Goal: Information Seeking & Learning: Check status

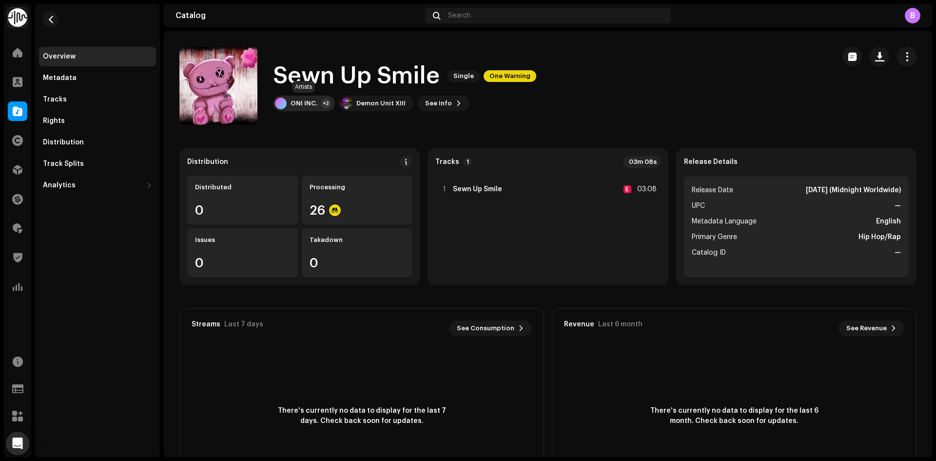
click at [314, 106] on div "ONI INC." at bounding box center [303, 103] width 27 height 8
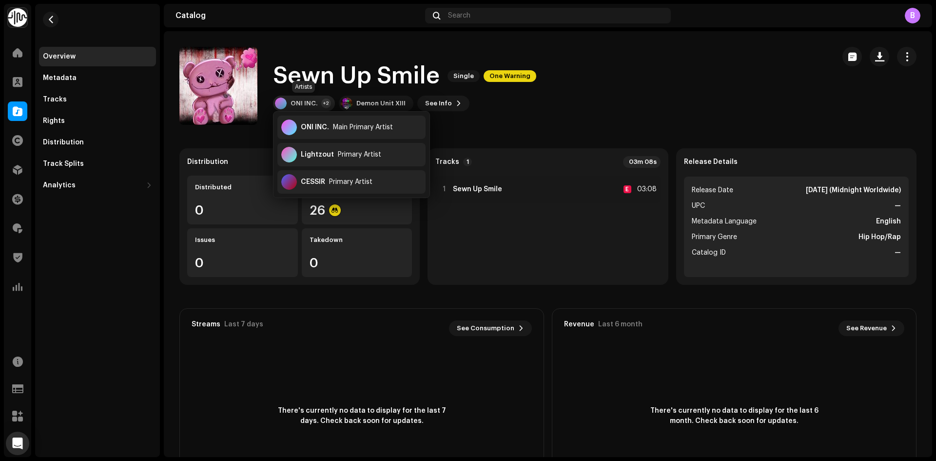
click at [323, 98] on div "ONI INC. +2" at bounding box center [304, 104] width 62 height 16
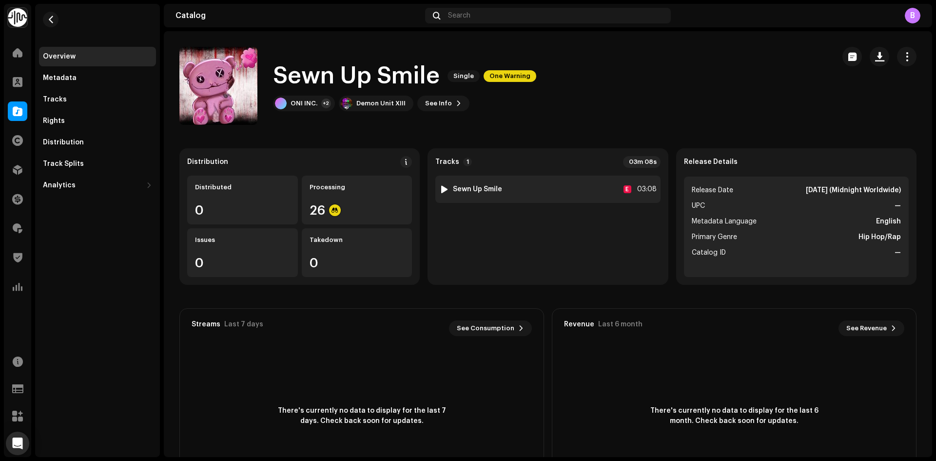
click at [538, 196] on div "1 Sewn Up Smile E 03:08" at bounding box center [547, 188] width 225 height 27
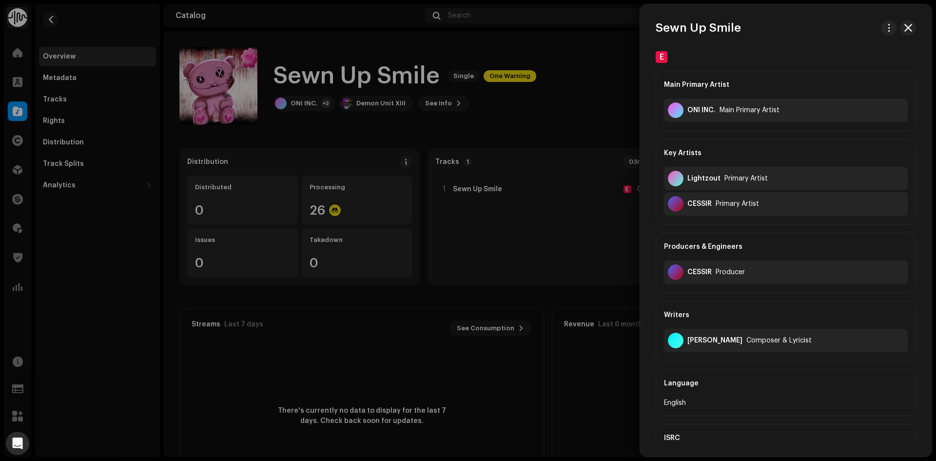
click at [479, 143] on div at bounding box center [468, 230] width 936 height 461
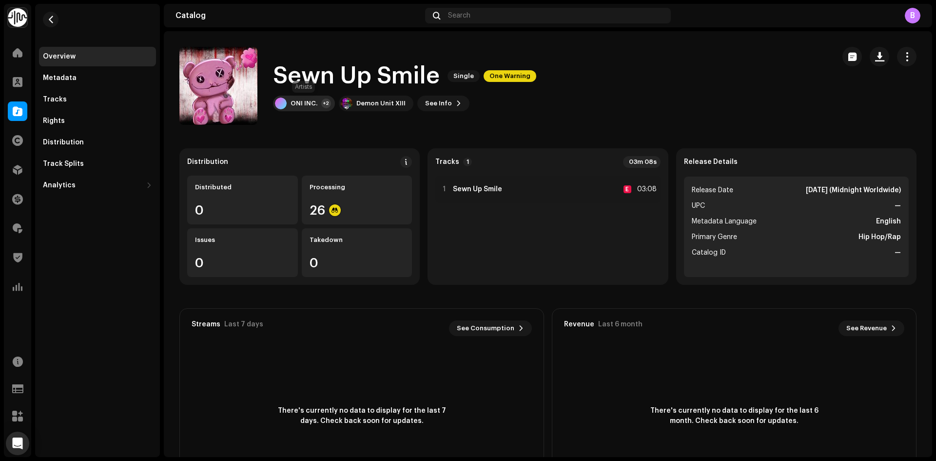
click at [319, 99] on div "ONI INC. +2" at bounding box center [304, 104] width 62 height 16
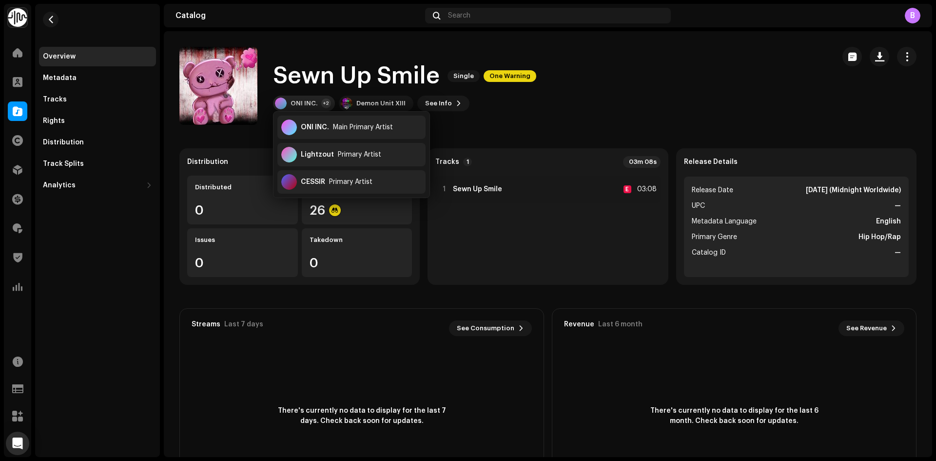
click at [319, 99] on div "ONI INC. +2" at bounding box center [304, 104] width 62 height 16
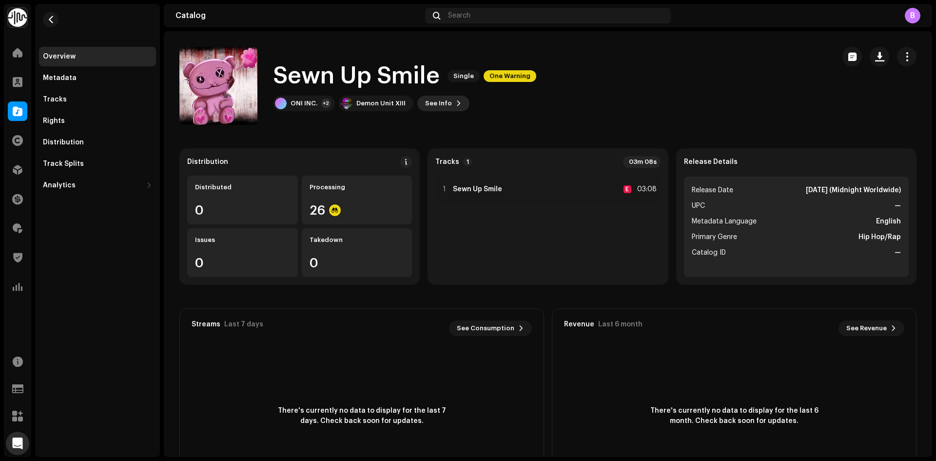
click at [463, 99] on button "See Info" at bounding box center [443, 104] width 52 height 16
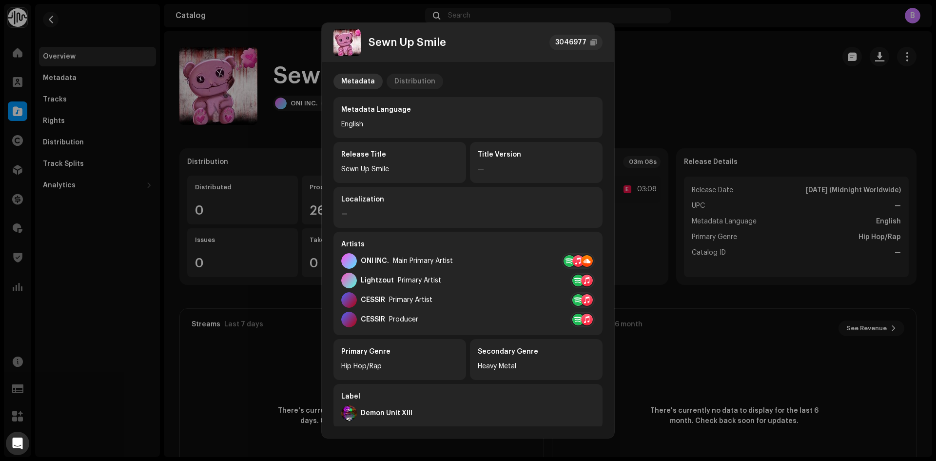
click at [394, 84] on div "Distribution" at bounding box center [414, 82] width 41 height 16
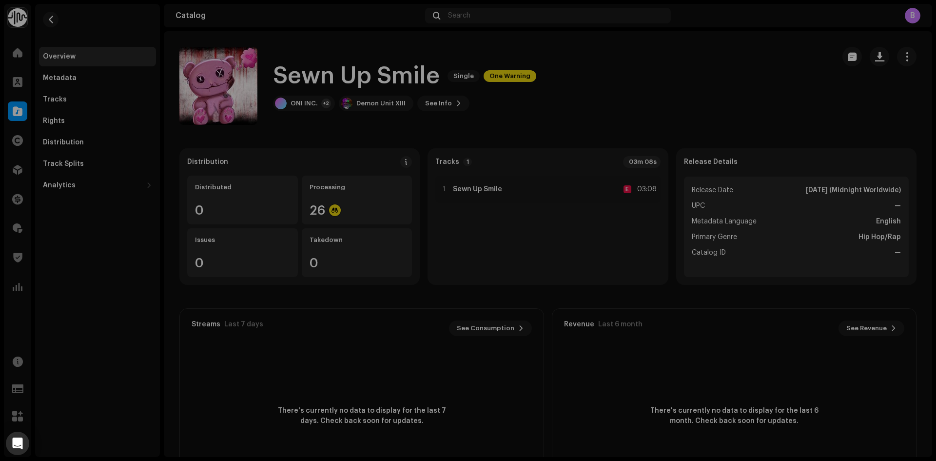
click at [642, 78] on div "Sewn Up Smile 3046977 Metadata Distribution Release Date Oct 17, 2025 (Midnight…" at bounding box center [468, 230] width 936 height 461
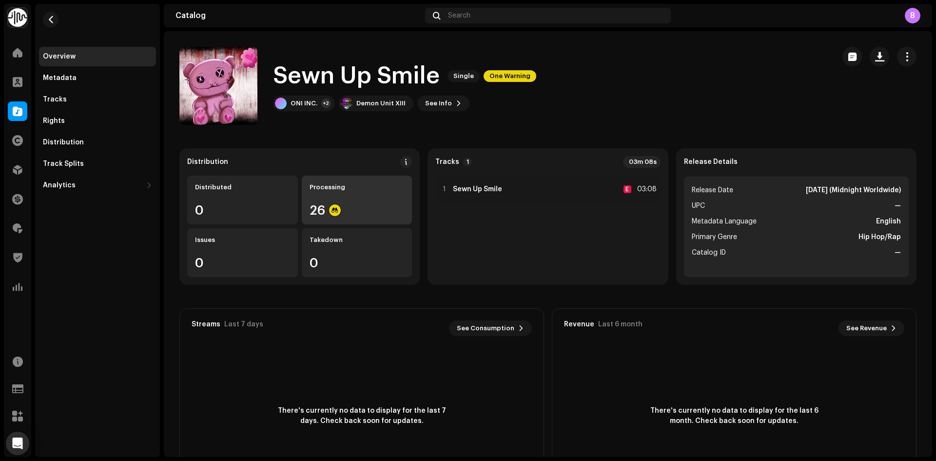
click at [343, 221] on div "Processing 26" at bounding box center [357, 199] width 111 height 49
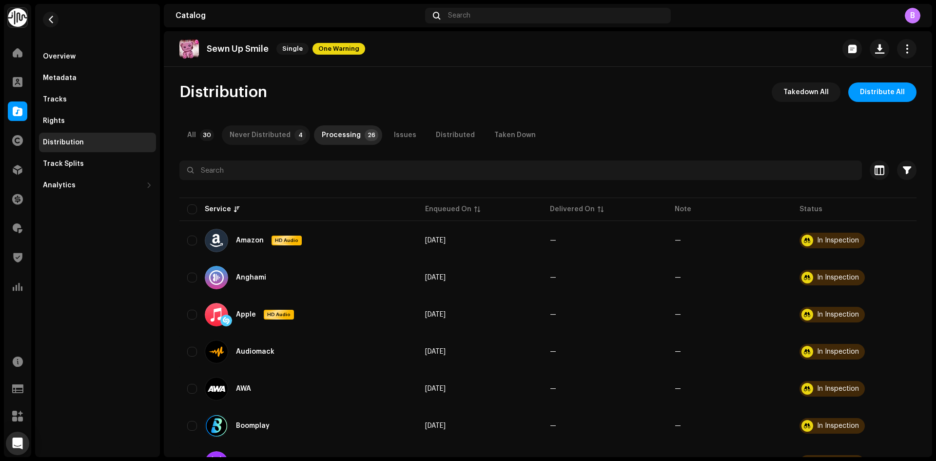
click at [274, 141] on div "Never Distributed" at bounding box center [260, 134] width 61 height 19
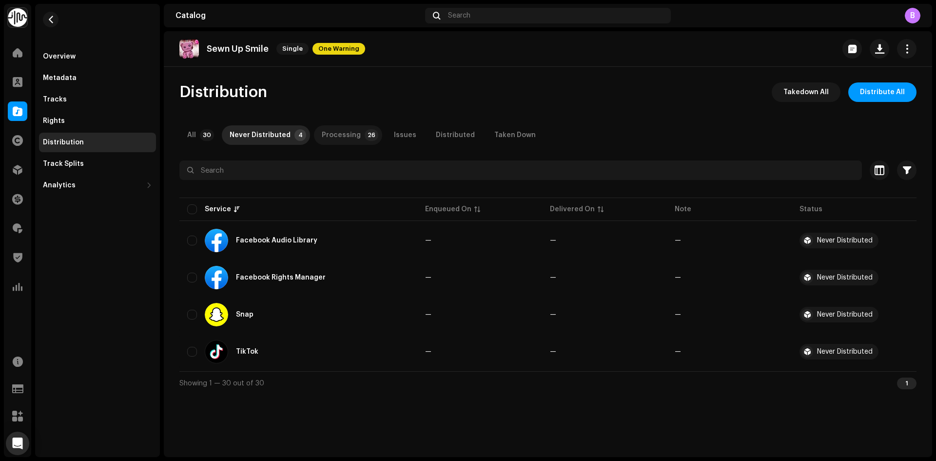
click at [326, 136] on div "Processing" at bounding box center [341, 134] width 39 height 19
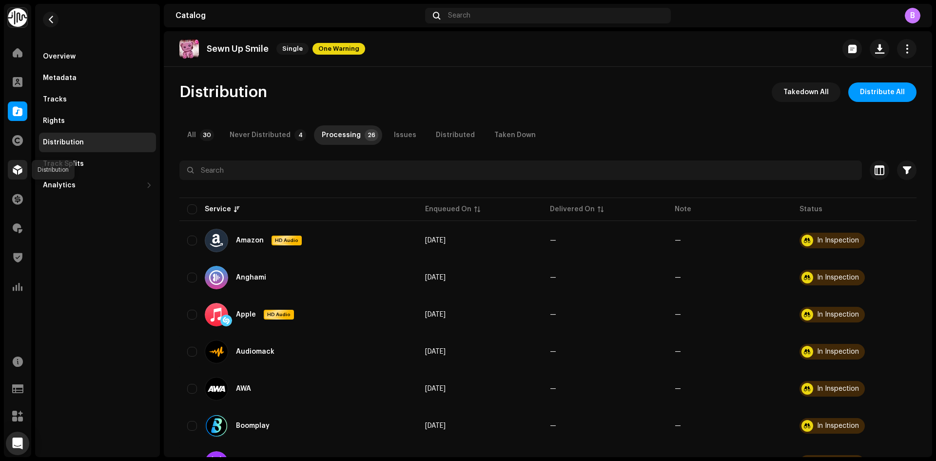
click at [23, 168] on div at bounding box center [17, 169] width 19 height 19
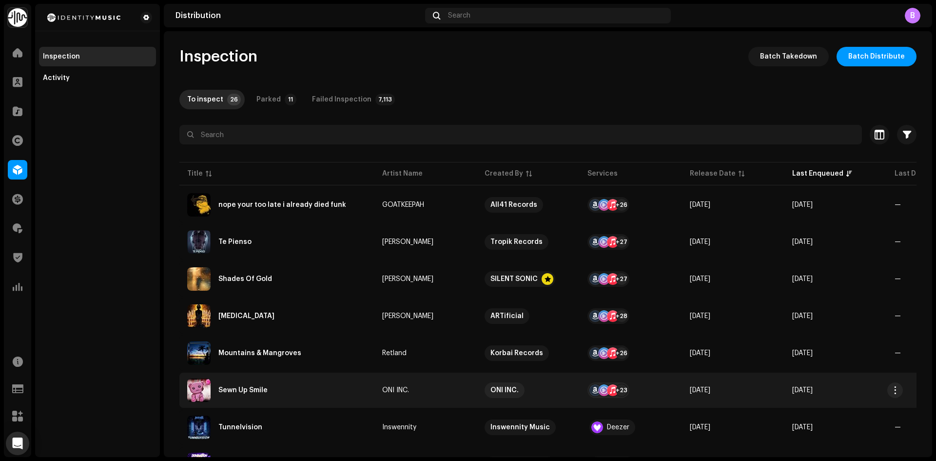
click at [302, 392] on div "Sewn Up Smile" at bounding box center [276, 389] width 179 height 23
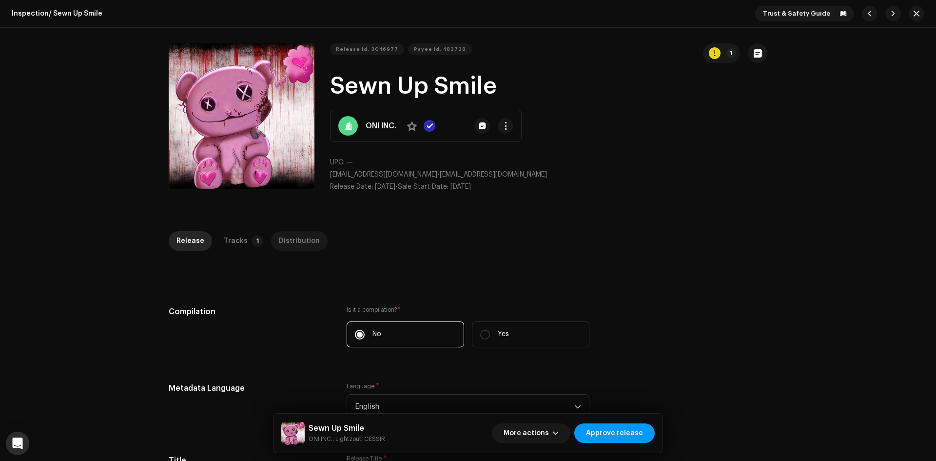
click at [288, 250] on div "Distribution" at bounding box center [299, 240] width 41 height 19
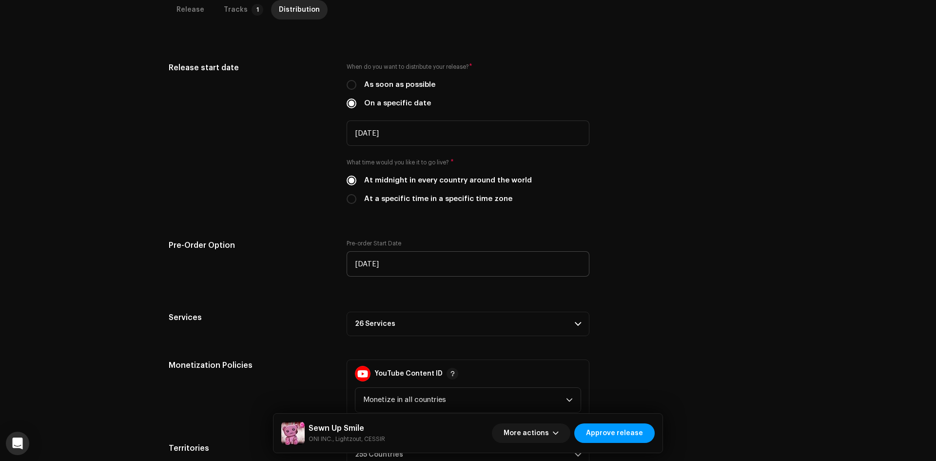
scroll to position [320, 0]
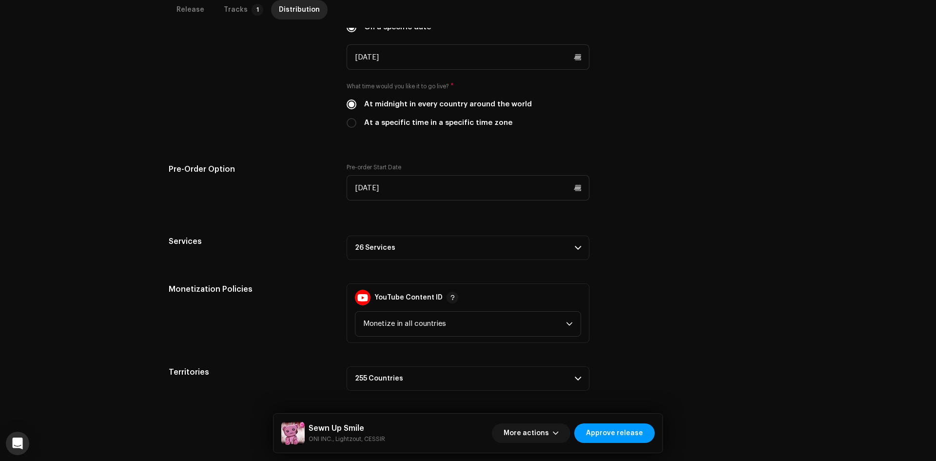
click at [422, 252] on p-accordion-header "26 Services" at bounding box center [467, 247] width 243 height 24
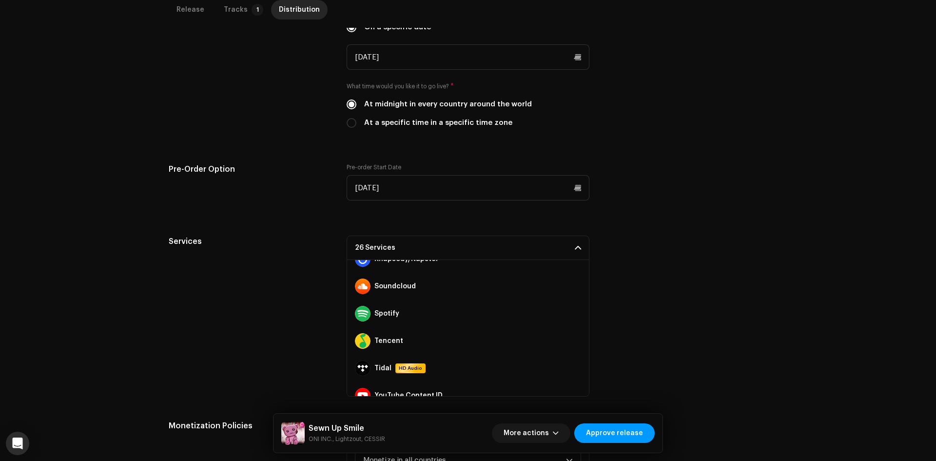
scroll to position [574, 0]
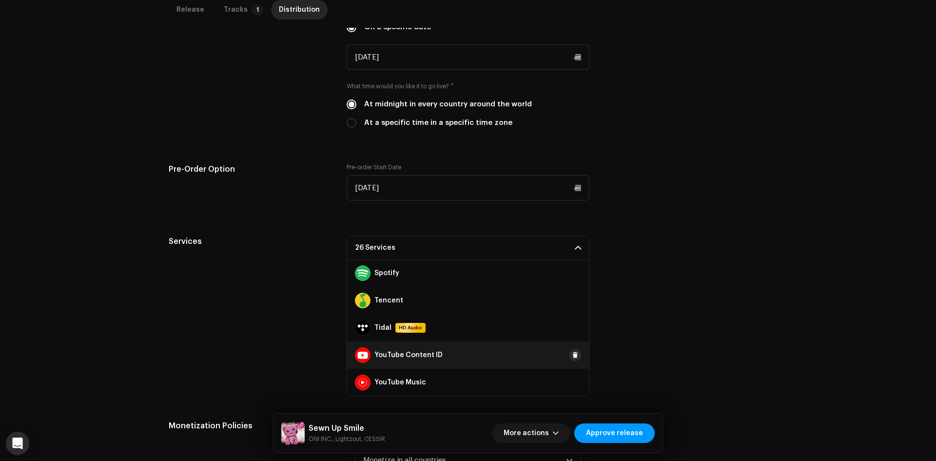
click at [572, 354] on span at bounding box center [575, 355] width 6 height 8
click at [524, 428] on span "More actions" at bounding box center [525, 432] width 45 height 19
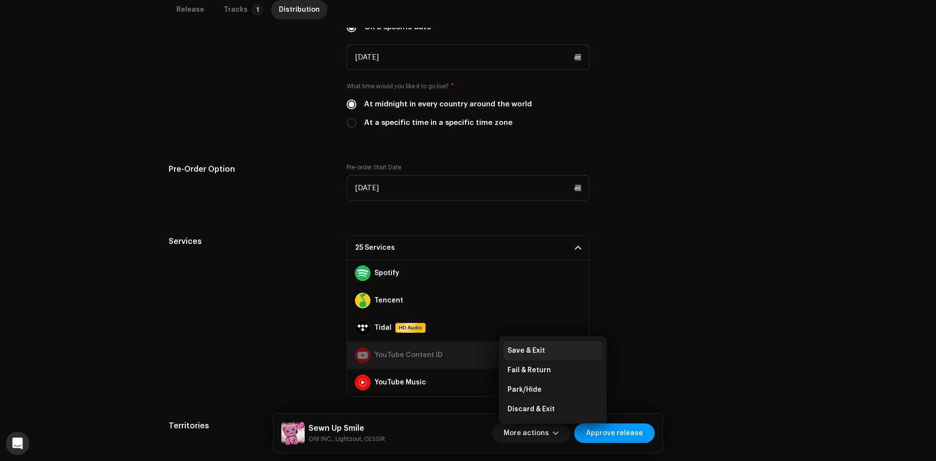
click at [536, 347] on span "Save & Exit" at bounding box center [526, 350] width 38 height 8
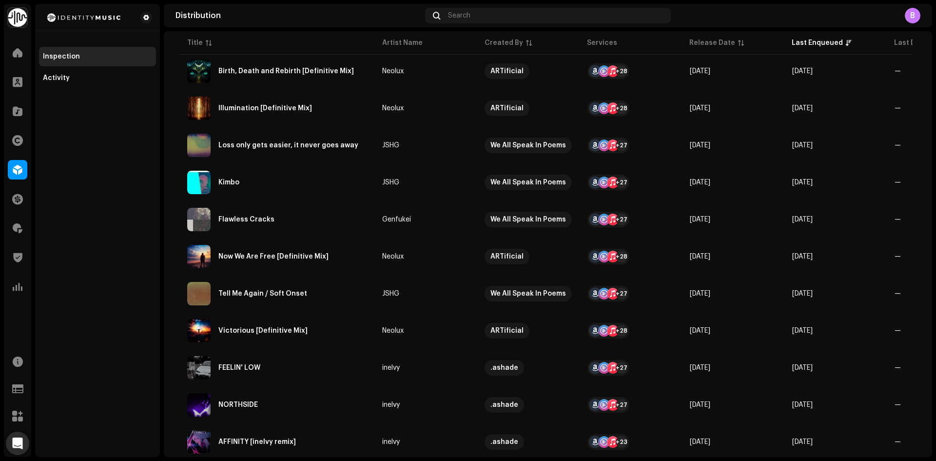
scroll to position [649, 0]
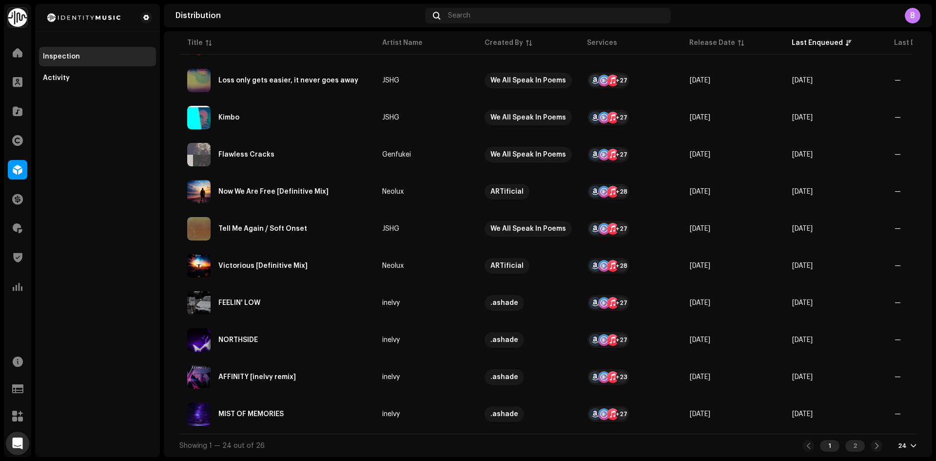
click at [847, 446] on div "2" at bounding box center [854, 446] width 19 height 12
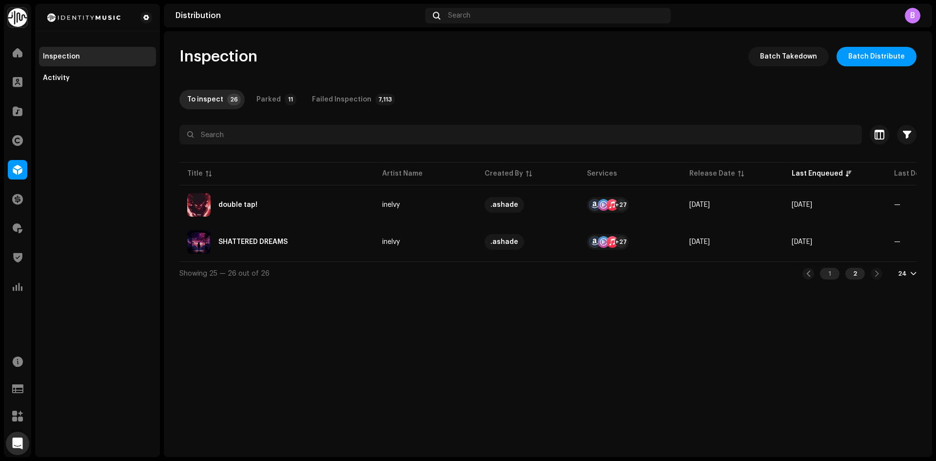
click at [826, 278] on div "1" at bounding box center [829, 274] width 19 height 12
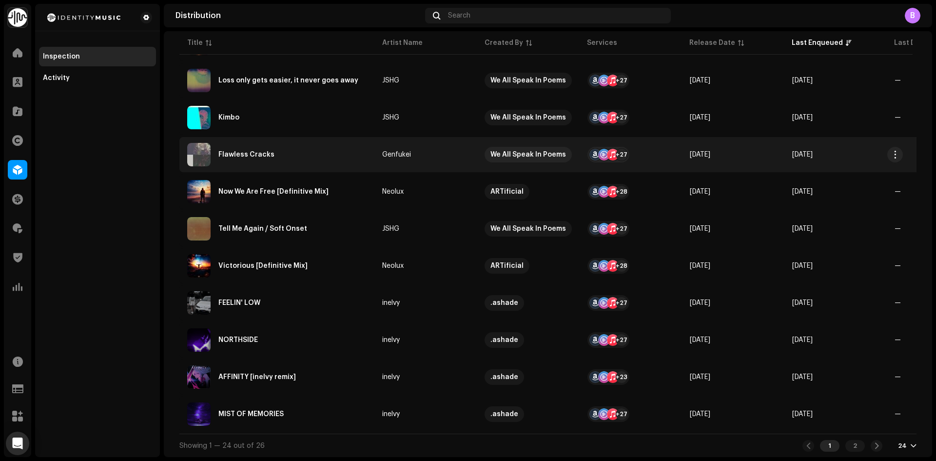
scroll to position [649, 0]
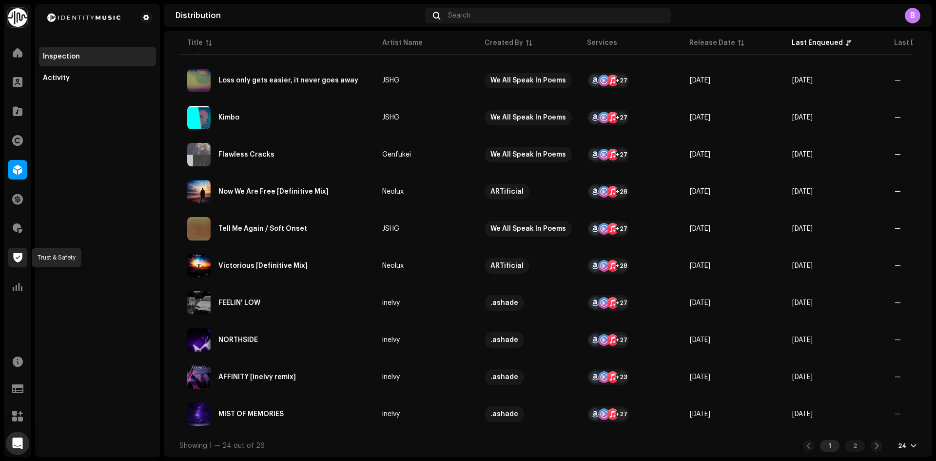
click at [21, 261] on span at bounding box center [17, 257] width 9 height 8
click at [19, 227] on span at bounding box center [18, 228] width 10 height 8
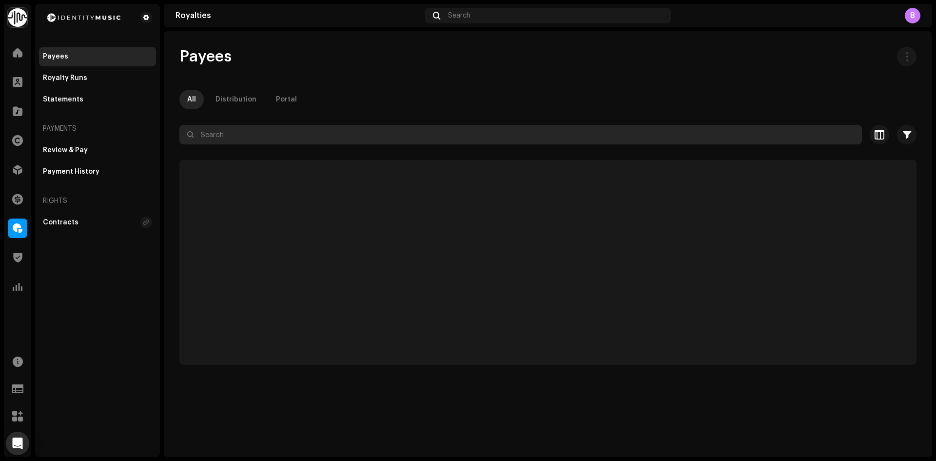
click at [226, 135] on input "text" at bounding box center [520, 134] width 682 height 19
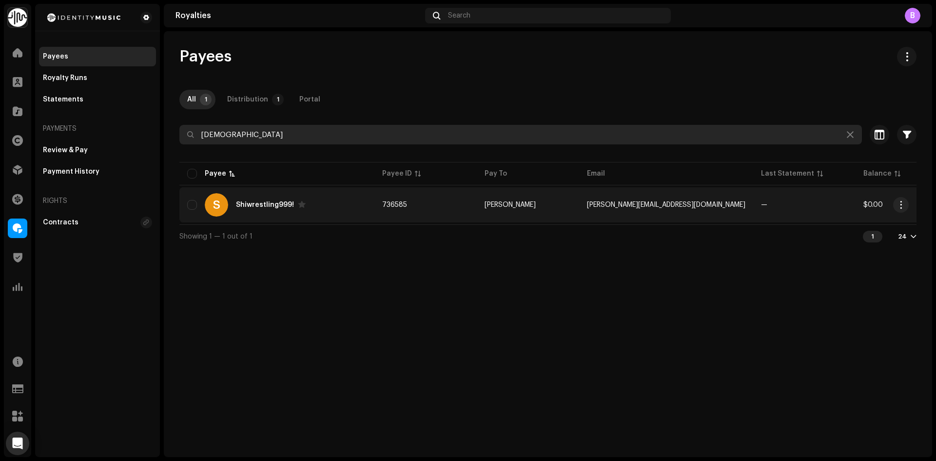
type input "[DEMOGRAPHIC_DATA]"
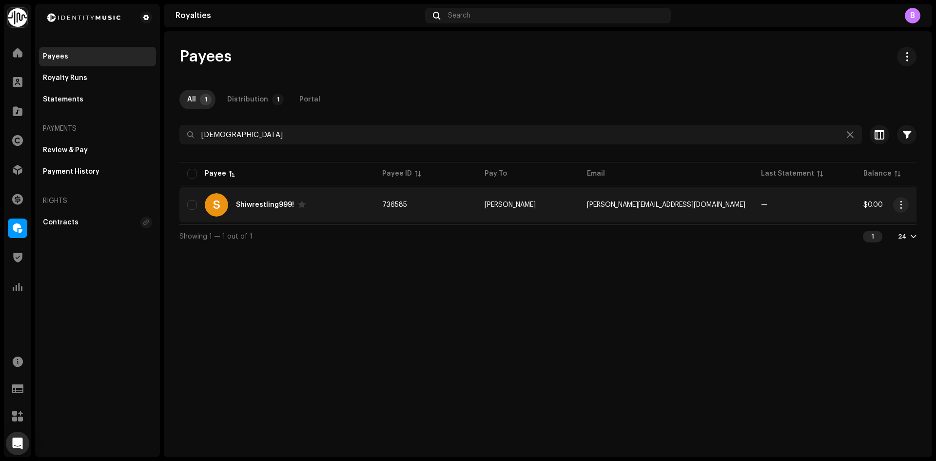
click at [337, 207] on div "S Shiwrestling999!" at bounding box center [276, 204] width 179 height 23
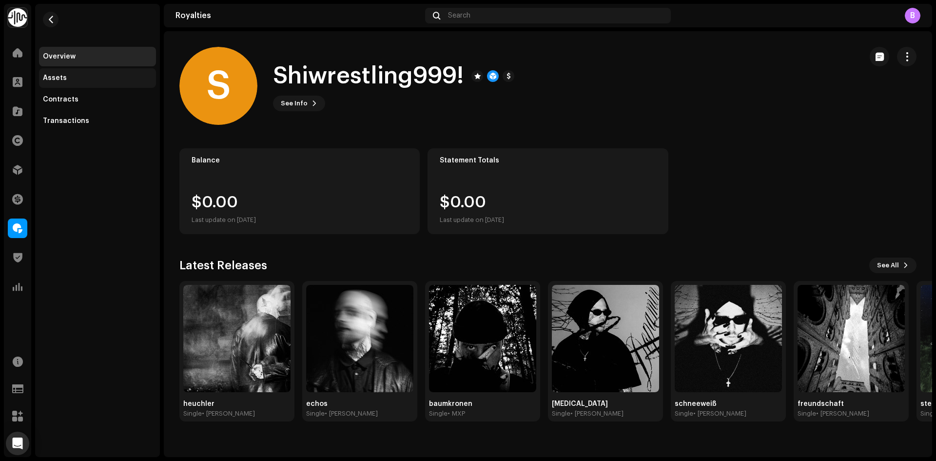
click at [73, 83] on div "Assets" at bounding box center [97, 77] width 117 height 19
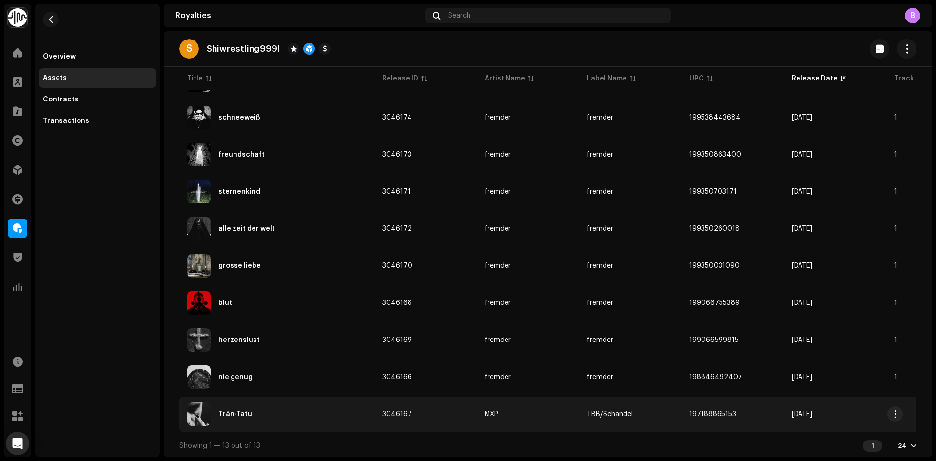
click at [307, 409] on div "Trän-Tatu" at bounding box center [276, 413] width 179 height 23
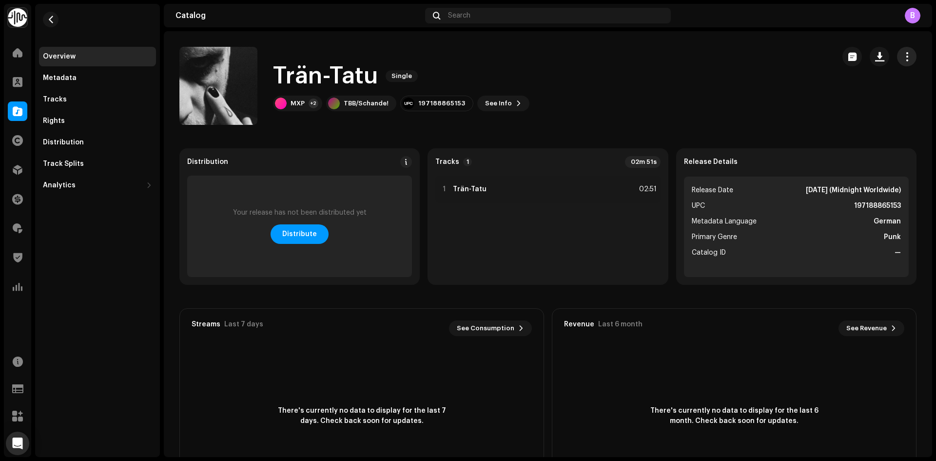
click at [902, 58] on span "button" at bounding box center [906, 57] width 9 height 8
click at [873, 97] on div "Edit" at bounding box center [856, 100] width 91 height 8
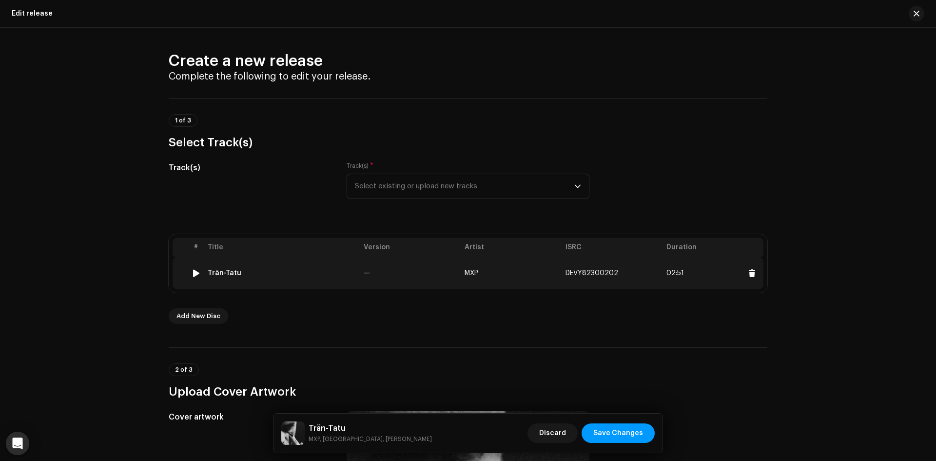
click at [433, 276] on td "—" at bounding box center [410, 272] width 101 height 31
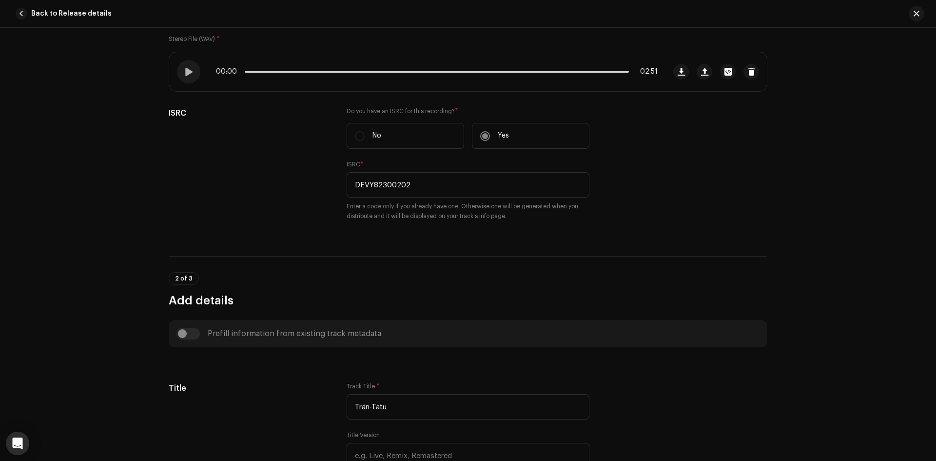
scroll to position [146, 0]
click at [899, 21] on div "Back to Release details" at bounding box center [468, 14] width 936 height 28
click at [913, 15] on span "button" at bounding box center [916, 14] width 6 height 8
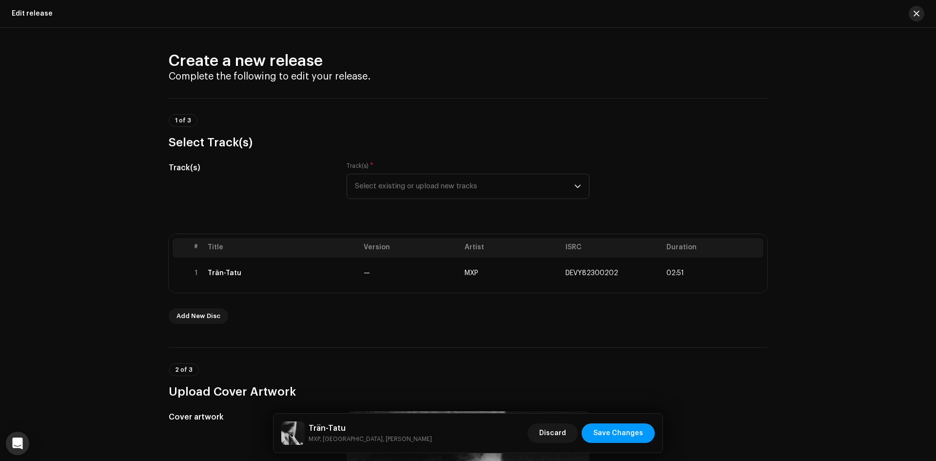
click at [918, 11] on span "button" at bounding box center [916, 14] width 6 height 8
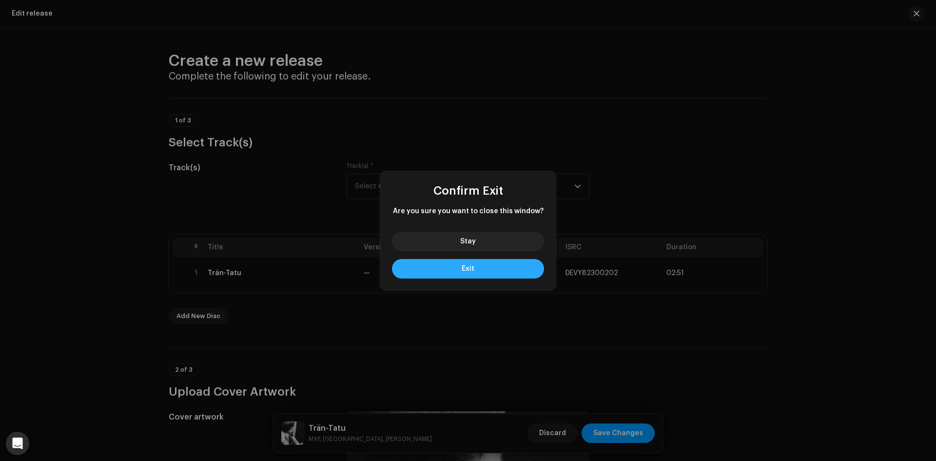
click at [501, 267] on button "Exit" at bounding box center [468, 268] width 152 height 19
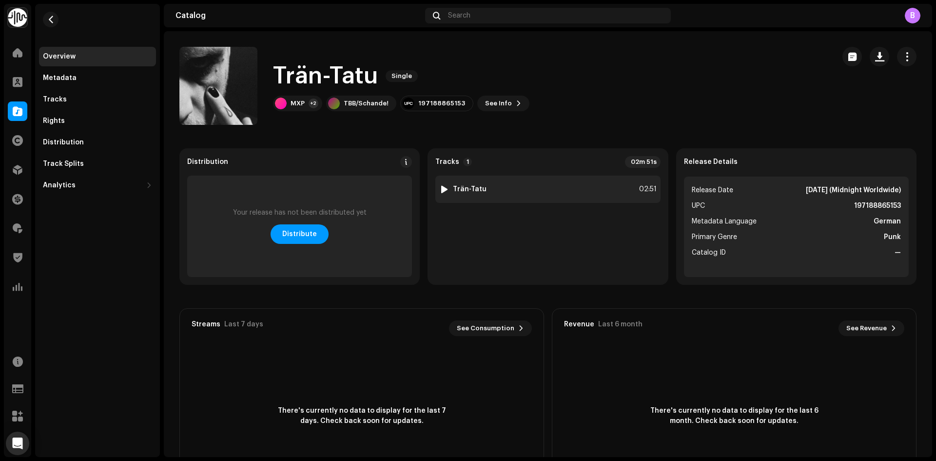
click at [444, 188] on div at bounding box center [444, 189] width 7 height 8
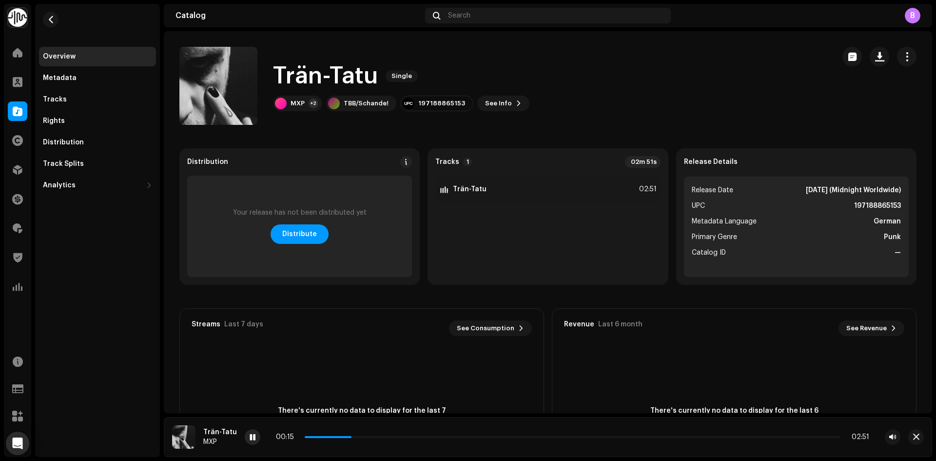
click at [250, 440] on span at bounding box center [253, 437] width 6 height 8
click at [250, 434] on span at bounding box center [253, 437] width 6 height 8
click at [385, 430] on div "00:17 02:51" at bounding box center [572, 437] width 655 height 16
click at [393, 434] on div "00:18 02:51" at bounding box center [572, 437] width 593 height 8
click at [394, 435] on div "00:18 02:51" at bounding box center [572, 437] width 593 height 8
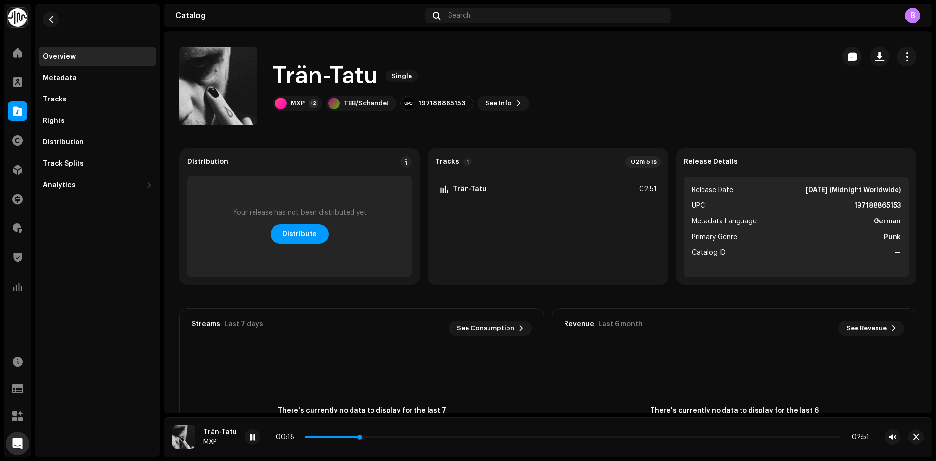
click at [395, 436] on p-slider at bounding box center [573, 437] width 536 height 2
click at [457, 432] on div "00:30 02:51" at bounding box center [572, 437] width 655 height 16
click at [464, 439] on div "00:30 02:51" at bounding box center [572, 437] width 593 height 8
click at [464, 437] on p-slider at bounding box center [573, 437] width 536 height 2
click at [649, 435] on div "00:52 02:51" at bounding box center [572, 437] width 593 height 8
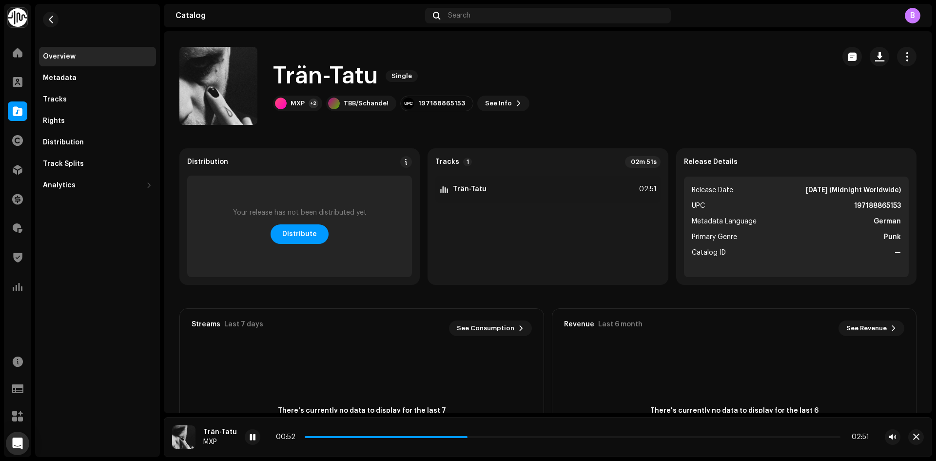
click at [647, 438] on div "00:52 02:51" at bounding box center [572, 437] width 593 height 8
click at [647, 436] on p-slider at bounding box center [573, 437] width 536 height 2
click at [917, 443] on button "button" at bounding box center [916, 437] width 16 height 16
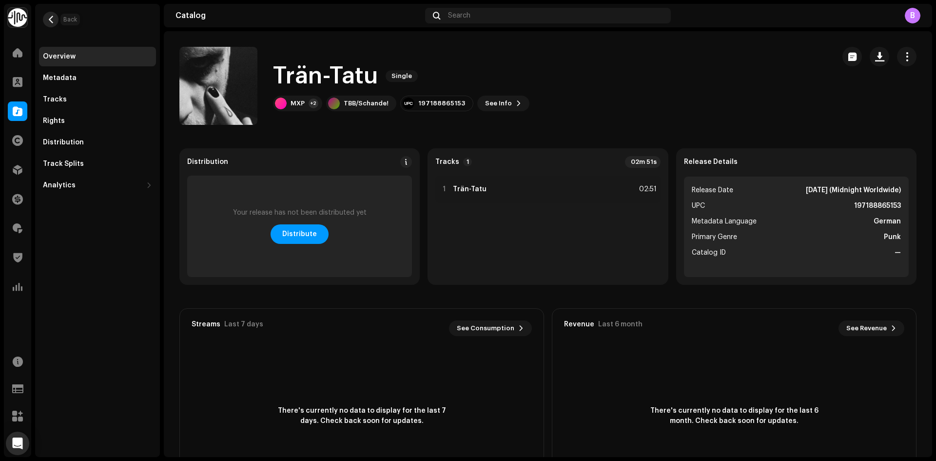
click at [56, 15] on button "button" at bounding box center [51, 20] width 16 height 16
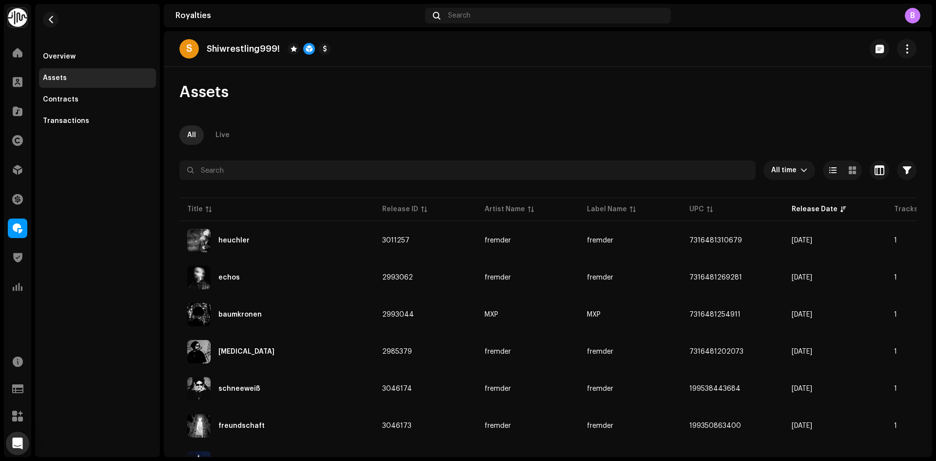
click at [385, 92] on div "Assets" at bounding box center [547, 91] width 737 height 19
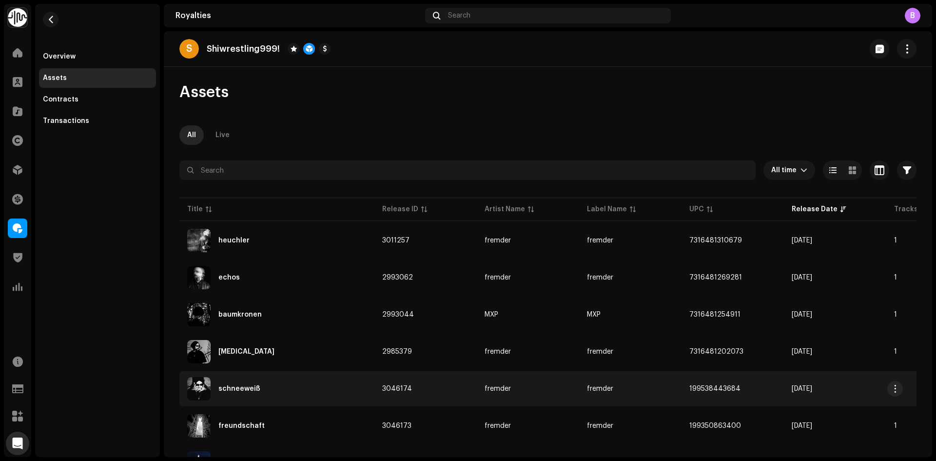
click at [283, 374] on td "schneeweiß" at bounding box center [276, 388] width 195 height 35
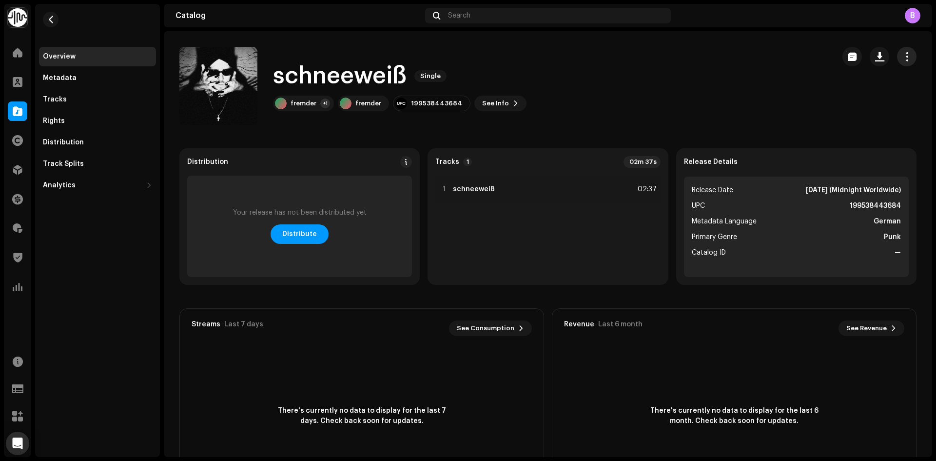
click at [902, 58] on span "button" at bounding box center [906, 57] width 9 height 8
click at [838, 97] on div "Edit" at bounding box center [856, 100] width 91 height 8
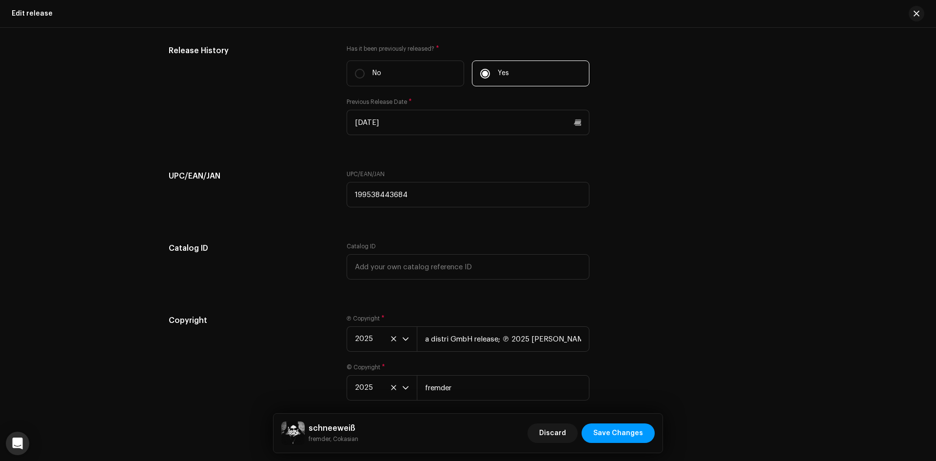
scroll to position [1706, 0]
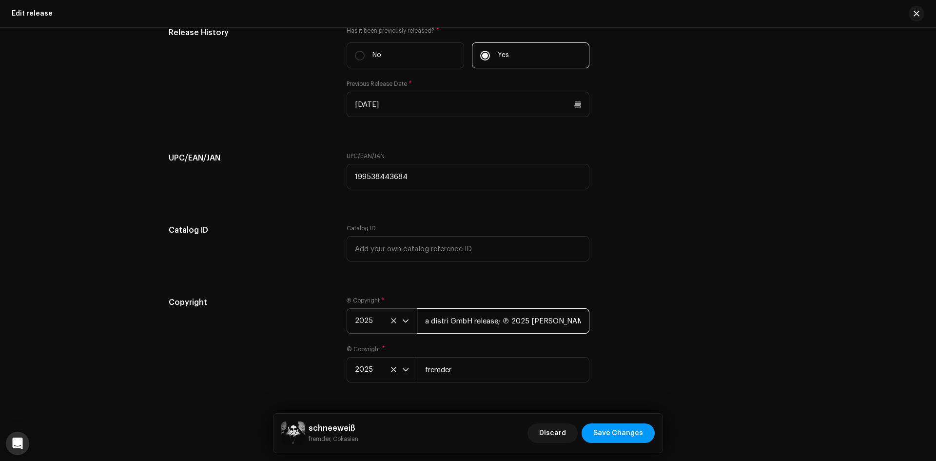
drag, startPoint x: 527, startPoint y: 321, endPoint x: 389, endPoint y: 325, distance: 138.0
click at [391, 325] on div "2025 a distri GmbH release; ℗ 2025 fremder" at bounding box center [467, 320] width 243 height 25
type input "fremder"
drag, startPoint x: 241, startPoint y: 244, endPoint x: 245, endPoint y: 241, distance: 5.2
click at [241, 244] on div "Catalog ID" at bounding box center [250, 248] width 162 height 49
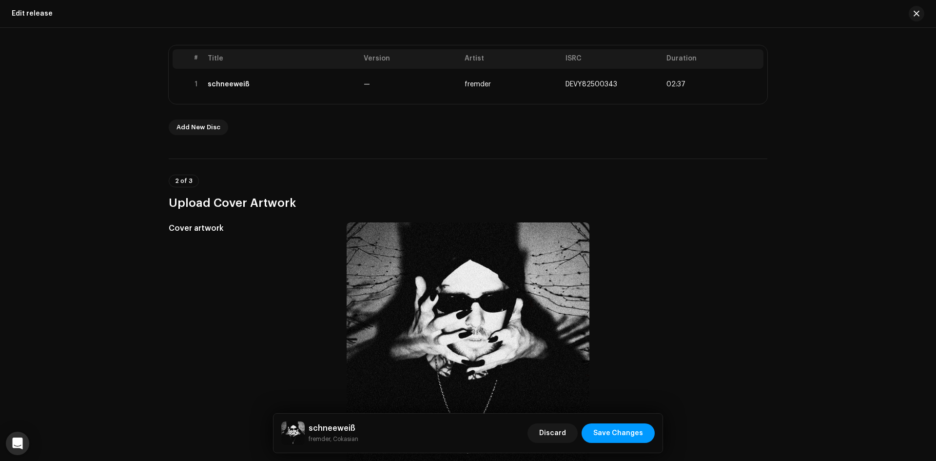
scroll to position [49, 0]
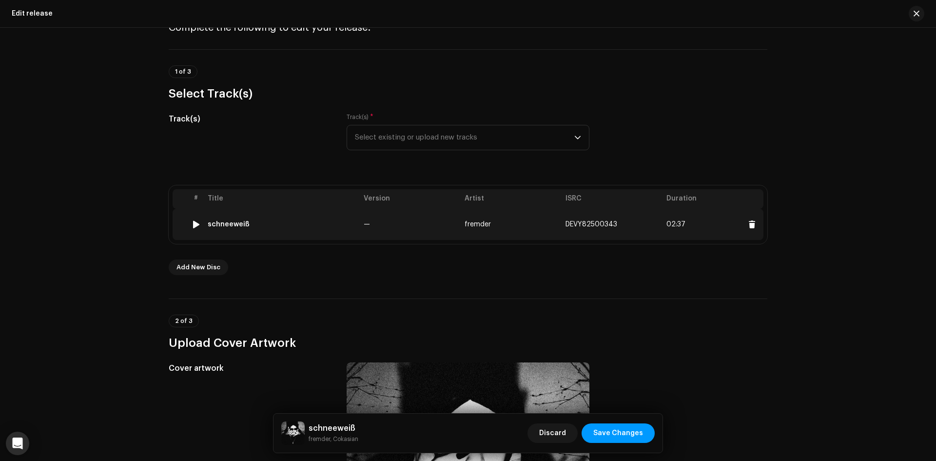
click at [399, 221] on td "—" at bounding box center [410, 224] width 101 height 31
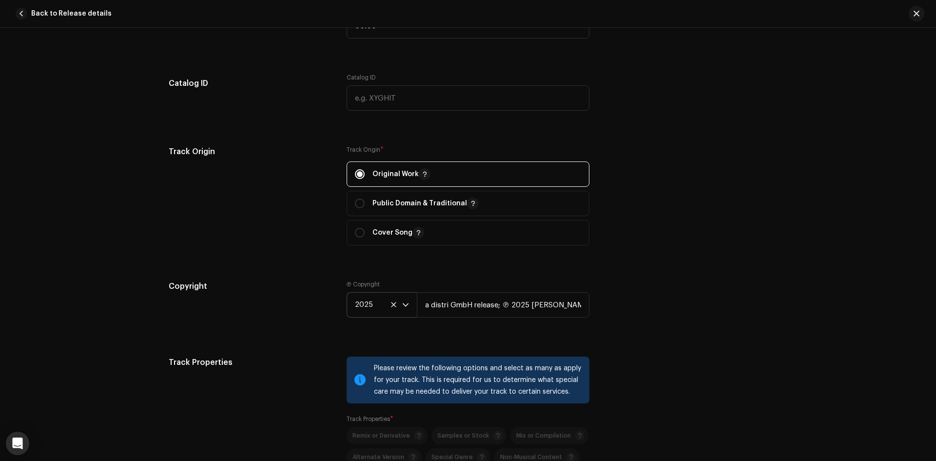
scroll to position [1267, 0]
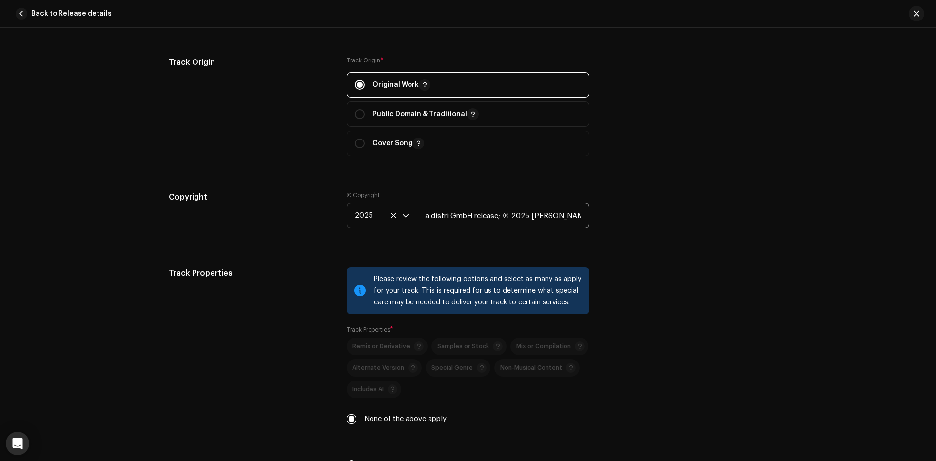
drag, startPoint x: 528, startPoint y: 215, endPoint x: 361, endPoint y: 212, distance: 166.7
click at [361, 211] on div "2025 a distri GmbH release; ℗ 2025 fremder" at bounding box center [467, 215] width 243 height 25
type input "fremder"
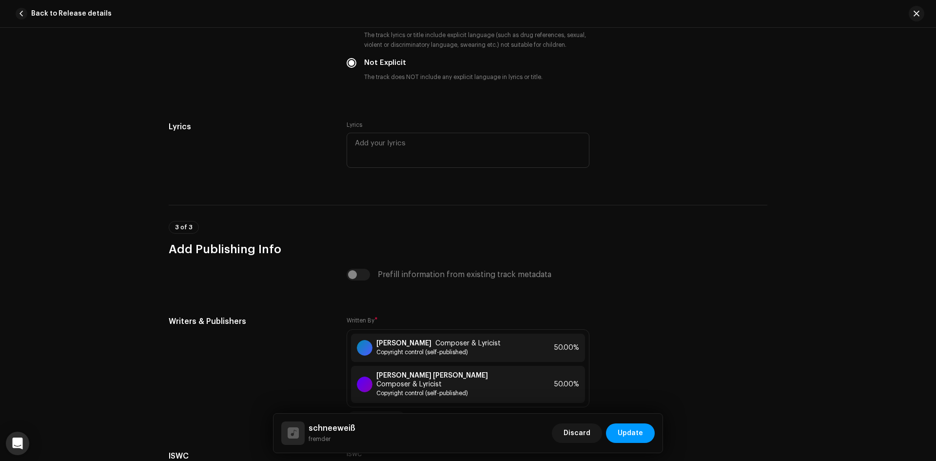
scroll to position [1958, 0]
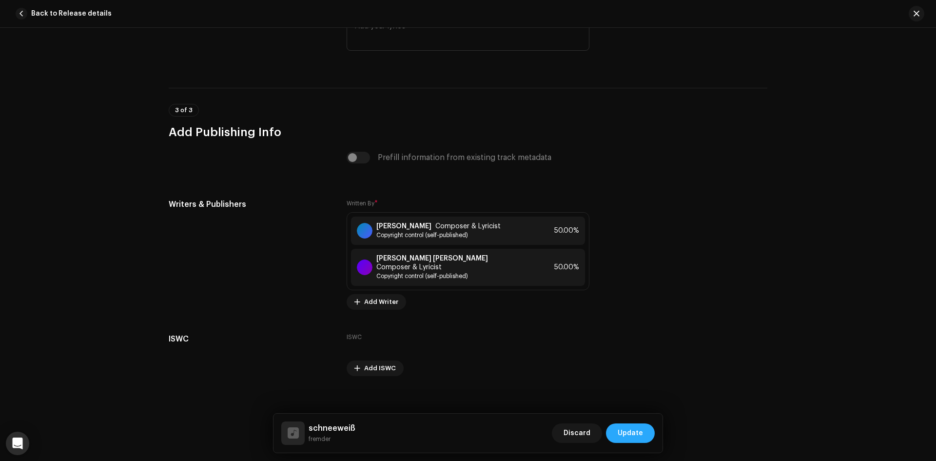
click at [636, 434] on span "Update" at bounding box center [629, 432] width 25 height 19
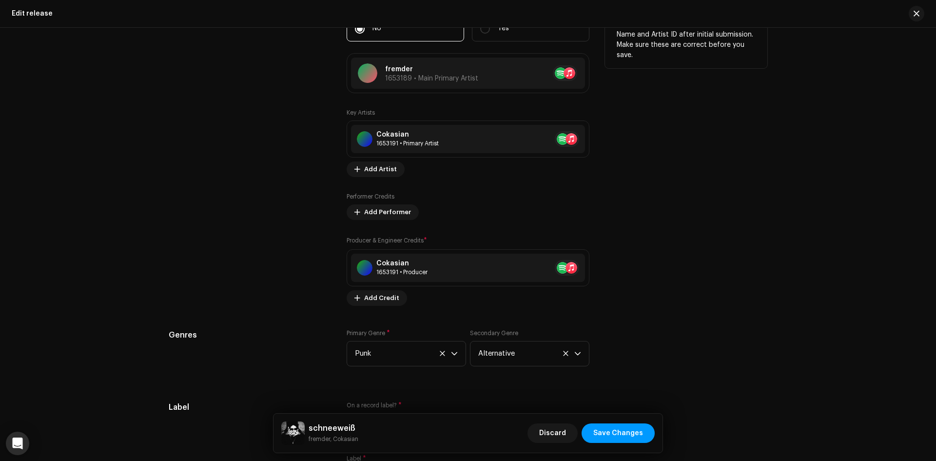
scroll to position [1218, 0]
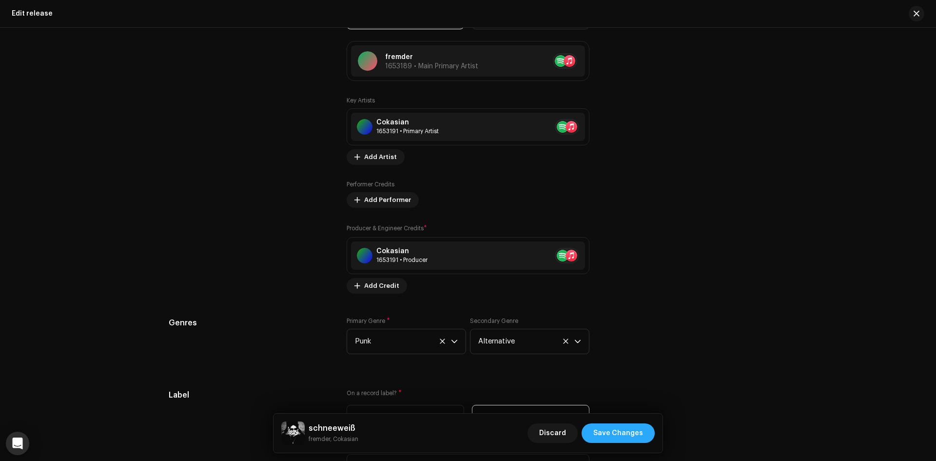
click at [615, 438] on span "Save Changes" at bounding box center [618, 432] width 50 height 19
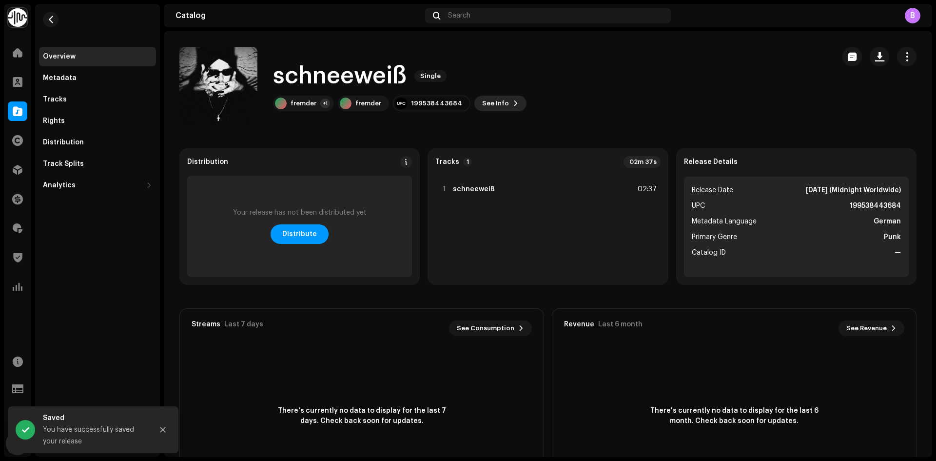
click at [483, 108] on span "See Info" at bounding box center [495, 103] width 27 height 19
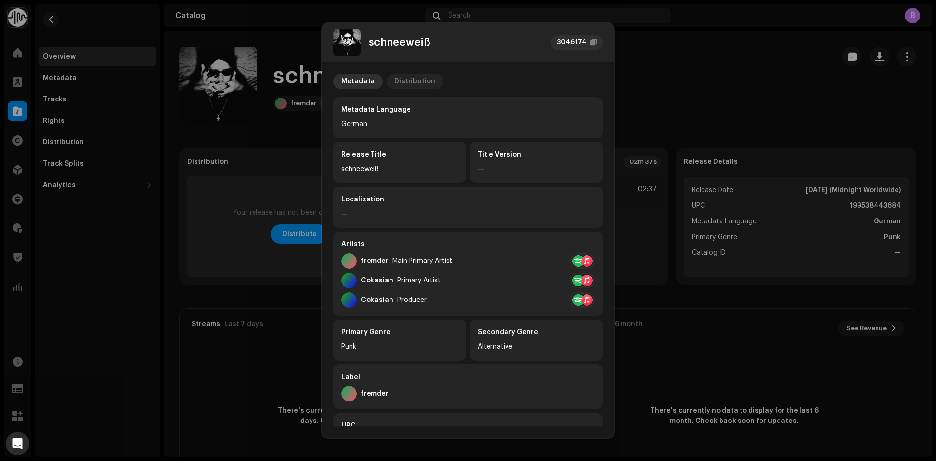
click at [405, 77] on div "Distribution" at bounding box center [414, 82] width 41 height 16
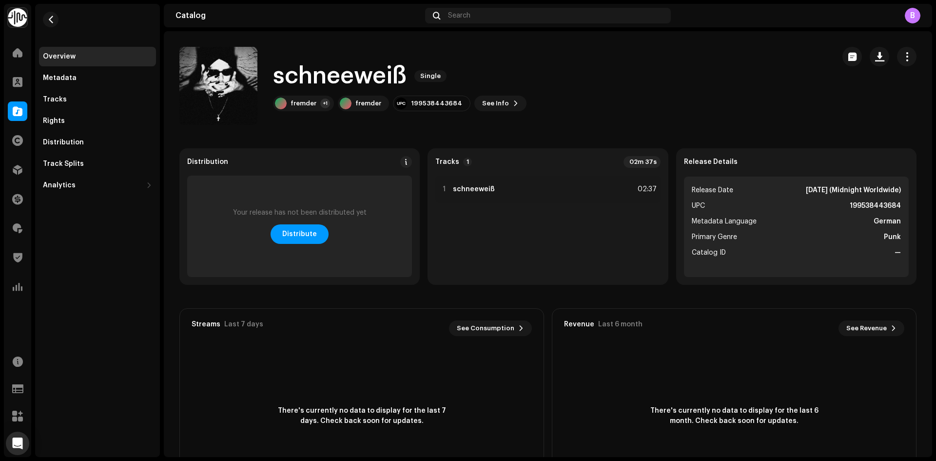
drag, startPoint x: 714, startPoint y: 129, endPoint x: 709, endPoint y: 126, distance: 6.3
click at [712, 127] on div "schneeweiß 3046174 Metadata Distribution Release Date Aug 15, 2025 (Midnight Wo…" at bounding box center [468, 230] width 936 height 461
click at [314, 96] on div "fremder +1" at bounding box center [303, 104] width 61 height 16
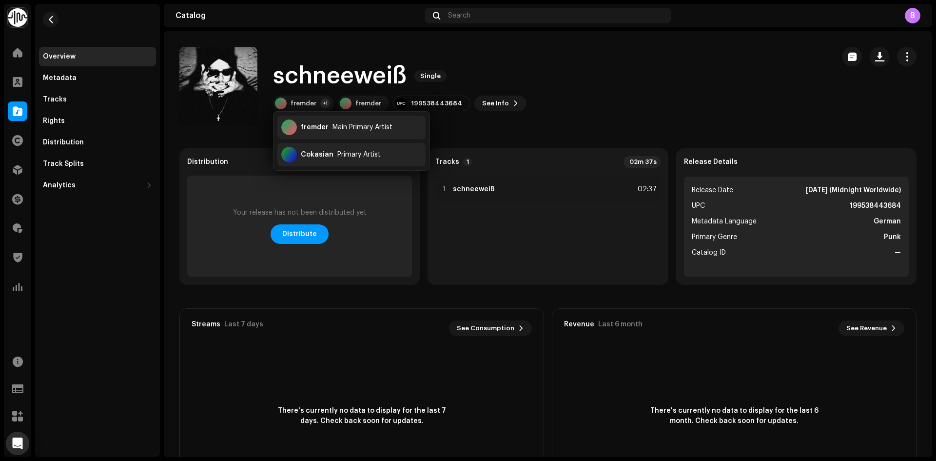
click at [643, 101] on div "schneeweiß Single fremder +1 fremder 199538443684 See Info" at bounding box center [502, 86] width 647 height 78
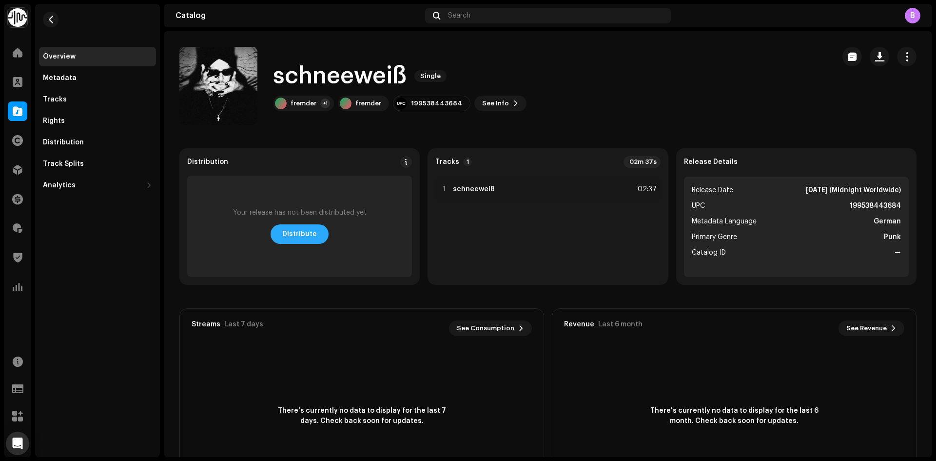
click at [312, 231] on span "Distribute" at bounding box center [299, 233] width 35 height 19
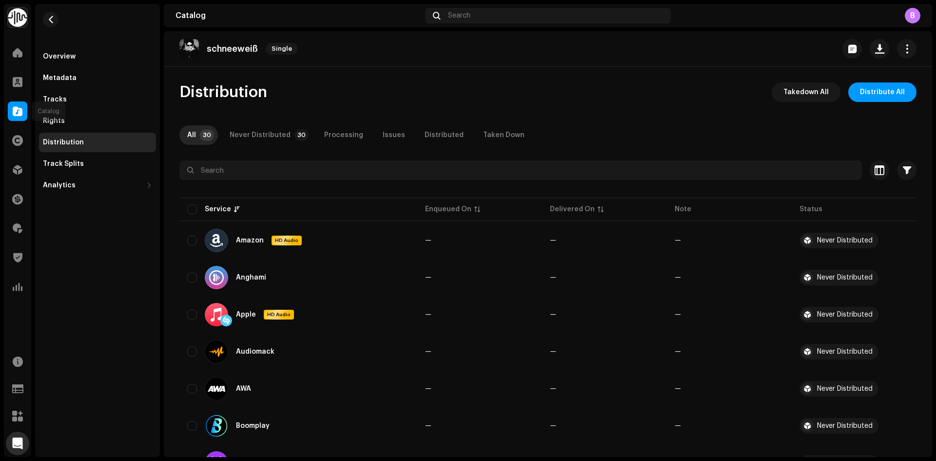
click at [14, 115] on span at bounding box center [18, 111] width 10 height 8
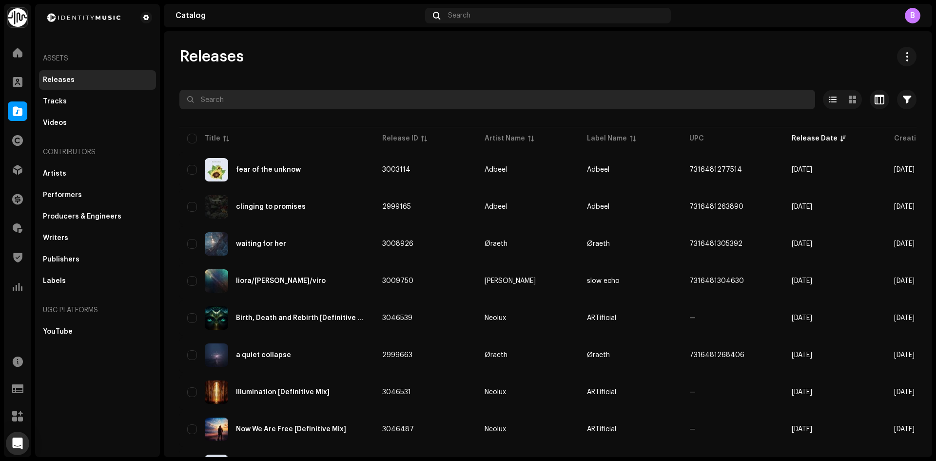
click at [423, 93] on input "text" at bounding box center [496, 99] width 635 height 19
paste input "7316481309529"
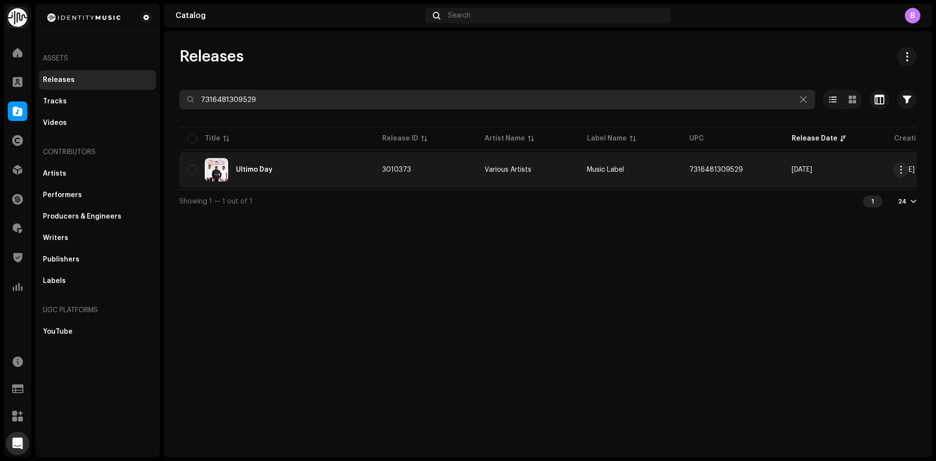
type input "7316481309529"
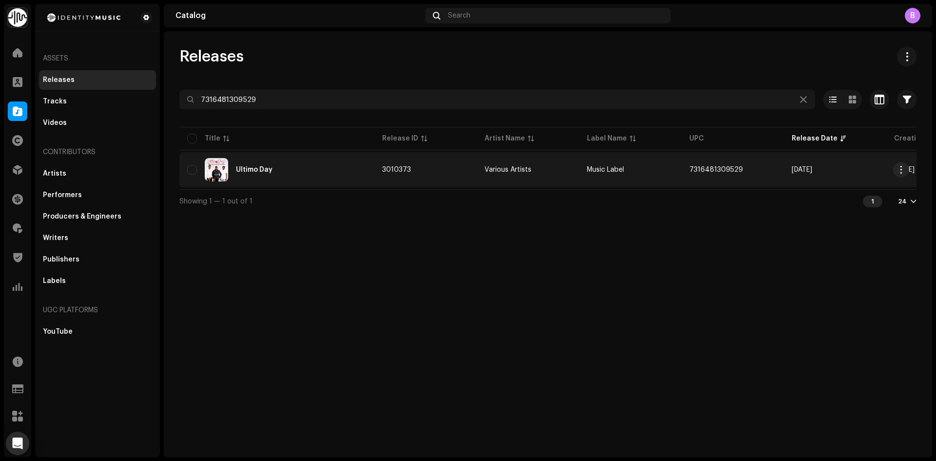
click at [333, 175] on div "Ultimo Day" at bounding box center [276, 169] width 179 height 23
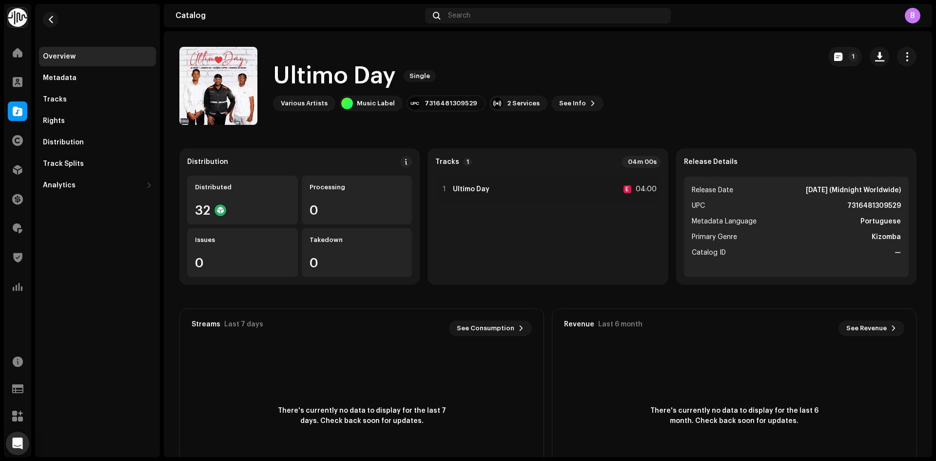
click at [317, 103] on div "Various Artists" at bounding box center [304, 103] width 47 height 8
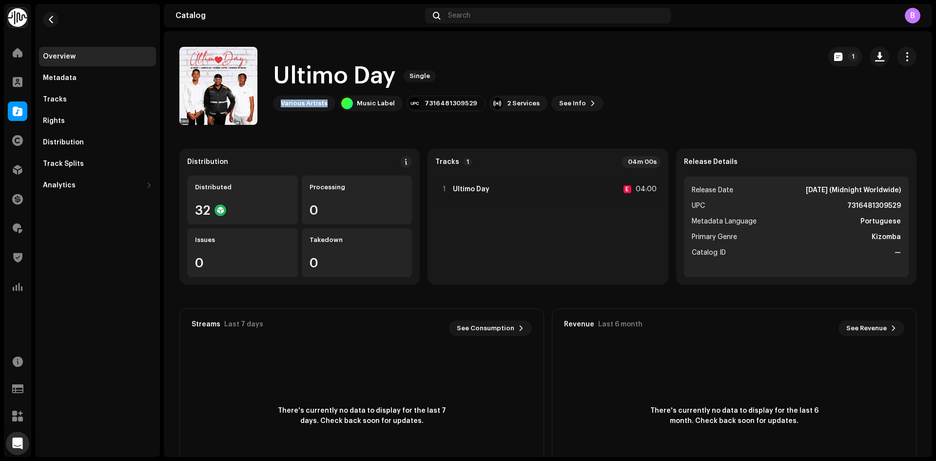
click at [346, 119] on div "Ultimo Day Single Various Artists Music Label 7316481309529 2 Services See Info…" at bounding box center [495, 86] width 633 height 78
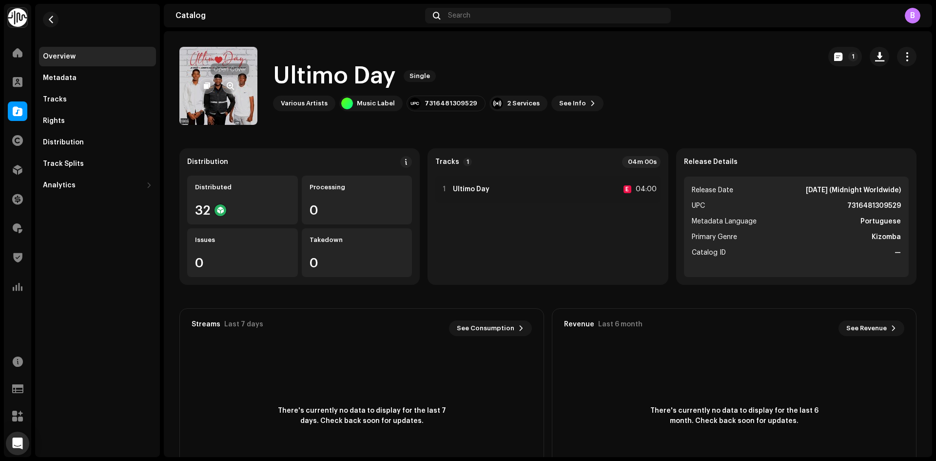
click at [234, 85] on button "button" at bounding box center [230, 86] width 16 height 16
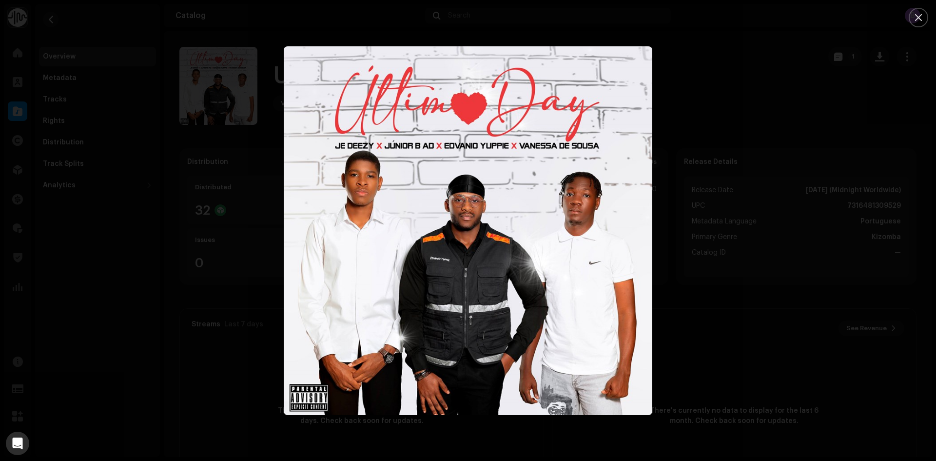
click at [774, 116] on div at bounding box center [468, 230] width 936 height 461
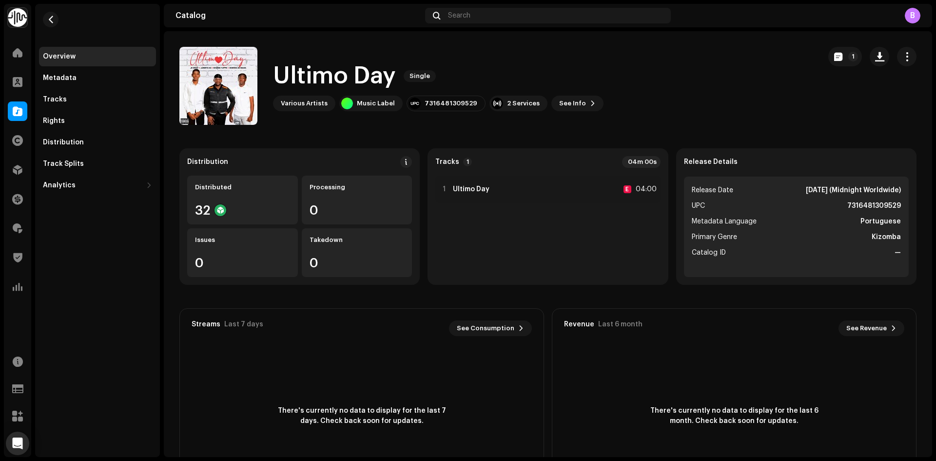
click at [325, 41] on catalog-releases-details-overview "Ultimo Day Single 1 Ultimo Day Single Various Artists Music Label 7316481309529…" at bounding box center [548, 274] width 768 height 487
click at [902, 57] on span "button" at bounding box center [906, 57] width 9 height 8
click at [839, 101] on div "Edit" at bounding box center [856, 100] width 91 height 8
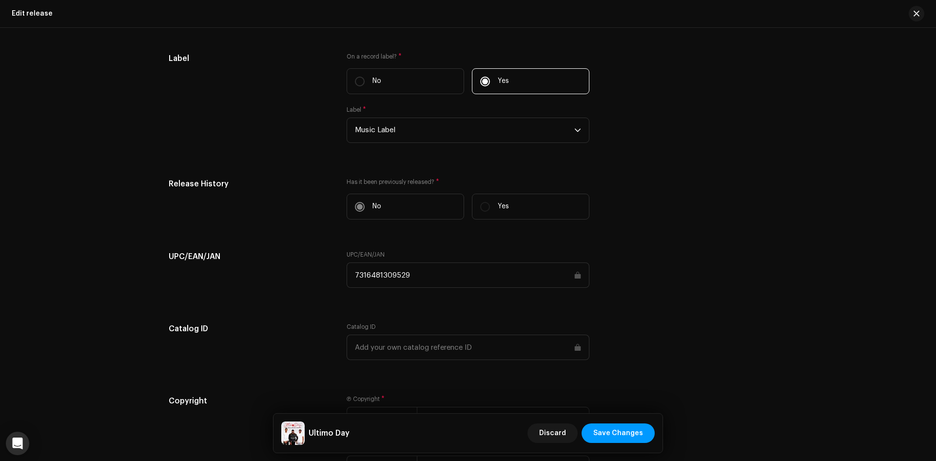
scroll to position [926, 0]
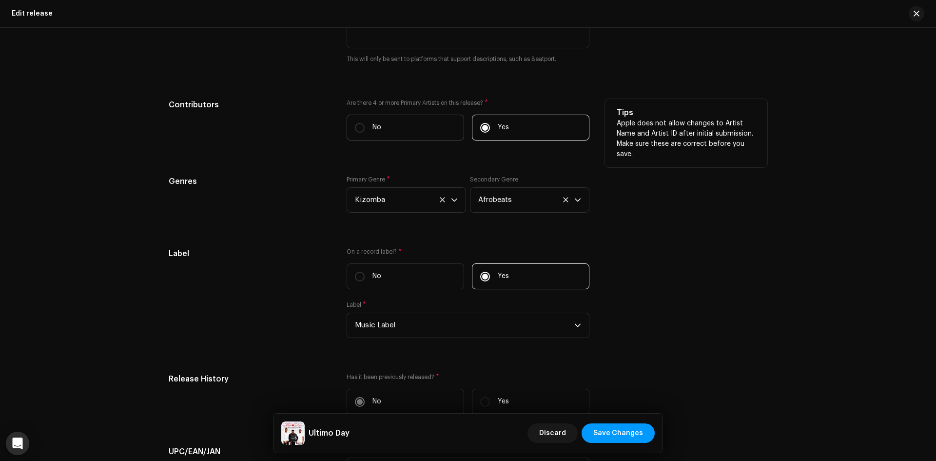
click at [397, 124] on label "No" at bounding box center [404, 128] width 117 height 26
click at [365, 124] on input "No" at bounding box center [360, 128] width 10 height 10
radio input "true"
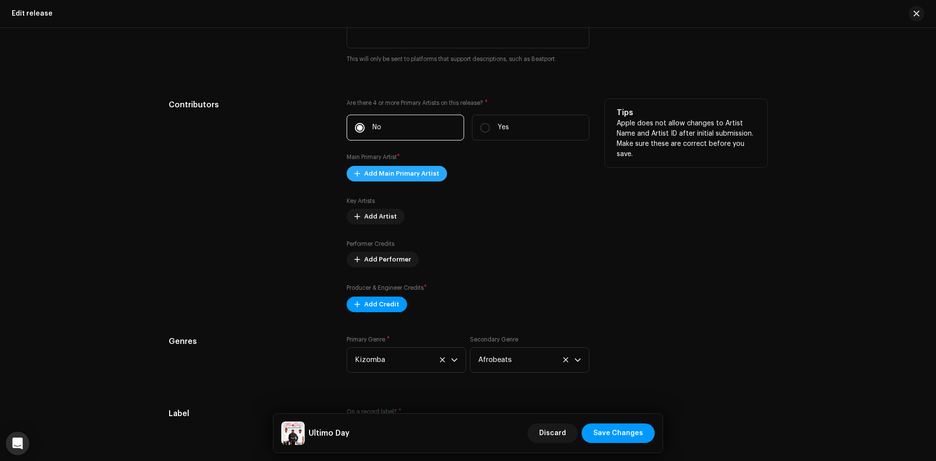
click at [411, 171] on span "Add Main Primary Artist" at bounding box center [401, 173] width 75 height 19
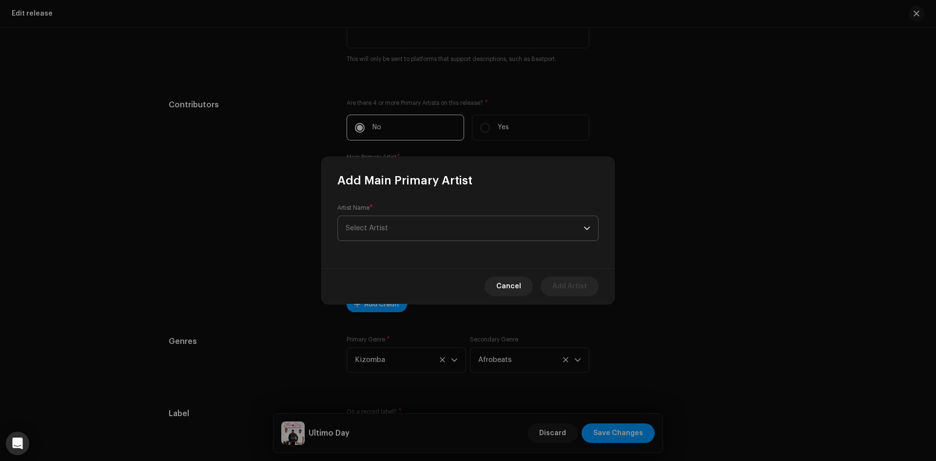
click at [416, 220] on span "Select Artist" at bounding box center [465, 228] width 238 height 24
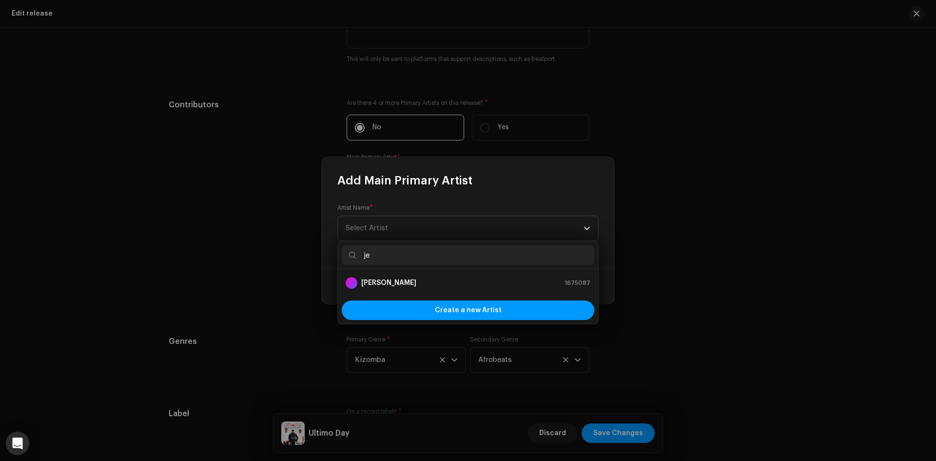
type input "je"
click at [419, 277] on div "Je Deezy 1675087" at bounding box center [468, 283] width 245 height 12
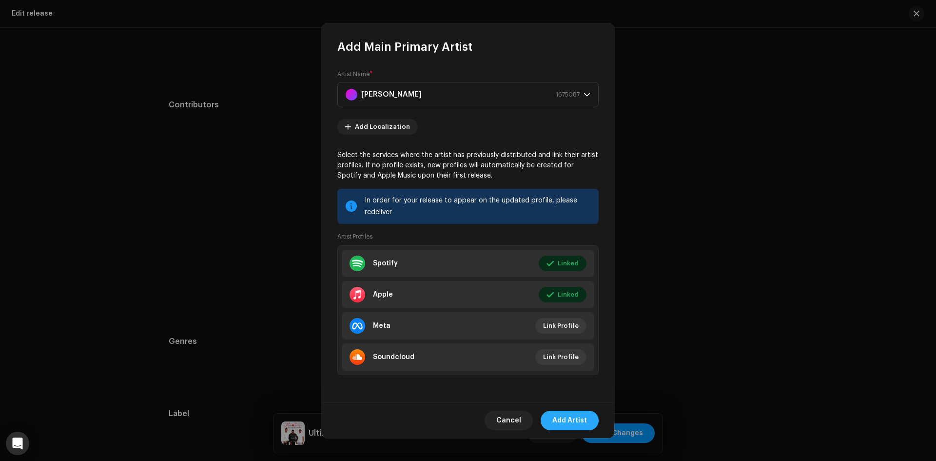
click at [576, 413] on span "Add Artist" at bounding box center [569, 419] width 35 height 19
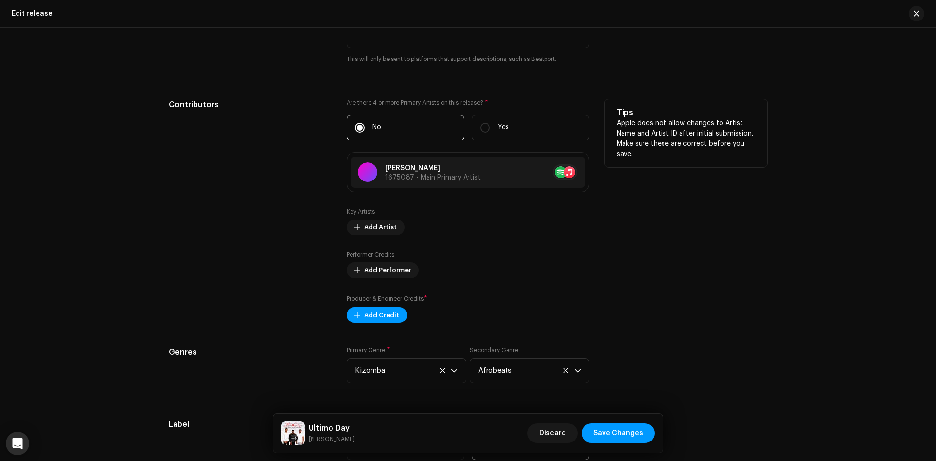
click at [257, 154] on div "Contributors" at bounding box center [250, 211] width 162 height 224
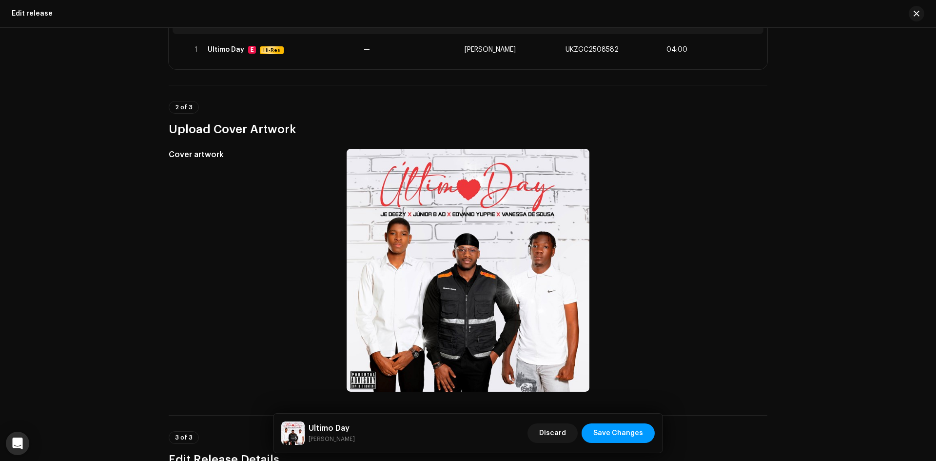
scroll to position [0, 0]
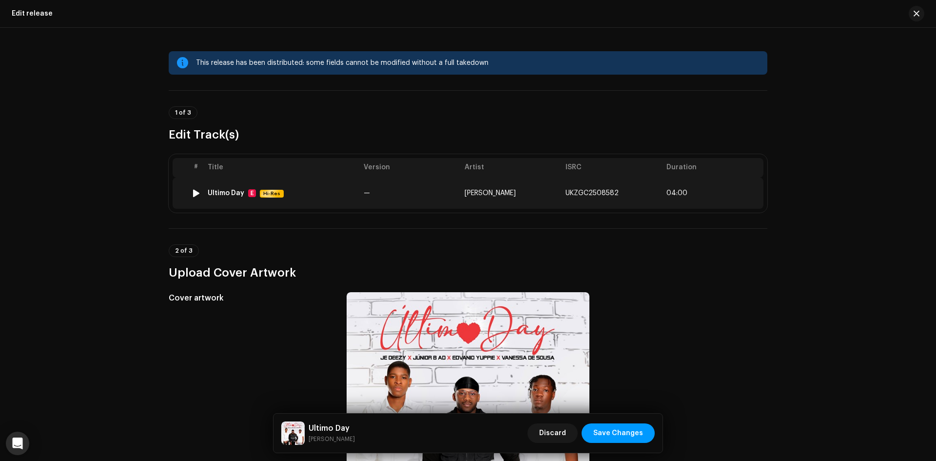
click at [367, 198] on td "—" at bounding box center [410, 192] width 101 height 31
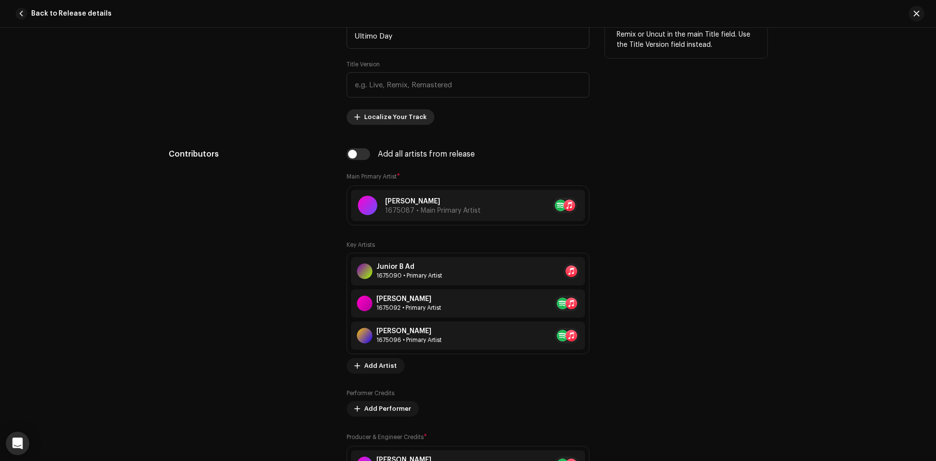
scroll to position [634, 0]
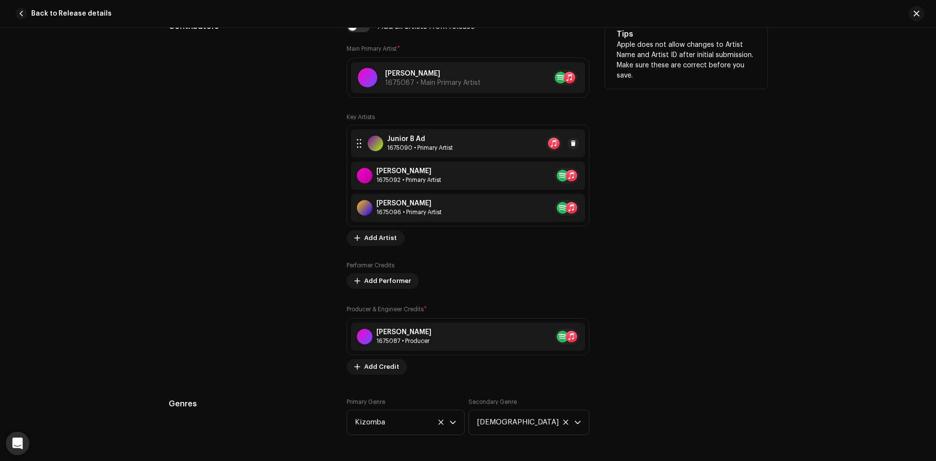
click at [451, 148] on div "Junior B Ad 1675090 • Primary Artist" at bounding box center [468, 143] width 234 height 28
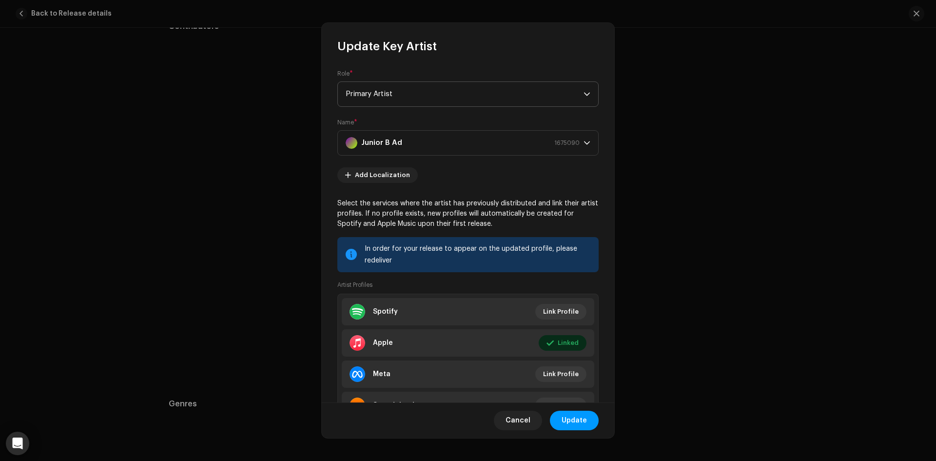
click at [401, 97] on span "Primary Artist" at bounding box center [465, 94] width 238 height 24
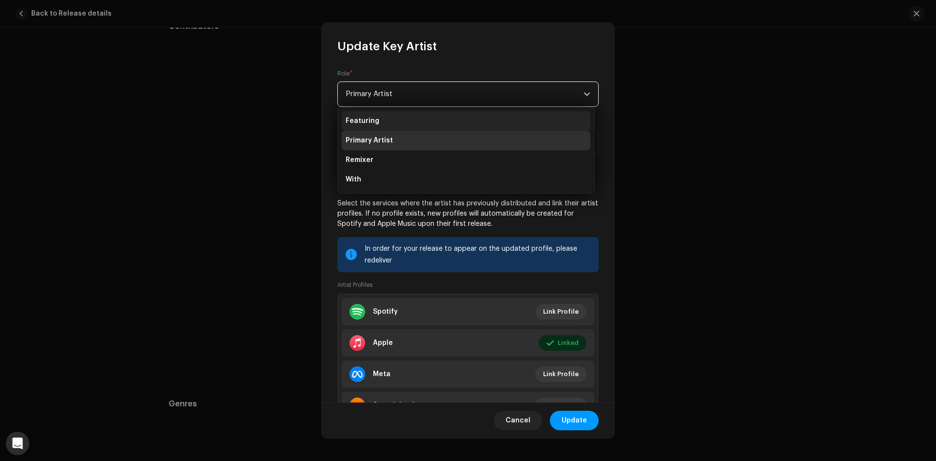
click at [393, 128] on li "Featuring" at bounding box center [466, 120] width 249 height 19
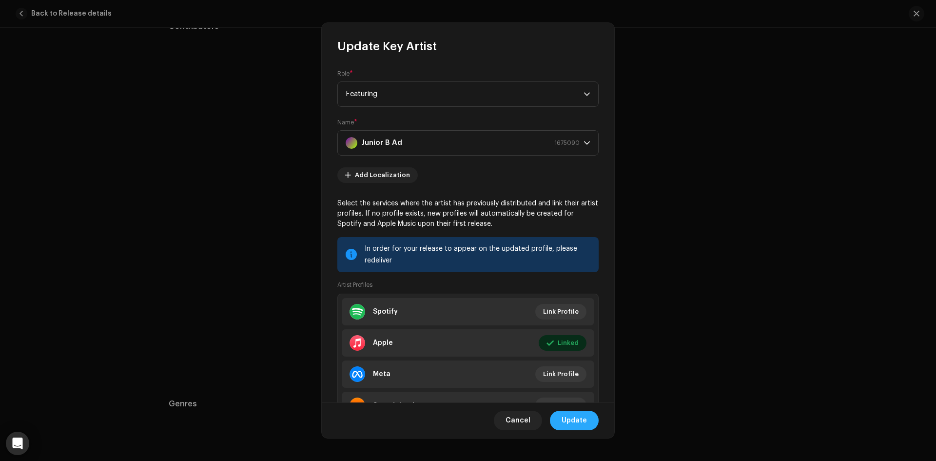
click at [590, 425] on button "Update" at bounding box center [574, 419] width 49 height 19
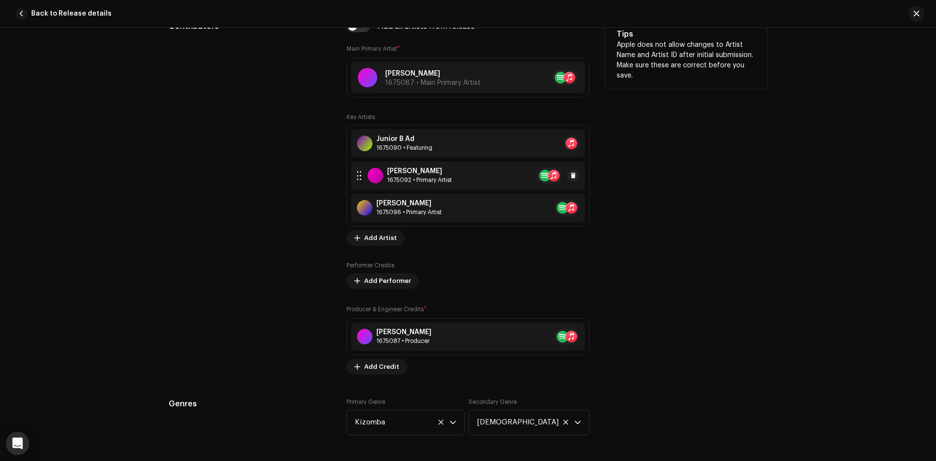
click at [437, 178] on div "1675092 • Primary Artist" at bounding box center [419, 180] width 65 height 8
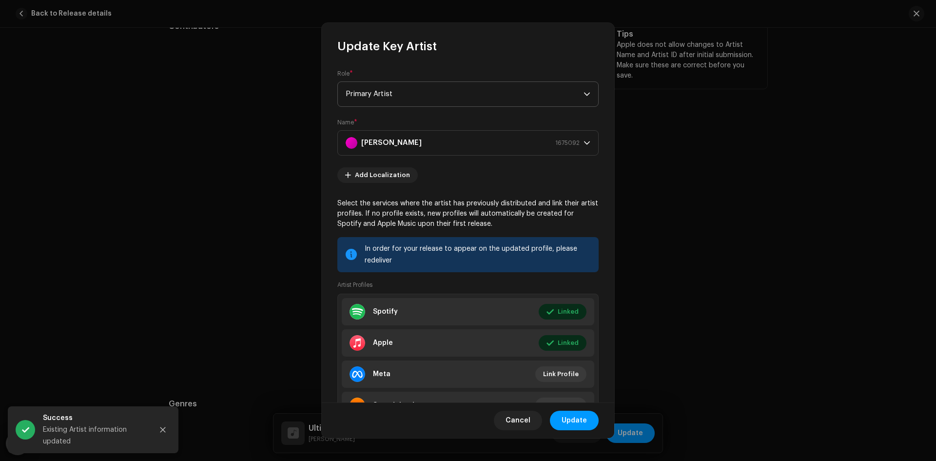
click at [416, 96] on span "Primary Artist" at bounding box center [465, 94] width 238 height 24
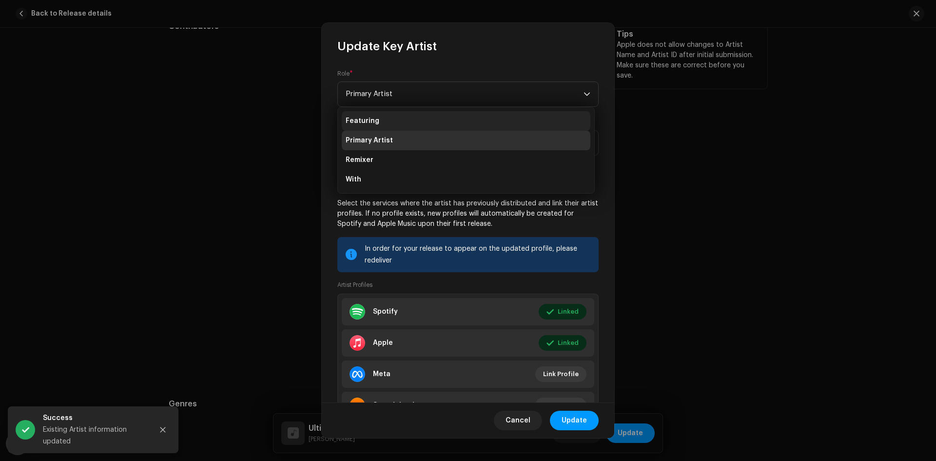
click at [409, 117] on li "Featuring" at bounding box center [466, 120] width 249 height 19
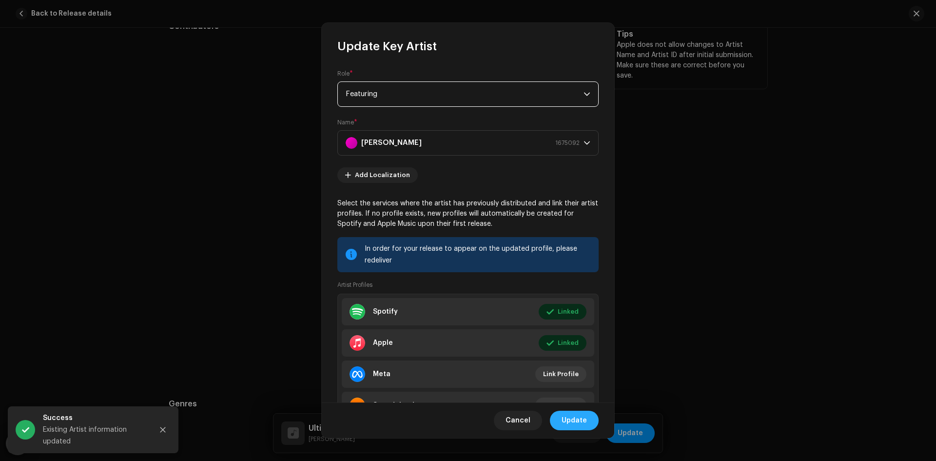
click at [567, 416] on span "Update" at bounding box center [573, 419] width 25 height 19
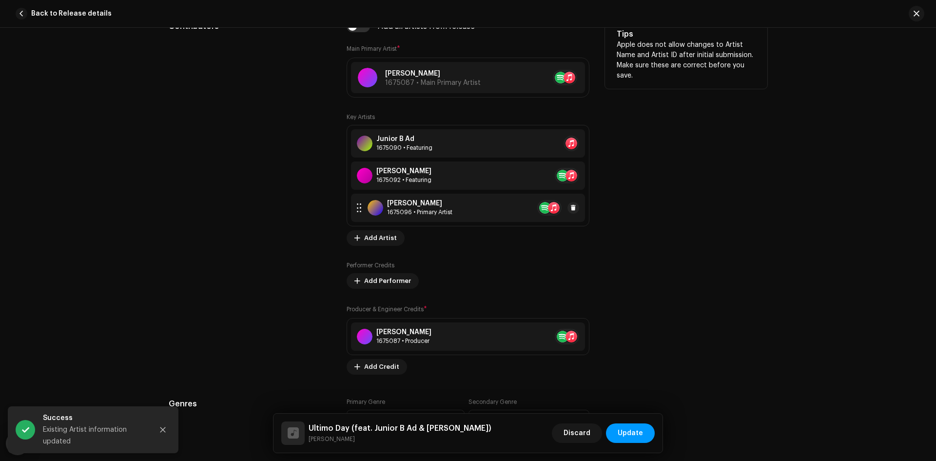
click at [467, 210] on div "Vanessa de Sousa 1675096 • Primary Artist" at bounding box center [468, 207] width 234 height 28
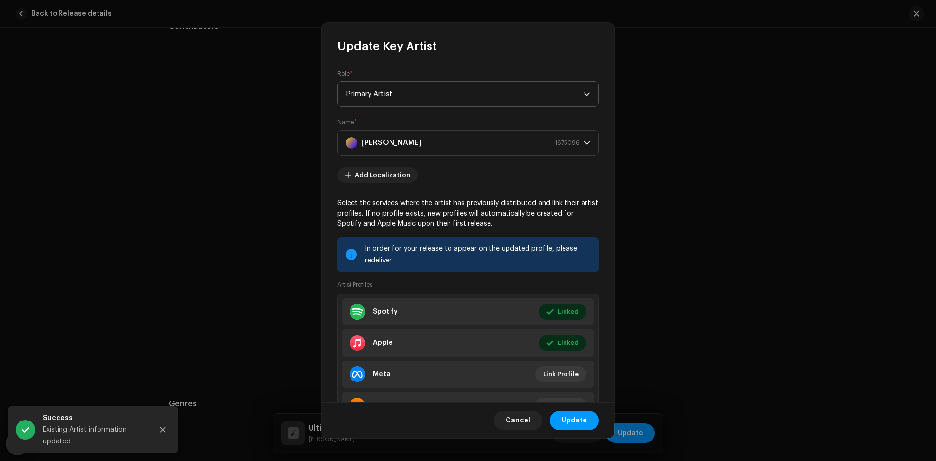
click at [407, 92] on span "Primary Artist" at bounding box center [465, 94] width 238 height 24
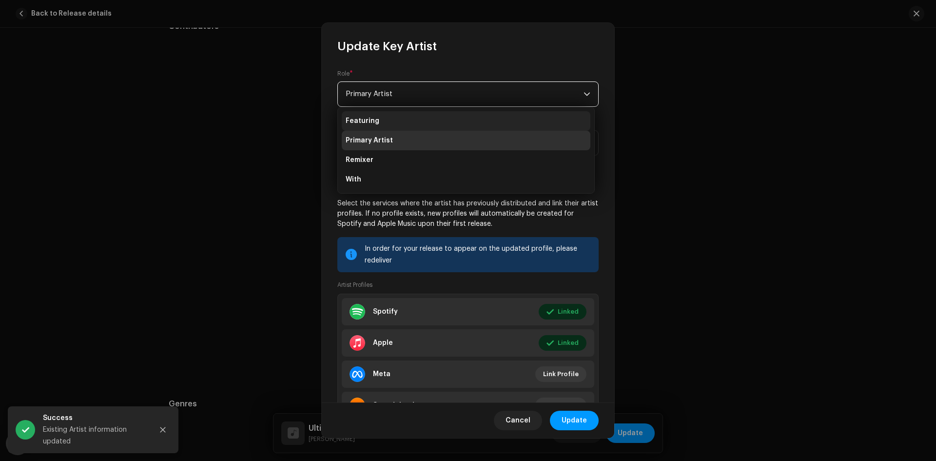
click at [394, 124] on li "Featuring" at bounding box center [466, 120] width 249 height 19
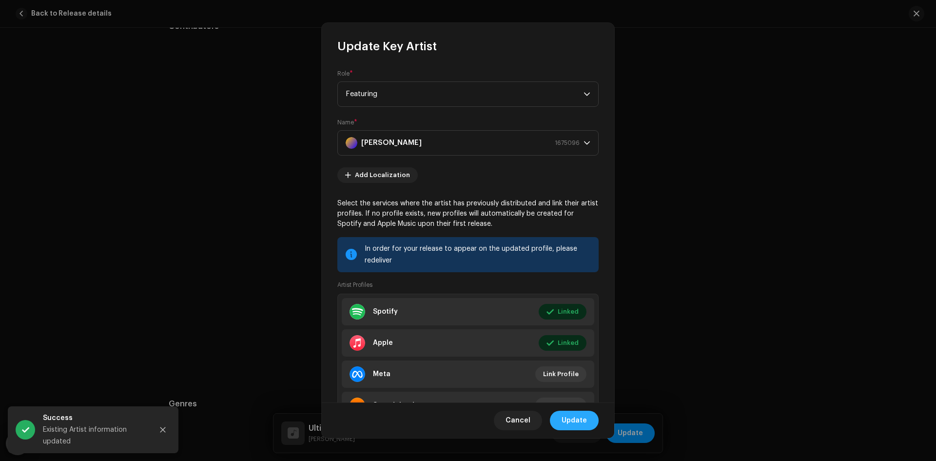
click at [579, 419] on span "Update" at bounding box center [573, 419] width 25 height 19
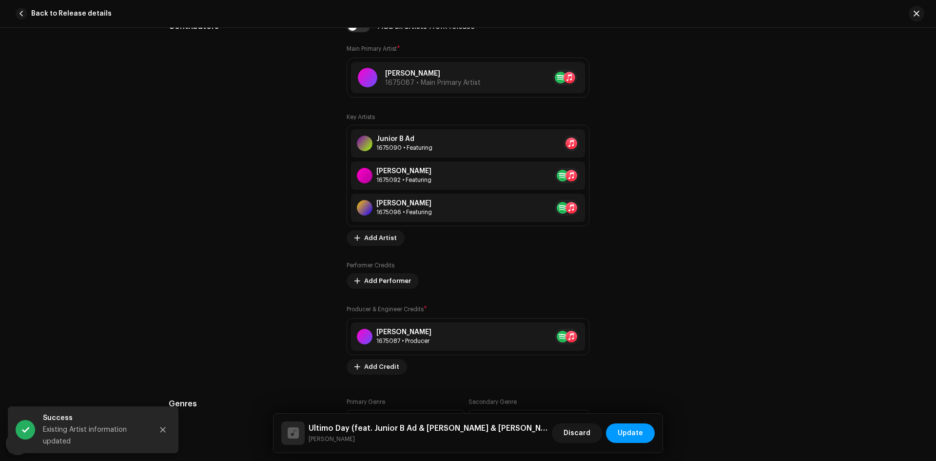
click at [608, 420] on div "Ultimo Day (feat. Junior B Ad & Edvanio Yuppie & Vanessa de Sousa) Je Deezy Dis…" at bounding box center [467, 432] width 389 height 39
click at [621, 429] on span "Update" at bounding box center [629, 432] width 25 height 19
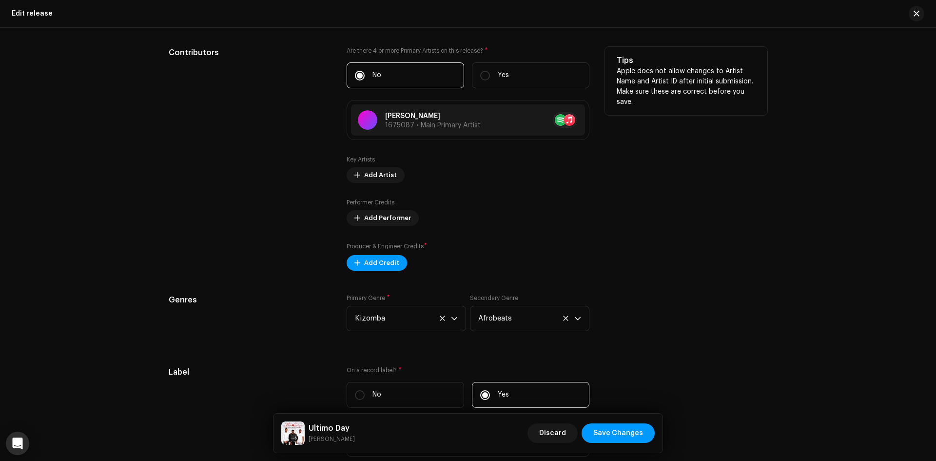
drag, startPoint x: 256, startPoint y: 231, endPoint x: 274, endPoint y: 231, distance: 17.6
click at [257, 231] on div "Contributors" at bounding box center [250, 159] width 162 height 224
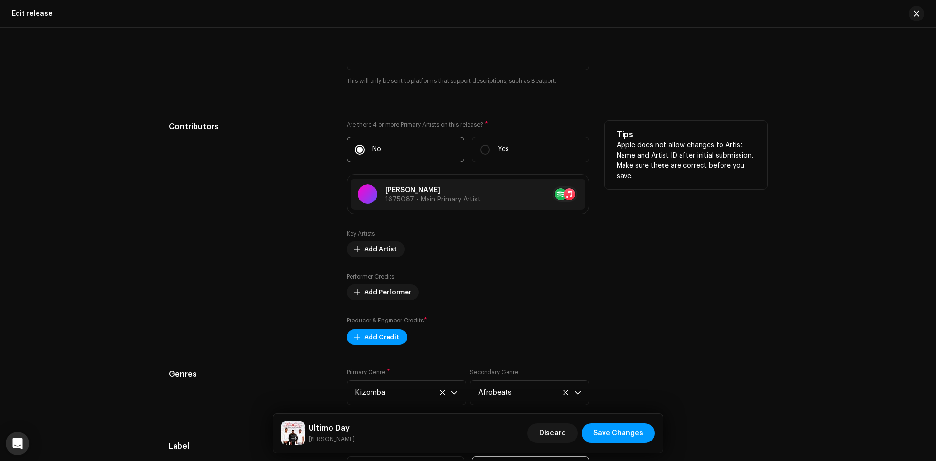
scroll to position [832, 0]
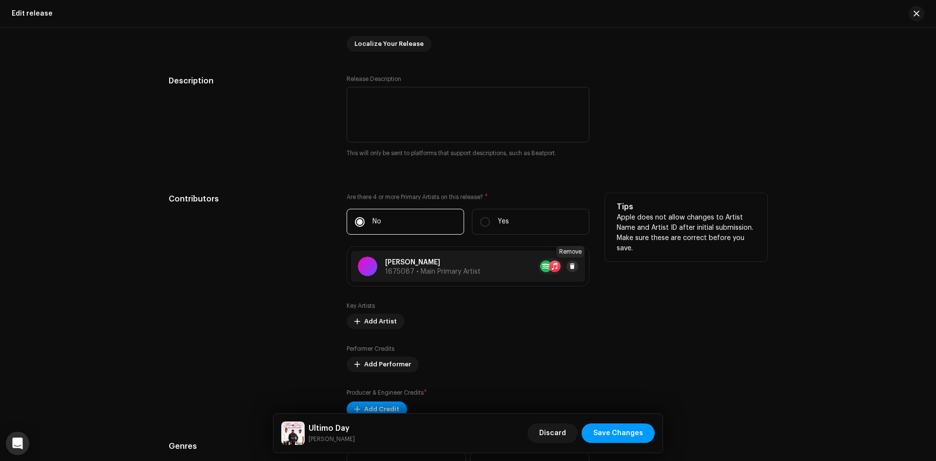
click at [569, 264] on span at bounding box center [572, 266] width 6 height 8
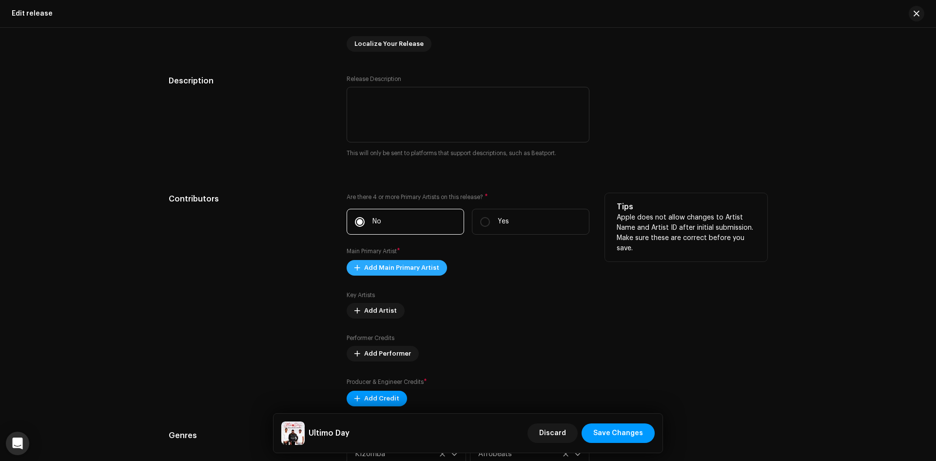
click at [399, 262] on span "Add Main Primary Artist" at bounding box center [401, 267] width 75 height 19
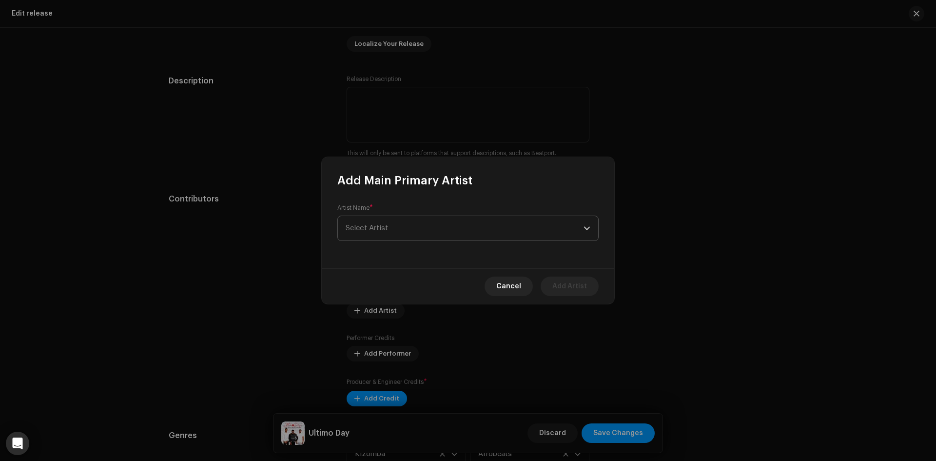
click at [404, 224] on span "Select Artist" at bounding box center [465, 228] width 238 height 24
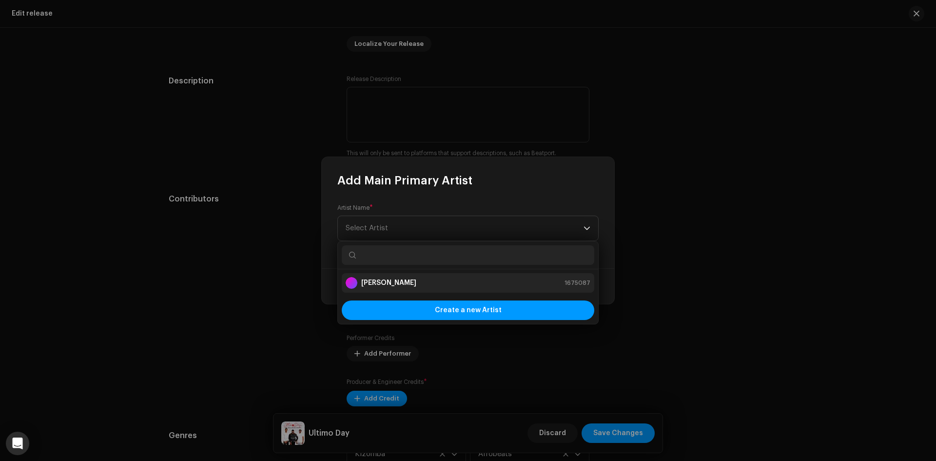
click at [406, 283] on div "Je Deezy 1675087" at bounding box center [468, 283] width 245 height 12
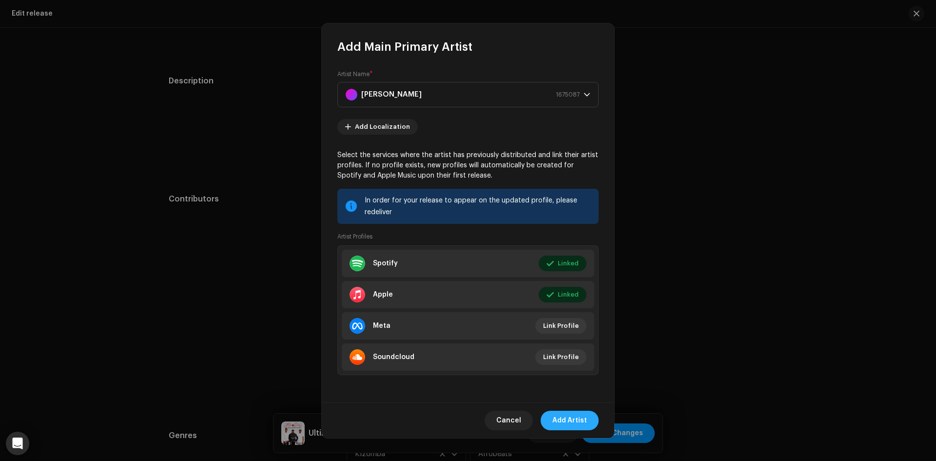
click at [577, 416] on span "Add Artist" at bounding box center [569, 419] width 35 height 19
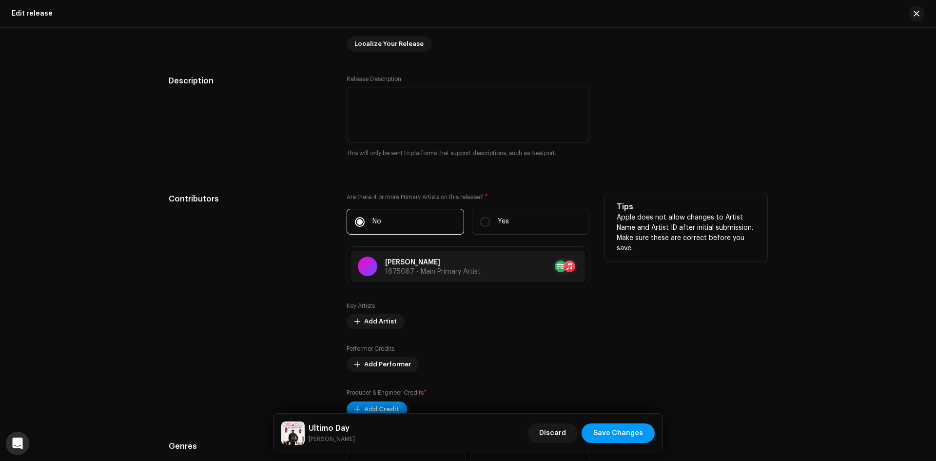
click at [260, 239] on div "Contributors" at bounding box center [250, 305] width 162 height 224
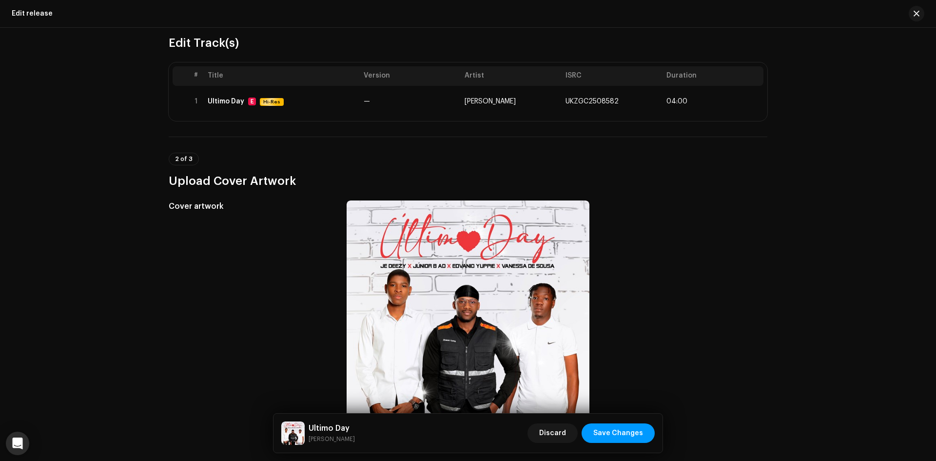
scroll to position [0, 0]
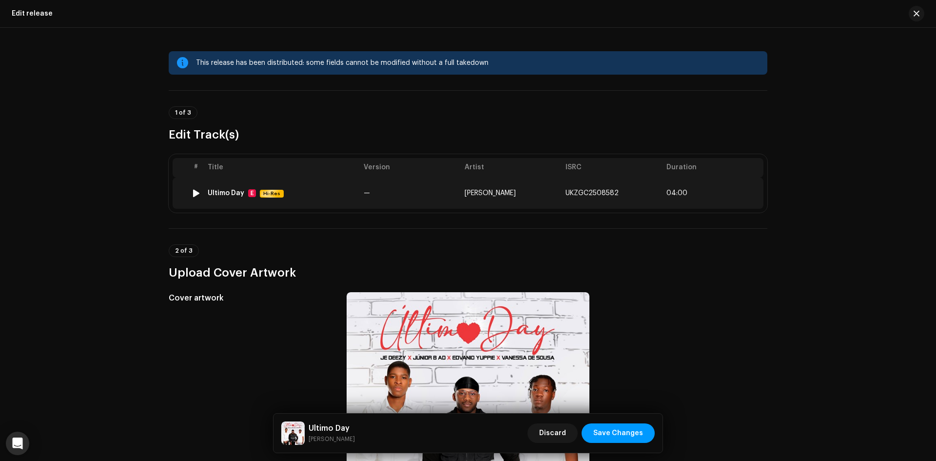
click at [332, 196] on div "Ultimo Day E Hi-Res" at bounding box center [282, 193] width 148 height 8
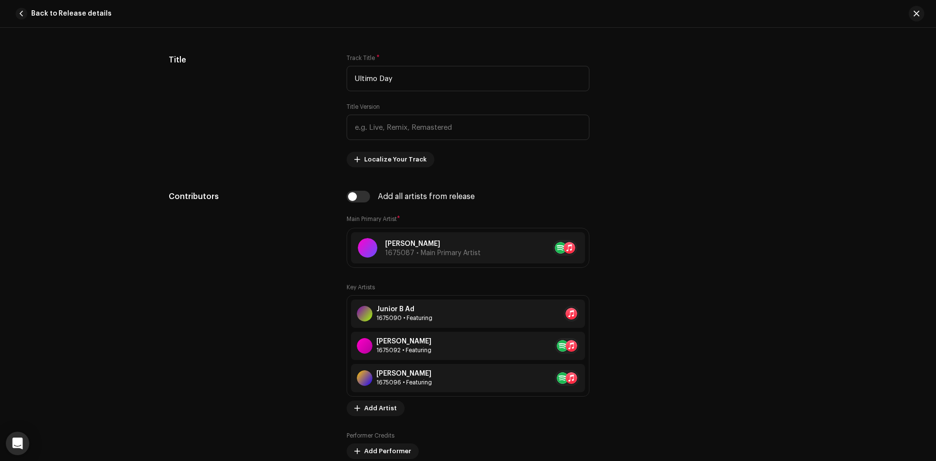
scroll to position [585, 0]
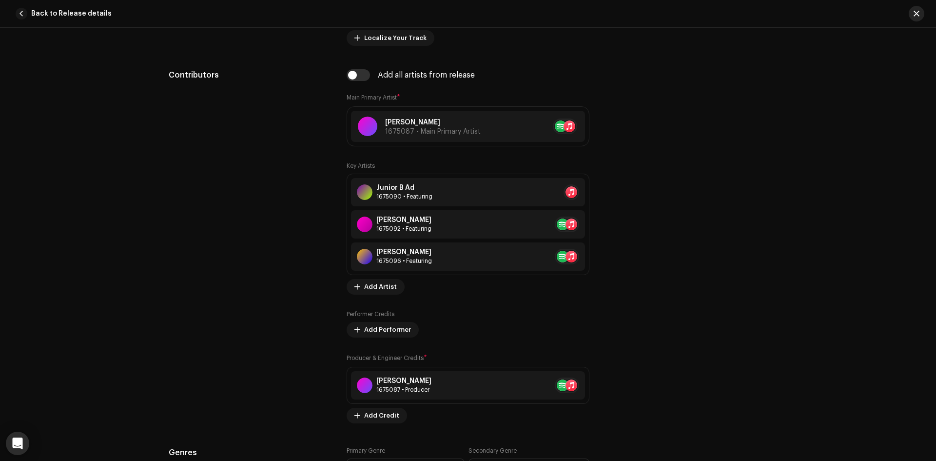
click at [916, 14] on span "button" at bounding box center [916, 14] width 6 height 8
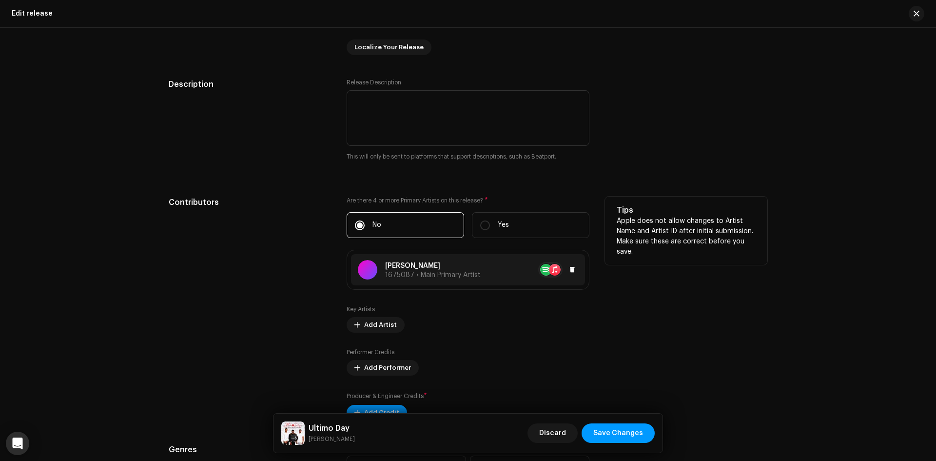
scroll to position [1072, 0]
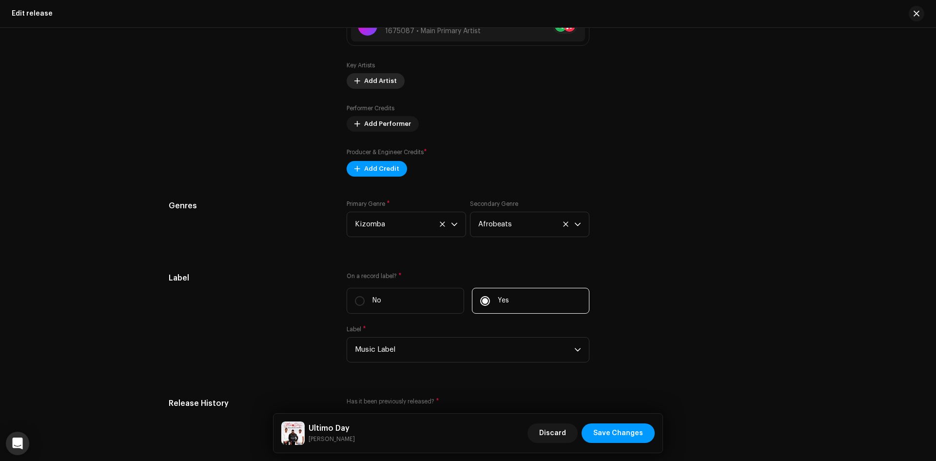
click at [377, 81] on span "Add Artist" at bounding box center [380, 80] width 33 height 19
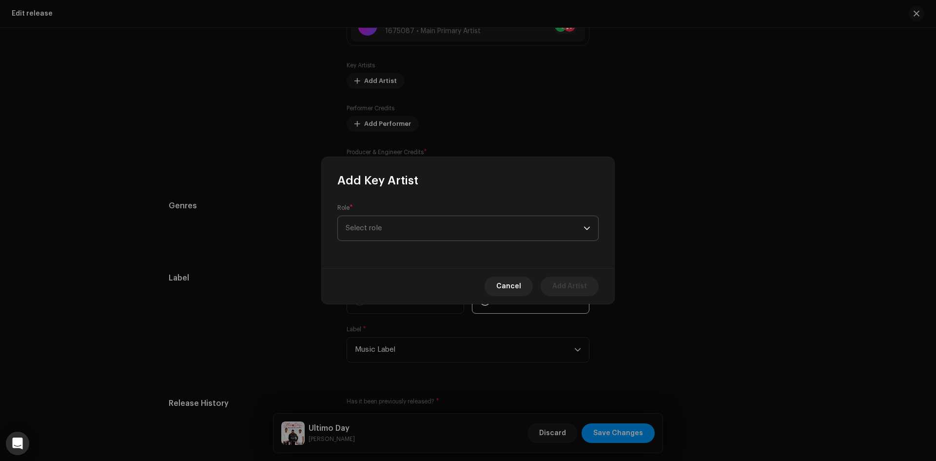
click at [419, 221] on span "Select role" at bounding box center [465, 228] width 238 height 24
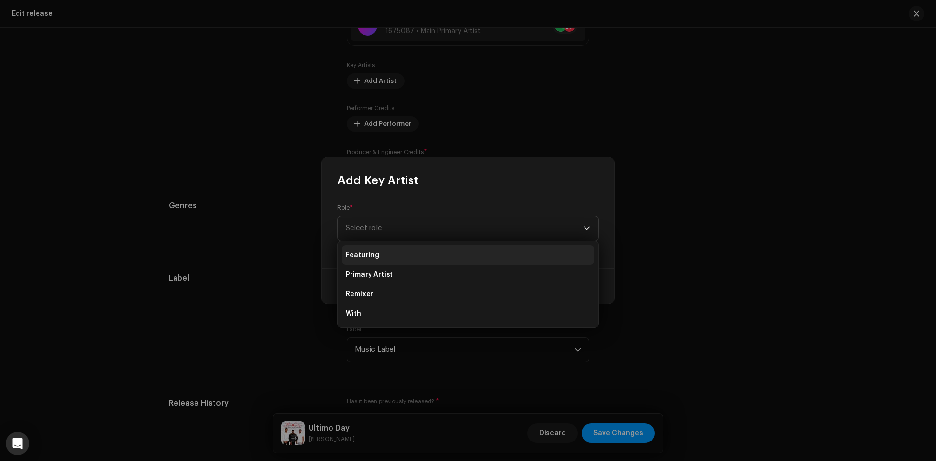
click at [419, 249] on li "Featuring" at bounding box center [468, 254] width 252 height 19
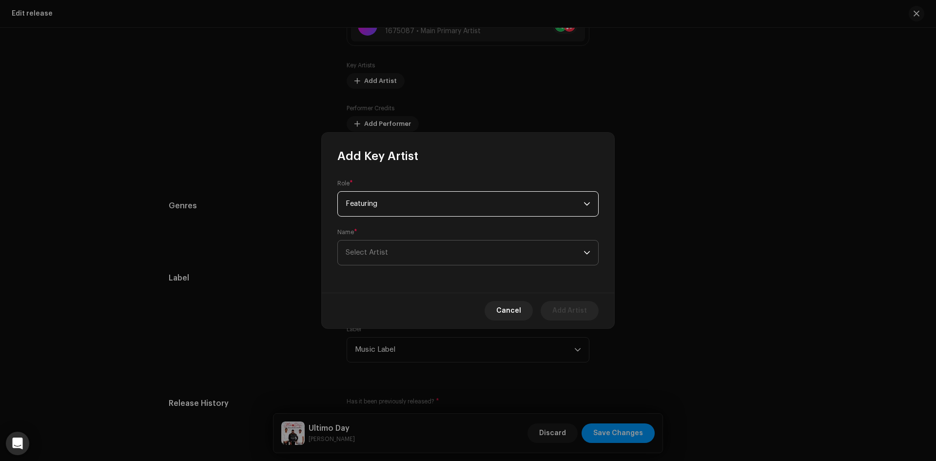
click at [402, 255] on span "Select Artist" at bounding box center [465, 252] width 238 height 24
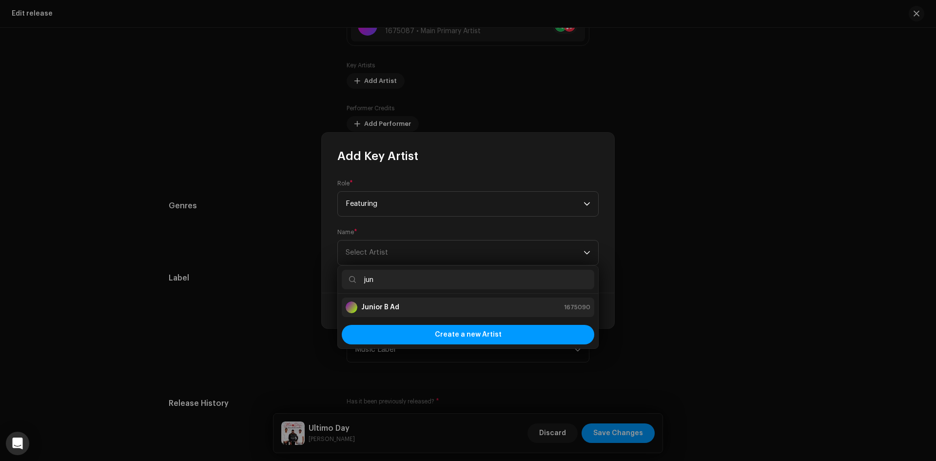
type input "jun"
click at [406, 300] on li "Junior B Ad 1675090" at bounding box center [468, 306] width 252 height 19
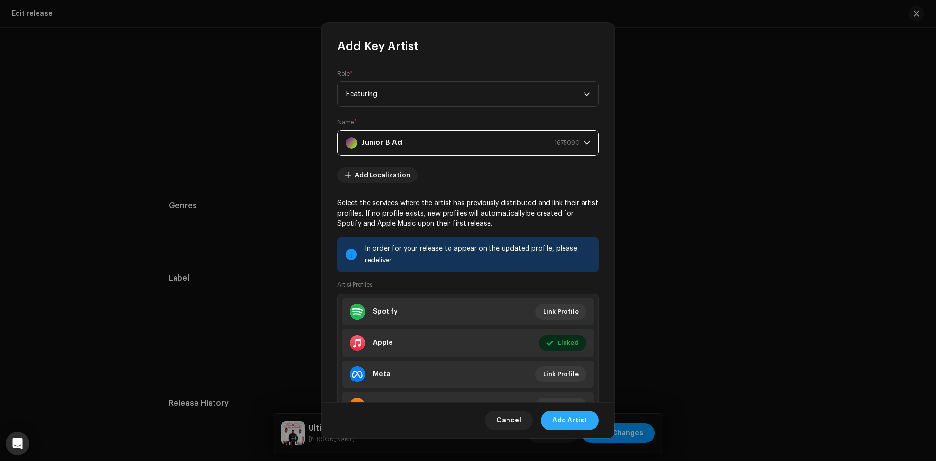
click at [574, 416] on span "Add Artist" at bounding box center [569, 419] width 35 height 19
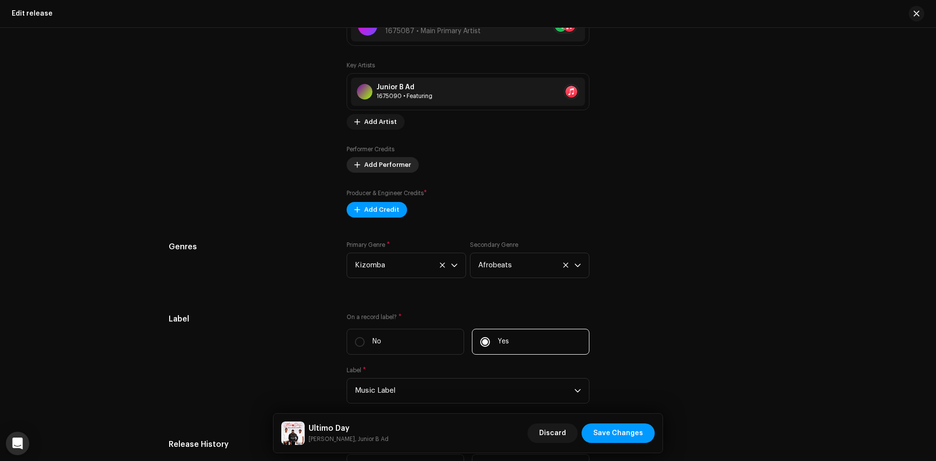
click at [389, 162] on span "Add Performer" at bounding box center [387, 164] width 47 height 19
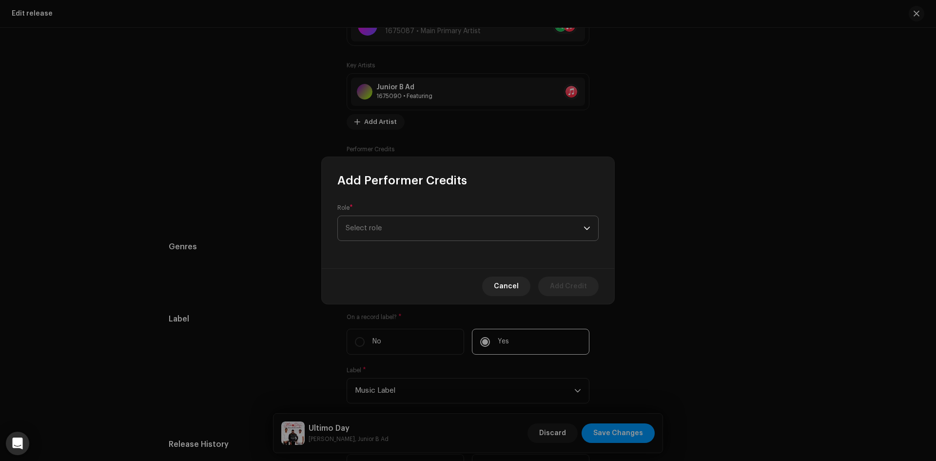
click at [405, 223] on span "Select role" at bounding box center [465, 228] width 238 height 24
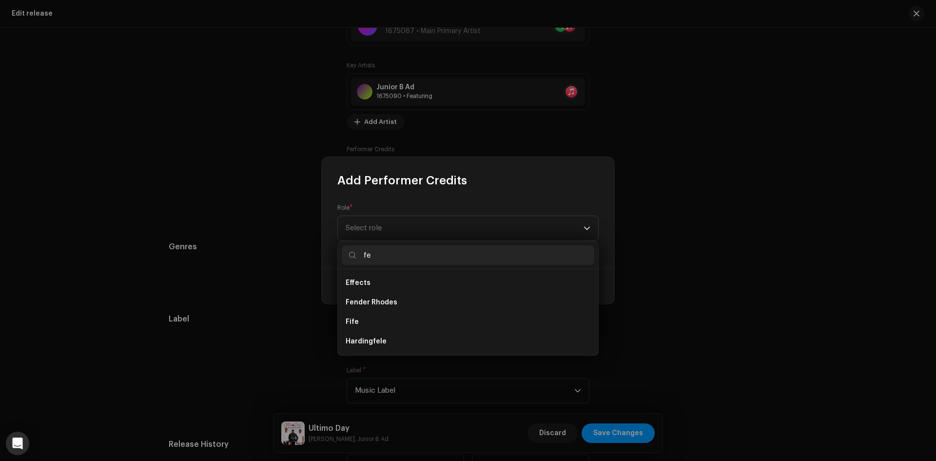
type input "f"
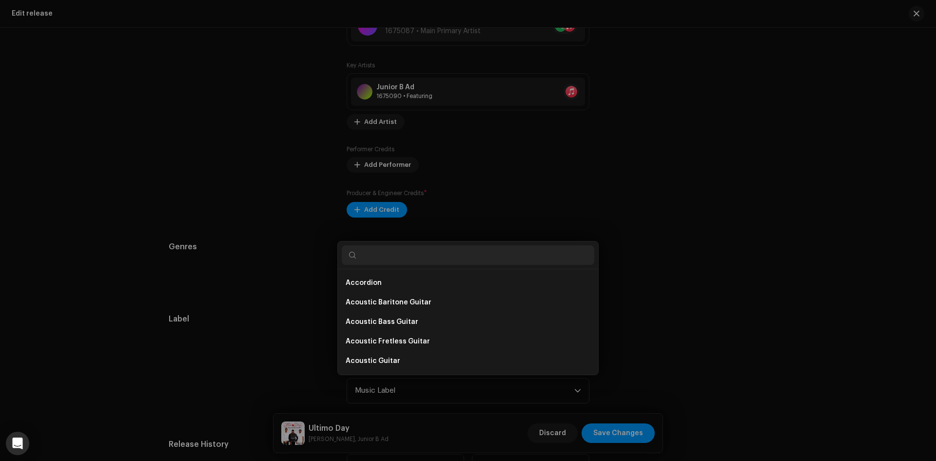
click at [205, 194] on div "Add Performer Credits Role * Select role Cancel Add Credit" at bounding box center [468, 230] width 936 height 461
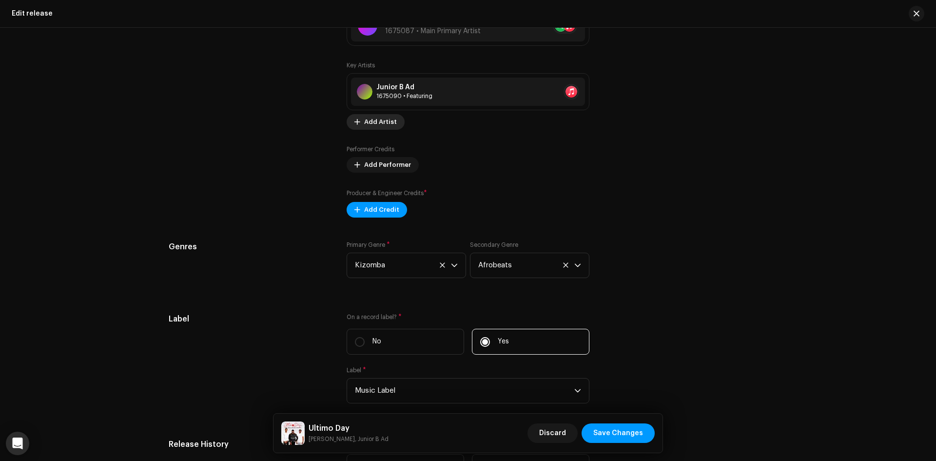
click at [366, 125] on span "Add Artist" at bounding box center [380, 121] width 33 height 19
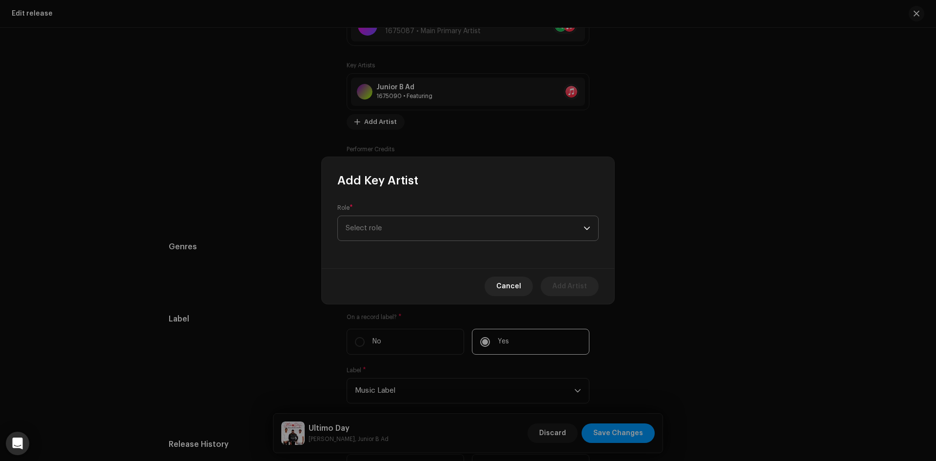
click at [402, 234] on span "Select role" at bounding box center [465, 228] width 238 height 24
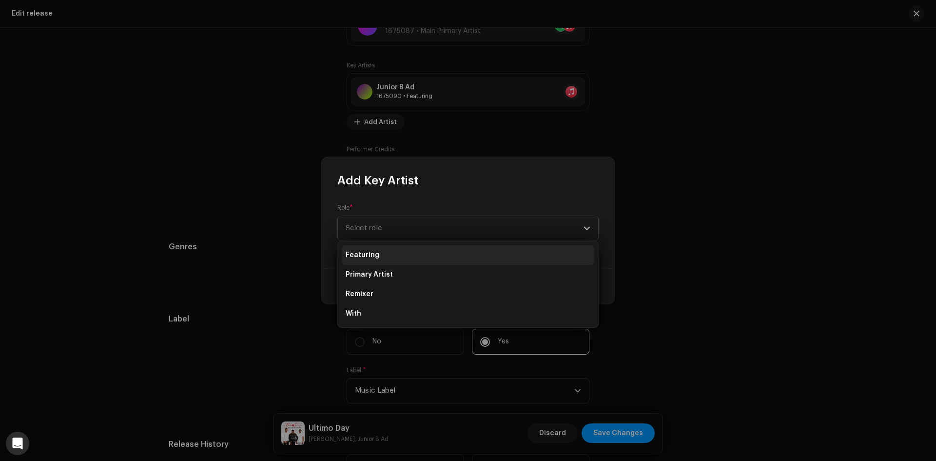
click at [400, 260] on li "Featuring" at bounding box center [468, 254] width 252 height 19
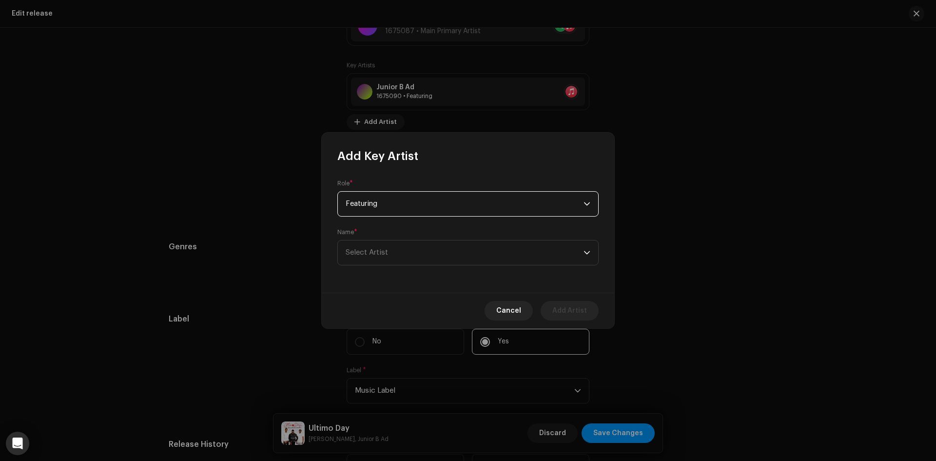
click at [405, 231] on div "Name * Select Artist" at bounding box center [467, 246] width 261 height 37
click at [404, 243] on span "Select Artist" at bounding box center [465, 252] width 238 height 24
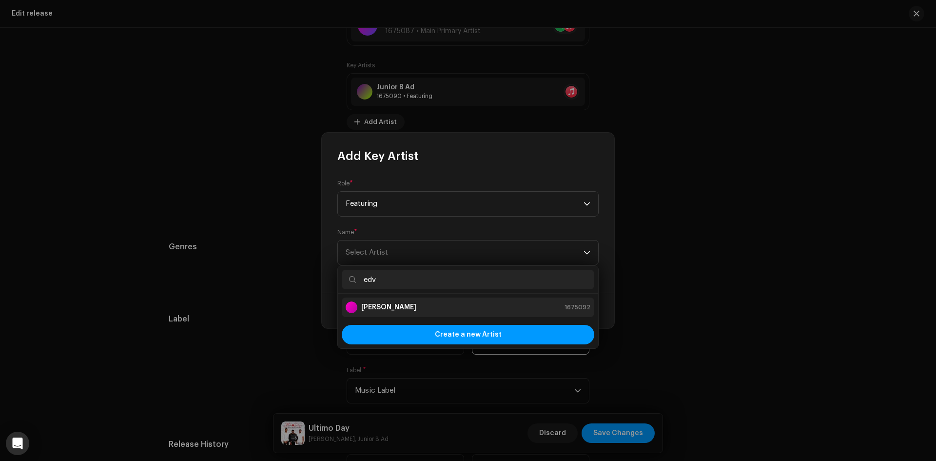
type input "edv"
click at [410, 299] on li "Edvanio Yuppie 1675092" at bounding box center [468, 306] width 252 height 19
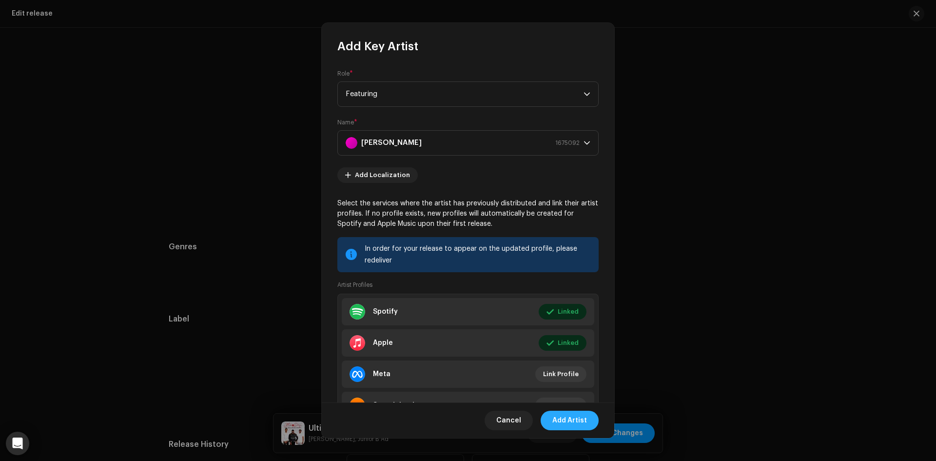
click at [580, 420] on span "Add Artist" at bounding box center [569, 419] width 35 height 19
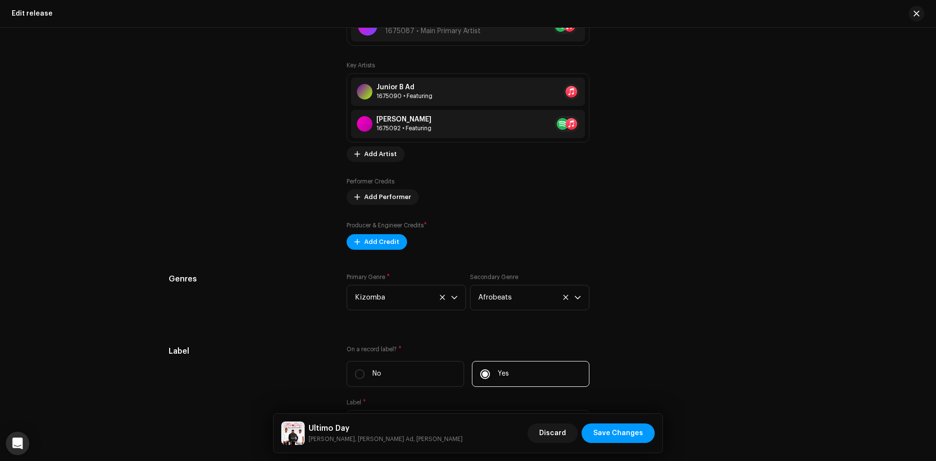
click at [379, 162] on div "Key Artists Junior B Ad 1675090 • Featuring Edvanio Yuppie 1675092 • Featuring …" at bounding box center [467, 155] width 243 height 188
click at [380, 161] on span "Add Artist" at bounding box center [380, 153] width 33 height 19
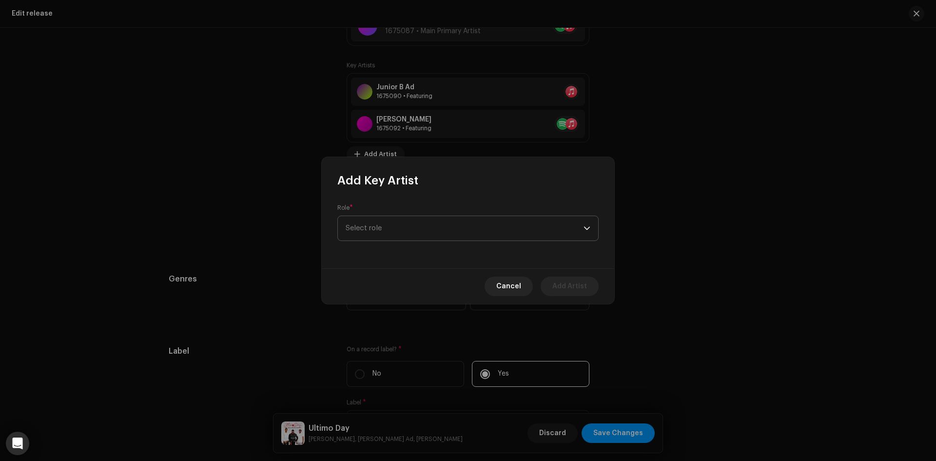
click at [418, 220] on span "Select role" at bounding box center [465, 228] width 238 height 24
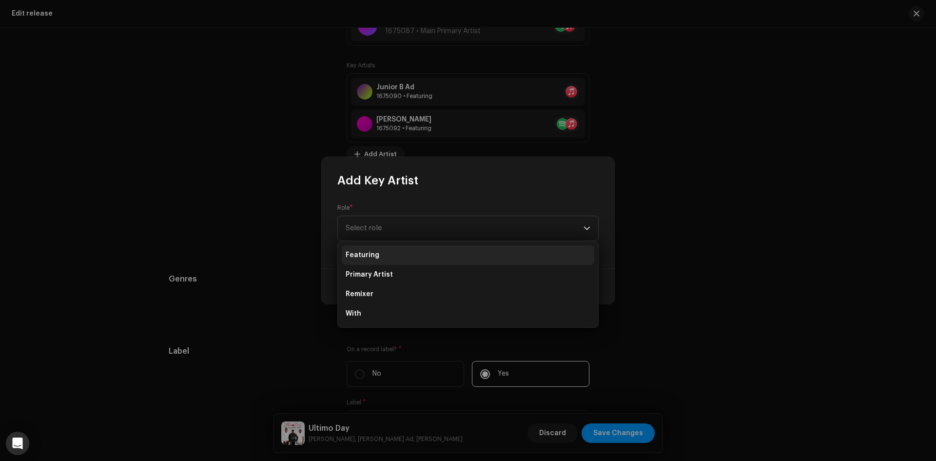
click at [401, 253] on li "Featuring" at bounding box center [468, 254] width 252 height 19
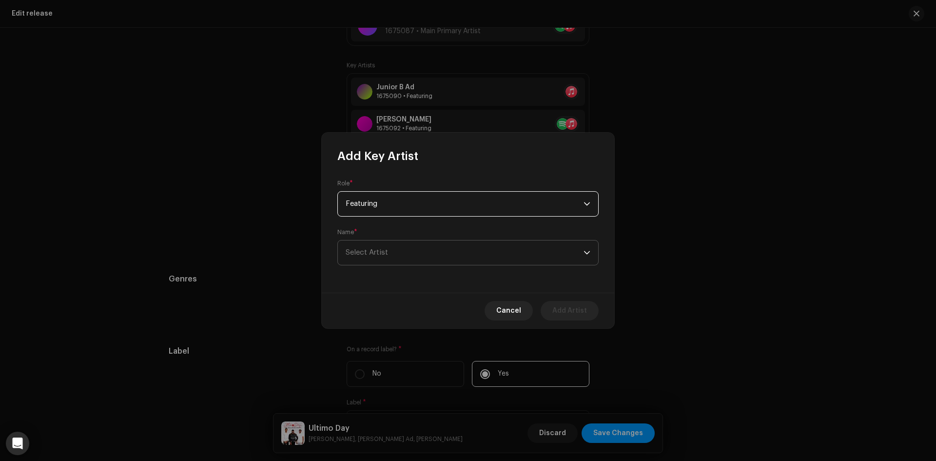
click at [397, 255] on span "Select Artist" at bounding box center [465, 252] width 238 height 24
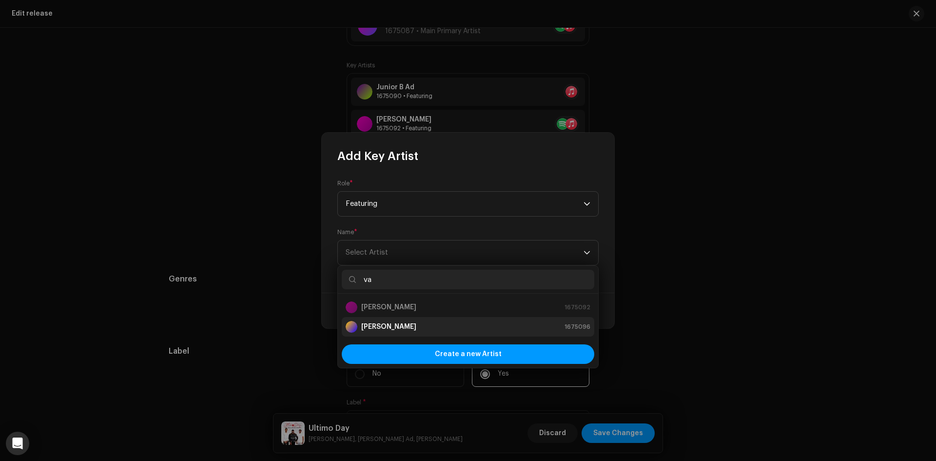
type input "va"
click at [401, 330] on strong "Vanessa de Sousa" at bounding box center [388, 327] width 55 height 10
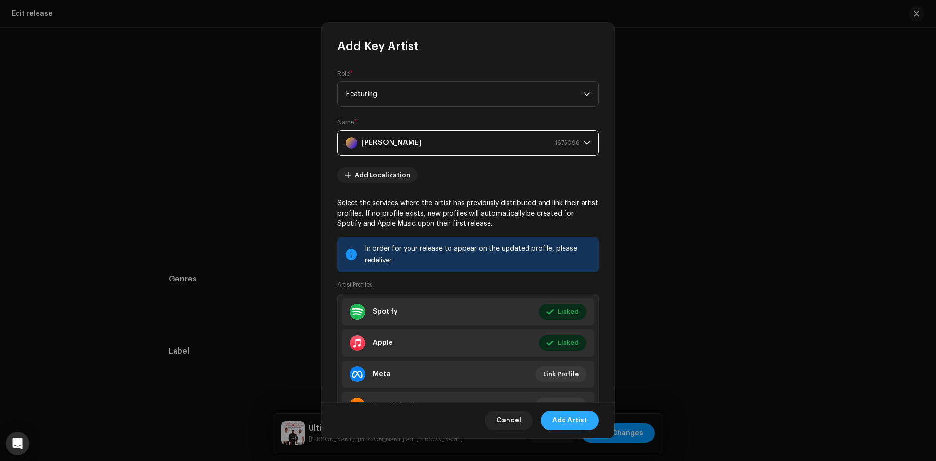
click at [566, 422] on span "Add Artist" at bounding box center [569, 419] width 35 height 19
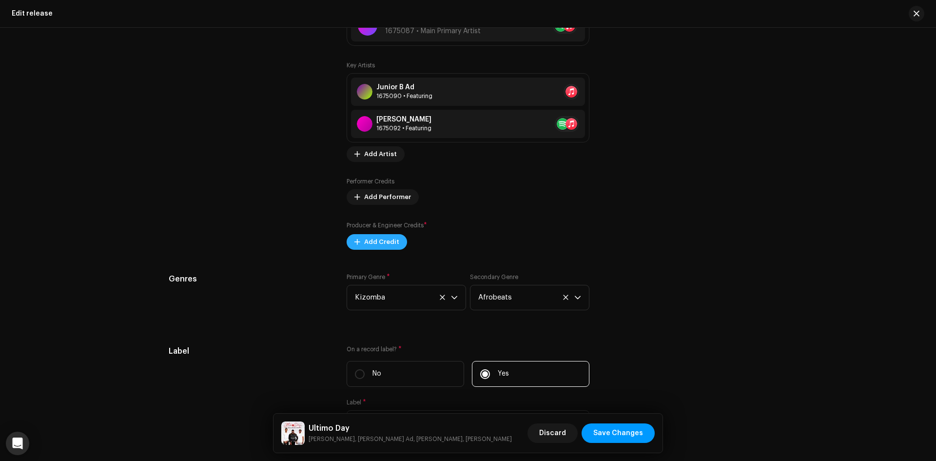
click at [376, 248] on span "Add Credit" at bounding box center [381, 241] width 35 height 19
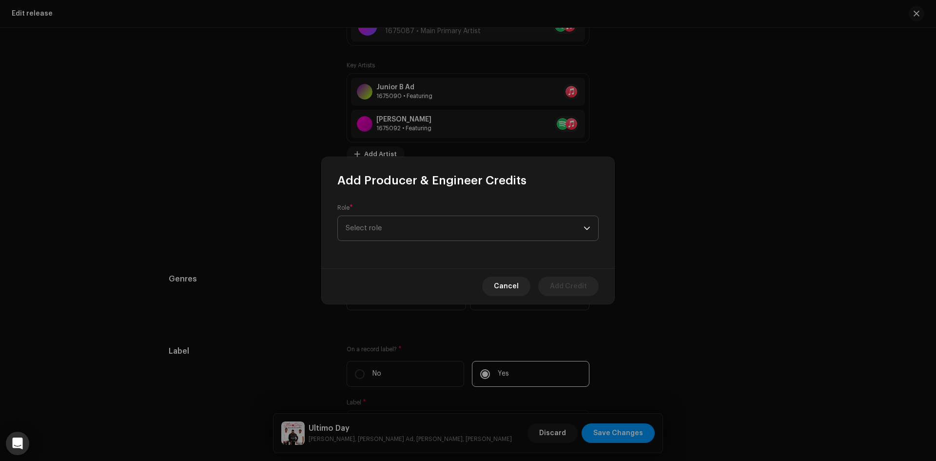
click at [405, 231] on span "Select role" at bounding box center [465, 228] width 238 height 24
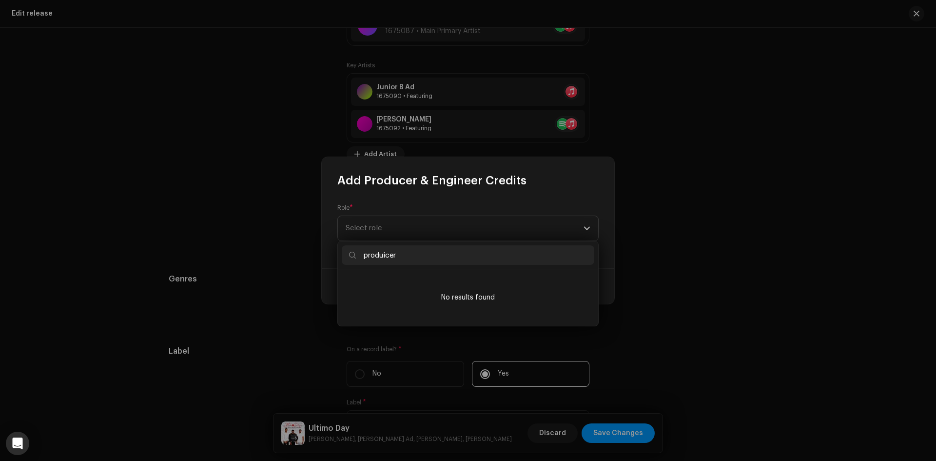
click at [386, 253] on input "produicer" at bounding box center [468, 254] width 252 height 19
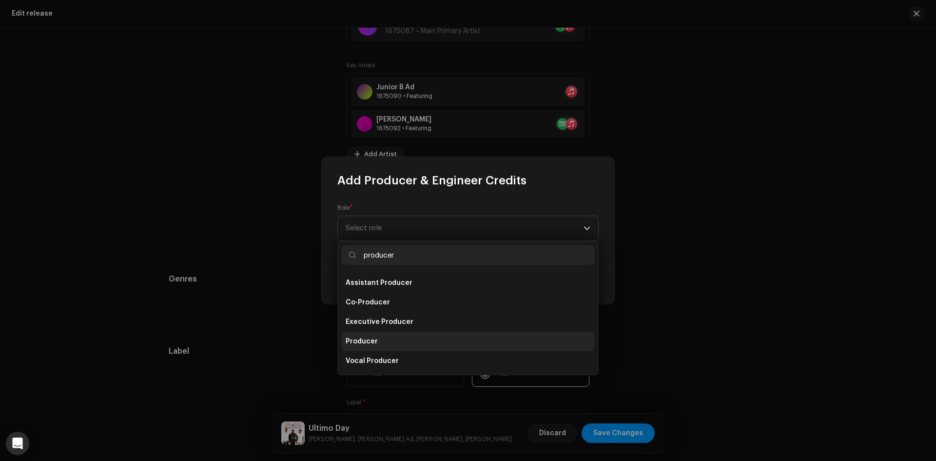
type input "producer"
click at [403, 342] on li "Producer" at bounding box center [468, 340] width 252 height 19
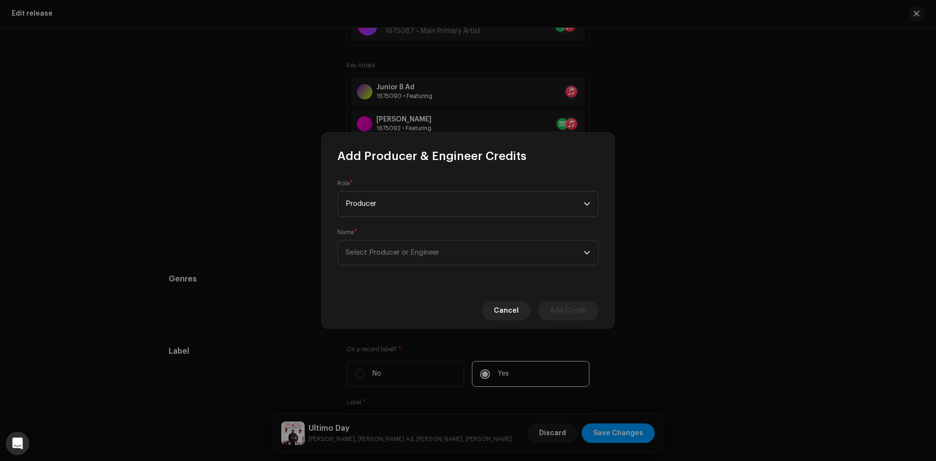
click at [413, 267] on div "Role * Producer Name * Select Producer or Engineer" at bounding box center [468, 228] width 292 height 129
click at [413, 255] on span "Select Producer or Engineer" at bounding box center [393, 252] width 94 height 7
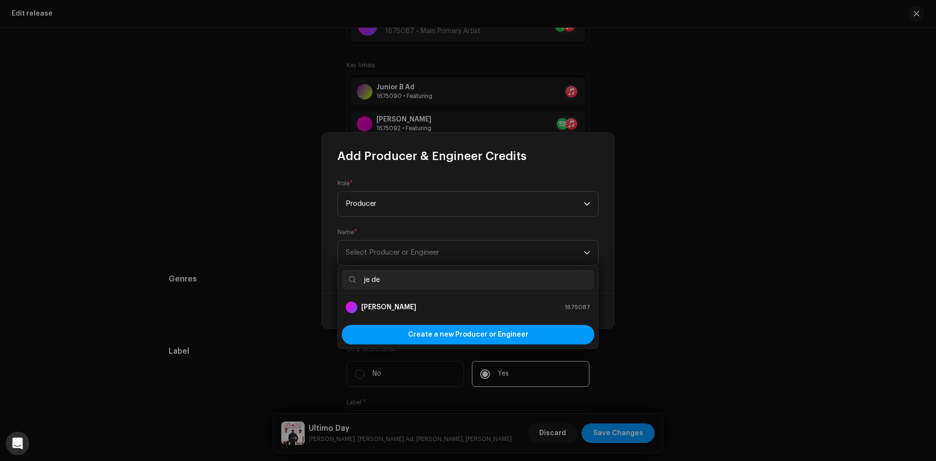
type input "je de"
click at [408, 310] on div "Je Deezy 1675087" at bounding box center [468, 307] width 245 height 12
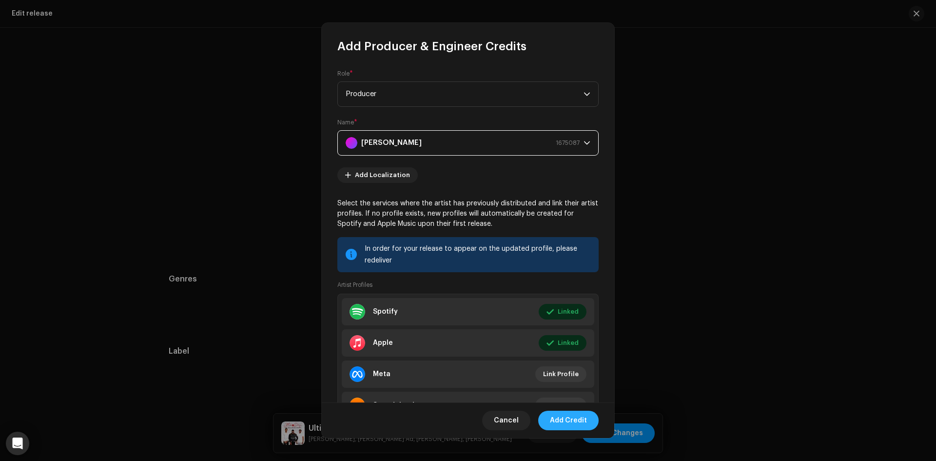
click at [560, 421] on span "Add Credit" at bounding box center [568, 419] width 37 height 19
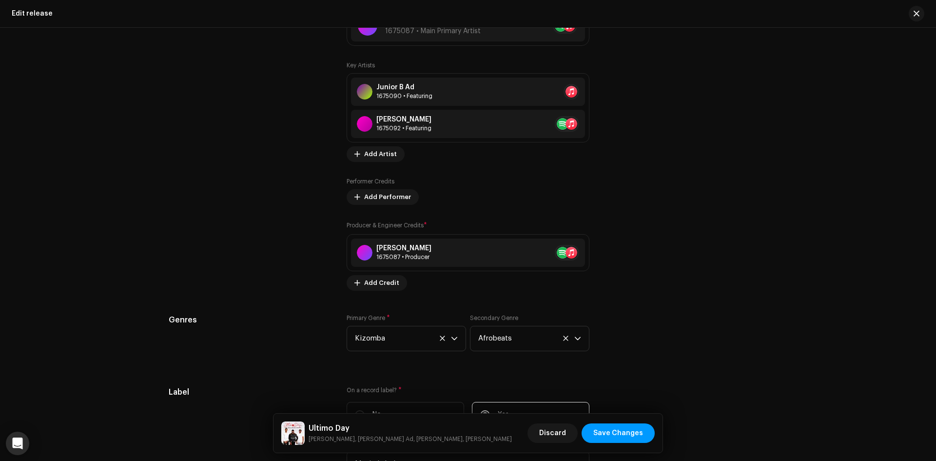
click at [231, 166] on div "Contributors" at bounding box center [250, 122] width 162 height 338
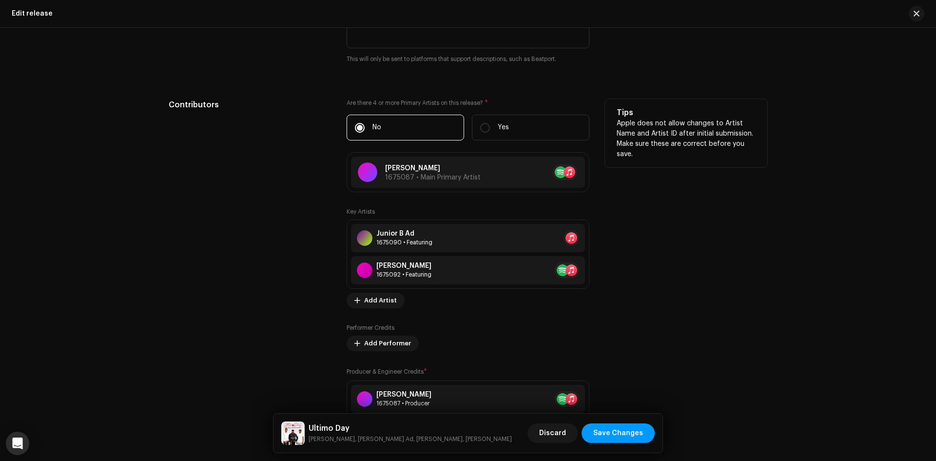
scroll to position [975, 0]
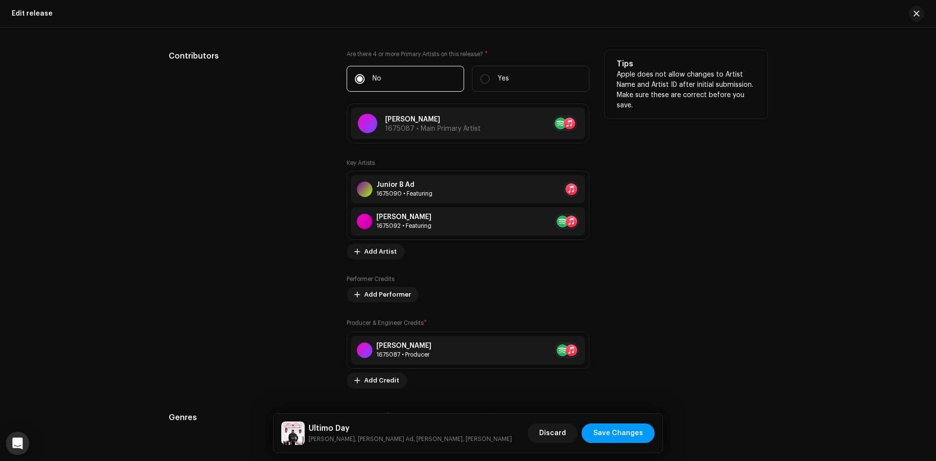
click at [262, 253] on div "Contributors" at bounding box center [250, 219] width 162 height 338
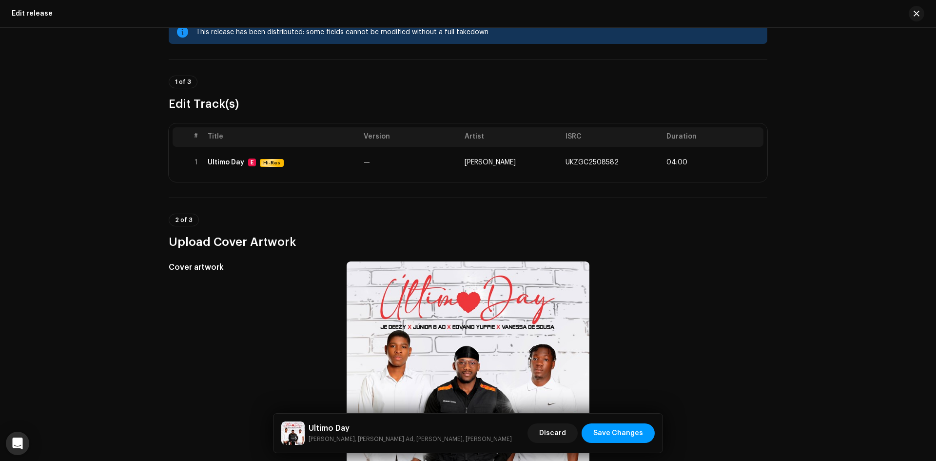
scroll to position [0, 0]
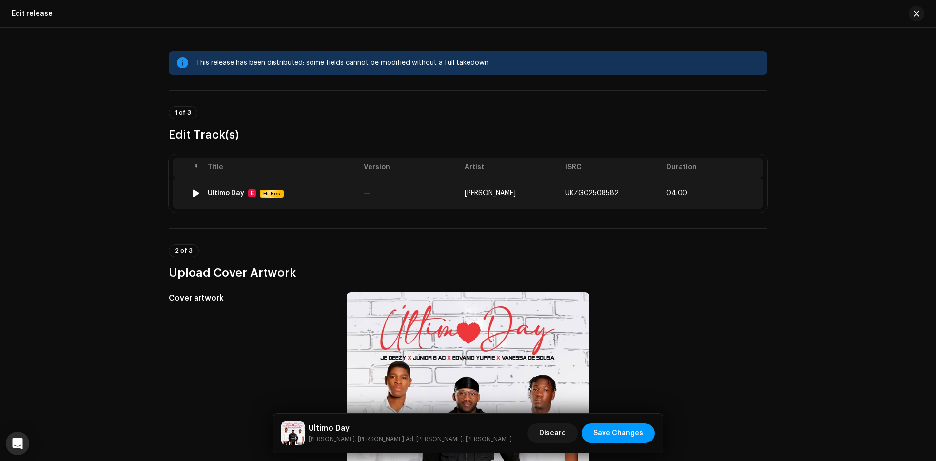
click at [360, 202] on td "—" at bounding box center [410, 192] width 101 height 31
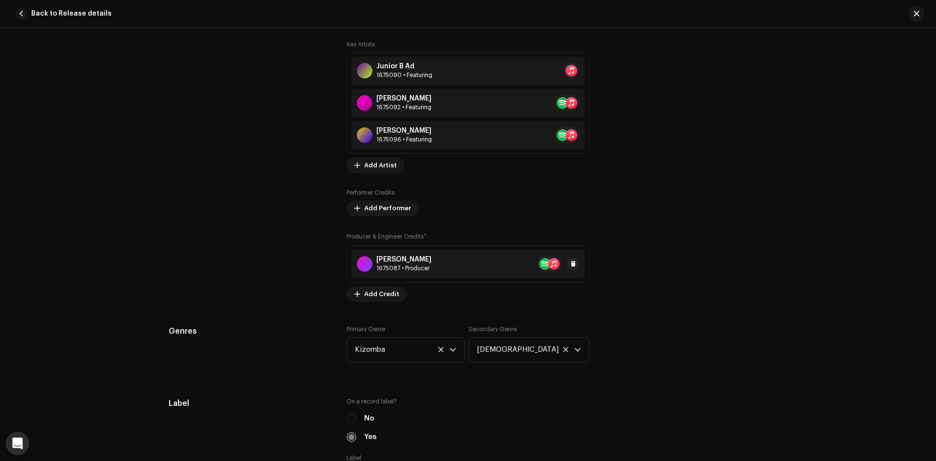
scroll to position [682, 0]
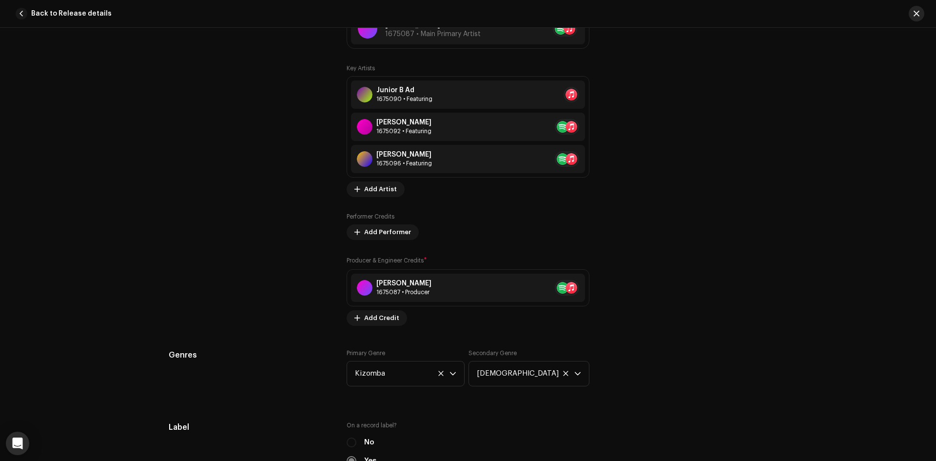
click at [919, 18] on button "button" at bounding box center [916, 14] width 16 height 16
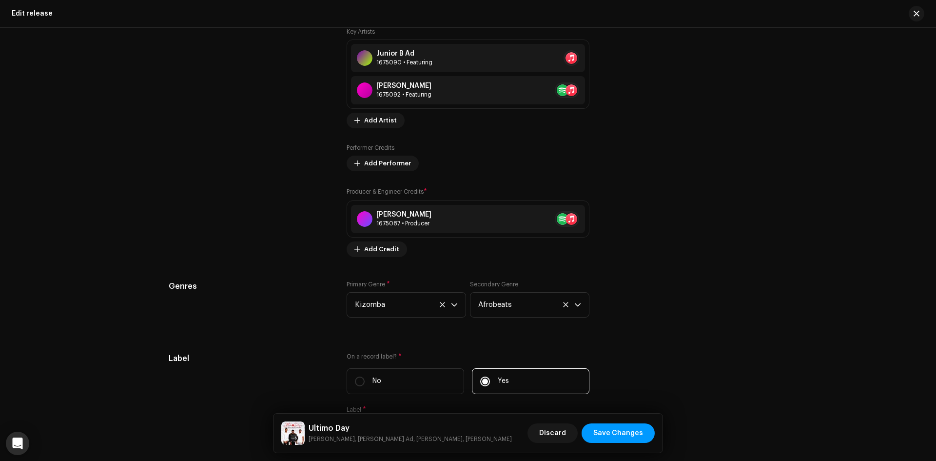
scroll to position [1023, 0]
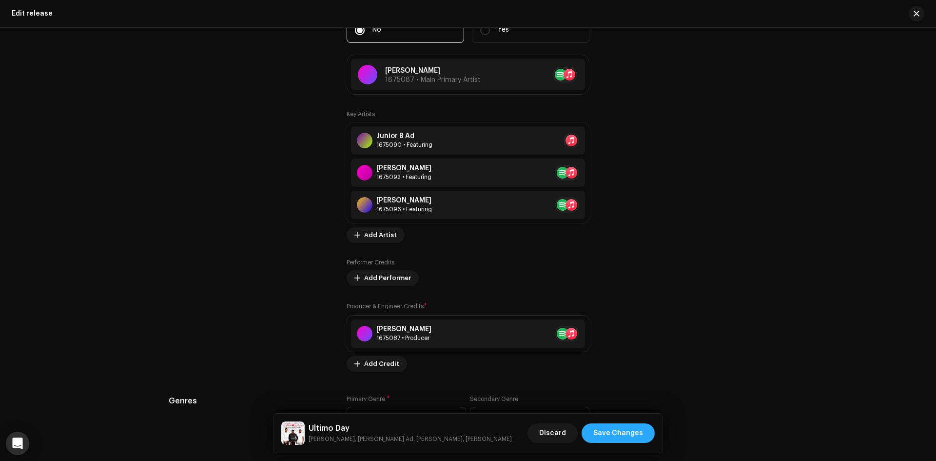
click at [613, 429] on span "Save Changes" at bounding box center [618, 432] width 50 height 19
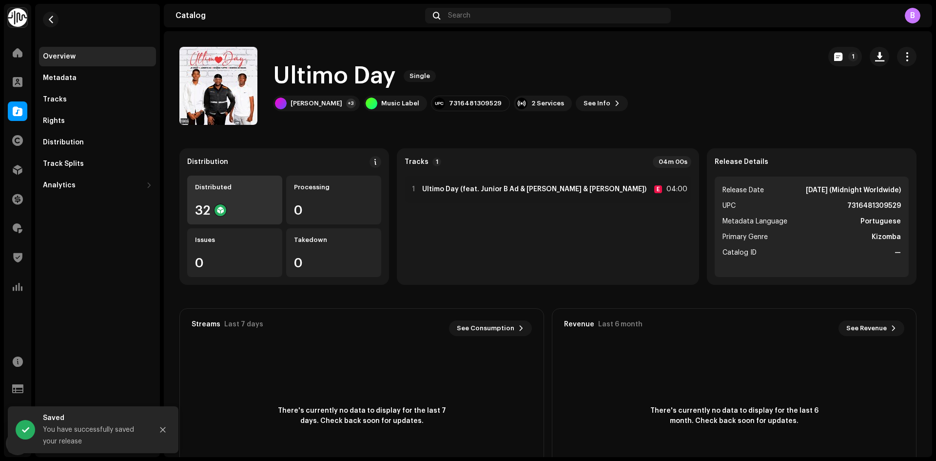
click at [253, 194] on div "Distributed 32" at bounding box center [234, 199] width 95 height 49
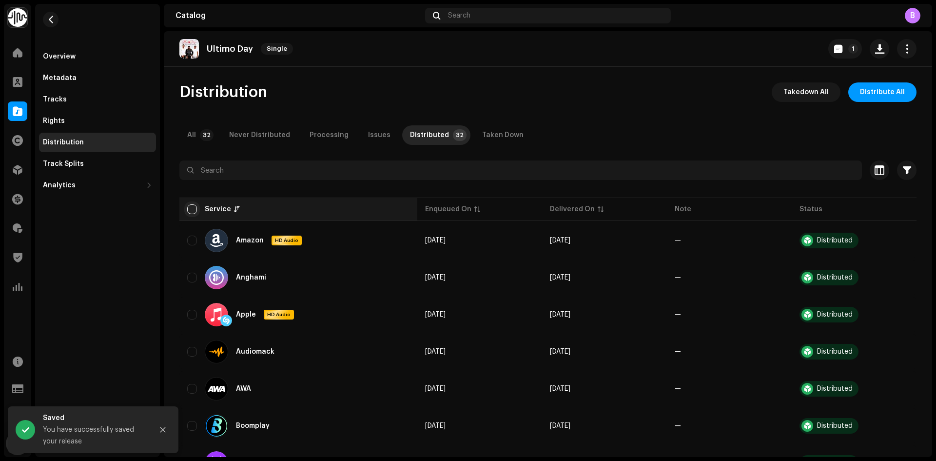
click at [191, 213] on input "checkbox" at bounding box center [192, 209] width 10 height 10
checkbox input "true"
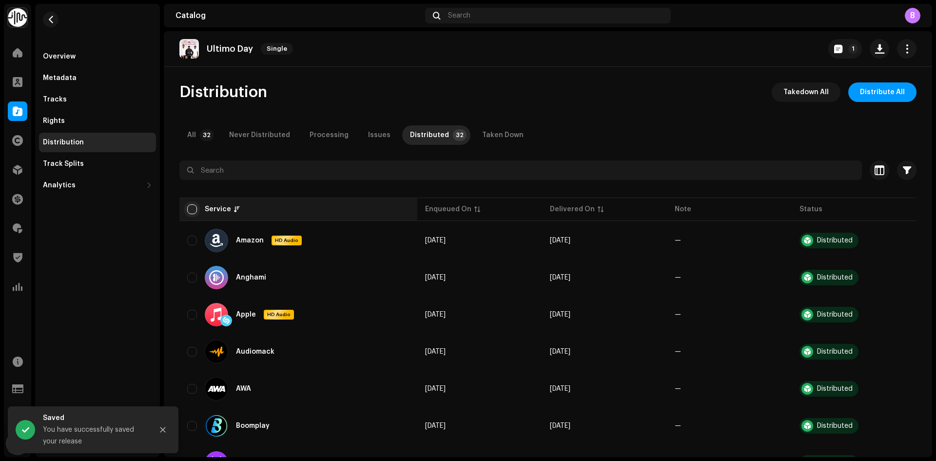
checkbox input "true"
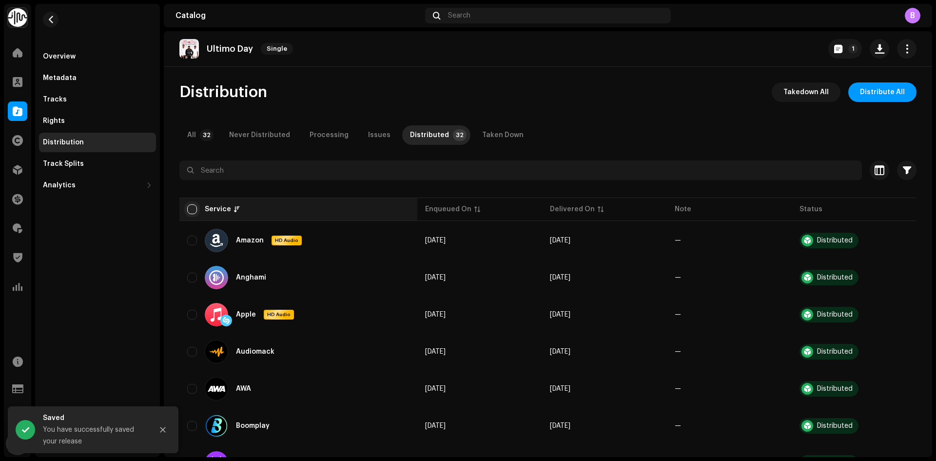
checkbox input "true"
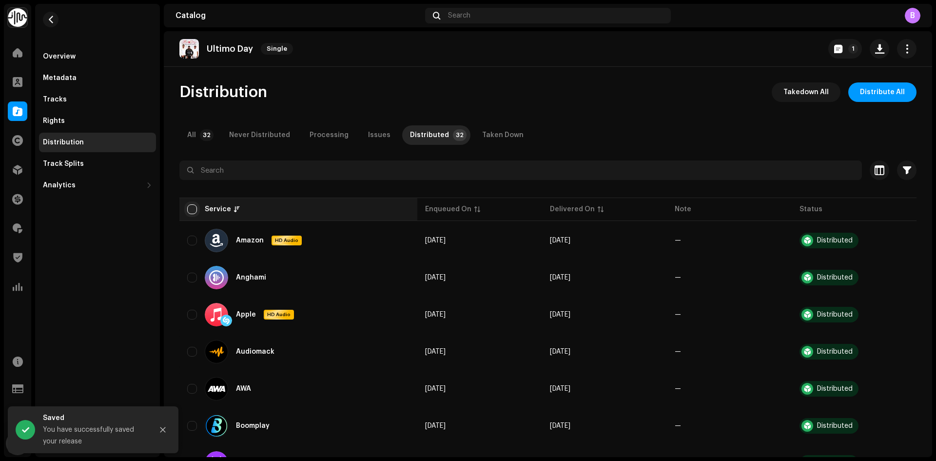
checkbox input "true"
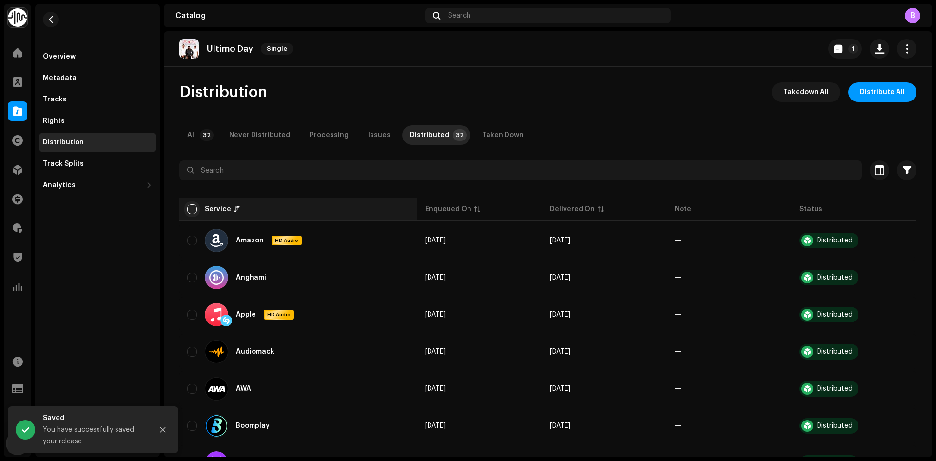
checkbox input "true"
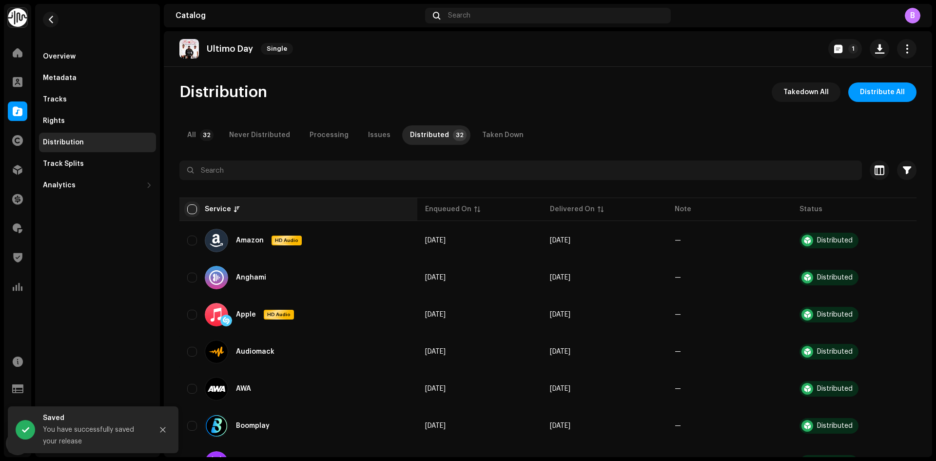
checkbox input "true"
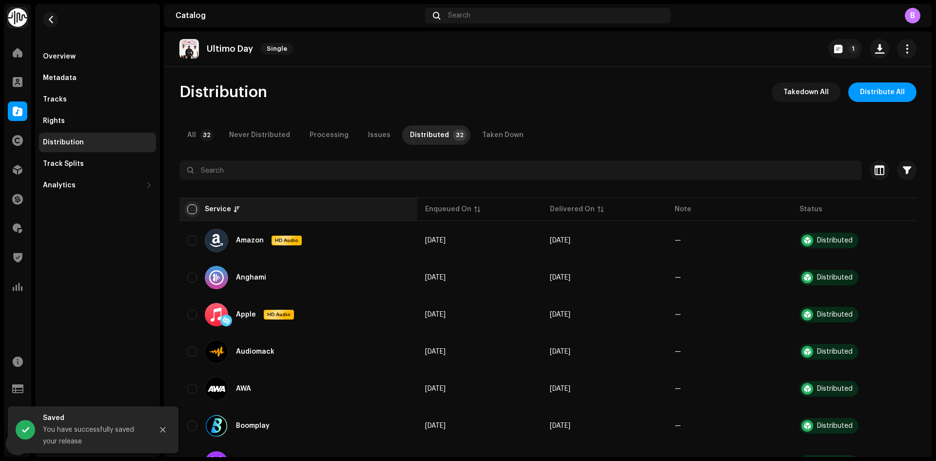
checkbox input "true"
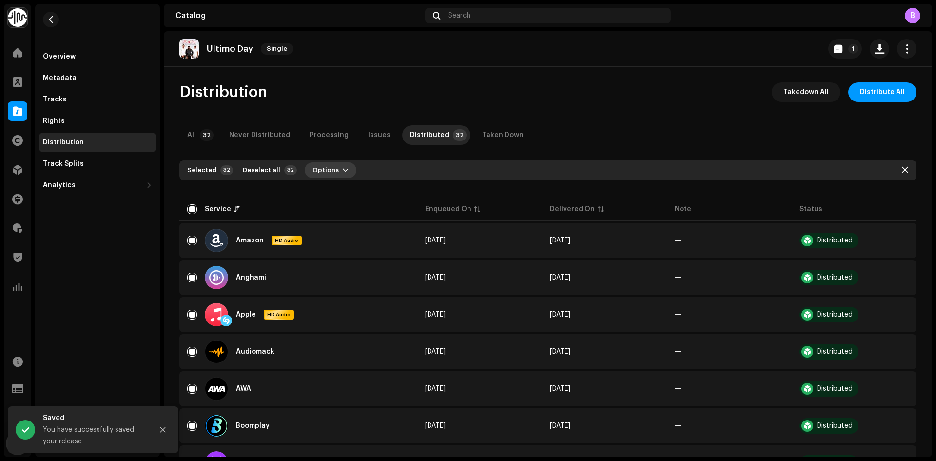
click at [319, 176] on span "Options" at bounding box center [325, 169] width 26 height 19
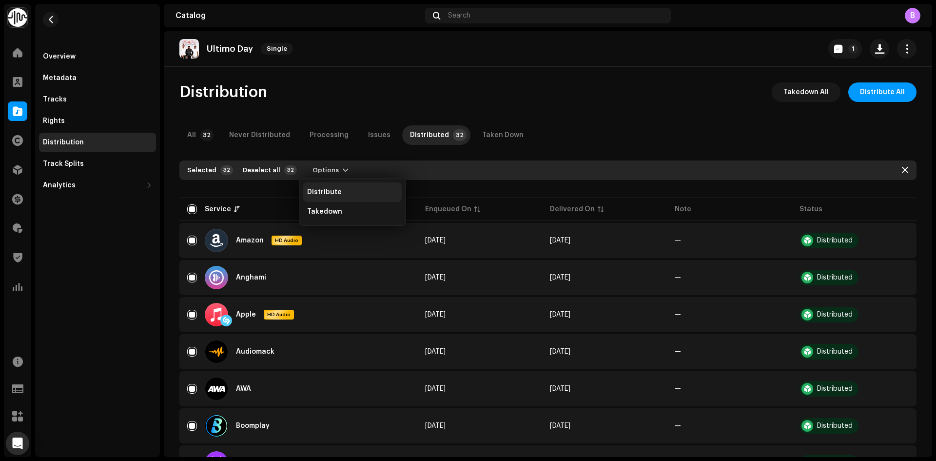
click at [335, 188] on span "Distribute" at bounding box center [324, 192] width 35 height 8
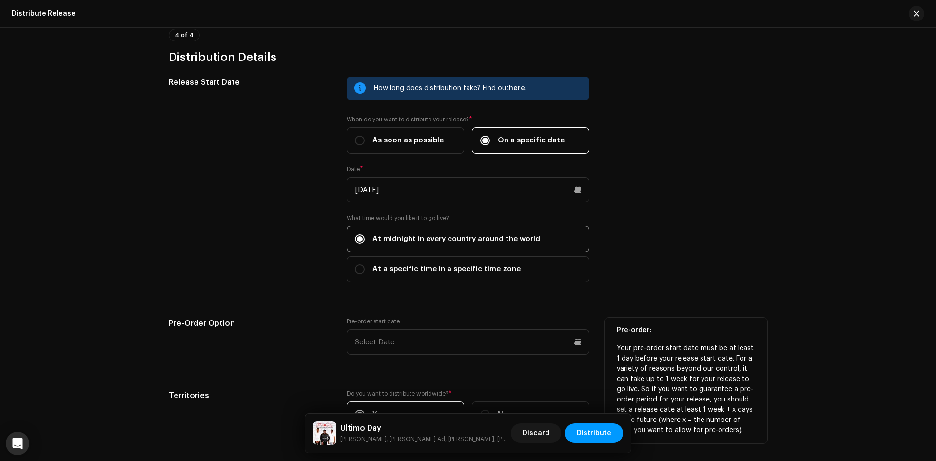
scroll to position [1680, 0]
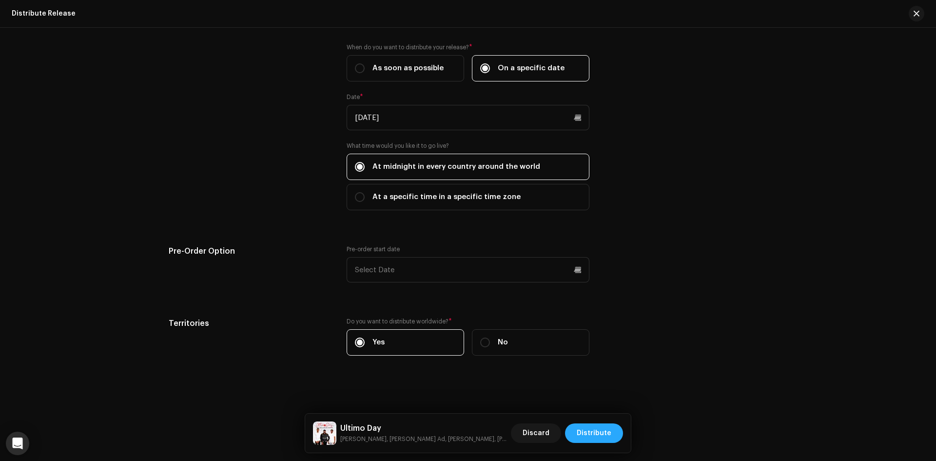
click at [607, 430] on span "Distribute" at bounding box center [593, 432] width 35 height 19
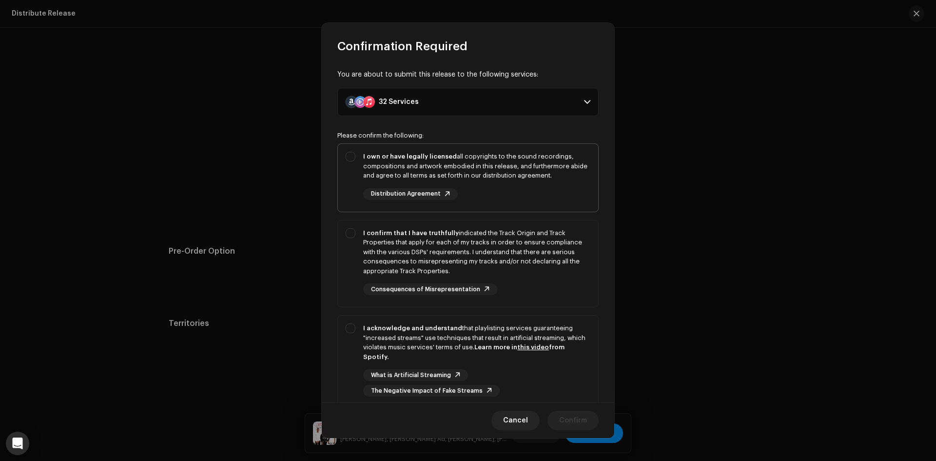
click at [398, 155] on strong "I own or have legally licensed" at bounding box center [410, 156] width 94 height 6
checkbox input "true"
click at [403, 257] on div "I confirm that I have truthfully indicated the Track Origin and Track Propertie…" at bounding box center [476, 252] width 227 height 48
checkbox input "true"
click at [409, 315] on p-togglebutton "I acknowledge and understand that playlisting services guaranteeing "increased …" at bounding box center [467, 362] width 261 height 94
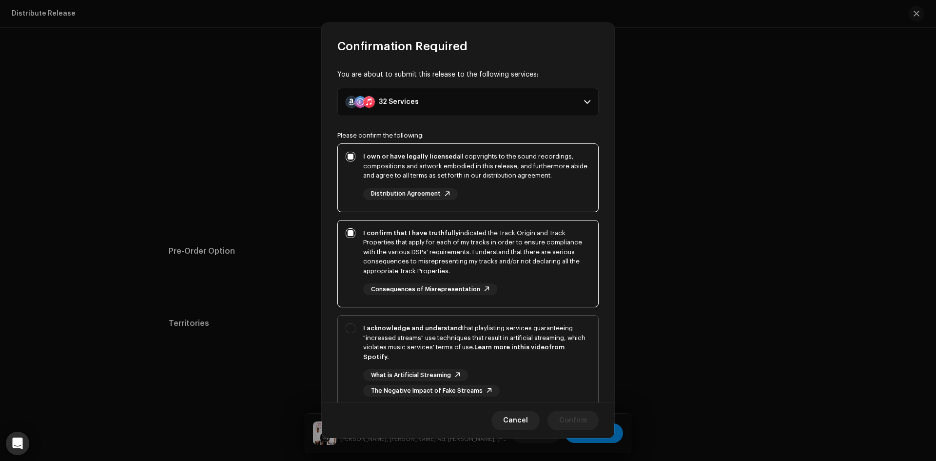
checkbox input "true"
click at [564, 420] on span "Confirm" at bounding box center [573, 419] width 28 height 19
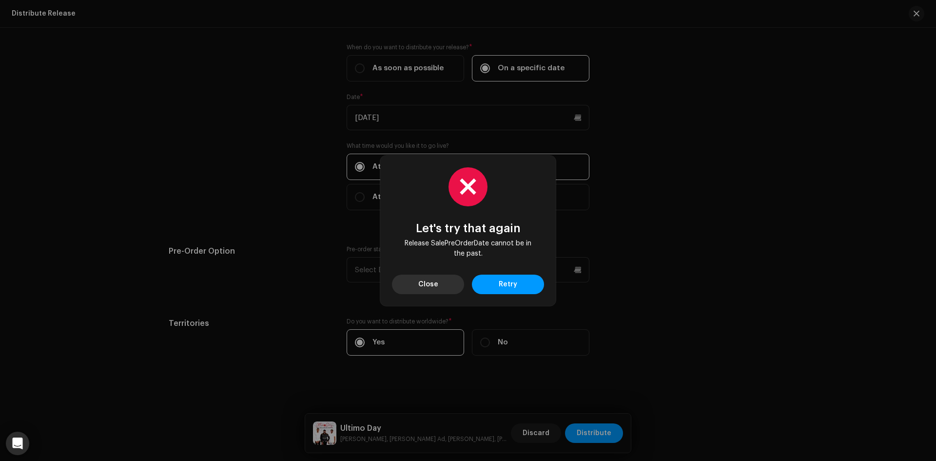
click at [434, 283] on span "Close" at bounding box center [428, 283] width 20 height 19
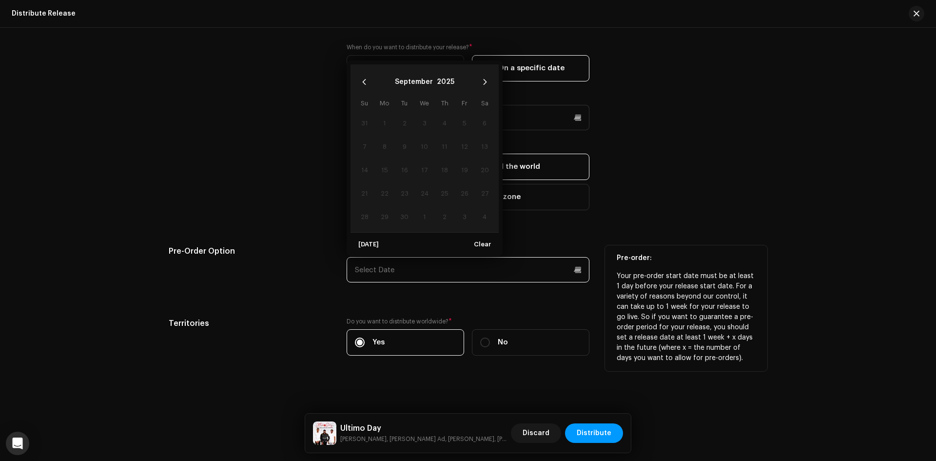
click at [412, 267] on input "text" at bounding box center [467, 269] width 243 height 25
click at [479, 83] on button "Next Month" at bounding box center [484, 81] width 19 height 19
click at [445, 145] on span "9" at bounding box center [445, 146] width 16 height 16
type input "10/09/2025"
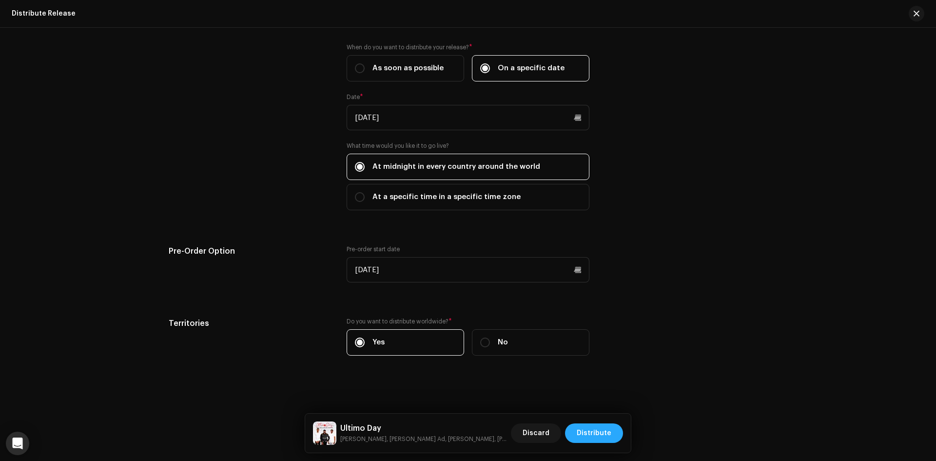
click at [617, 431] on button "Distribute" at bounding box center [594, 432] width 58 height 19
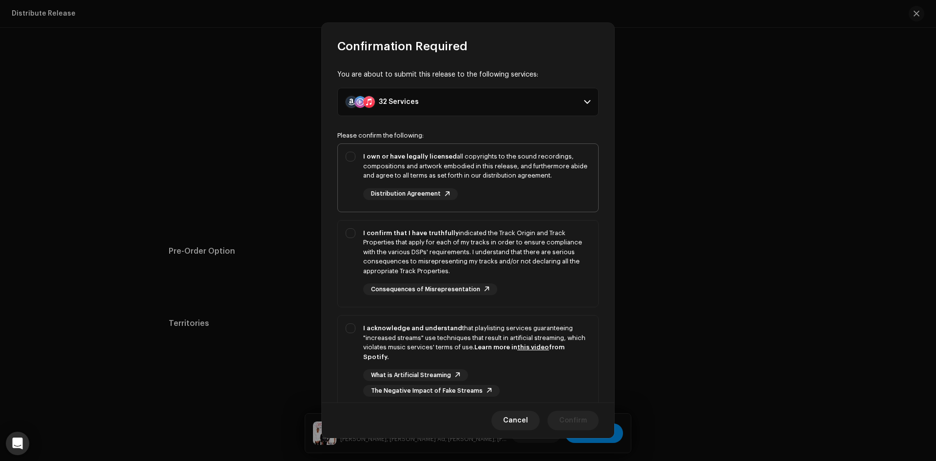
click at [417, 168] on div "I own or have legally licensed all copyrights to the sound recordings, composit…" at bounding box center [476, 166] width 227 height 29
checkbox input "true"
click at [407, 240] on div "I confirm that I have truthfully indicated the Track Origin and Track Propertie…" at bounding box center [476, 252] width 227 height 48
checkbox input "true"
click at [417, 339] on div "I acknowledge and understand that playlisting services guaranteeing "increased …" at bounding box center [476, 342] width 227 height 38
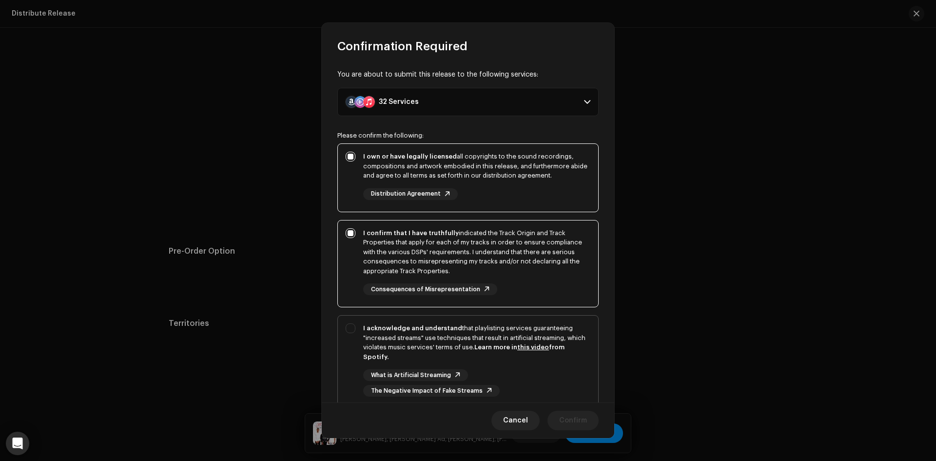
checkbox input "true"
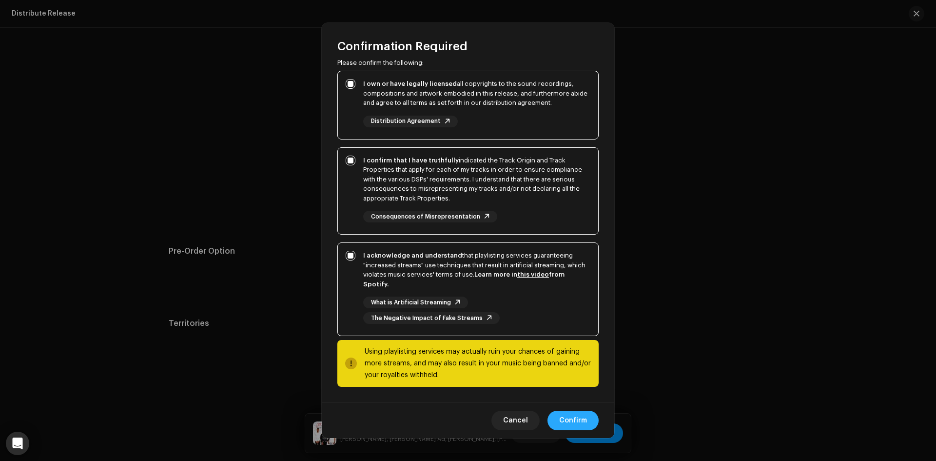
click at [584, 425] on span "Confirm" at bounding box center [573, 419] width 28 height 19
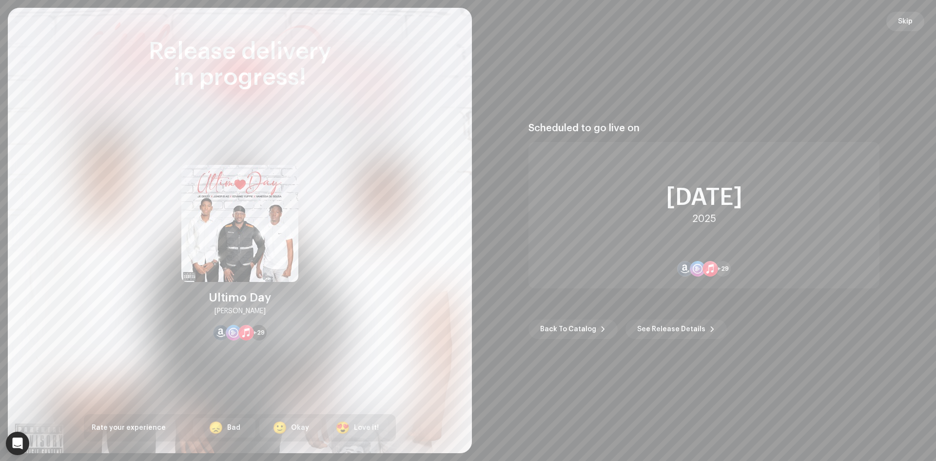
click at [904, 22] on span "Skip" at bounding box center [905, 21] width 15 height 19
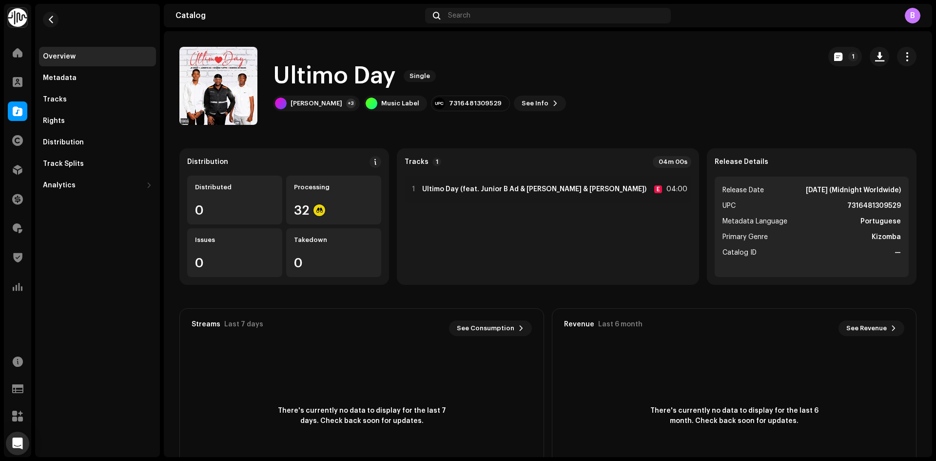
click at [642, 119] on div "Ultimo Day Single Je Deezy +3 Music Label 7316481309529 See Info 1" at bounding box center [495, 86] width 633 height 78
click at [308, 100] on div "Je Deezy" at bounding box center [316, 103] width 52 height 8
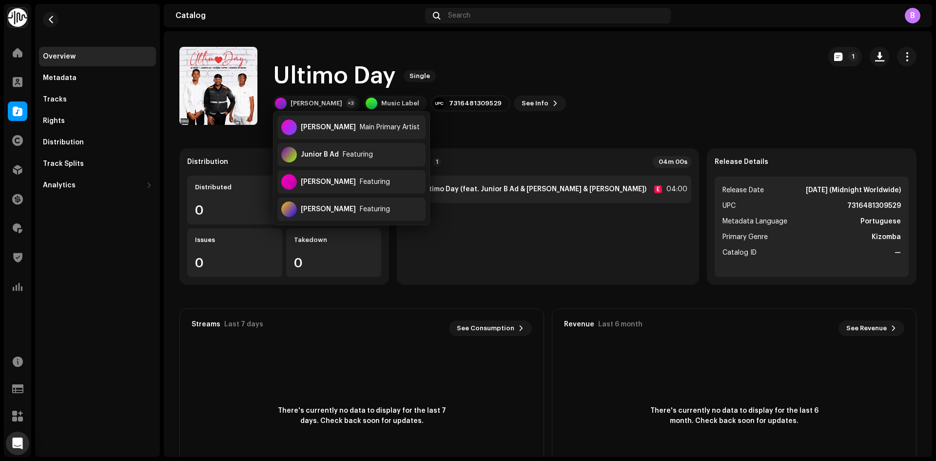
click at [523, 188] on strong "Ultimo Day (feat. Junior B Ad & Edvanio Yuppie & Vanessa de Sousa)" at bounding box center [534, 189] width 224 height 8
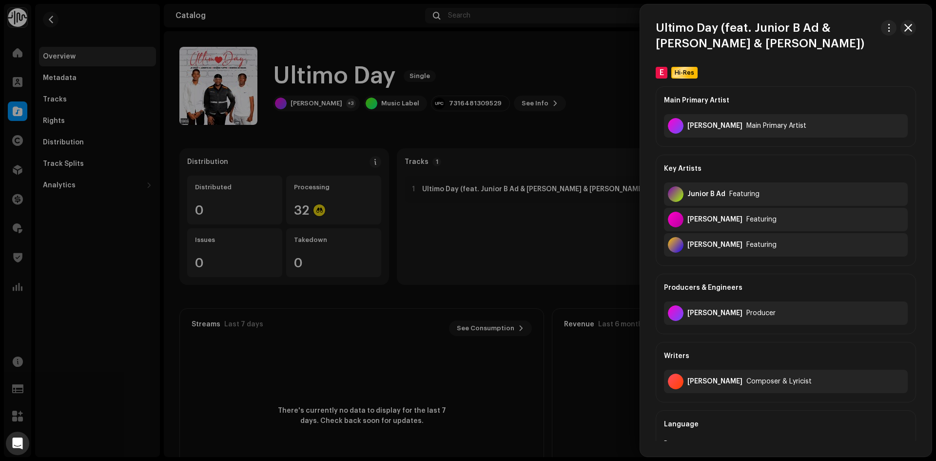
click at [598, 134] on div at bounding box center [468, 230] width 936 height 461
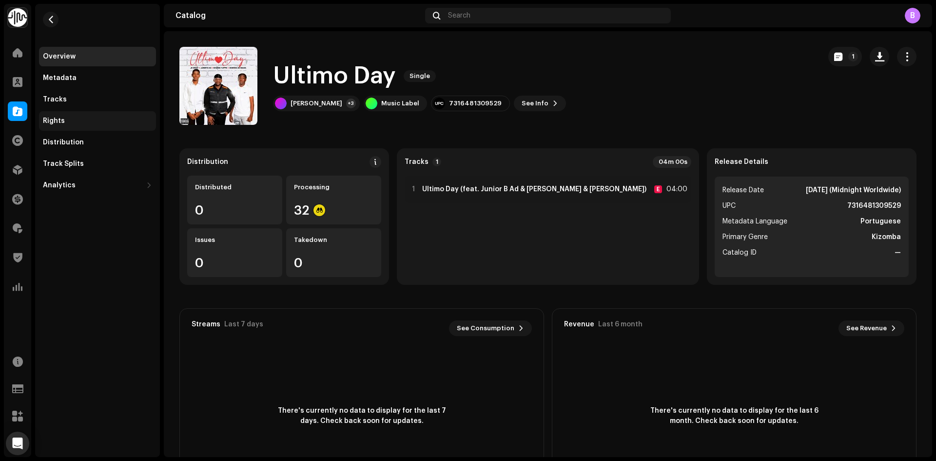
click at [76, 120] on div "Rights" at bounding box center [97, 121] width 109 height 8
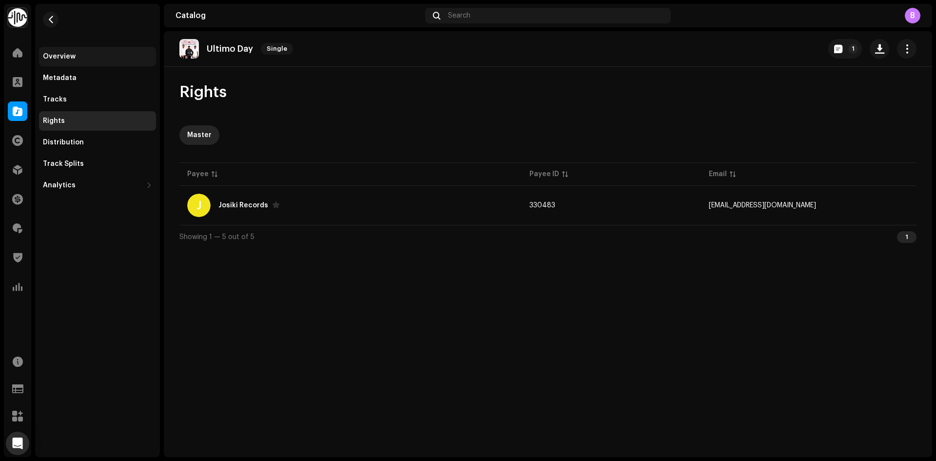
click at [80, 57] on div "Overview" at bounding box center [97, 57] width 109 height 8
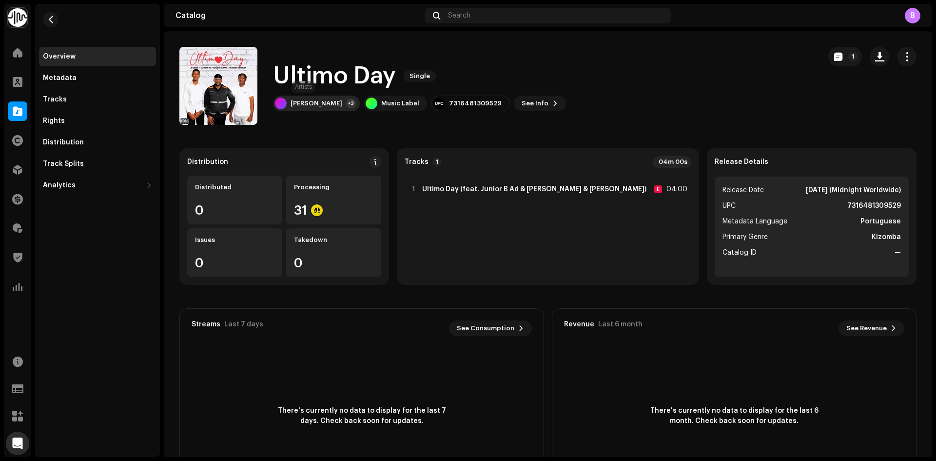
click at [346, 104] on div "+3" at bounding box center [351, 103] width 10 height 10
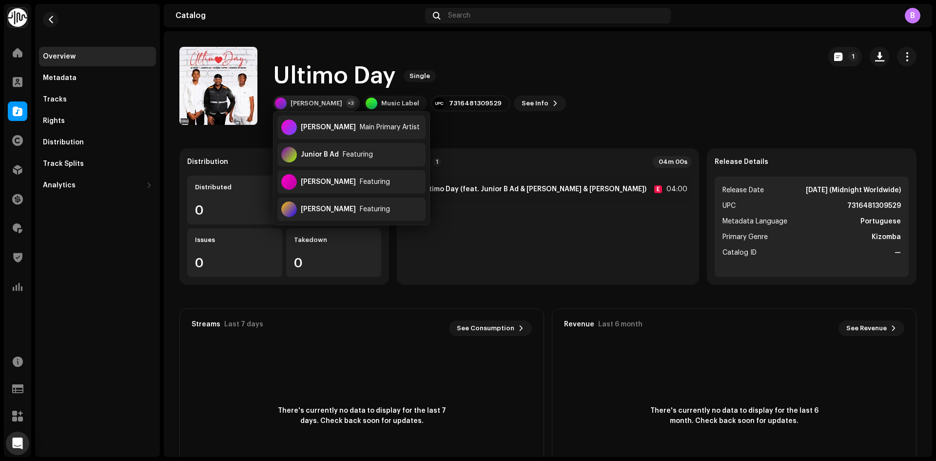
click at [346, 104] on div "+3" at bounding box center [351, 103] width 10 height 10
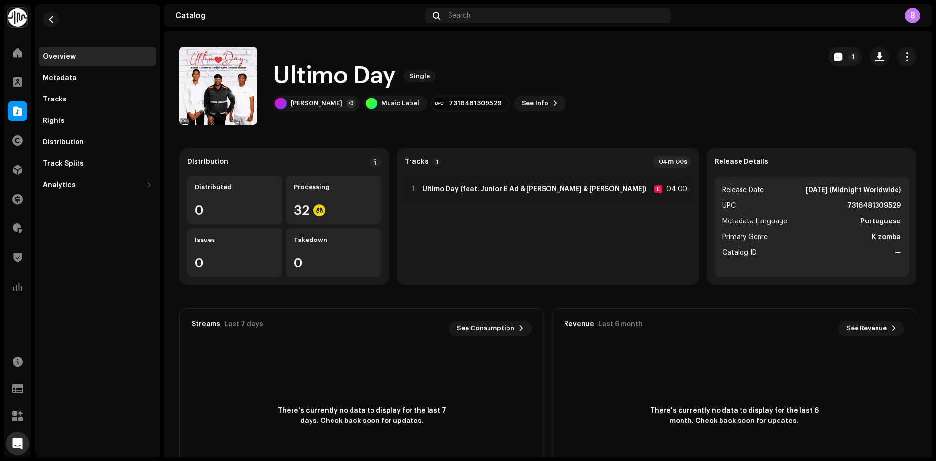
click at [560, 64] on div "Ultimo Day Single Je Deezy +3 Music Label 7316481309529 See Info 1" at bounding box center [495, 86] width 633 height 78
click at [22, 241] on div "Royalties" at bounding box center [17, 227] width 27 height 27
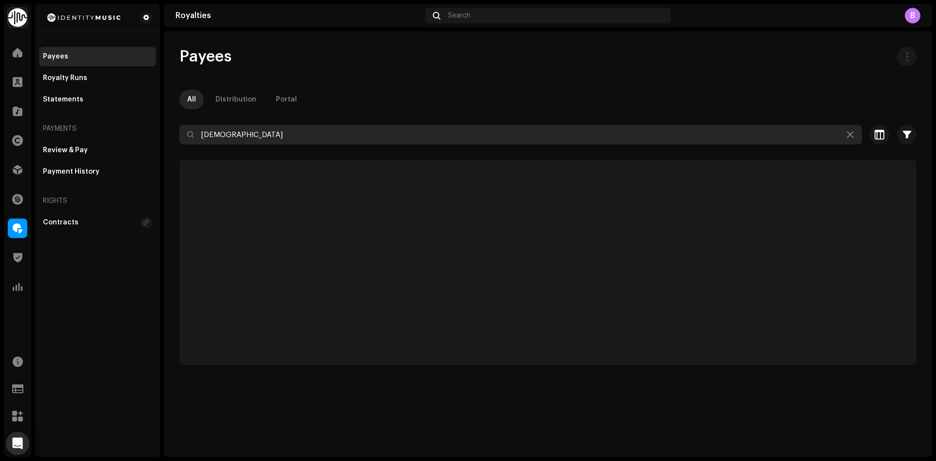
drag, startPoint x: 202, startPoint y: 122, endPoint x: 0, endPoint y: 104, distance: 203.1
click at [74, 116] on div "Identity Music Home Clients Catalog Rights Distribution Finance Royalties Trust…" at bounding box center [468, 230] width 936 height 461
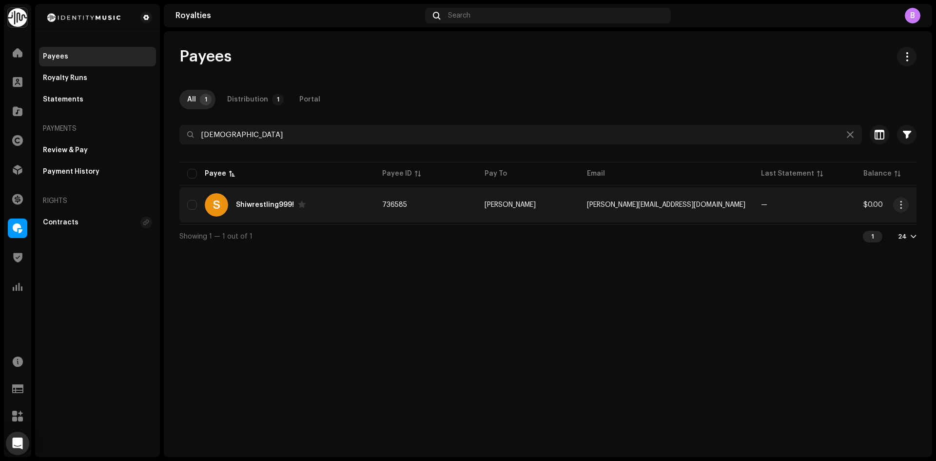
click at [321, 206] on div "S Shiwrestling999!" at bounding box center [276, 204] width 179 height 23
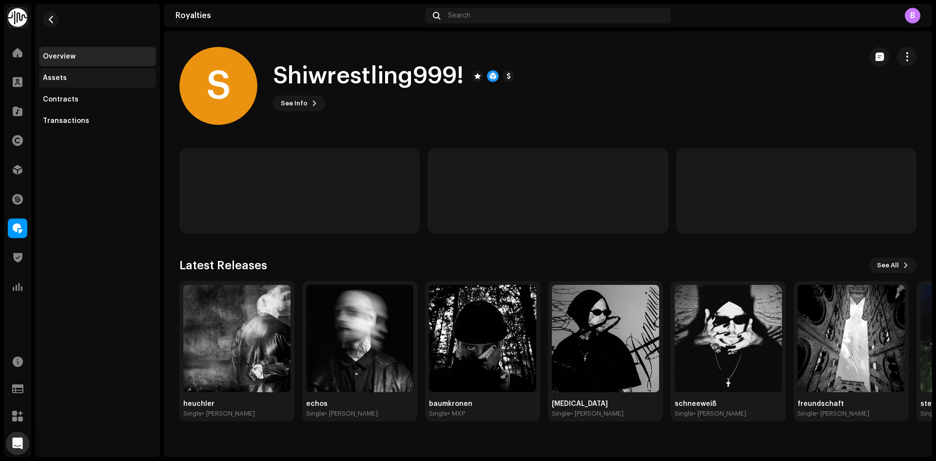
click at [95, 85] on div "Assets" at bounding box center [97, 77] width 117 height 19
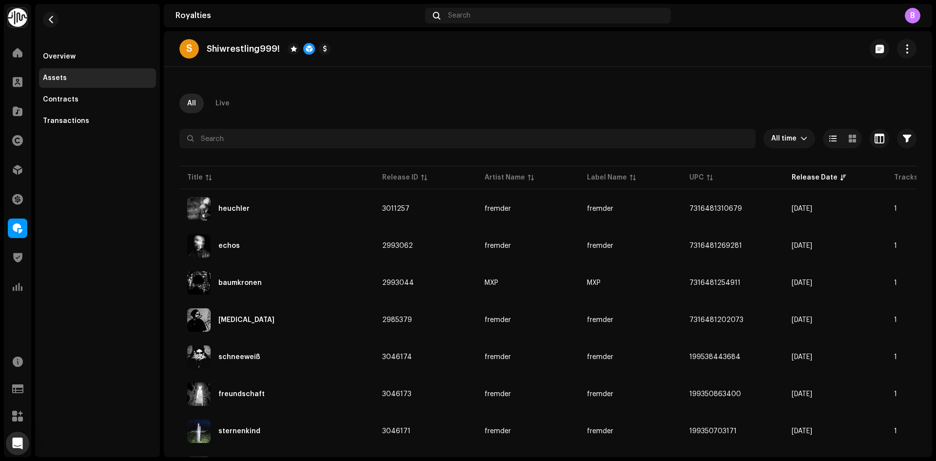
scroll to position [49, 0]
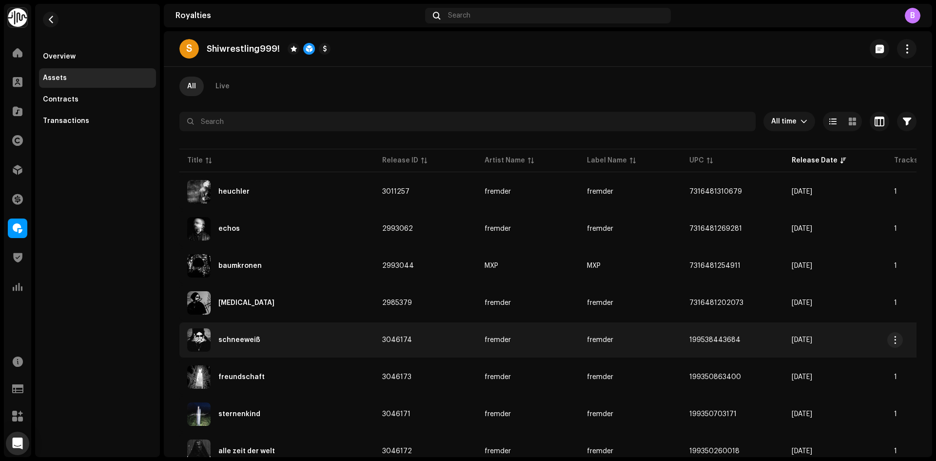
click at [304, 343] on div "schneeweiß" at bounding box center [276, 339] width 179 height 23
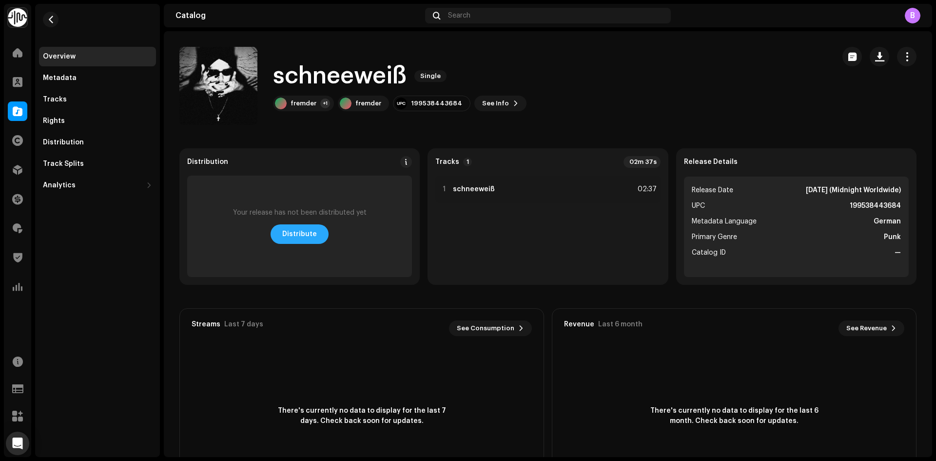
click at [300, 228] on span "Distribute" at bounding box center [299, 233] width 35 height 19
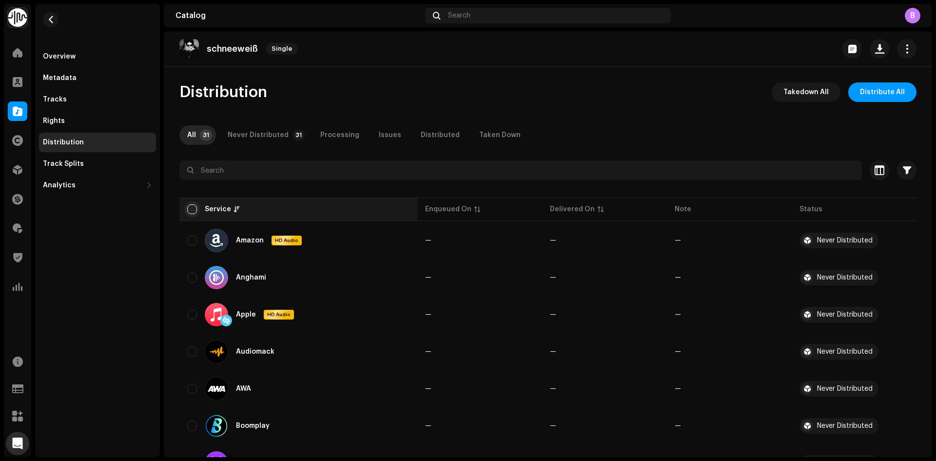
click at [192, 211] on input "checkbox" at bounding box center [192, 209] width 10 height 10
checkbox input "true"
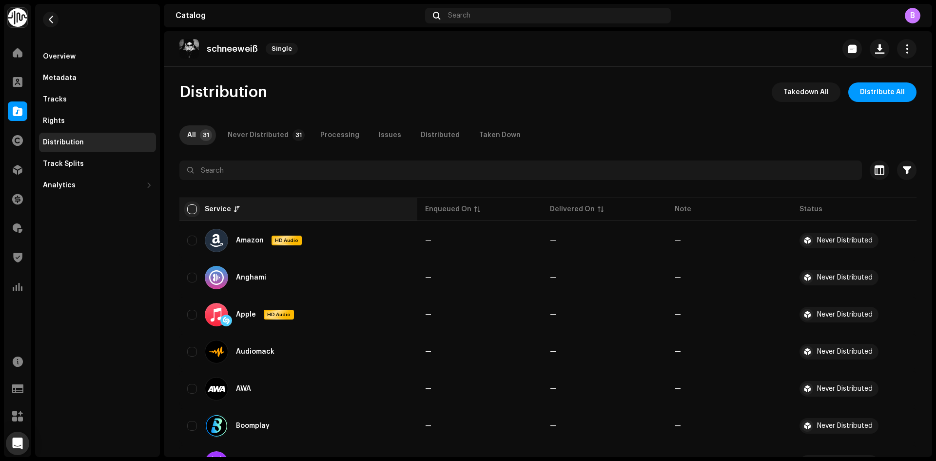
checkbox input "true"
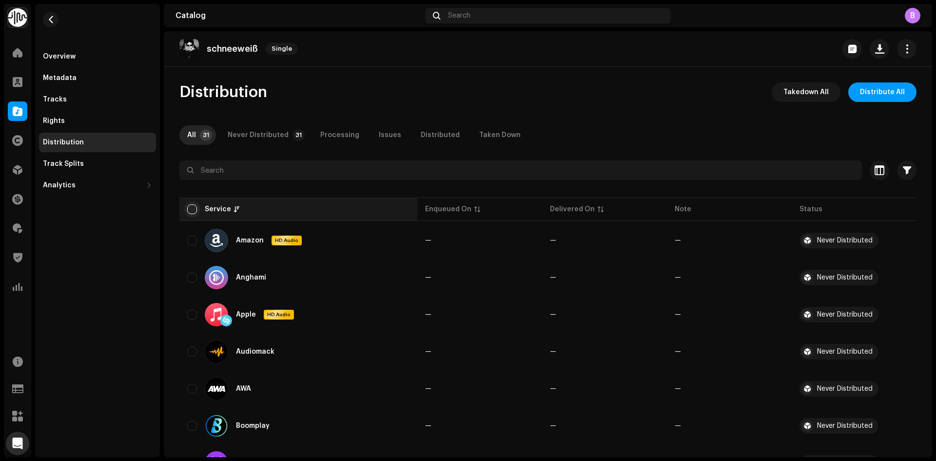
checkbox input "true"
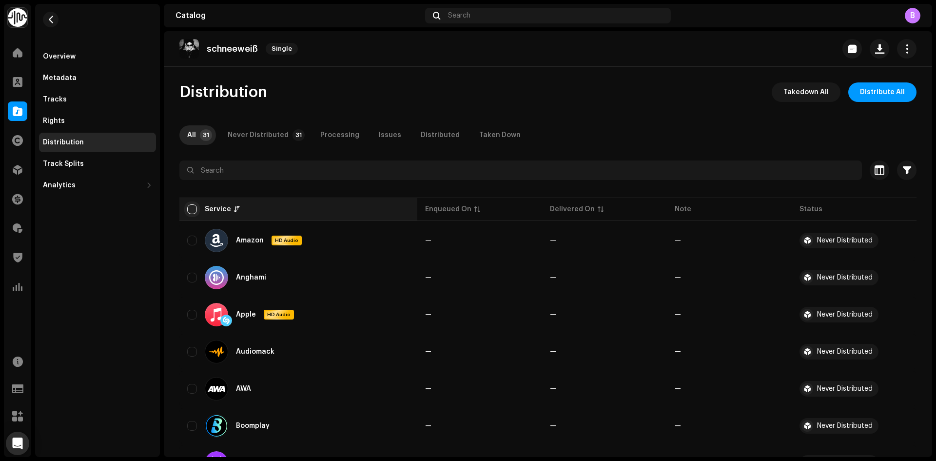
checkbox input "true"
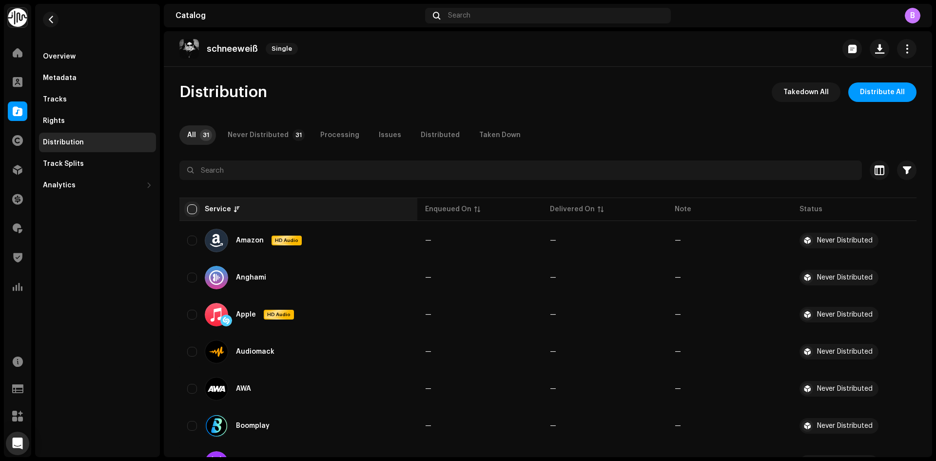
checkbox input "true"
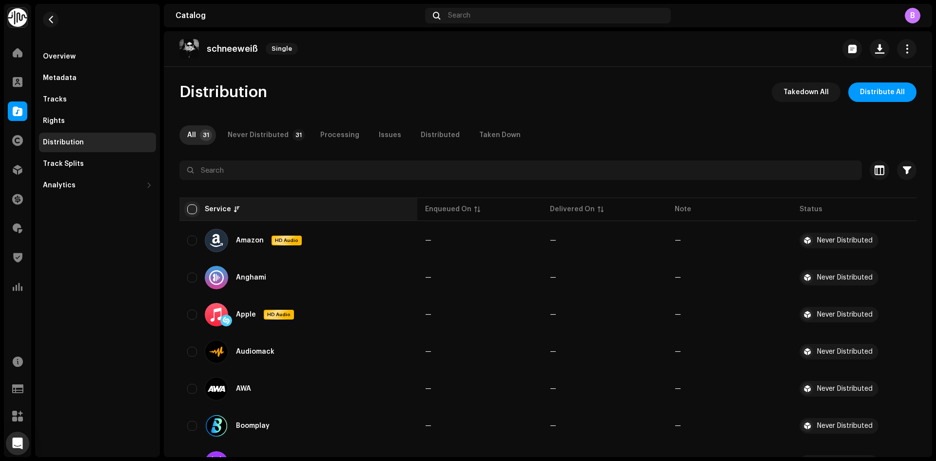
checkbox input "true"
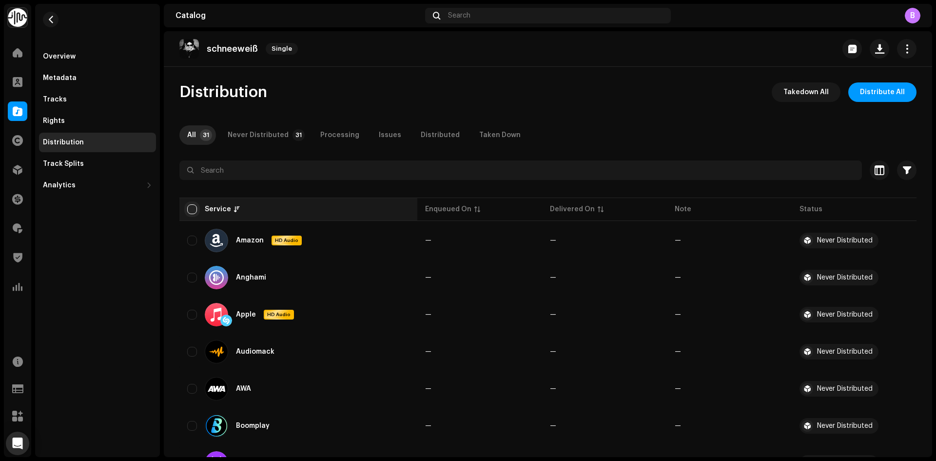
checkbox input "true"
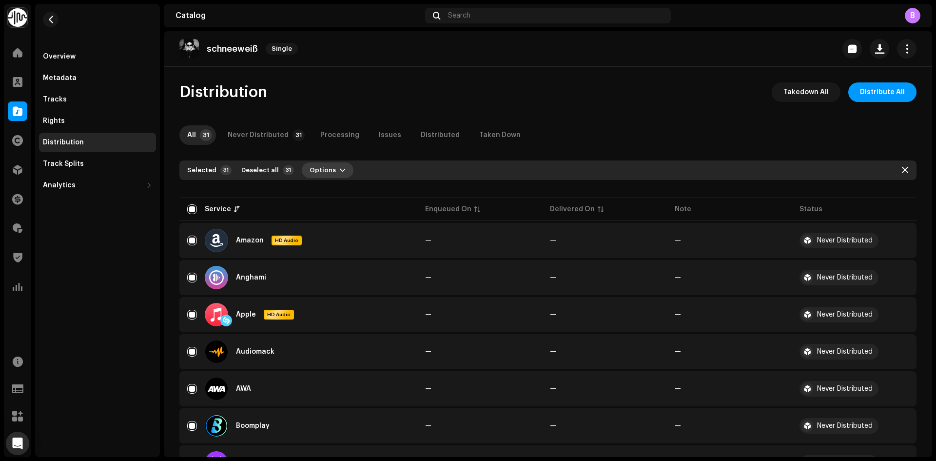
click at [325, 168] on span "Options" at bounding box center [322, 169] width 26 height 19
click at [344, 187] on div "Distribute" at bounding box center [350, 191] width 98 height 19
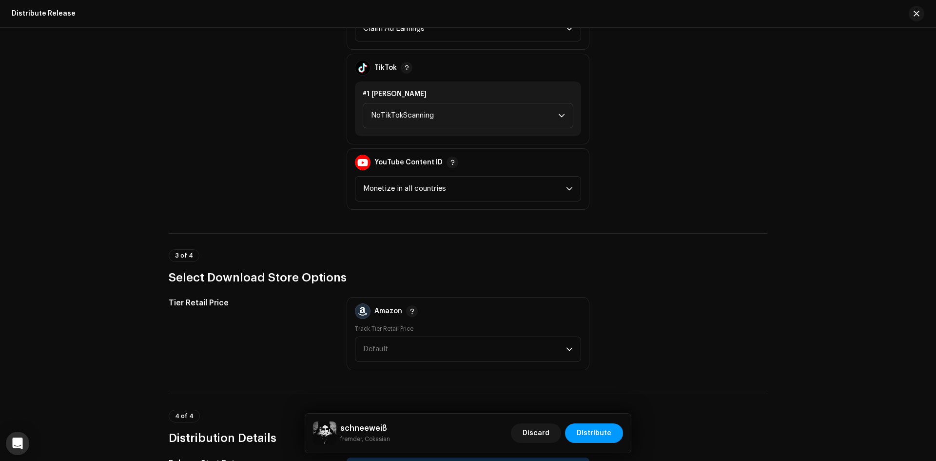
scroll to position [1450, 0]
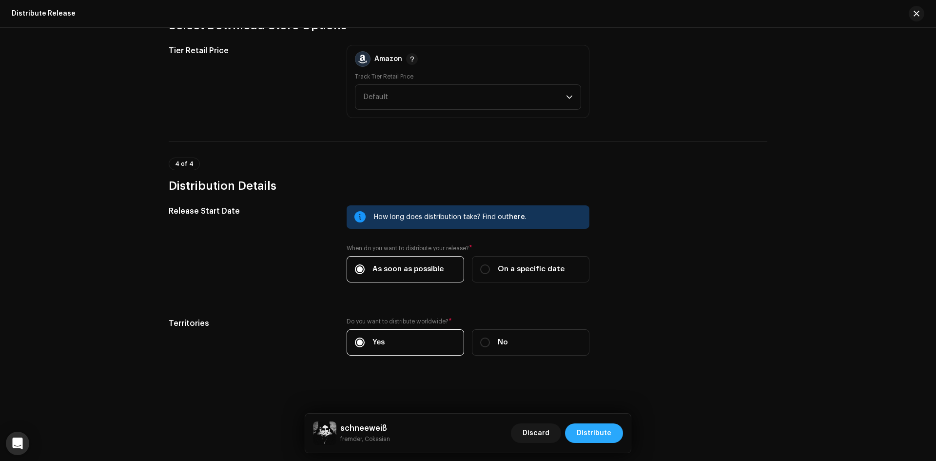
click at [595, 434] on span "Distribute" at bounding box center [593, 432] width 35 height 19
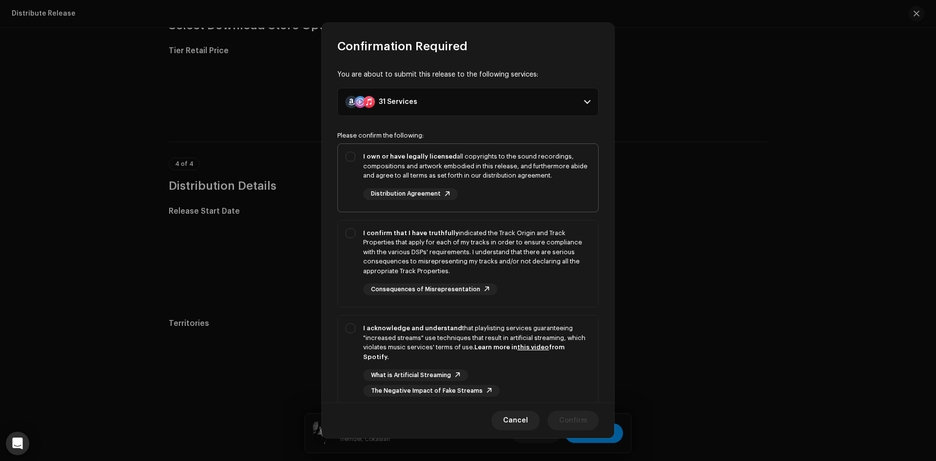
click at [380, 155] on strong "I own or have legally licensed" at bounding box center [410, 156] width 94 height 6
checkbox input "true"
click at [396, 241] on div "I confirm that I have truthfully indicated the Track Origin and Track Propertie…" at bounding box center [476, 252] width 227 height 48
checkbox input "true"
click at [416, 352] on div "I acknowledge and understand that playlisting services guaranteeing "increased …" at bounding box center [476, 342] width 227 height 38
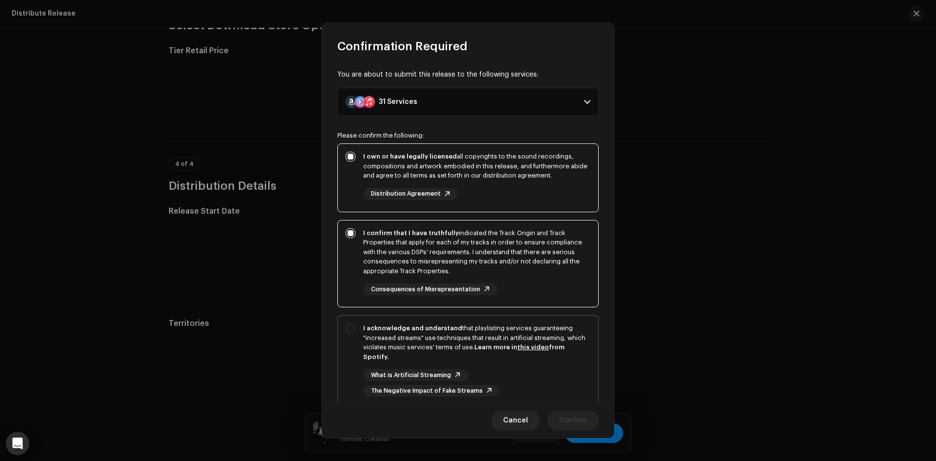
checkbox input "true"
click at [579, 417] on span "Confirm" at bounding box center [573, 419] width 28 height 19
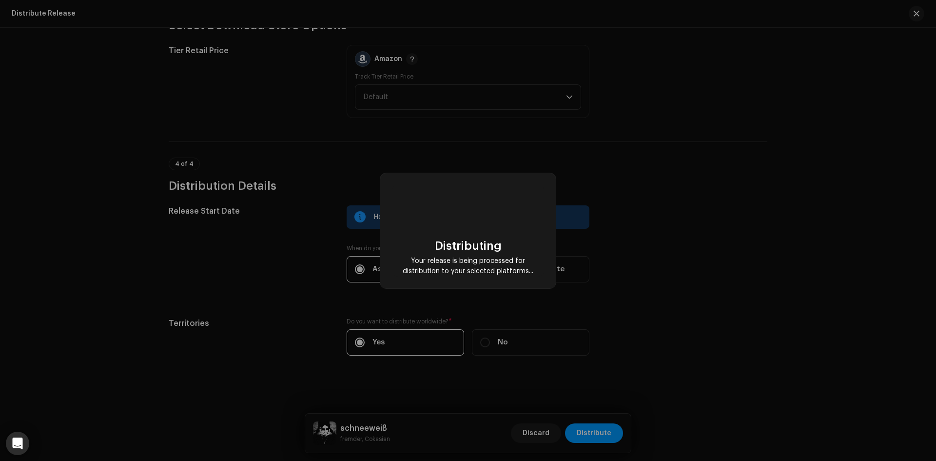
checkbox input "false"
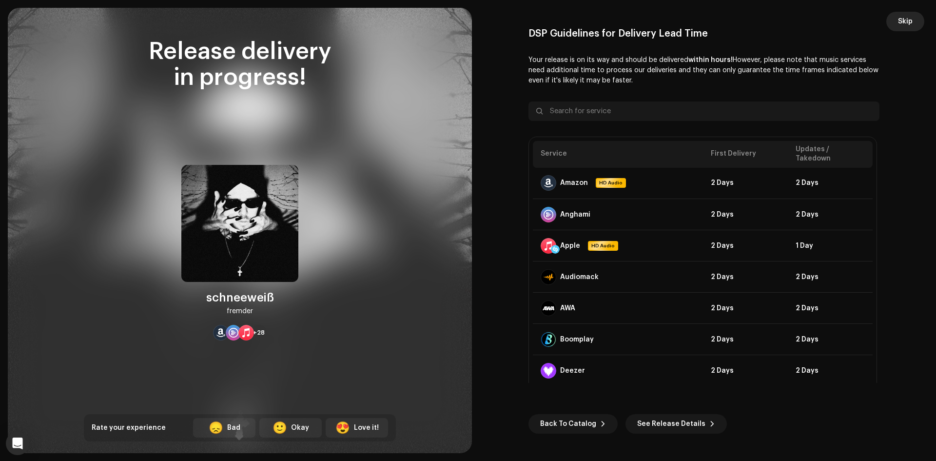
click at [896, 19] on button "Skip" at bounding box center [905, 21] width 38 height 19
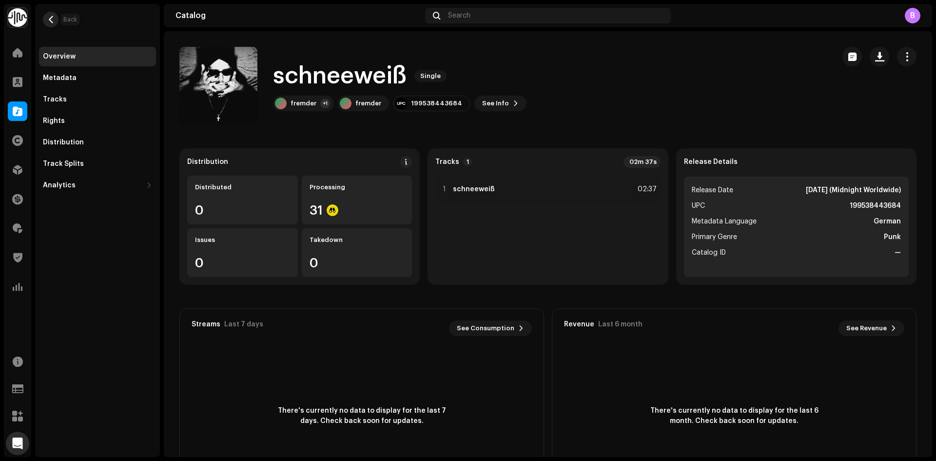
click at [48, 19] on span "button" at bounding box center [50, 20] width 7 height 8
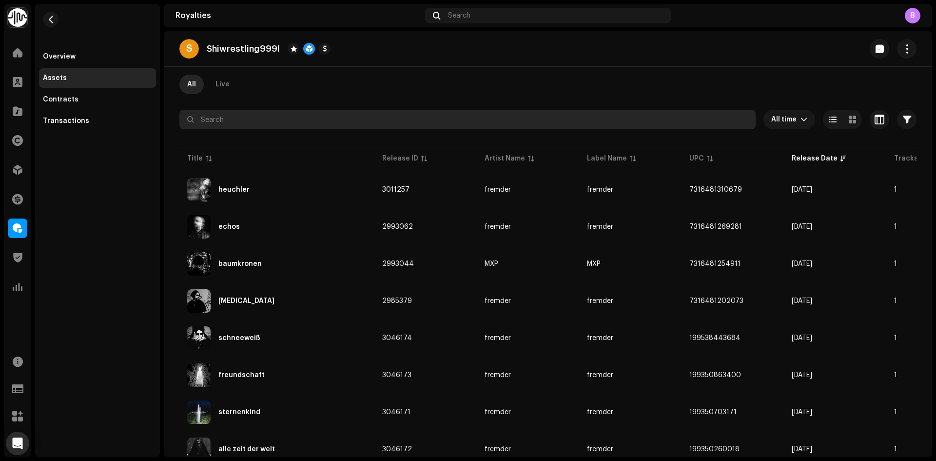
scroll to position [146, 0]
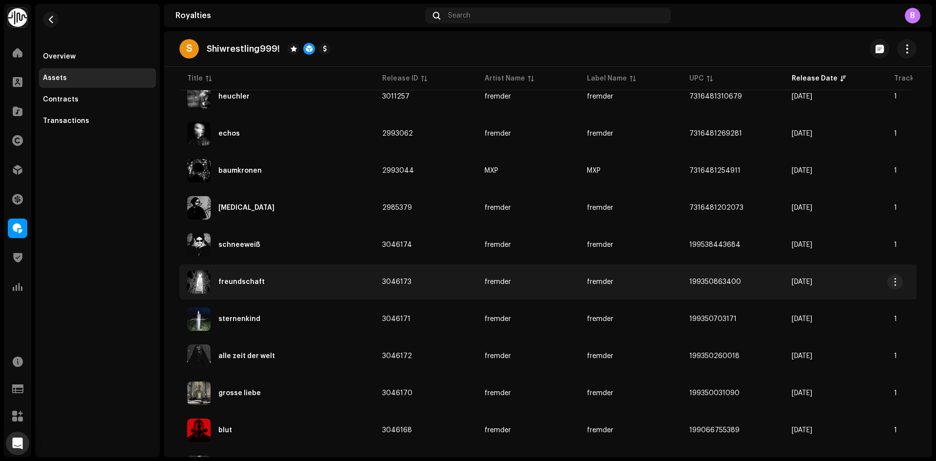
click at [312, 275] on div "freundschaft" at bounding box center [276, 281] width 179 height 23
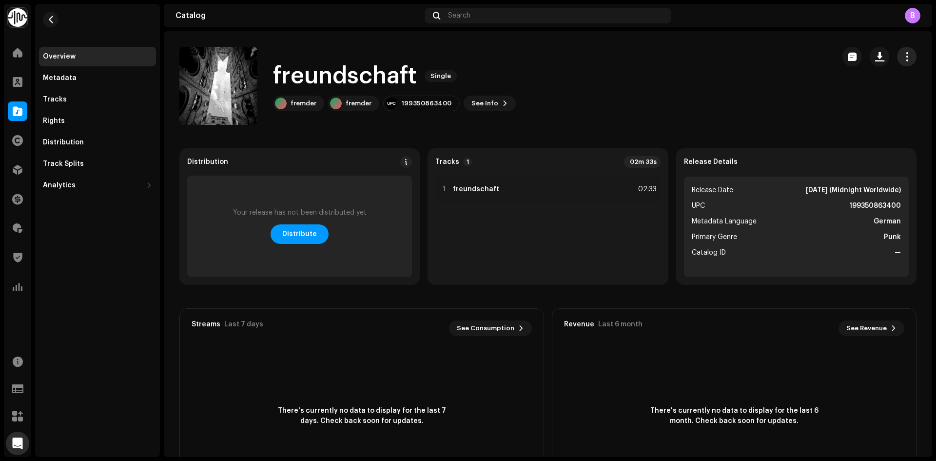
click at [900, 63] on button "button" at bounding box center [906, 56] width 19 height 19
click at [880, 96] on div "Edit" at bounding box center [856, 100] width 91 height 8
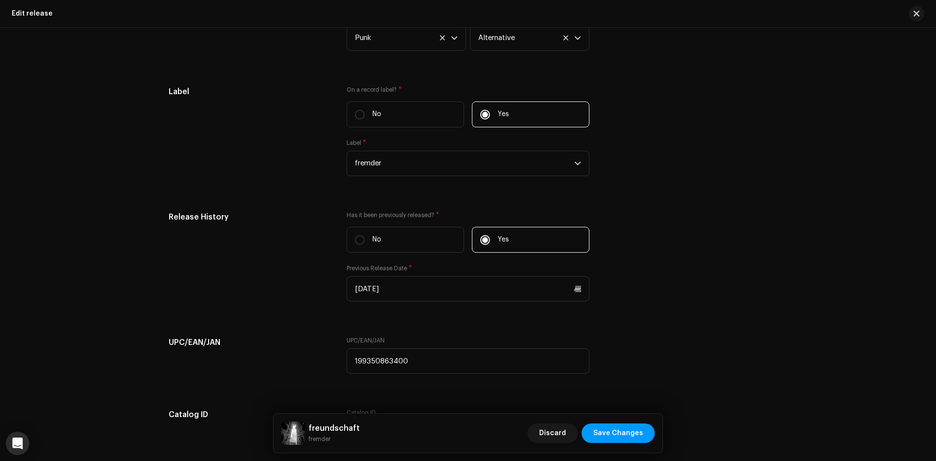
scroll to position [1691, 0]
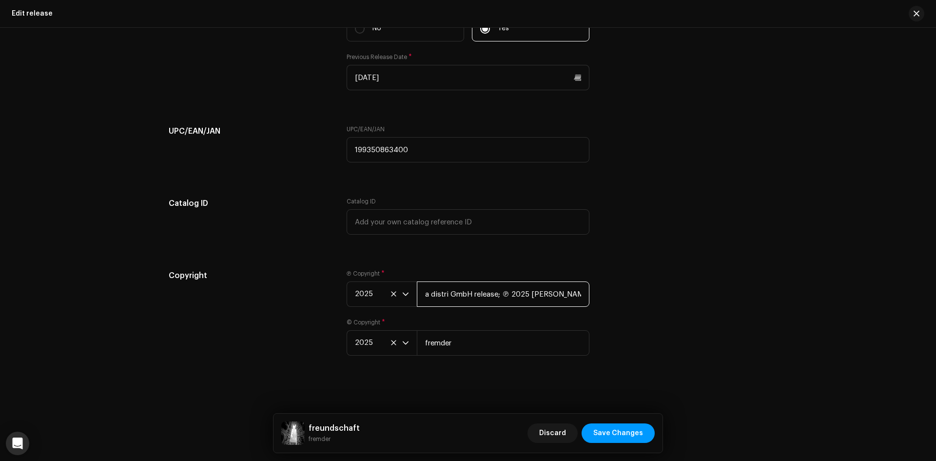
drag, startPoint x: 527, startPoint y: 292, endPoint x: 231, endPoint y: 283, distance: 295.4
click at [244, 284] on div "Copyright Ⓟ Copyright * 2025 a distri GmbH release; ℗ 2025 fremder © Copyright …" at bounding box center [468, 317] width 598 height 97
type input "fremder"
click at [211, 214] on div "Catalog ID" at bounding box center [250, 221] width 162 height 49
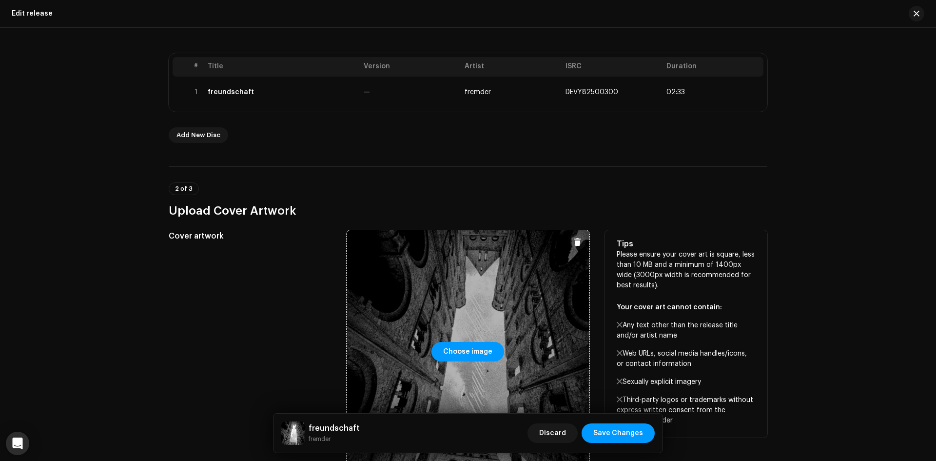
scroll to position [83, 0]
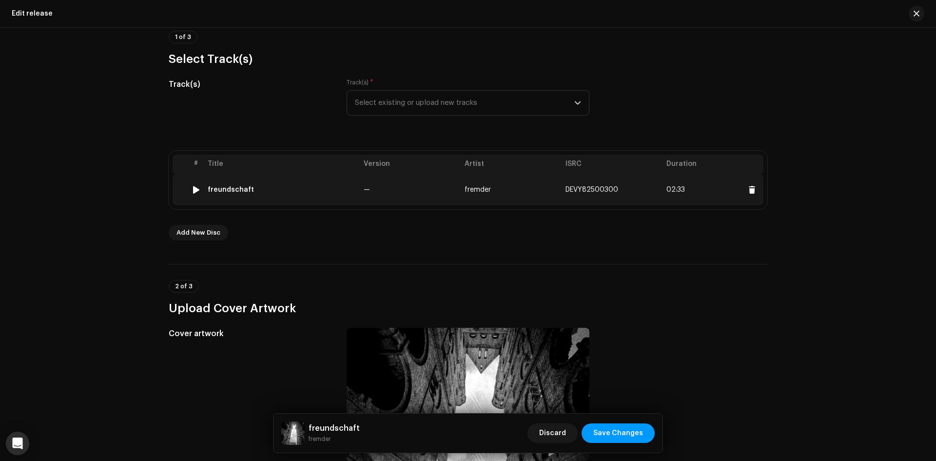
click at [410, 173] on th "Version" at bounding box center [410, 163] width 101 height 19
click at [422, 190] on td "—" at bounding box center [410, 189] width 101 height 31
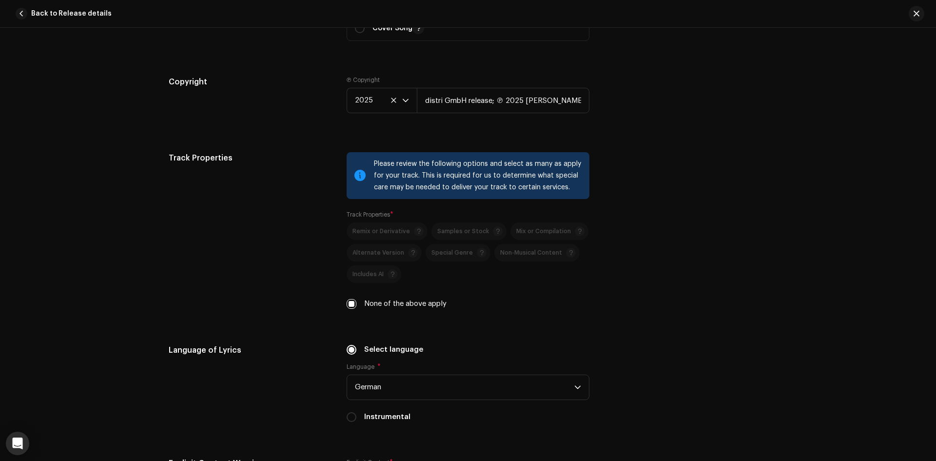
scroll to position [1218, 0]
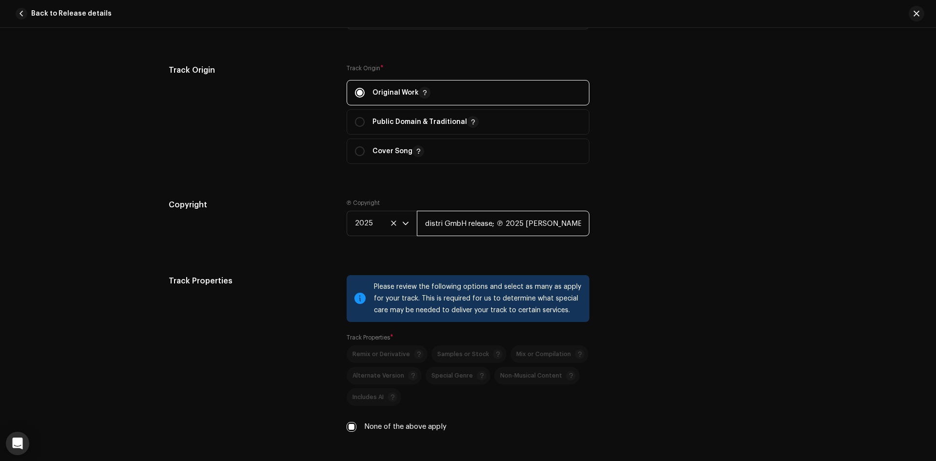
click at [521, 222] on input "distri GmbH release; ℗ 2025 fremder" at bounding box center [503, 223] width 173 height 25
drag, startPoint x: 521, startPoint y: 223, endPoint x: 297, endPoint y: 221, distance: 223.7
click at [297, 221] on div "Copyright Ⓟ Copyright 2025 distri GmbH release; ℗ 2025 fremder" at bounding box center [468, 225] width 598 height 53
type input "fremder"
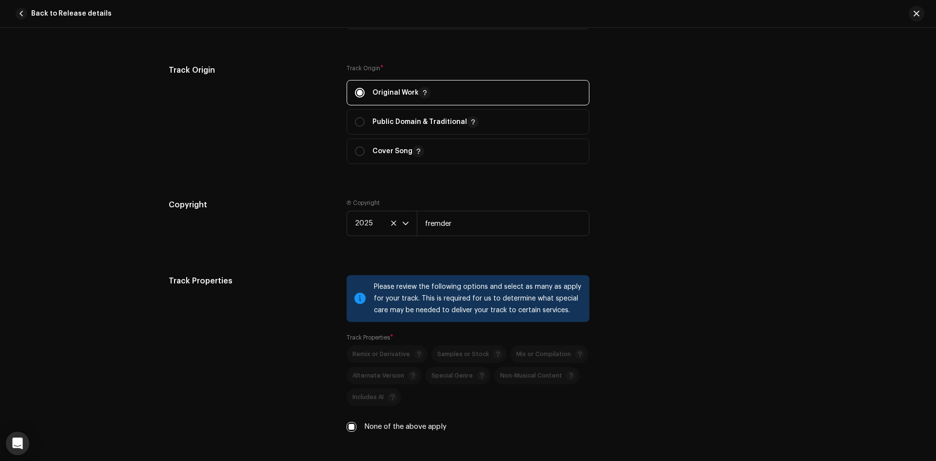
click at [269, 210] on h5 "Copyright" at bounding box center [250, 205] width 162 height 12
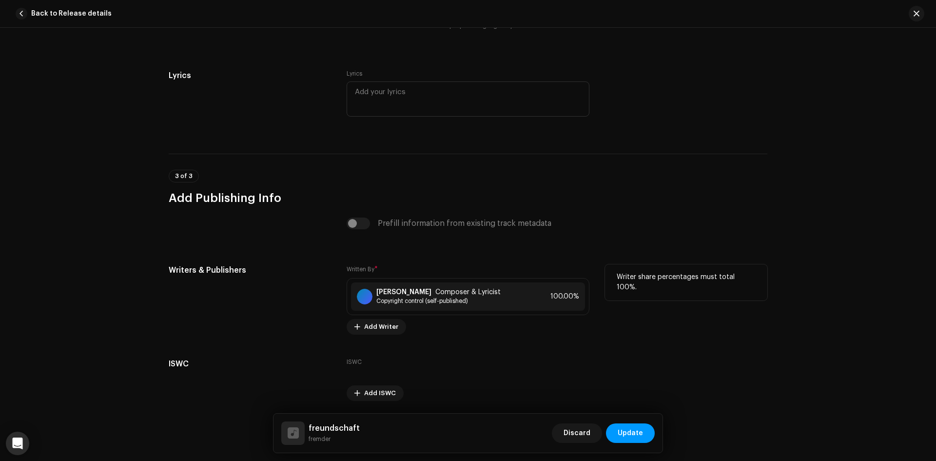
scroll to position [1885, 0]
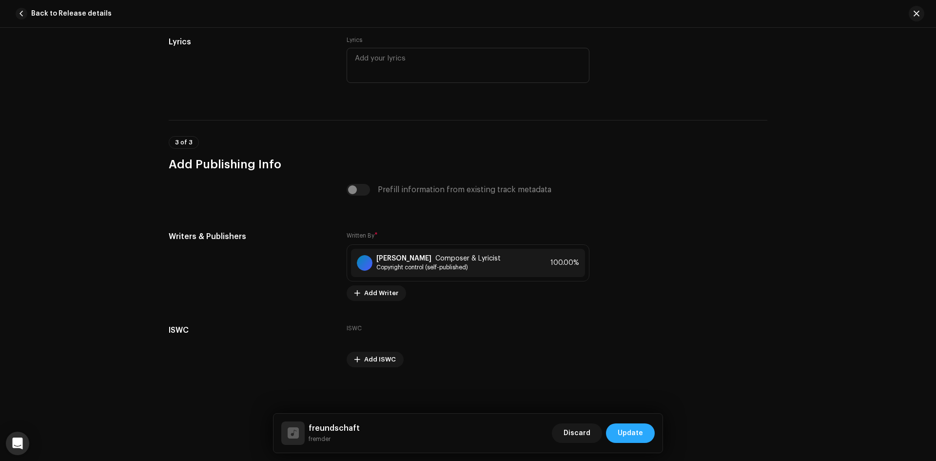
click at [643, 428] on button "Update" at bounding box center [630, 432] width 49 height 19
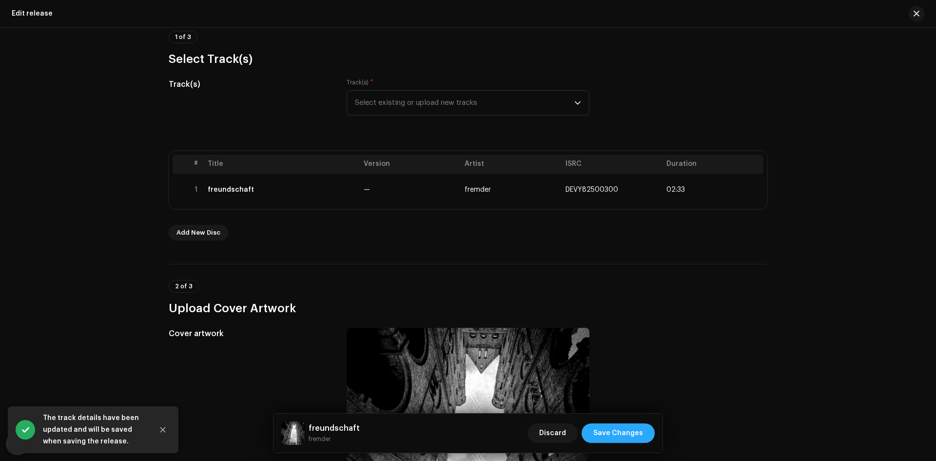
click at [644, 429] on button "Save Changes" at bounding box center [617, 432] width 73 height 19
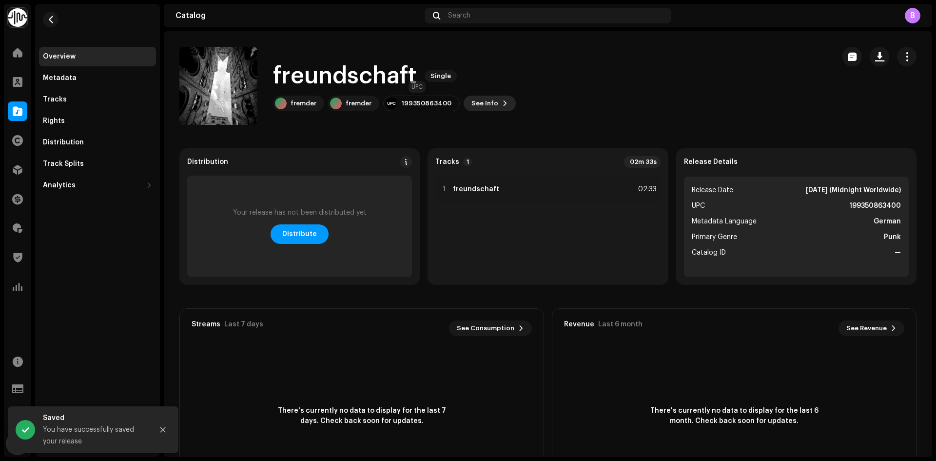
click at [474, 103] on span "See Info" at bounding box center [484, 103] width 27 height 19
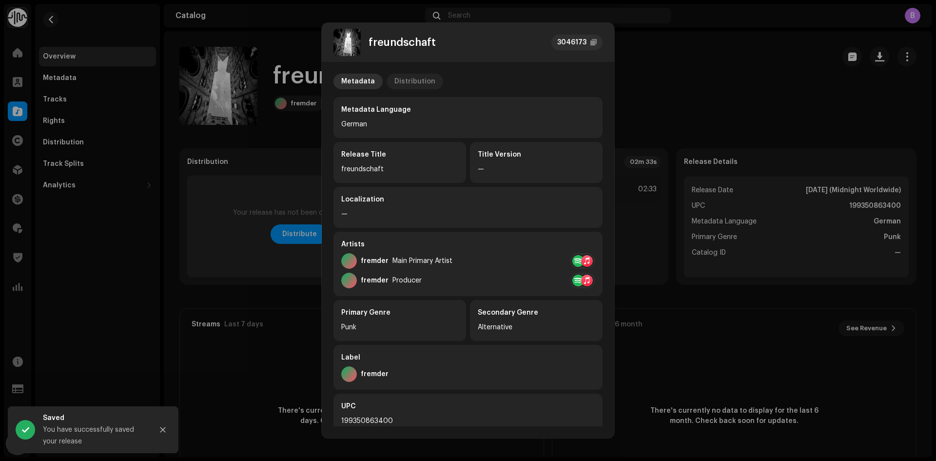
click at [394, 83] on div "Distribution" at bounding box center [414, 82] width 41 height 16
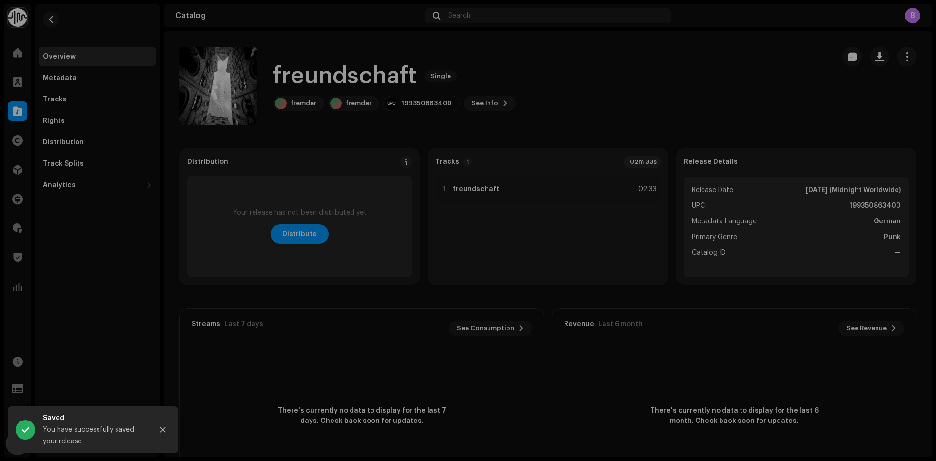
click at [704, 71] on div "freundschaft 3046173 Metadata Distribution Release Date [DATE] (Midnight Worldw…" at bounding box center [468, 230] width 936 height 461
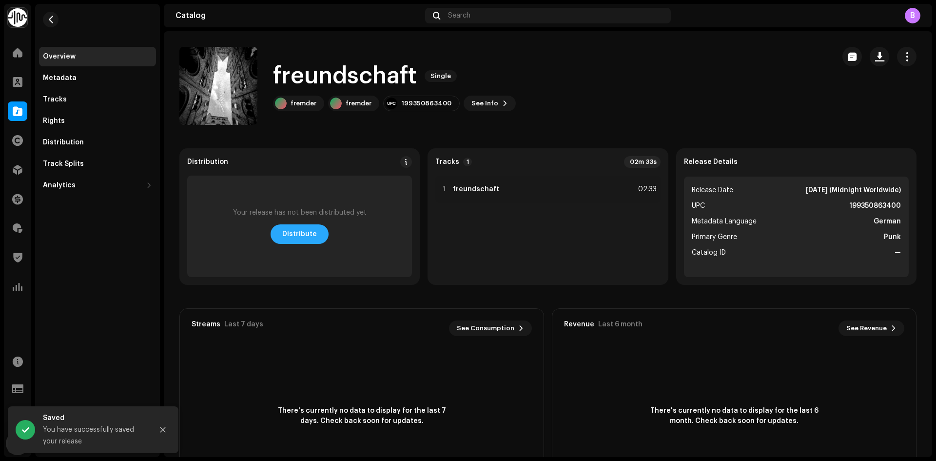
click at [307, 232] on span "Distribute" at bounding box center [299, 233] width 35 height 19
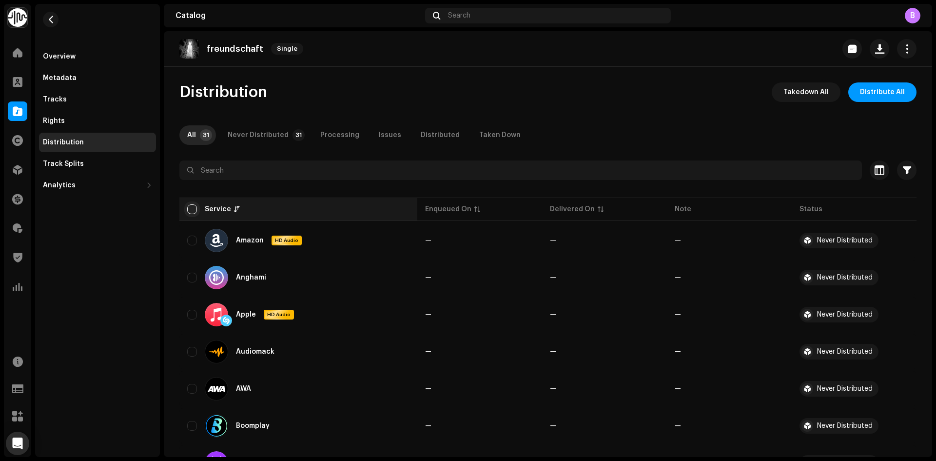
click at [191, 209] on input "checkbox" at bounding box center [192, 209] width 10 height 10
checkbox input "true"
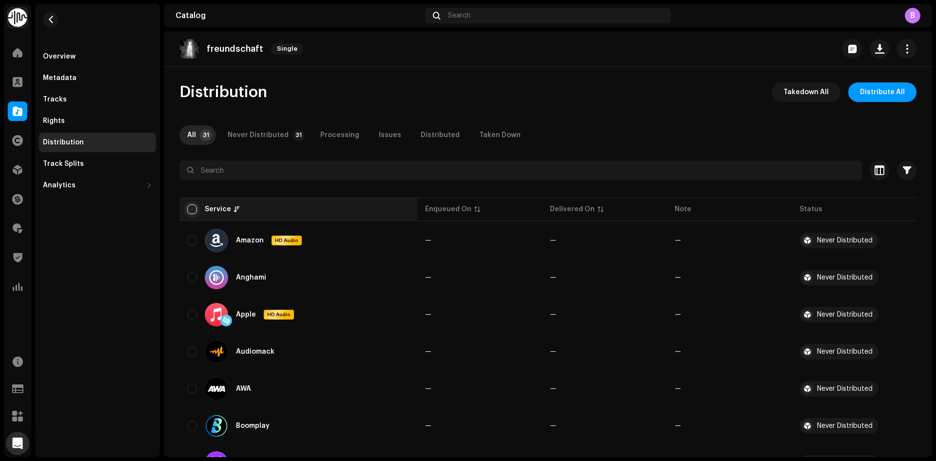
checkbox input "true"
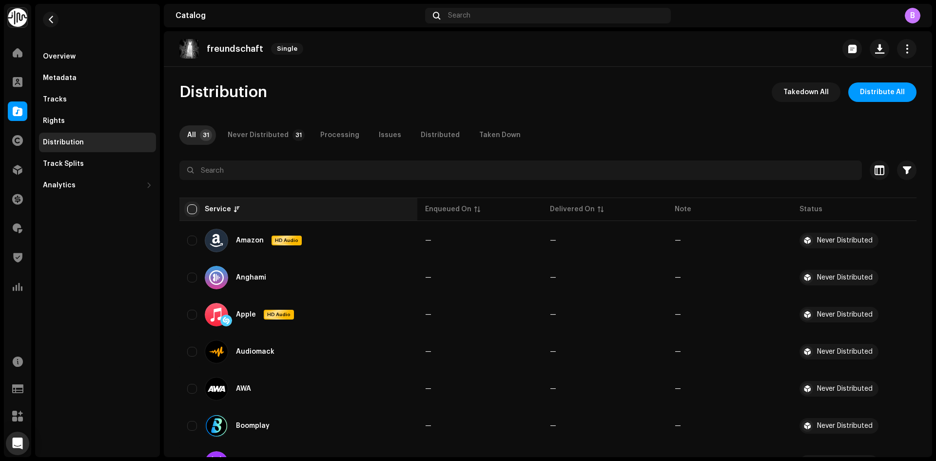
checkbox input "true"
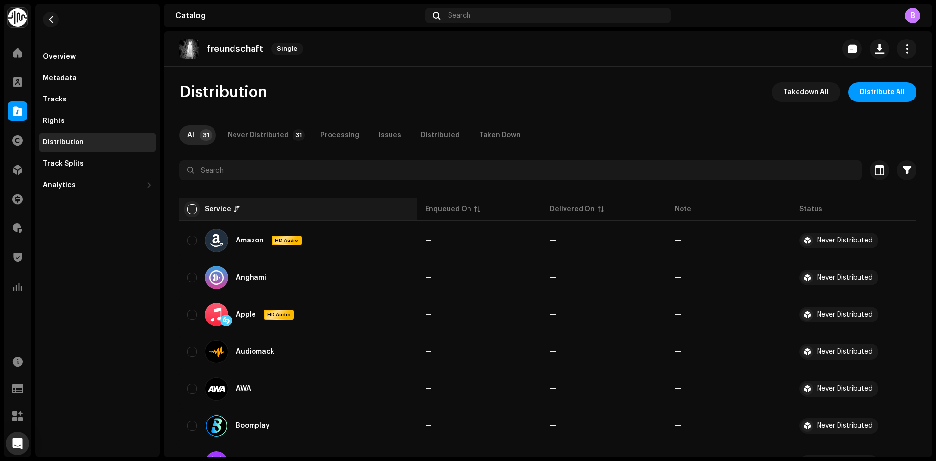
checkbox input "true"
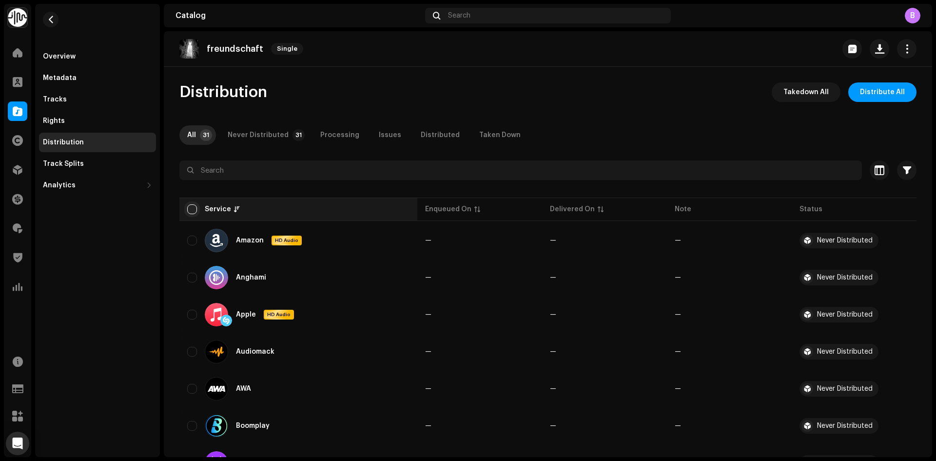
checkbox input "true"
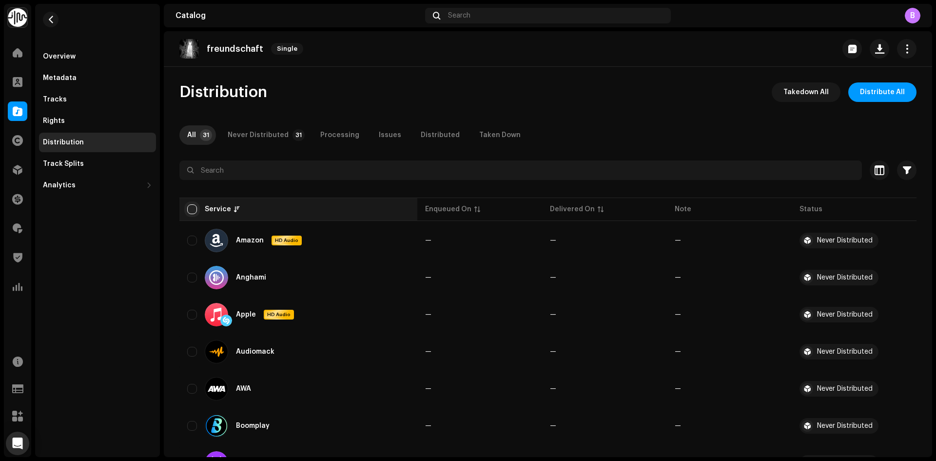
checkbox input "true"
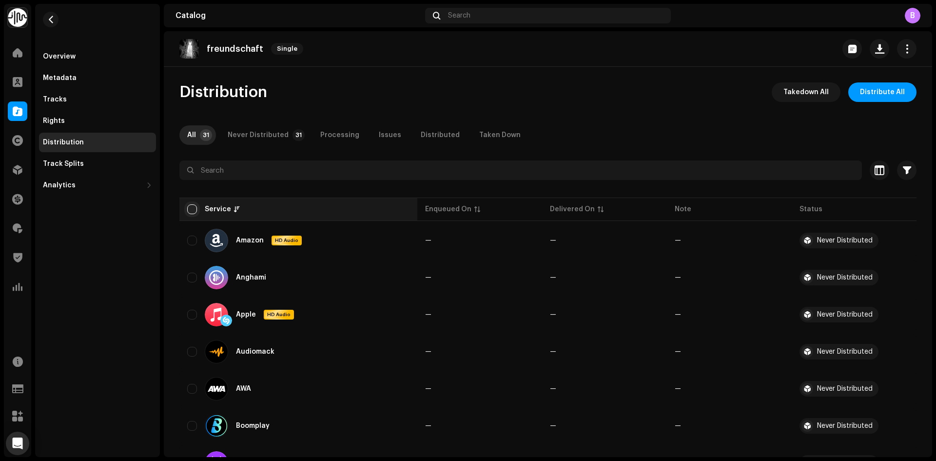
checkbox input "true"
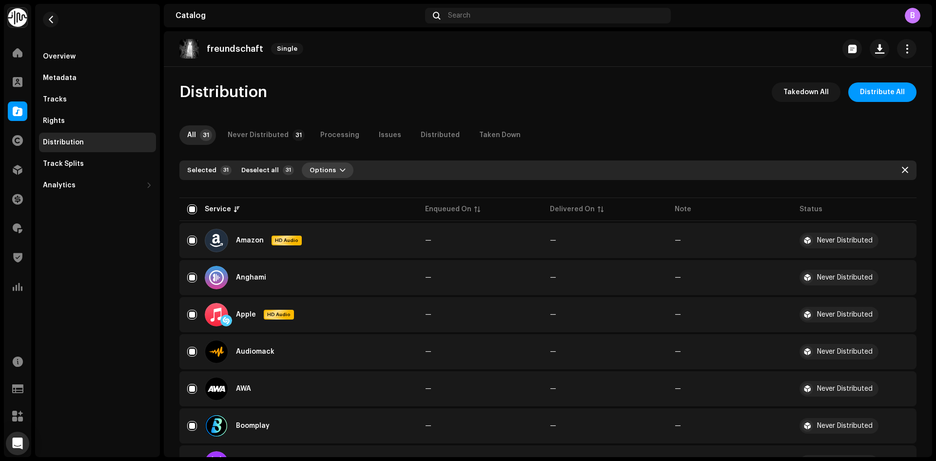
click at [313, 171] on span "Options" at bounding box center [322, 169] width 26 height 19
click at [364, 192] on div "Distribute" at bounding box center [350, 192] width 91 height 8
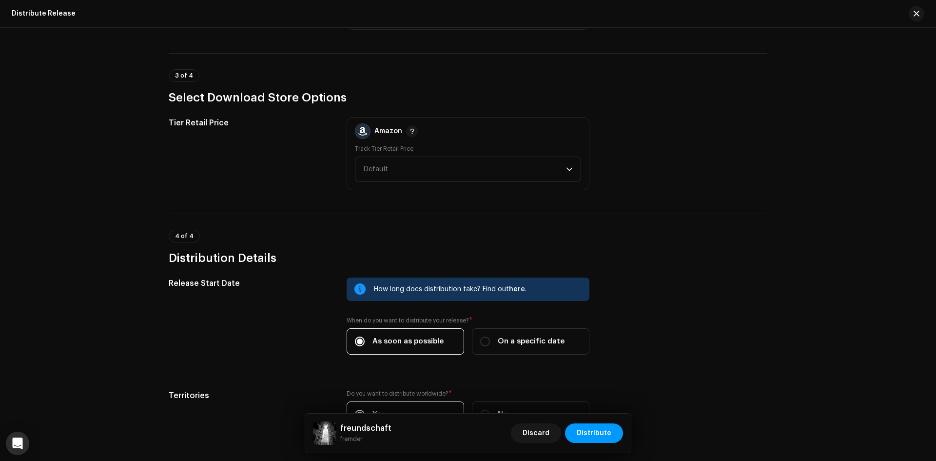
scroll to position [1450, 0]
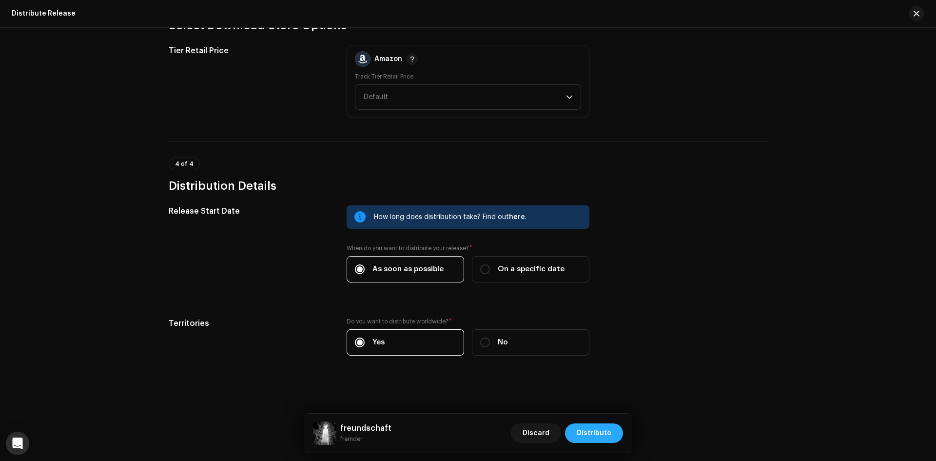
click at [594, 435] on span "Distribute" at bounding box center [593, 432] width 35 height 19
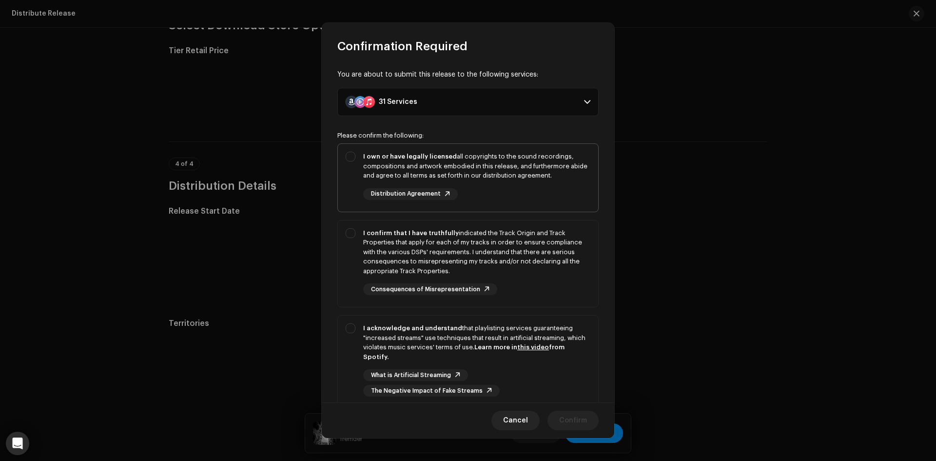
click at [388, 150] on div "I own or have legally licensed all copyrights to the sound recordings, composit…" at bounding box center [468, 176] width 260 height 64
checkbox input "true"
click at [396, 228] on div "I confirm that I have truthfully indicated the Track Origin and Track Propertie…" at bounding box center [476, 252] width 227 height 48
checkbox input "true"
click at [416, 320] on div "I acknowledge and understand that playlisting services guaranteeing "increased …" at bounding box center [468, 359] width 260 height 89
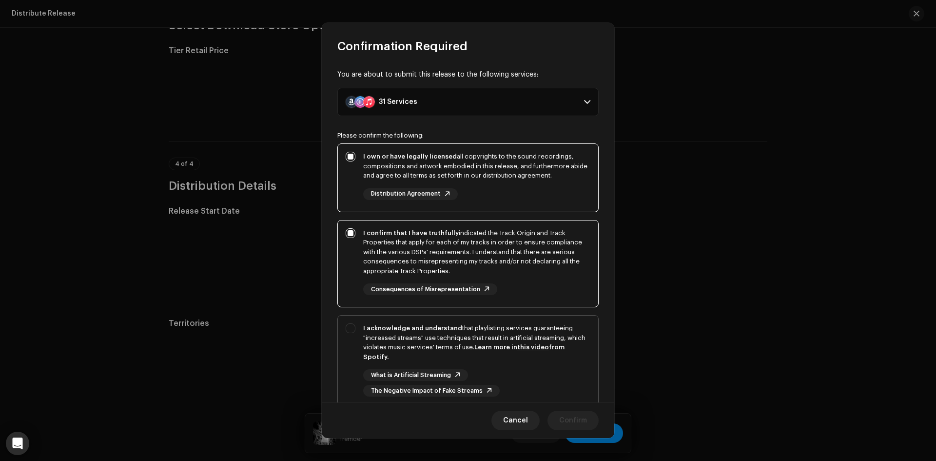
checkbox input "true"
click at [574, 424] on span "Confirm" at bounding box center [573, 419] width 28 height 19
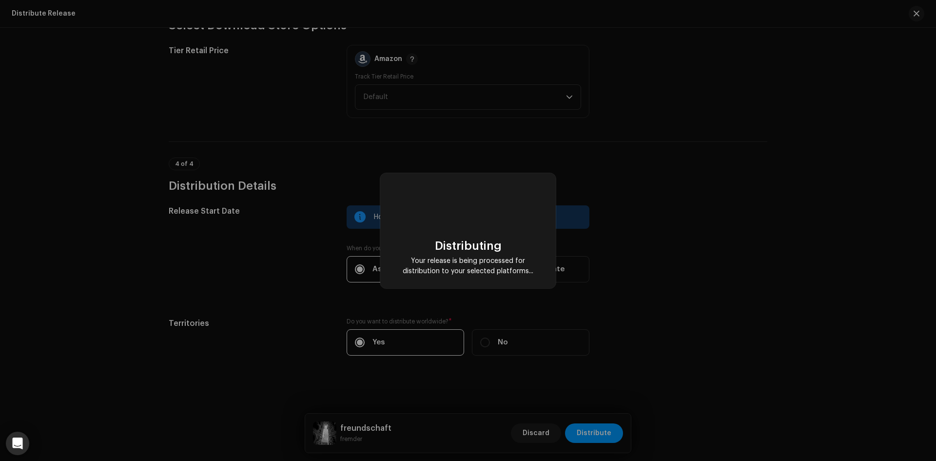
checkbox input "false"
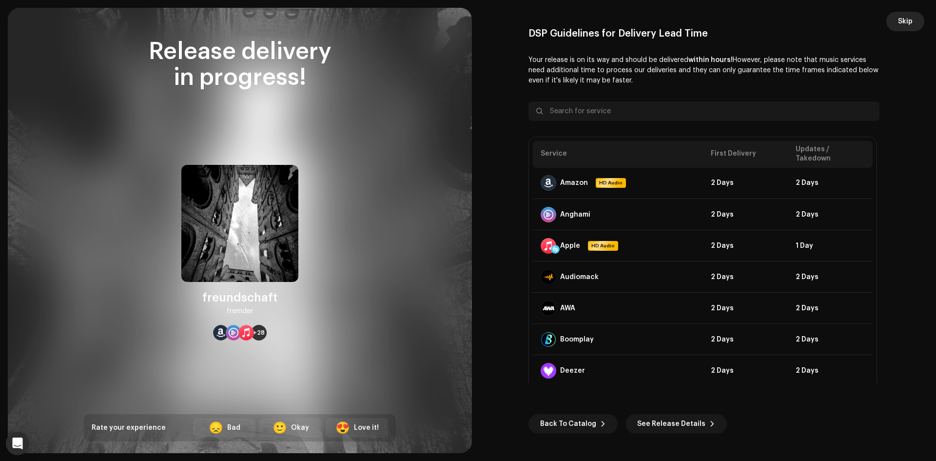
click at [892, 19] on button "Skip" at bounding box center [905, 21] width 38 height 19
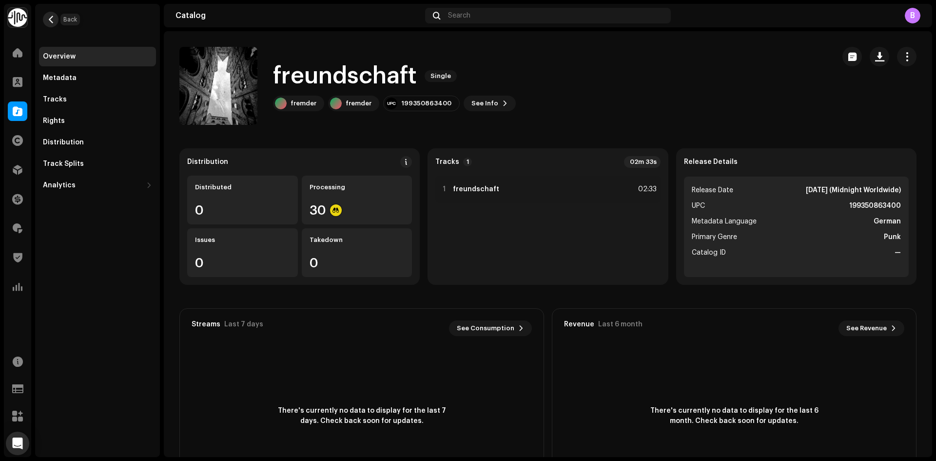
click at [50, 12] on button "button" at bounding box center [51, 20] width 16 height 16
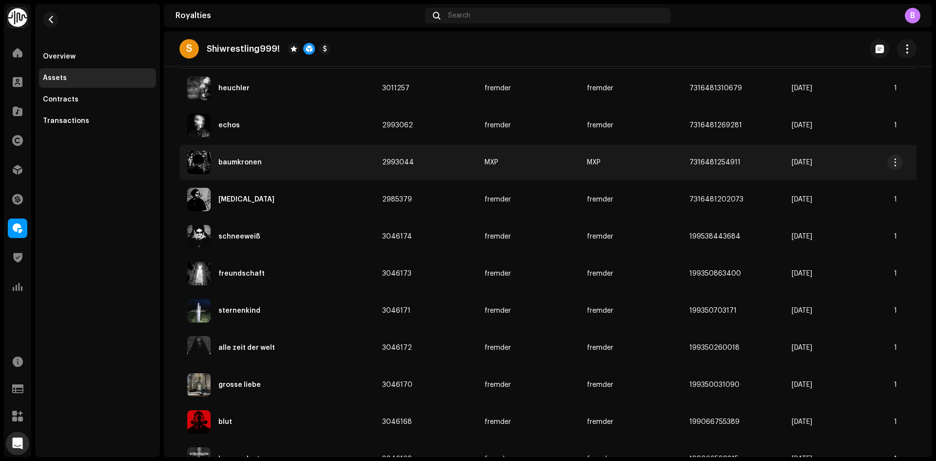
scroll to position [195, 0]
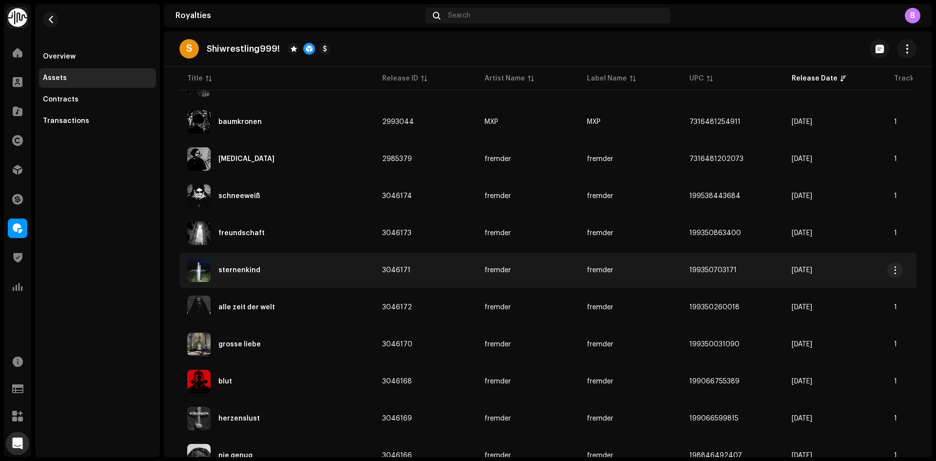
click at [324, 272] on div "sternenkind" at bounding box center [276, 269] width 179 height 23
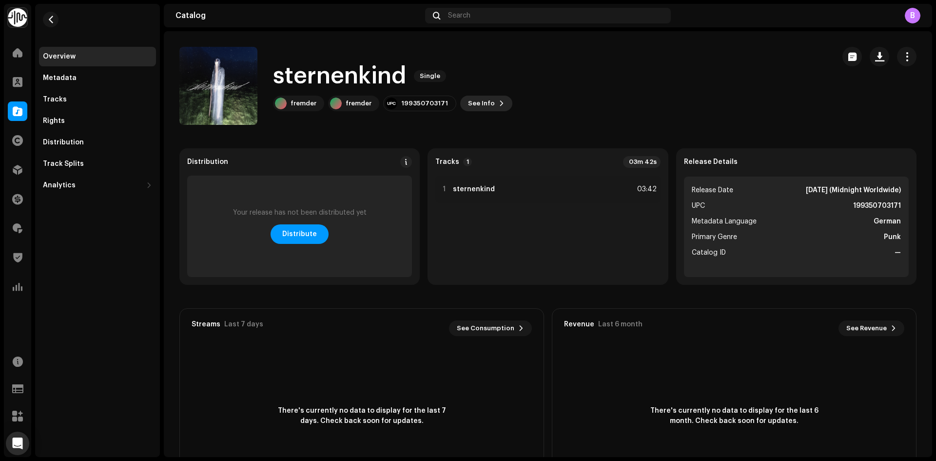
click at [487, 96] on button "See Info" at bounding box center [486, 104] width 52 height 16
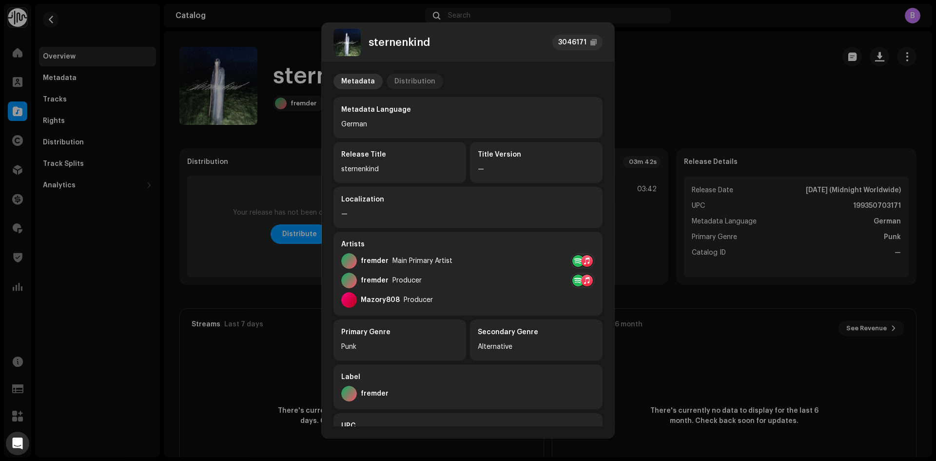
click at [413, 74] on div "Distribution" at bounding box center [414, 82] width 41 height 16
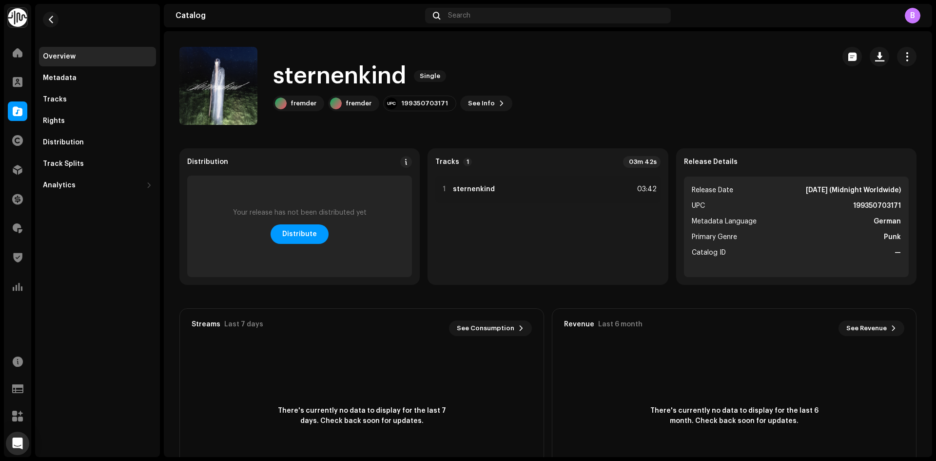
click at [692, 82] on div "sternenkind 3046171 Metadata Distribution Release Date Jun 6, 2025 (Midnight Wo…" at bounding box center [468, 230] width 936 height 461
click at [904, 55] on span "button" at bounding box center [906, 57] width 9 height 8
click at [853, 95] on div "Edit" at bounding box center [856, 99] width 98 height 19
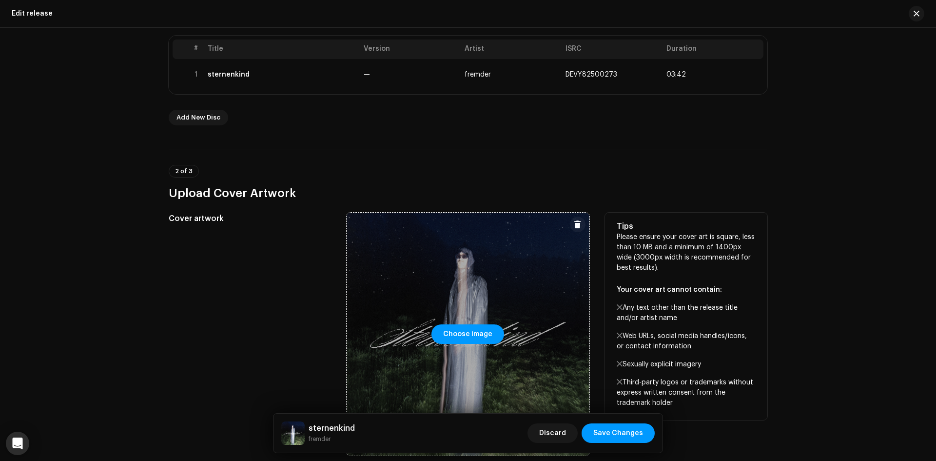
scroll to position [97, 0]
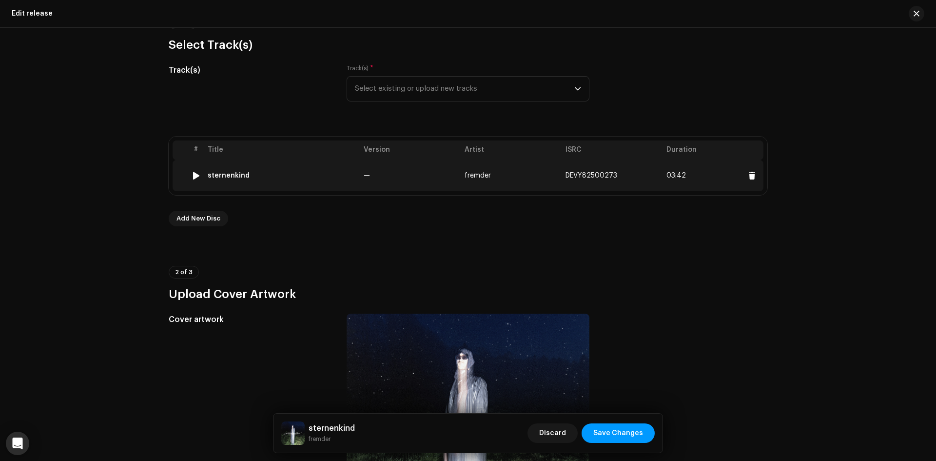
click at [436, 190] on td "—" at bounding box center [410, 175] width 101 height 31
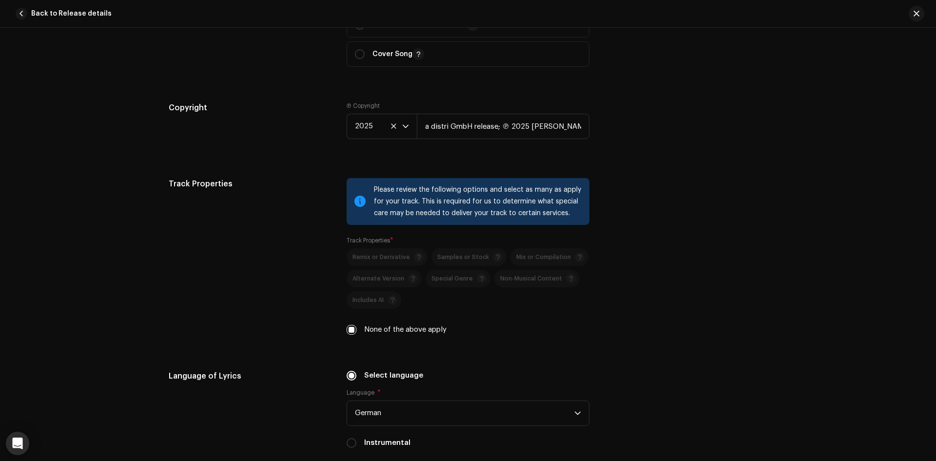
scroll to position [1218, 0]
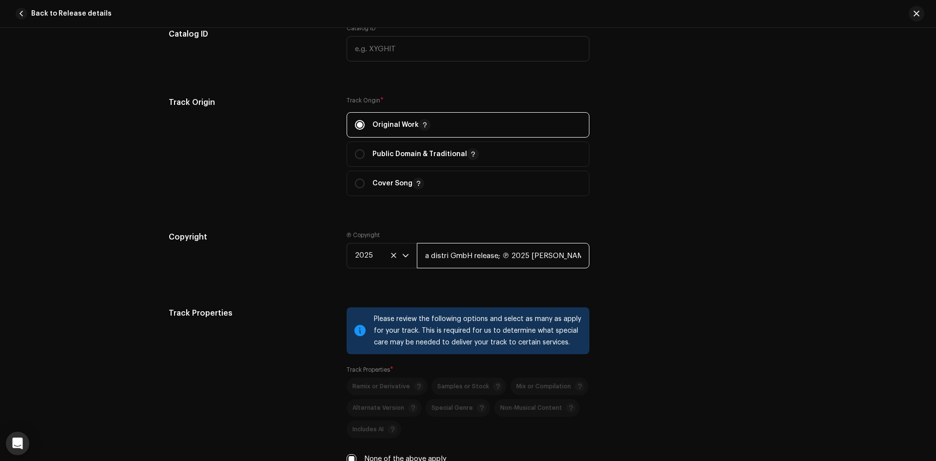
drag, startPoint x: 527, startPoint y: 254, endPoint x: 271, endPoint y: 241, distance: 255.7
click at [272, 241] on div "Copyright Ⓟ Copyright 2025 a distri GmbH release; ℗ 2025 fremder" at bounding box center [468, 257] width 598 height 53
type input "fremder"
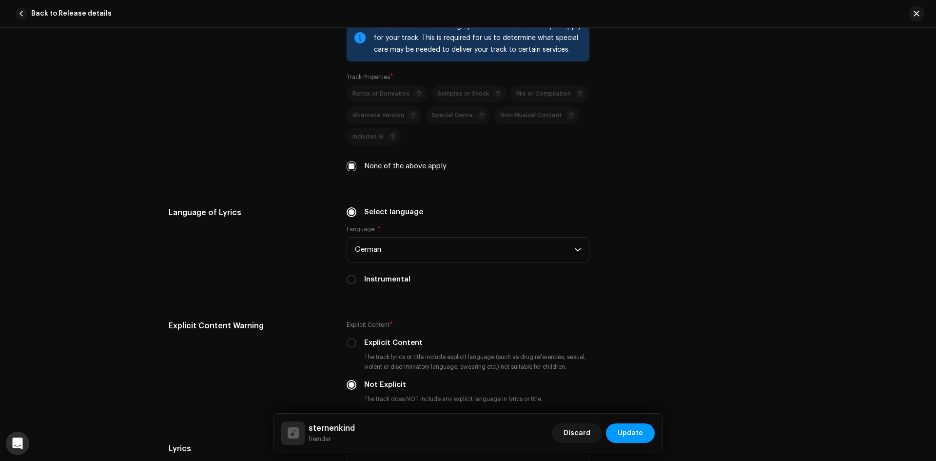
scroll to position [1949, 0]
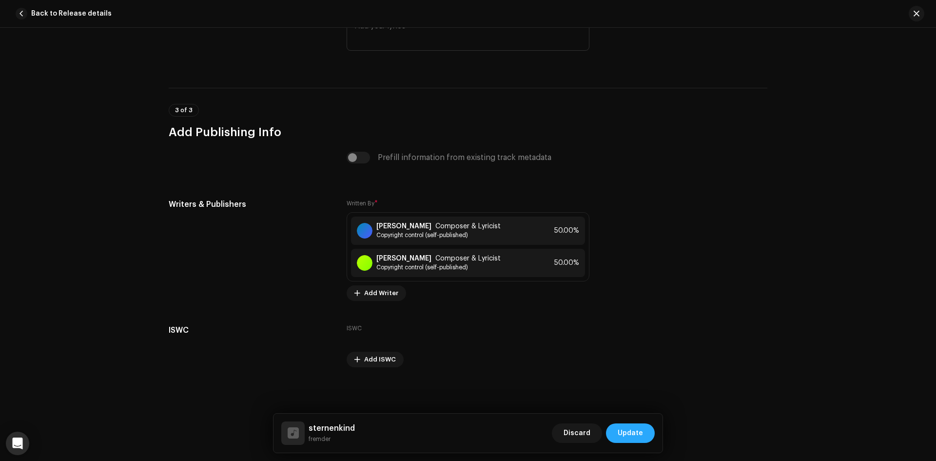
click at [645, 429] on button "Update" at bounding box center [630, 432] width 49 height 19
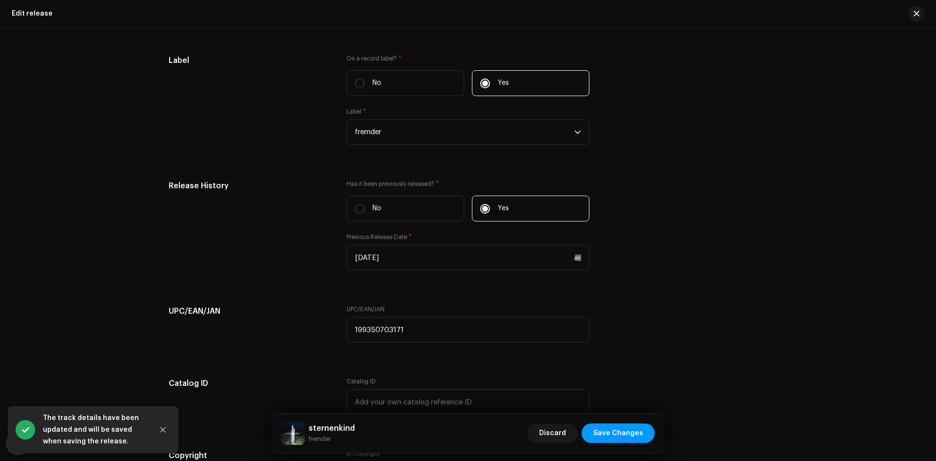
scroll to position [1724, 0]
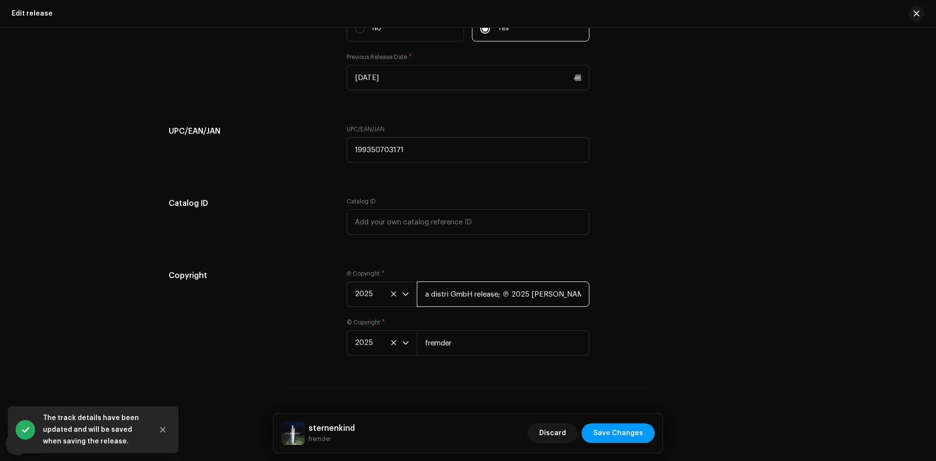
drag, startPoint x: 526, startPoint y: 293, endPoint x: 234, endPoint y: 258, distance: 294.0
type input "fremder"
click at [610, 431] on span "Save Changes" at bounding box center [618, 432] width 50 height 19
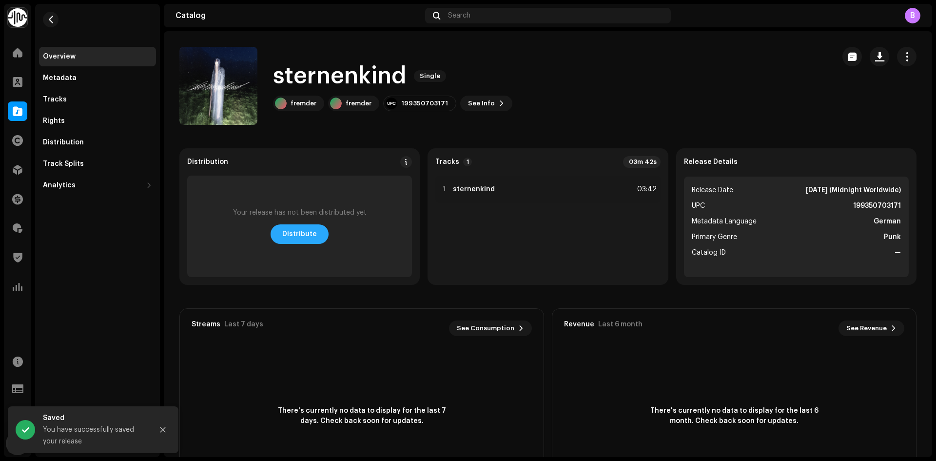
click at [300, 240] on span "Distribute" at bounding box center [299, 233] width 35 height 19
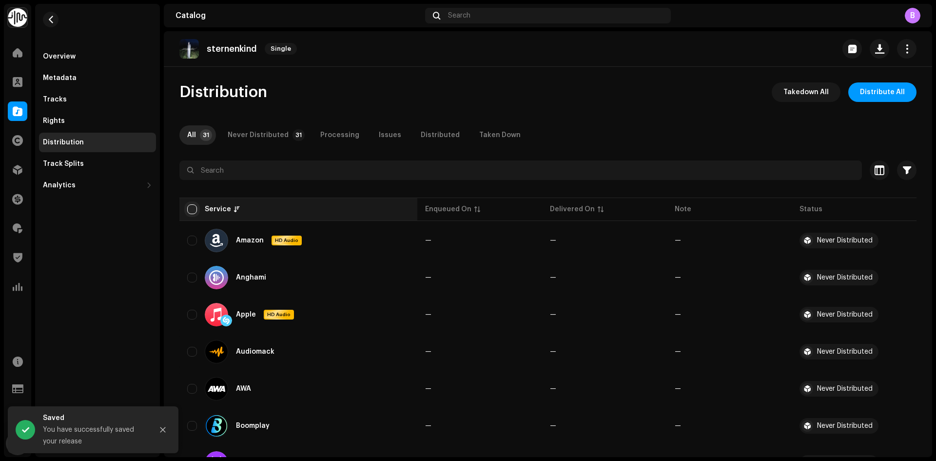
click at [191, 208] on input "checkbox" at bounding box center [192, 209] width 10 height 10
checkbox input "true"
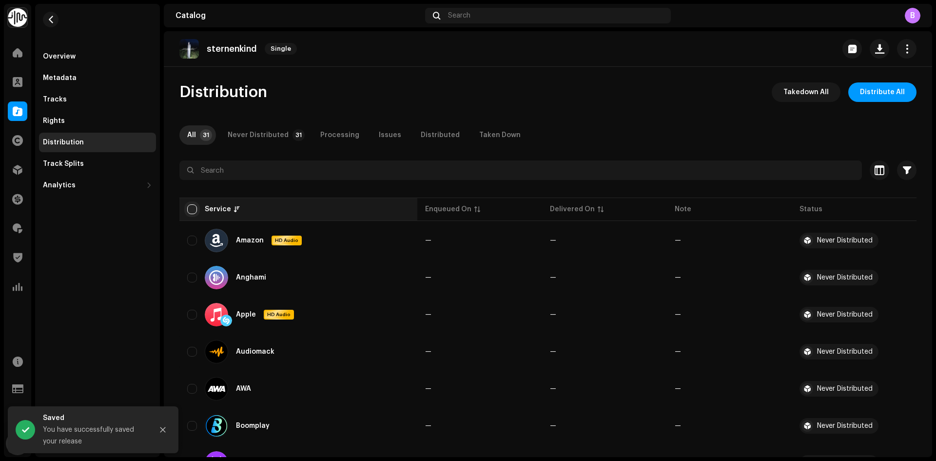
checkbox input "true"
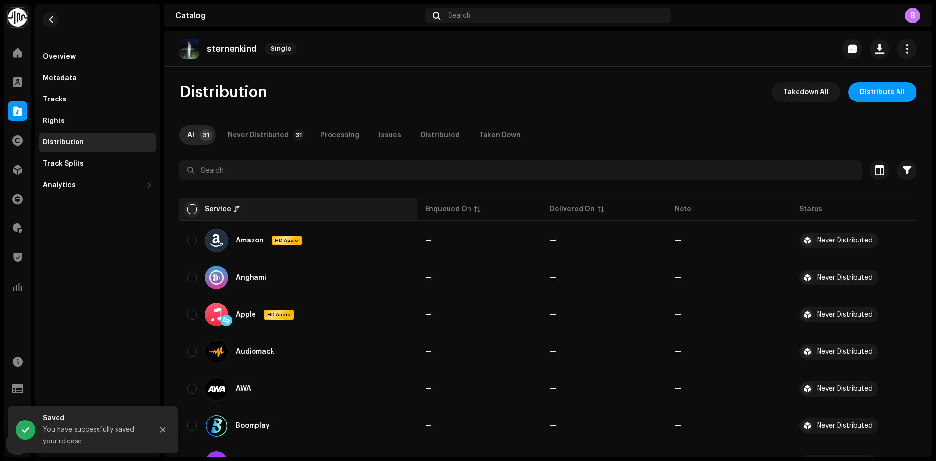
checkbox input "true"
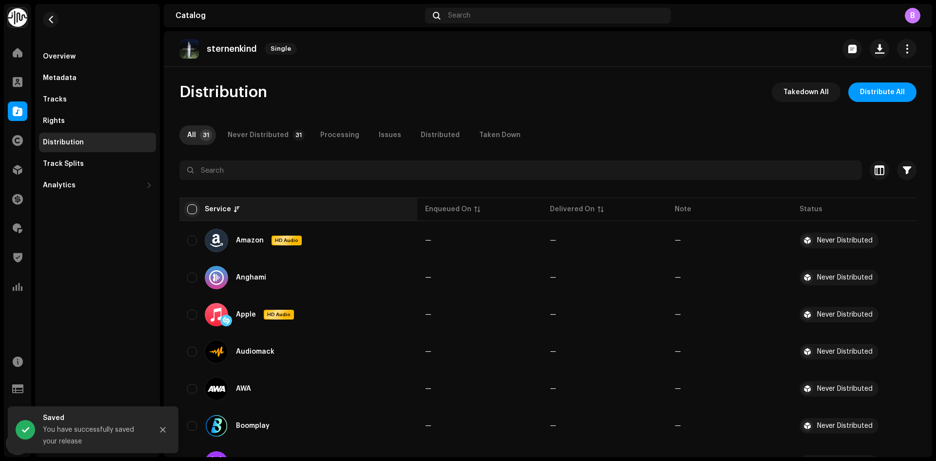
checkbox input "true"
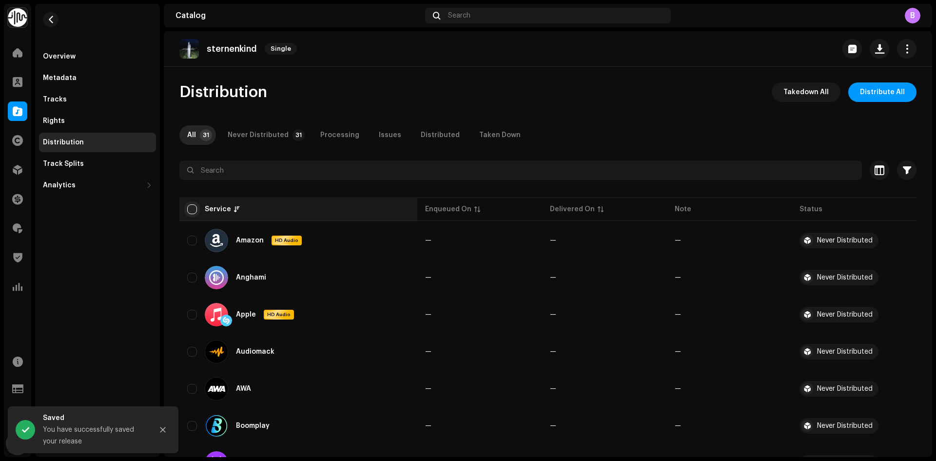
checkbox input "true"
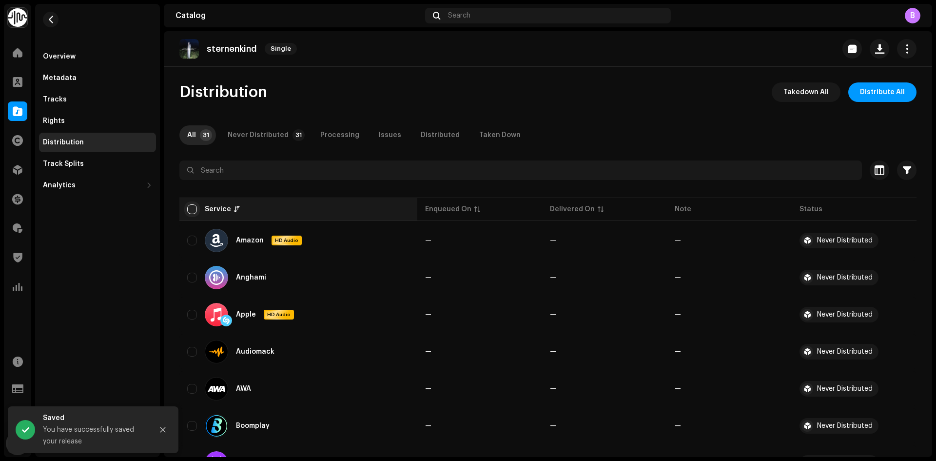
checkbox input "true"
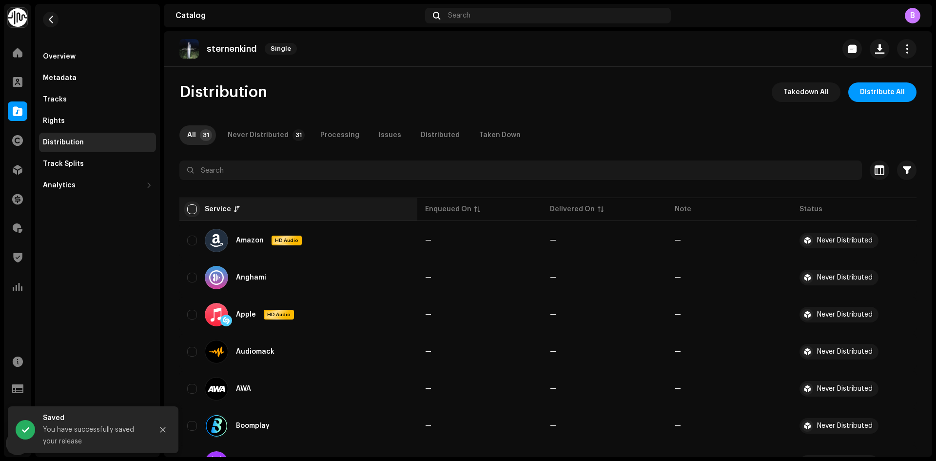
checkbox input "true"
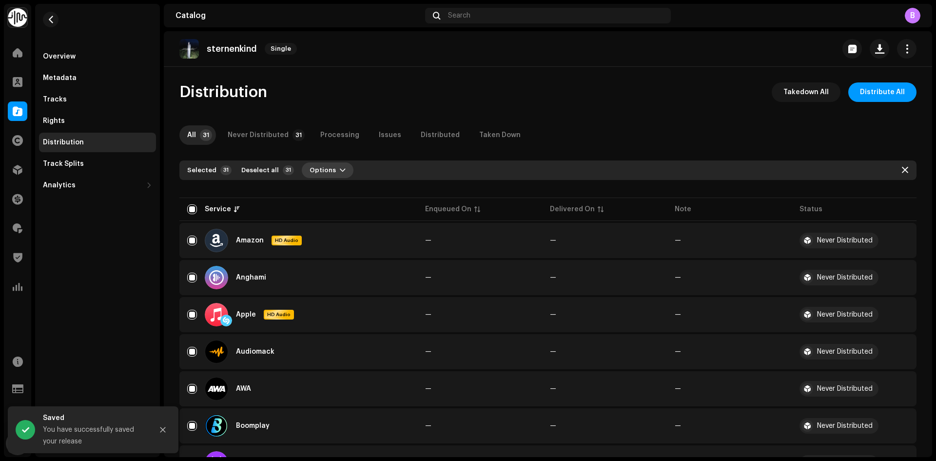
click at [315, 171] on span "Options" at bounding box center [322, 169] width 26 height 19
click at [355, 195] on div "Distribute" at bounding box center [350, 192] width 91 height 8
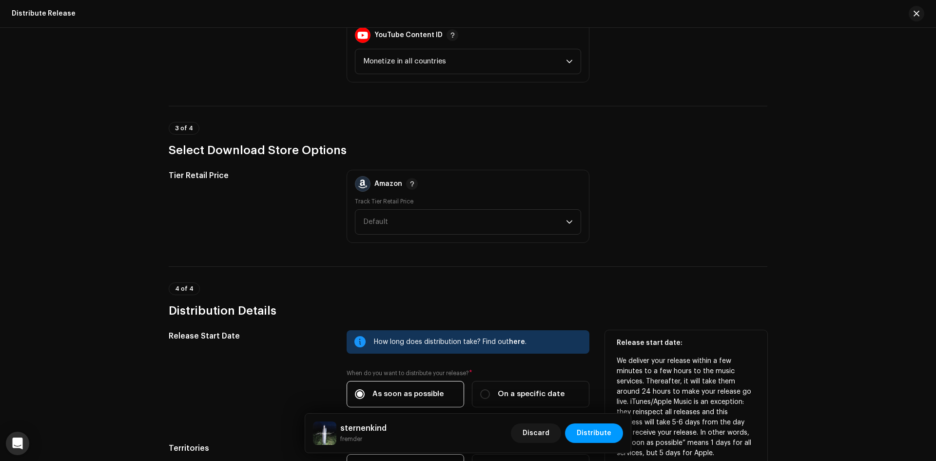
scroll to position [1450, 0]
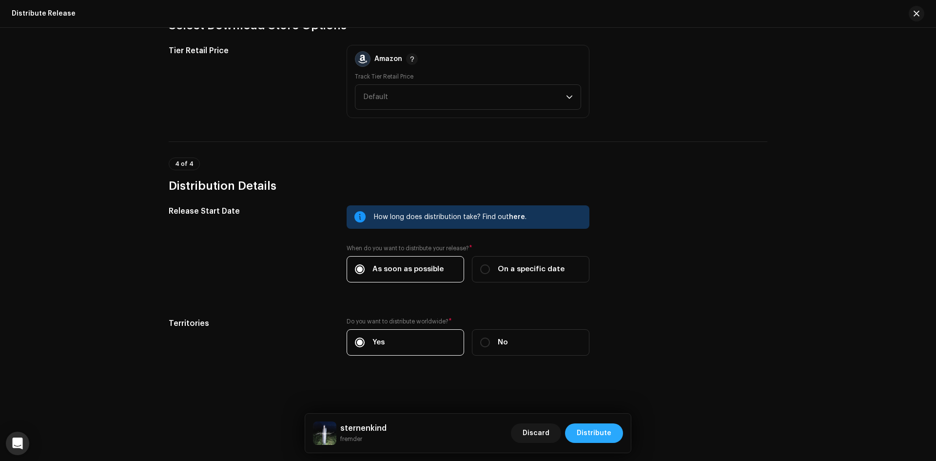
click at [593, 432] on span "Distribute" at bounding box center [593, 432] width 35 height 19
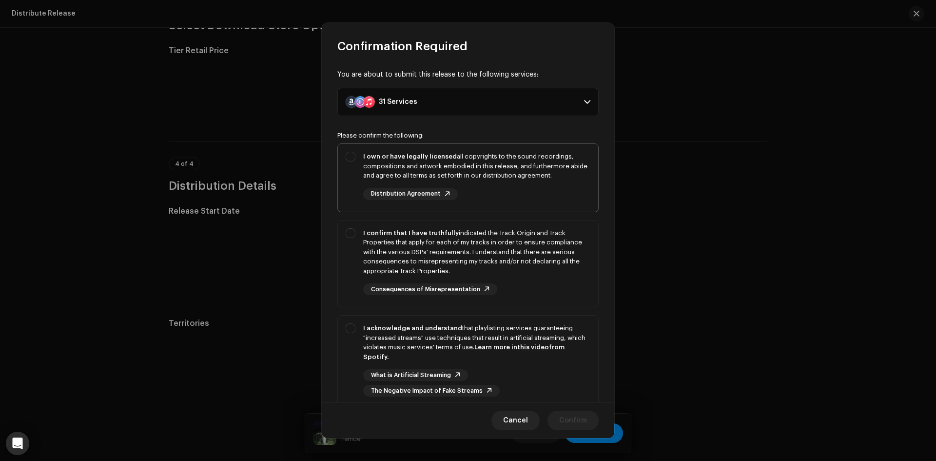
click at [409, 159] on strong "I own or have legally licensed" at bounding box center [410, 156] width 94 height 6
checkbox input "true"
click at [389, 257] on div "I confirm that I have truthfully indicated the Track Origin and Track Propertie…" at bounding box center [476, 252] width 227 height 48
checkbox input "true"
click at [420, 362] on div "I acknowledge and understand that playlisting services guaranteeing "increased …" at bounding box center [476, 359] width 227 height 73
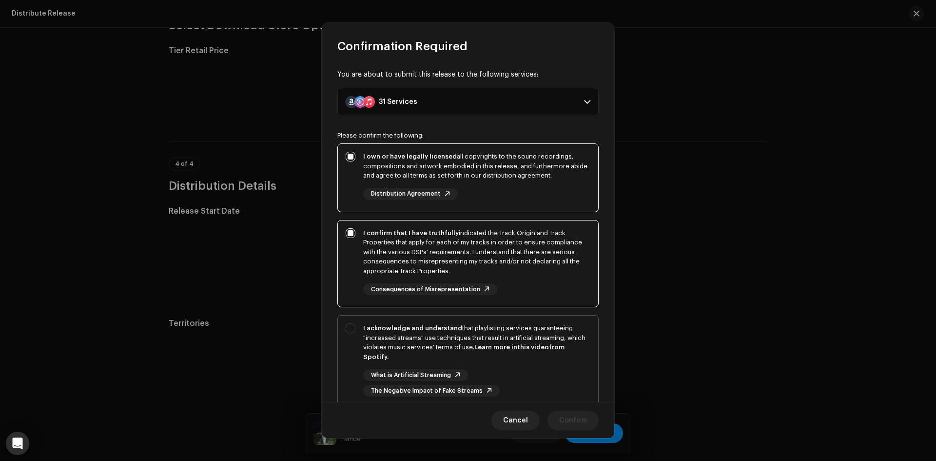
checkbox input "true"
click at [574, 422] on span "Confirm" at bounding box center [573, 419] width 28 height 19
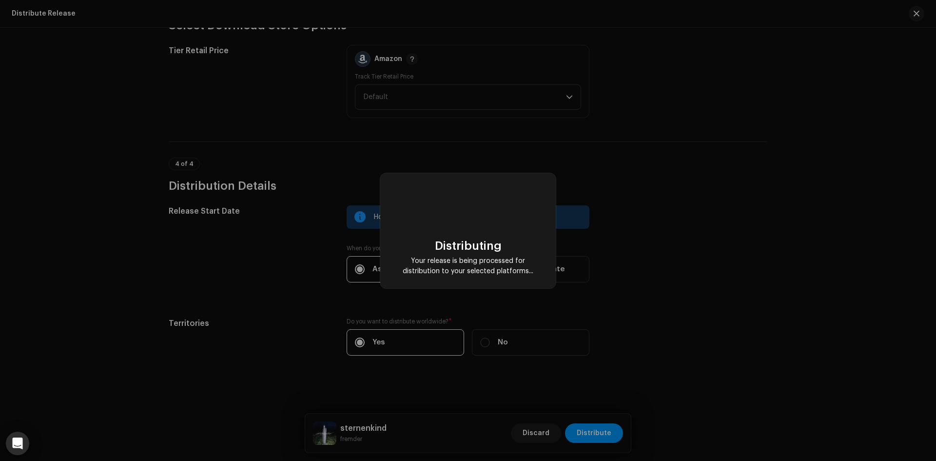
checkbox input "false"
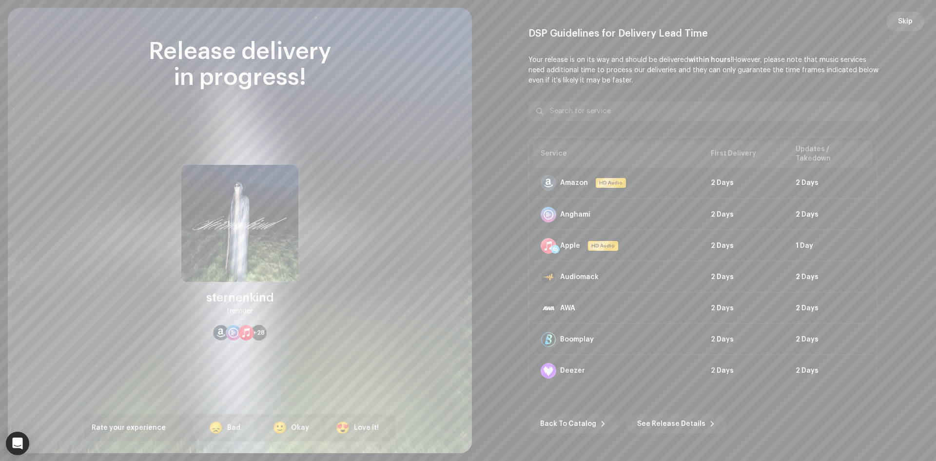
click at [897, 15] on button "Skip" at bounding box center [905, 21] width 38 height 19
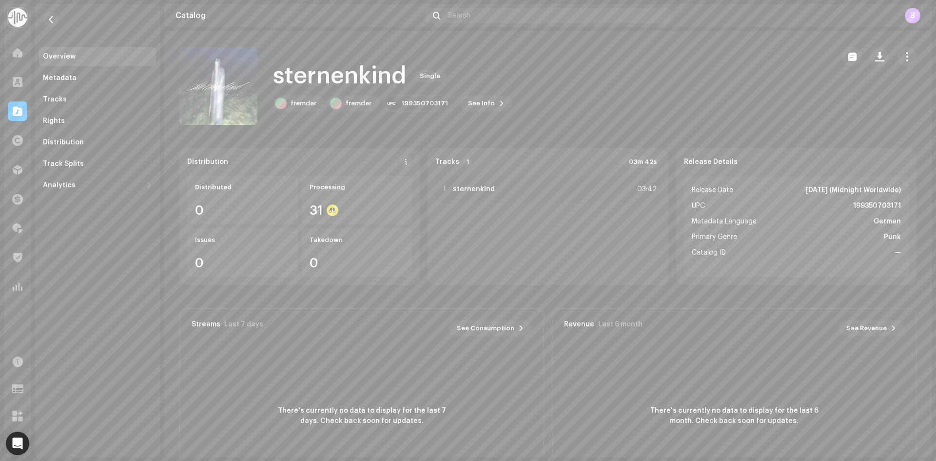
click at [41, 16] on re-m-nav-back at bounding box center [50, 25] width 23 height 43
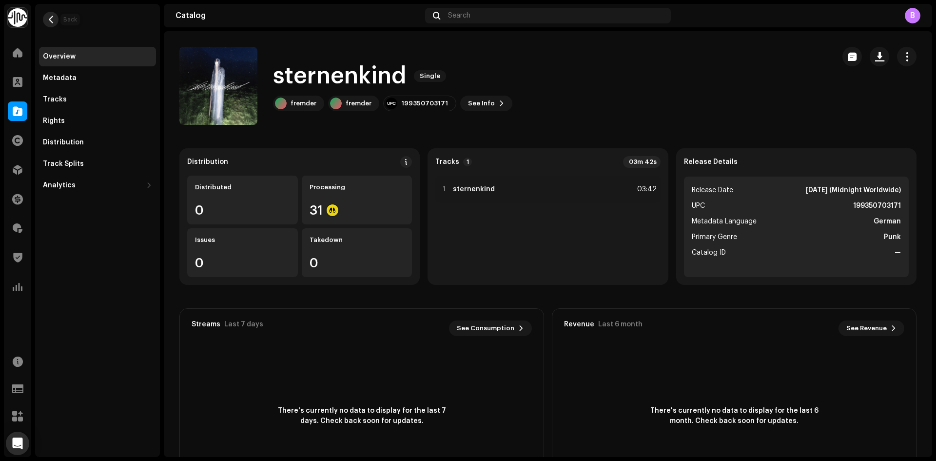
click at [47, 19] on span "button" at bounding box center [50, 20] width 7 height 8
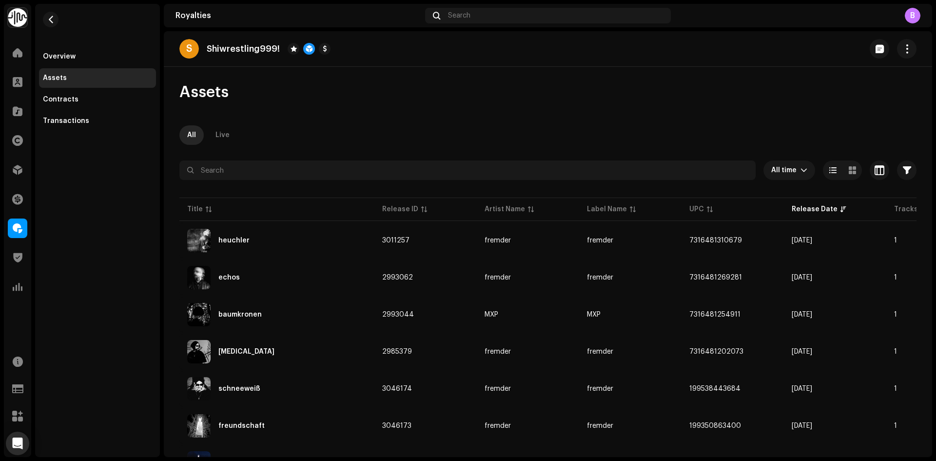
scroll to position [275, 0]
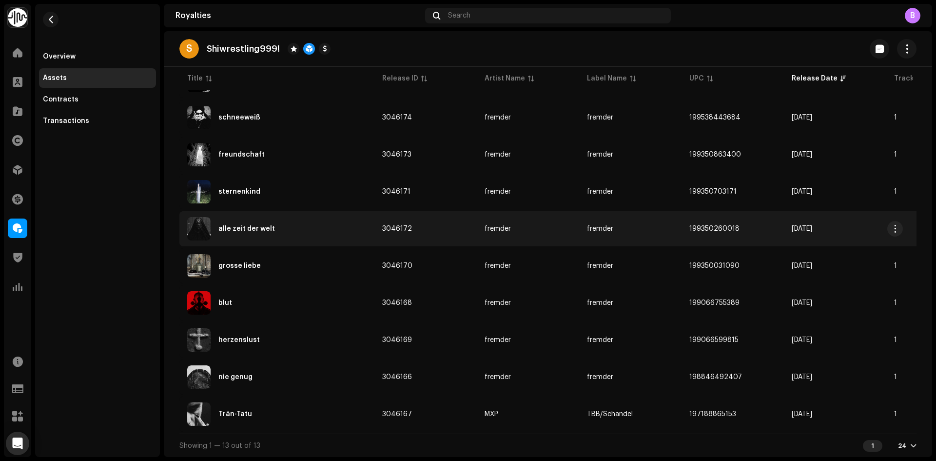
click at [322, 220] on div "alle zeit der welt" at bounding box center [276, 228] width 179 height 23
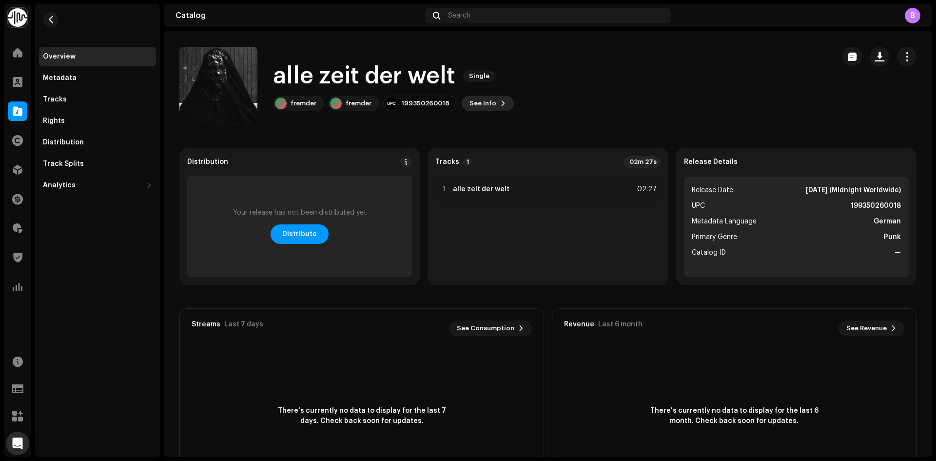
click at [492, 102] on button "See Info" at bounding box center [487, 104] width 52 height 16
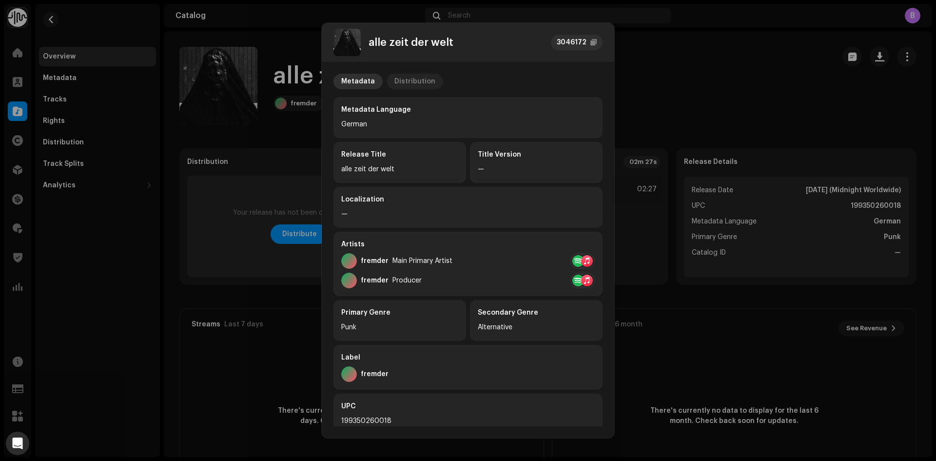
click at [411, 78] on div "Distribution" at bounding box center [414, 82] width 41 height 16
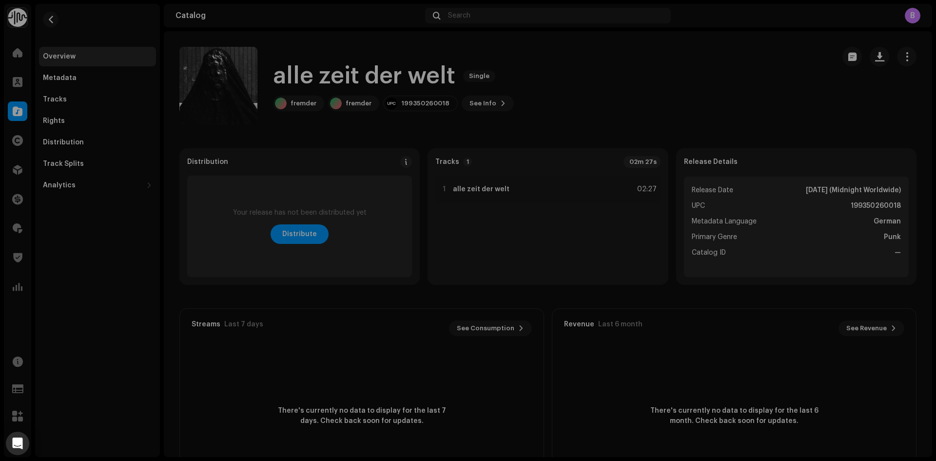
click at [742, 87] on div "alle zeit der welt 3046172 Metadata Distribution Release Date Apr 11, 2025 (Mid…" at bounding box center [468, 230] width 936 height 461
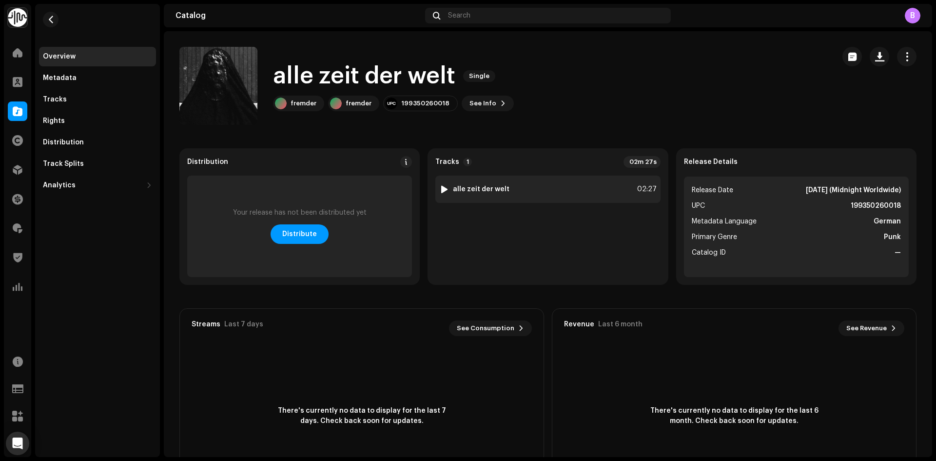
click at [543, 188] on div "1 alle zeit der welt 02:27" at bounding box center [547, 188] width 225 height 27
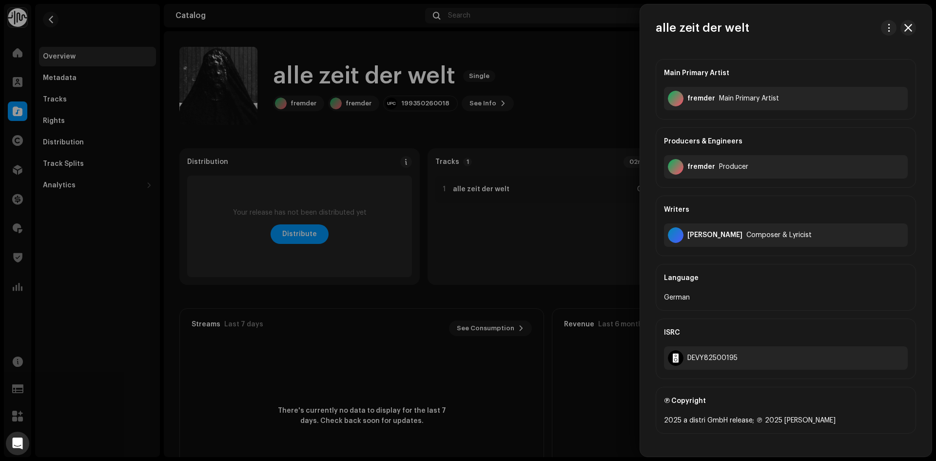
click at [548, 123] on div at bounding box center [468, 230] width 936 height 461
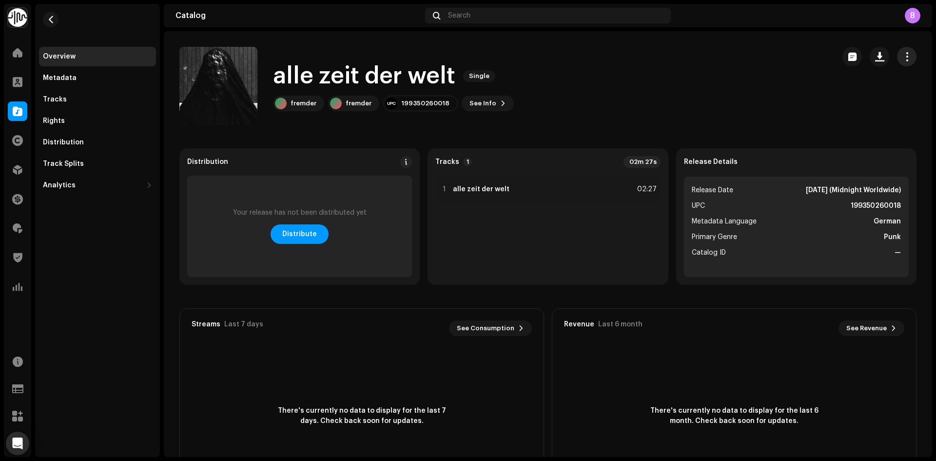
click at [906, 51] on button "button" at bounding box center [906, 56] width 19 height 19
click at [867, 96] on div "Edit" at bounding box center [856, 100] width 91 height 8
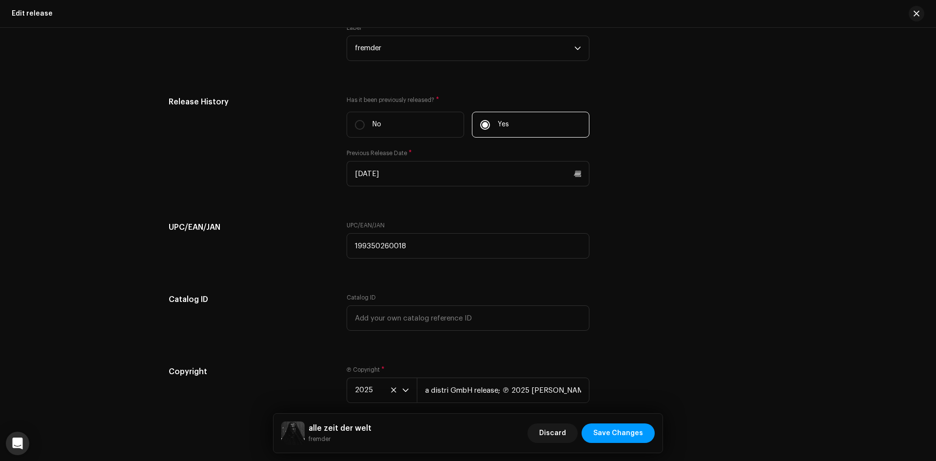
scroll to position [1691, 0]
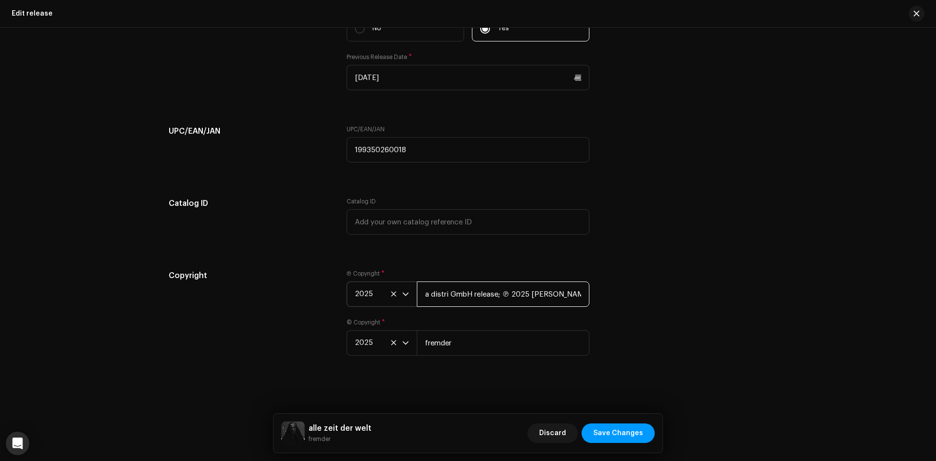
drag, startPoint x: 526, startPoint y: 296, endPoint x: 364, endPoint y: 288, distance: 162.5
click at [366, 288] on div "2025 a distri GmbH release; ℗ 2025 fremder" at bounding box center [467, 293] width 243 height 25
type input "fremder"
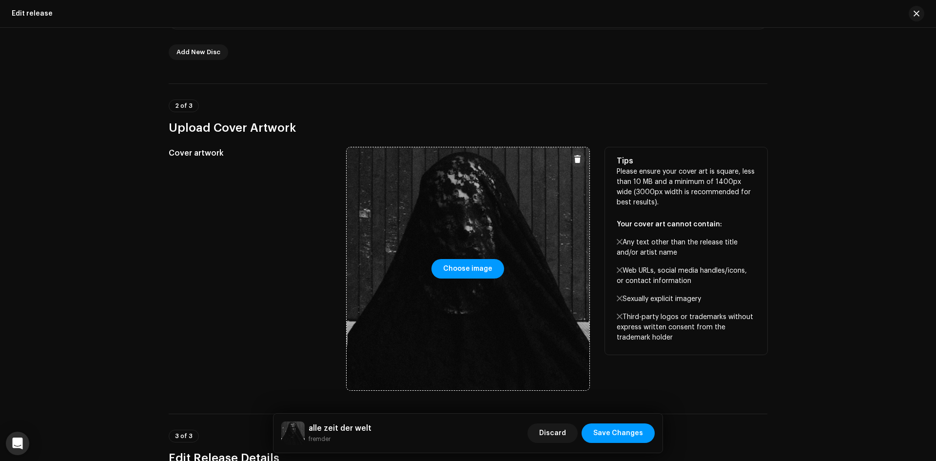
scroll to position [132, 0]
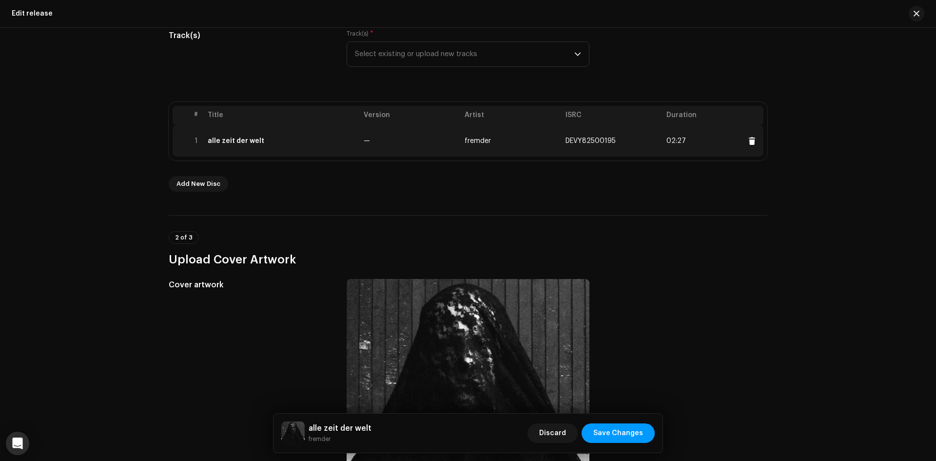
click at [431, 153] on td "—" at bounding box center [410, 140] width 101 height 31
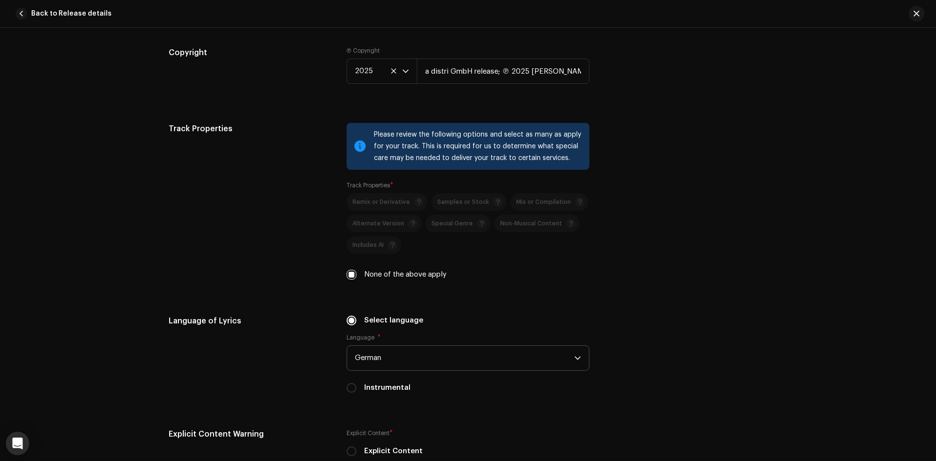
scroll to position [1218, 0]
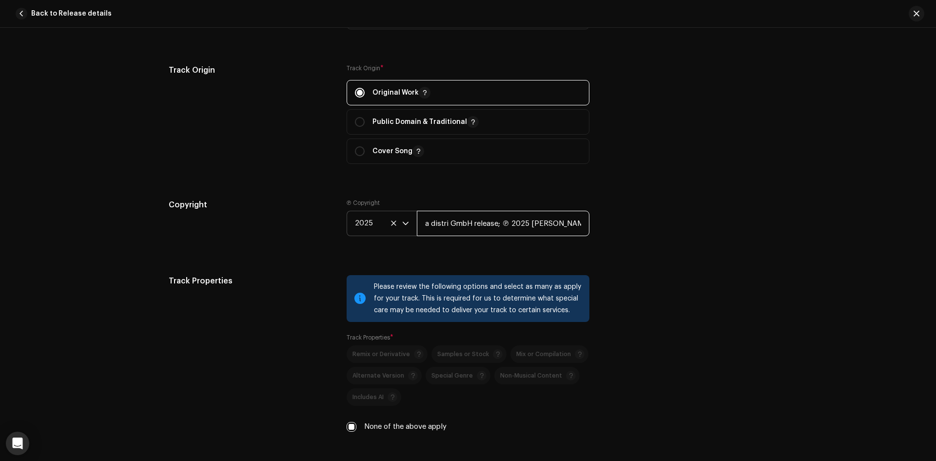
drag, startPoint x: 527, startPoint y: 222, endPoint x: 359, endPoint y: 226, distance: 167.7
click at [360, 226] on div "2025 a distri GmbH release; ℗ 2025 fremder" at bounding box center [467, 223] width 243 height 25
type input "fremder"
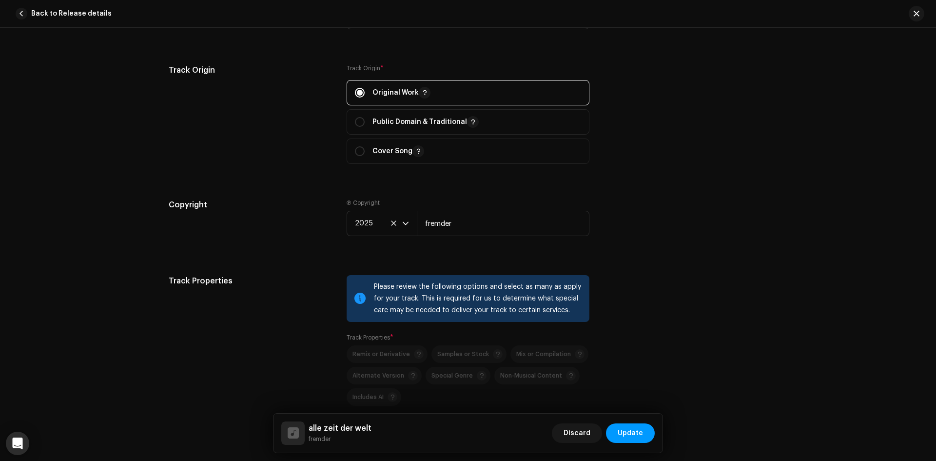
click at [695, 232] on div "Copyright Ⓟ Copyright 2025 fremder" at bounding box center [468, 225] width 598 height 53
click at [635, 439] on span "Update" at bounding box center [629, 432] width 25 height 19
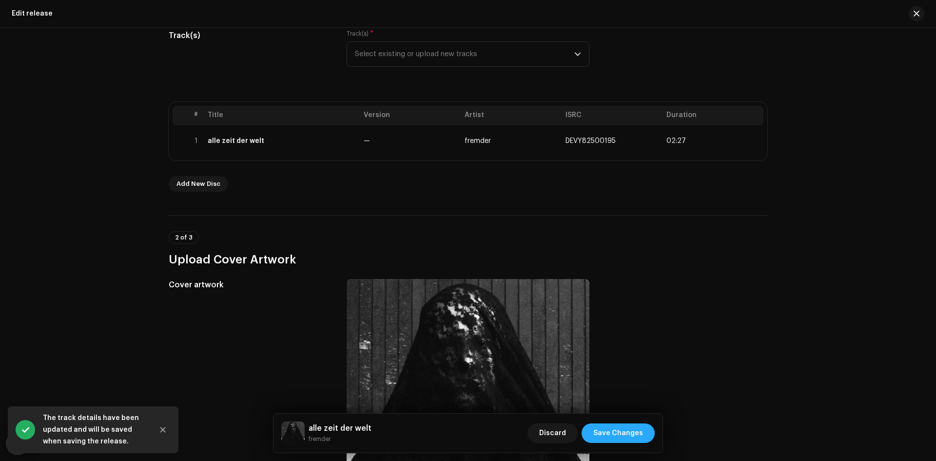
click at [635, 439] on span "Save Changes" at bounding box center [618, 432] width 50 height 19
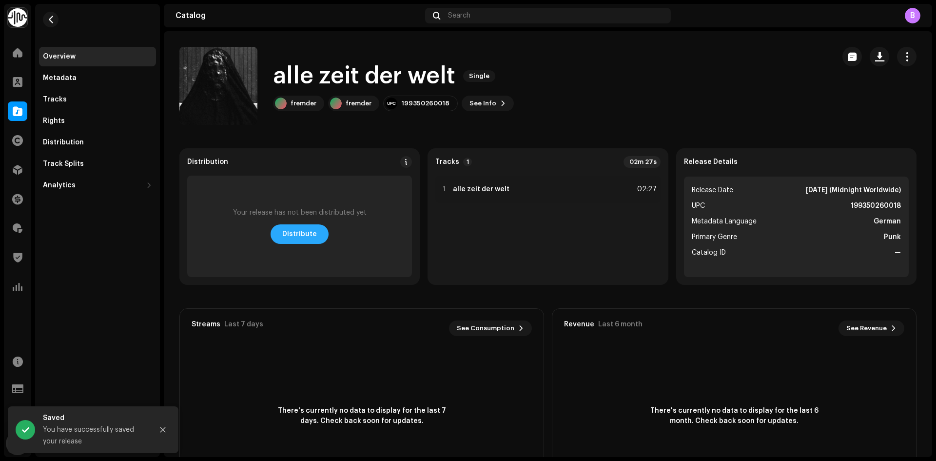
click at [296, 230] on span "Distribute" at bounding box center [299, 233] width 35 height 19
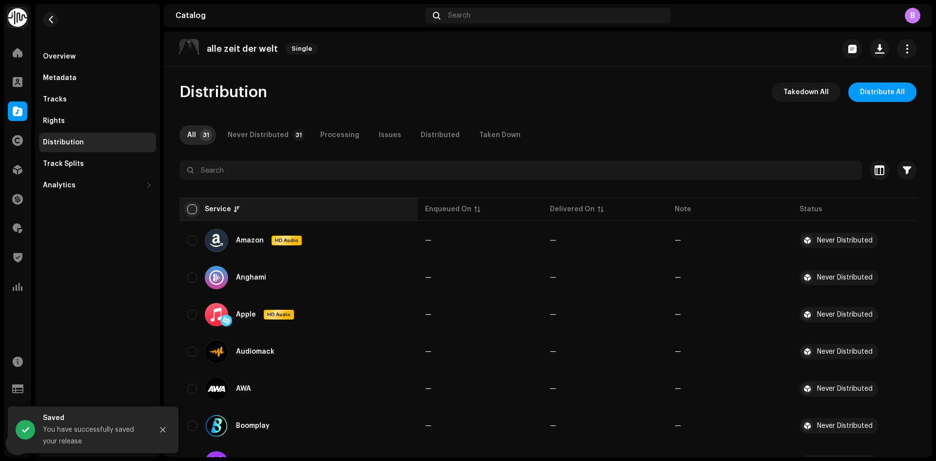
click at [193, 208] on input "checkbox" at bounding box center [192, 209] width 10 height 10
checkbox input "true"
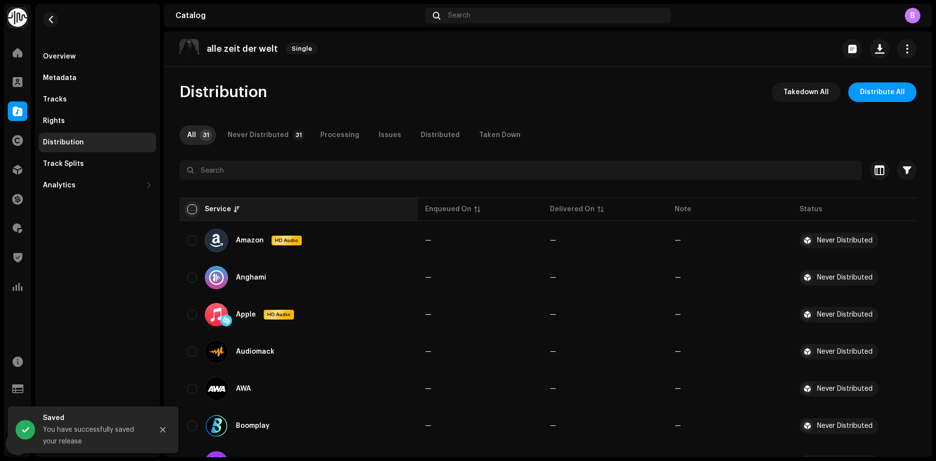
checkbox input "true"
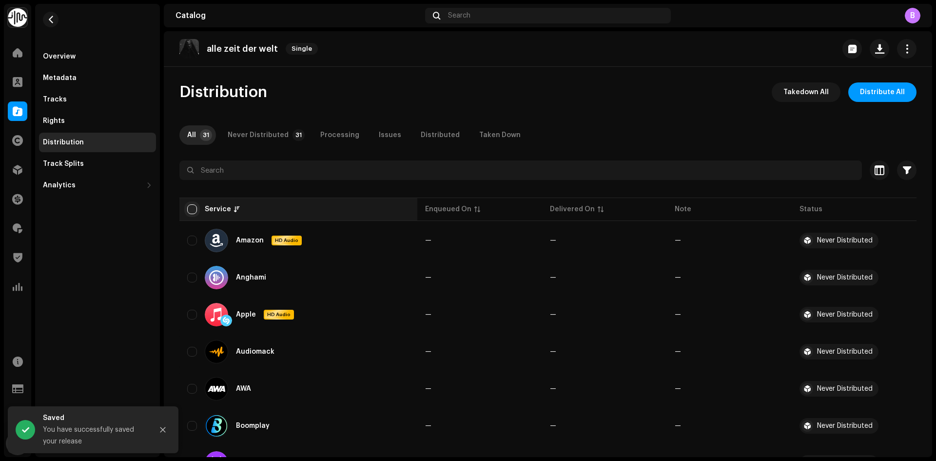
checkbox input "true"
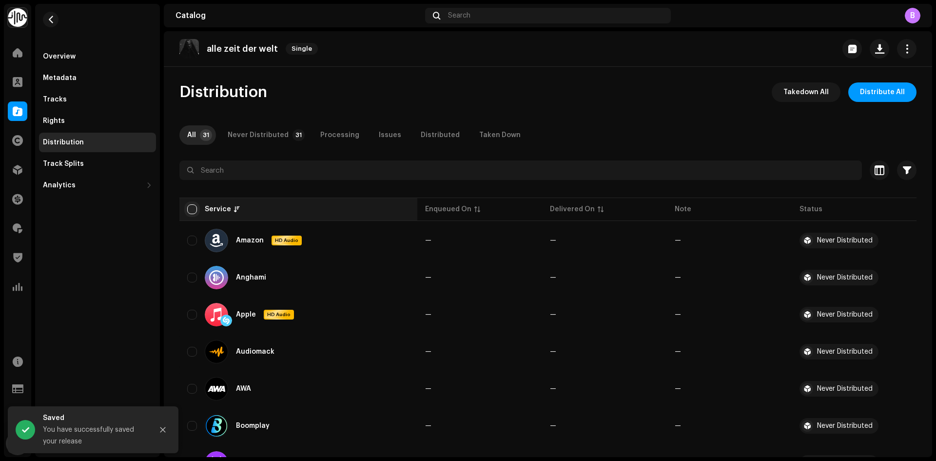
checkbox input "true"
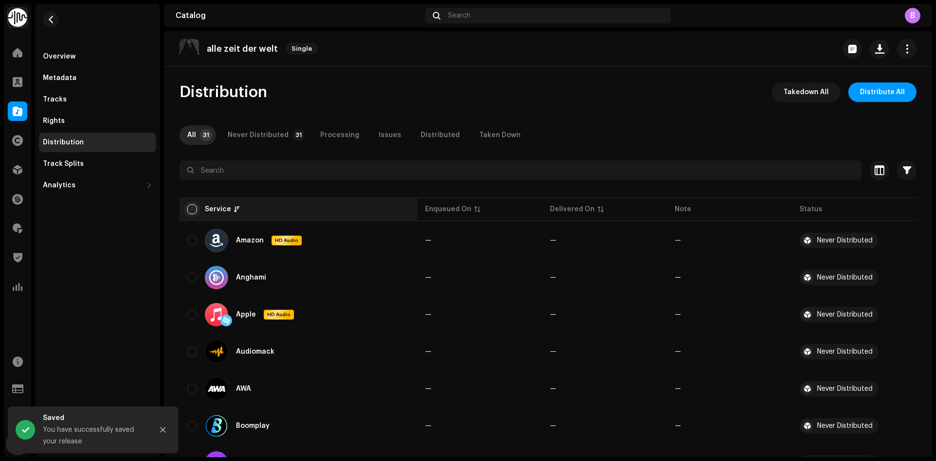
checkbox input "true"
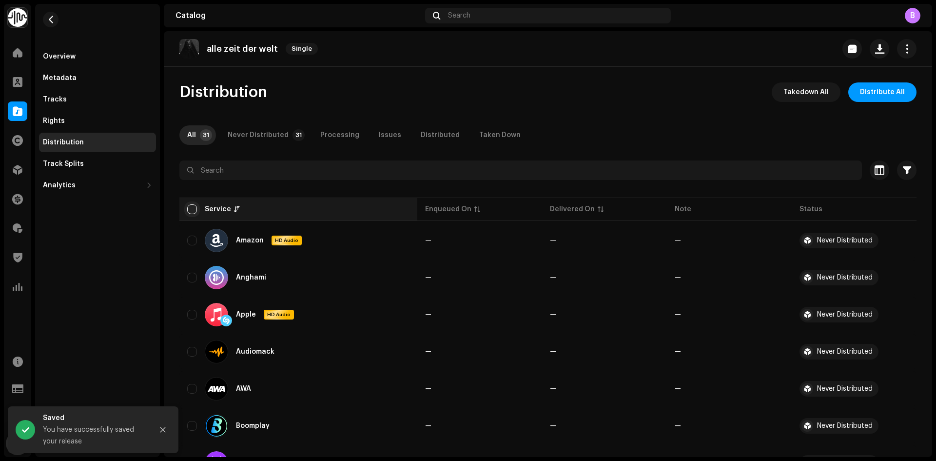
checkbox input "true"
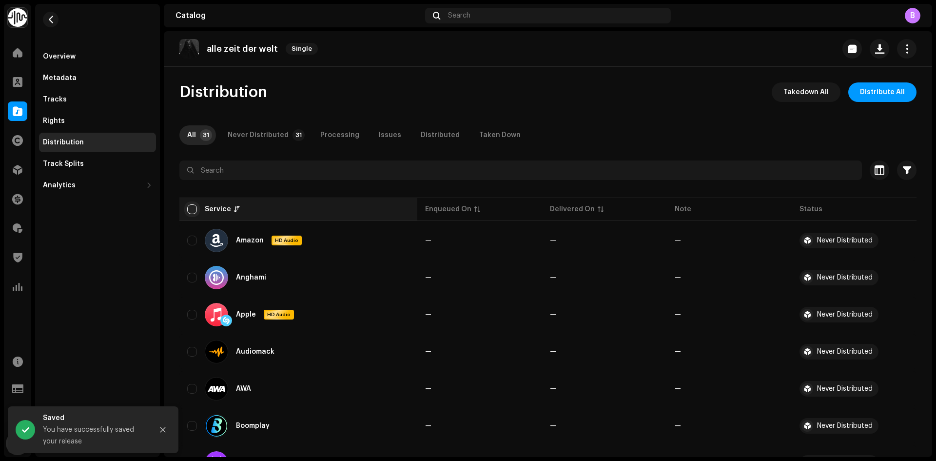
checkbox input "true"
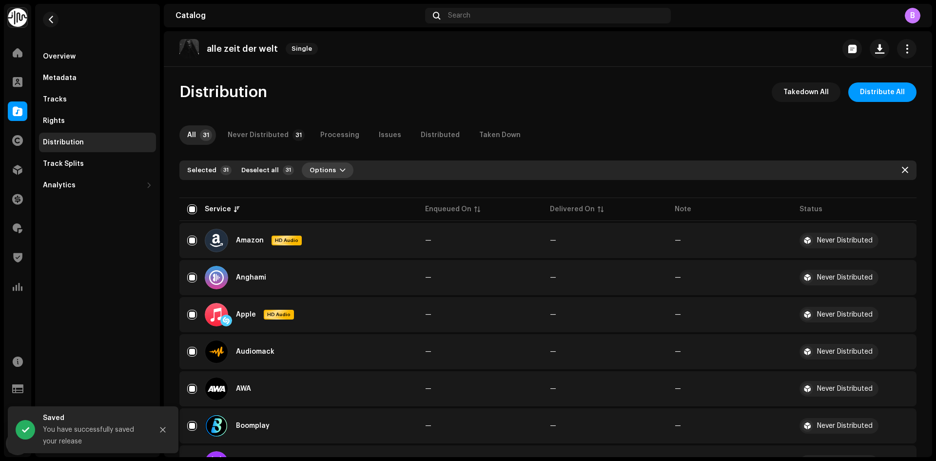
click at [315, 176] on span "Options" at bounding box center [322, 169] width 26 height 19
click at [335, 194] on span "Distribute" at bounding box center [322, 192] width 35 height 8
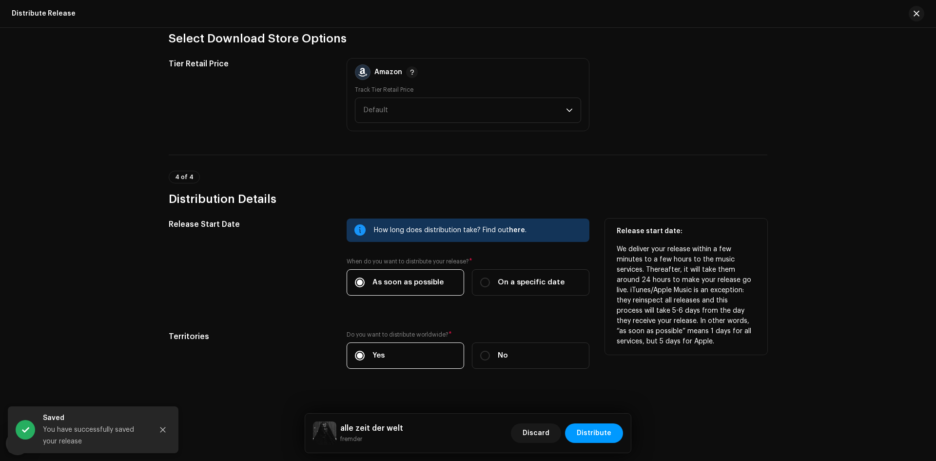
scroll to position [1450, 0]
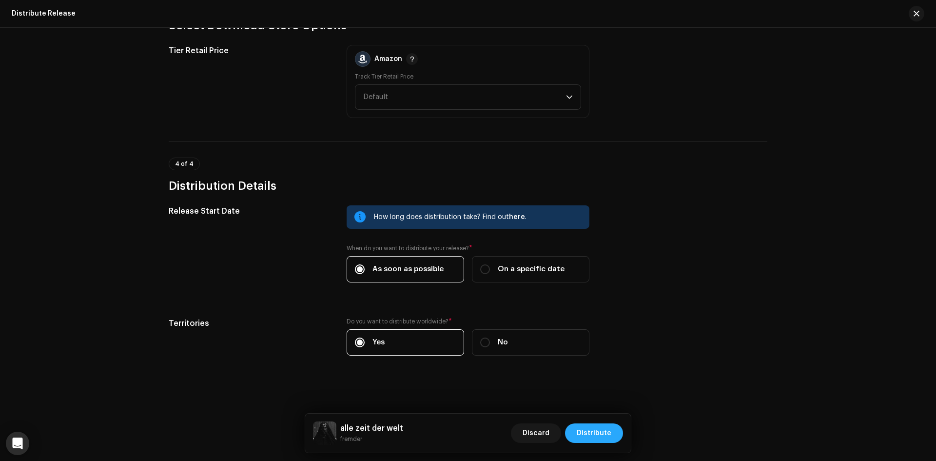
click at [596, 440] on span "Distribute" at bounding box center [593, 432] width 35 height 19
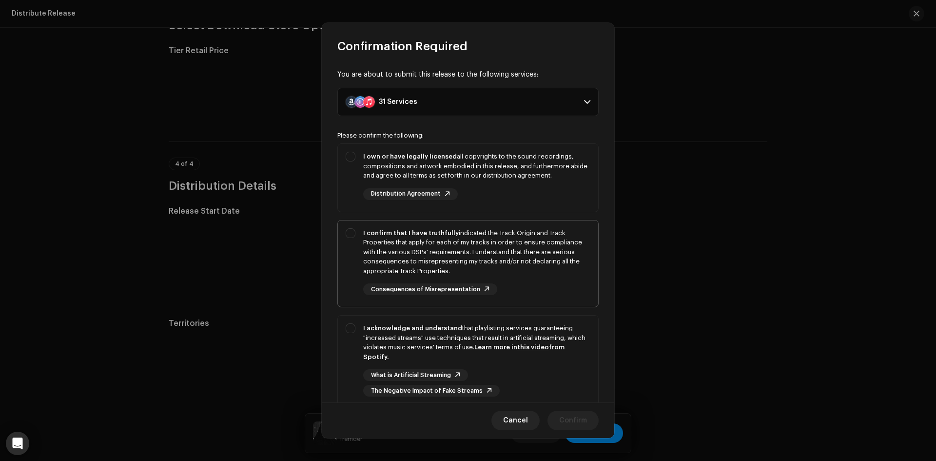
drag, startPoint x: 397, startPoint y: 164, endPoint x: 407, endPoint y: 246, distance: 82.4
click at [397, 164] on div "I own or have legally licensed all copyrights to the sound recordings, composit…" at bounding box center [476, 166] width 227 height 29
checkbox input "true"
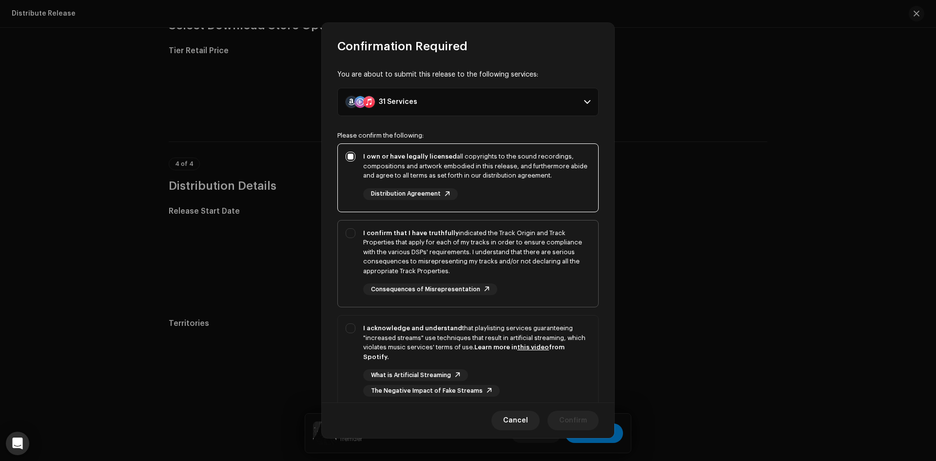
click at [409, 256] on div "I confirm that I have truthfully indicated the Track Origin and Track Propertie…" at bounding box center [476, 252] width 227 height 48
checkbox input "true"
click at [420, 359] on div "I acknowledge and understand that playlisting services guaranteeing "increased …" at bounding box center [476, 342] width 227 height 38
checkbox input "true"
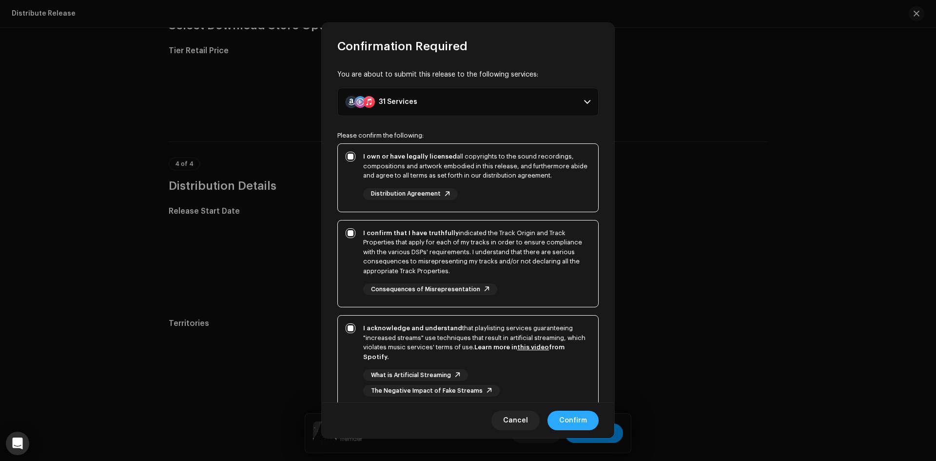
click at [565, 419] on span "Confirm" at bounding box center [573, 419] width 28 height 19
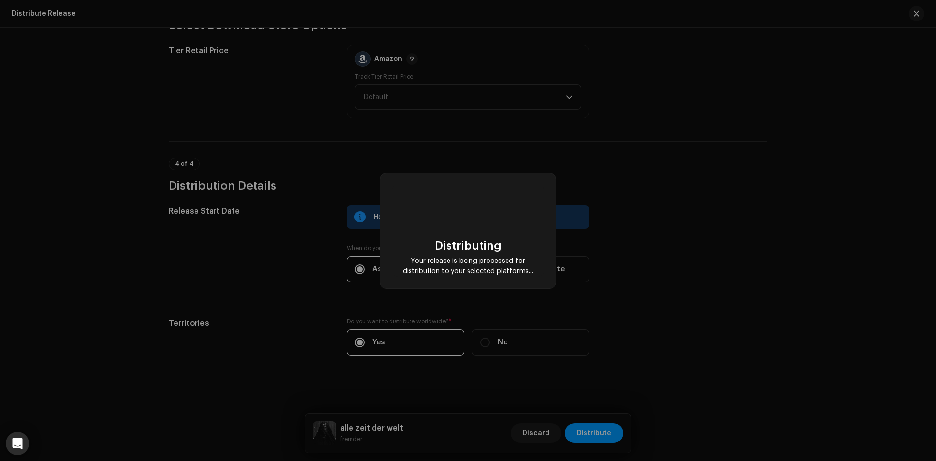
checkbox input "false"
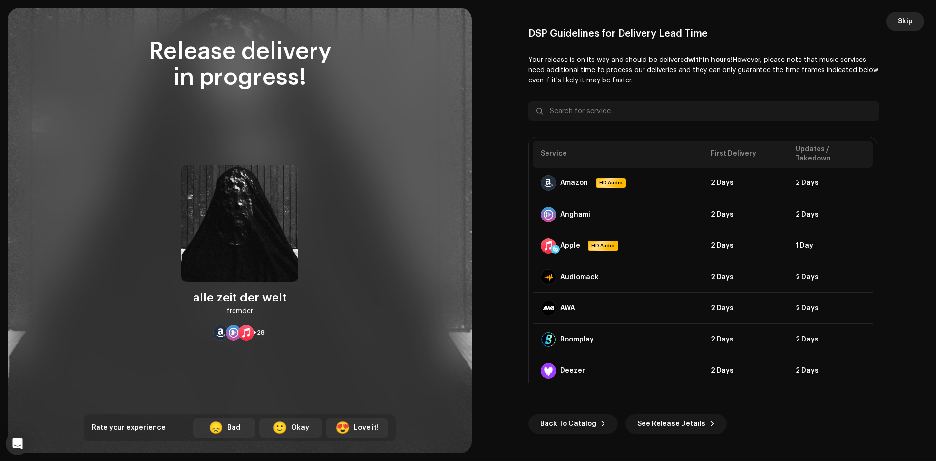
click at [901, 19] on span "Skip" at bounding box center [905, 21] width 15 height 19
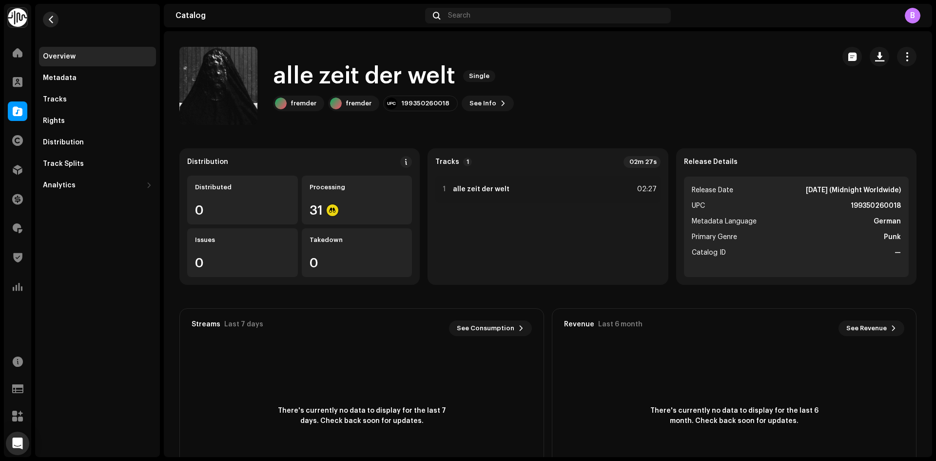
click at [49, 25] on button "button" at bounding box center [51, 20] width 16 height 16
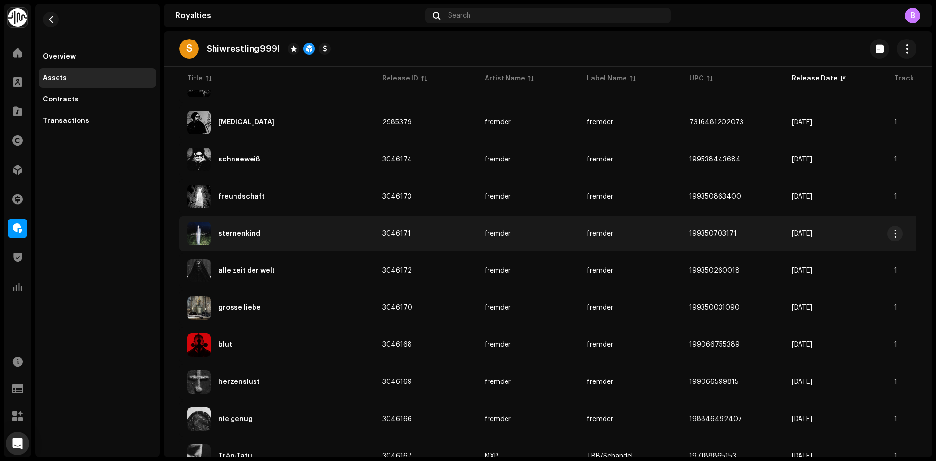
scroll to position [244, 0]
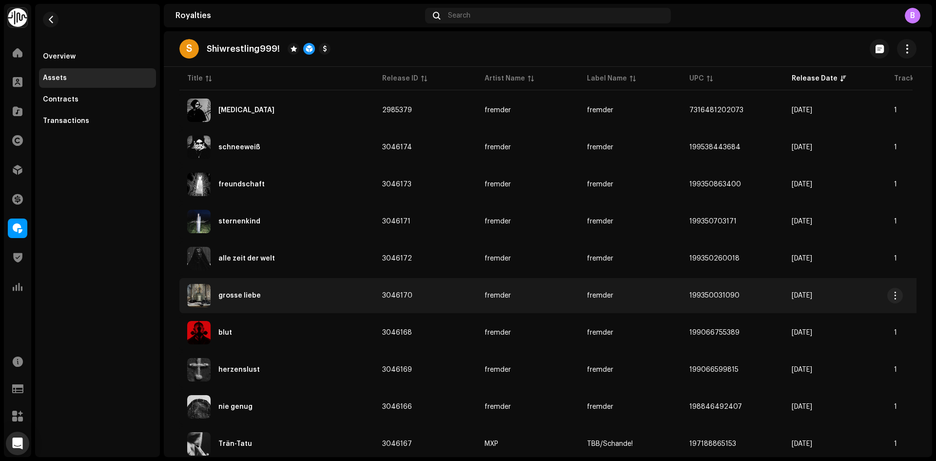
click at [346, 300] on div "grosse liebe" at bounding box center [276, 295] width 179 height 23
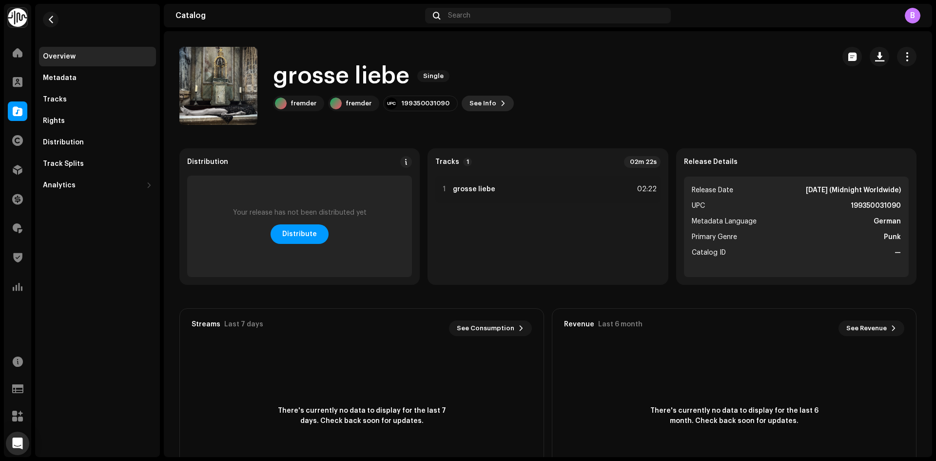
click at [474, 101] on span "See Info" at bounding box center [482, 103] width 27 height 19
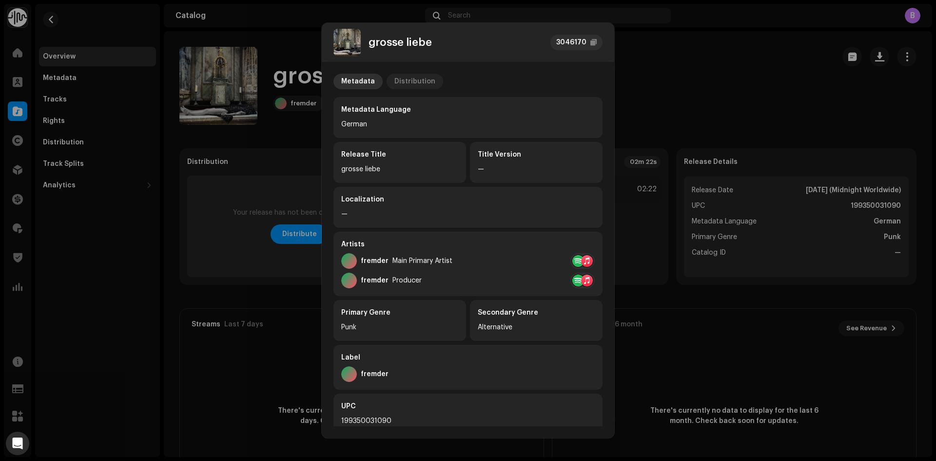
click at [416, 80] on div "Distribution" at bounding box center [414, 82] width 41 height 16
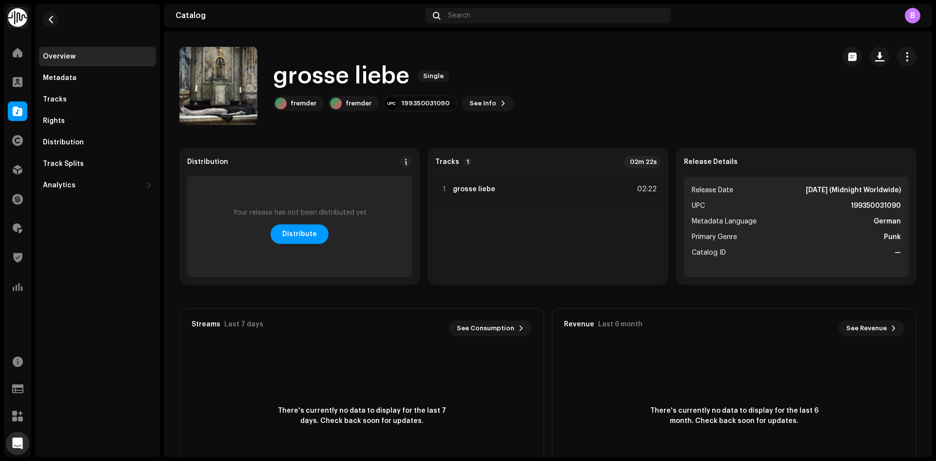
click at [707, 65] on div "grosse liebe 3046170 Metadata Distribution Release Date Mar 28, 2025 (Midnight …" at bounding box center [468, 230] width 936 height 461
click at [478, 192] on strong "grosse liebe" at bounding box center [474, 189] width 42 height 8
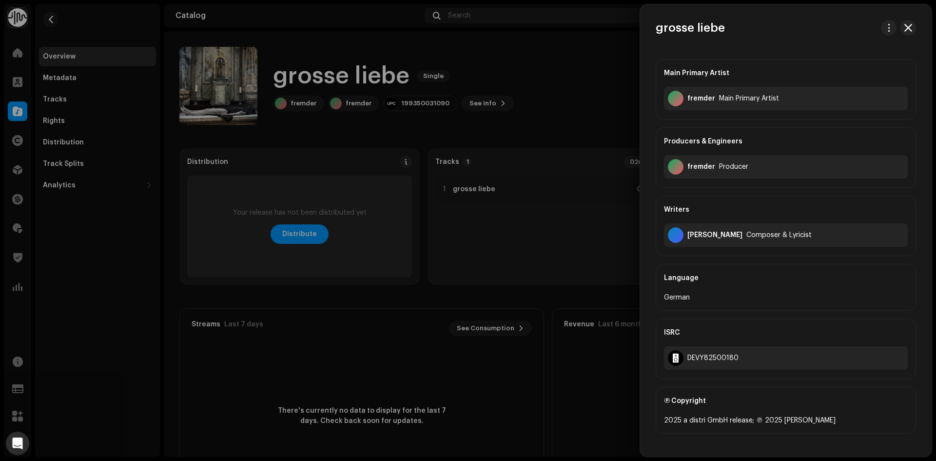
click at [574, 237] on div at bounding box center [468, 230] width 936 height 461
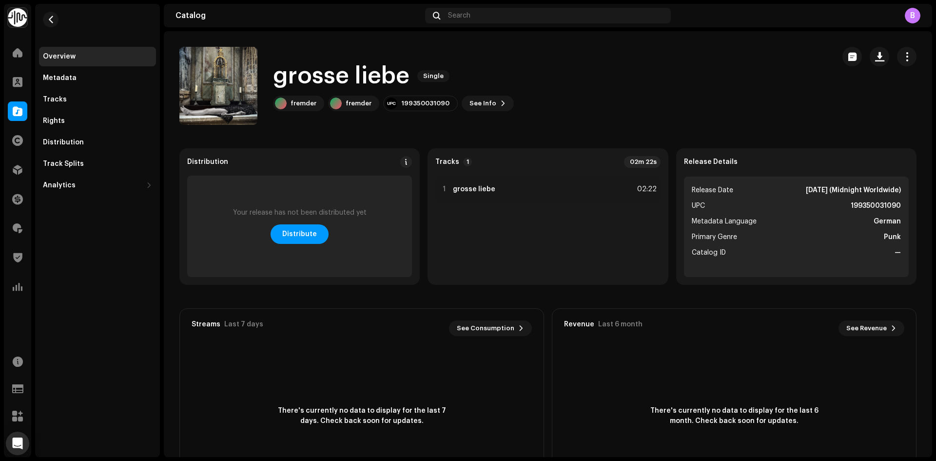
drag, startPoint x: 312, startPoint y: 235, endPoint x: 647, endPoint y: 133, distance: 350.2
click at [518, 151] on div "Distribution Your release has not been distributed yet Distribute Tracks 1 02m …" at bounding box center [547, 216] width 737 height 136
click at [897, 55] on button "button" at bounding box center [906, 56] width 19 height 19
click at [845, 101] on div "Edit" at bounding box center [856, 100] width 91 height 8
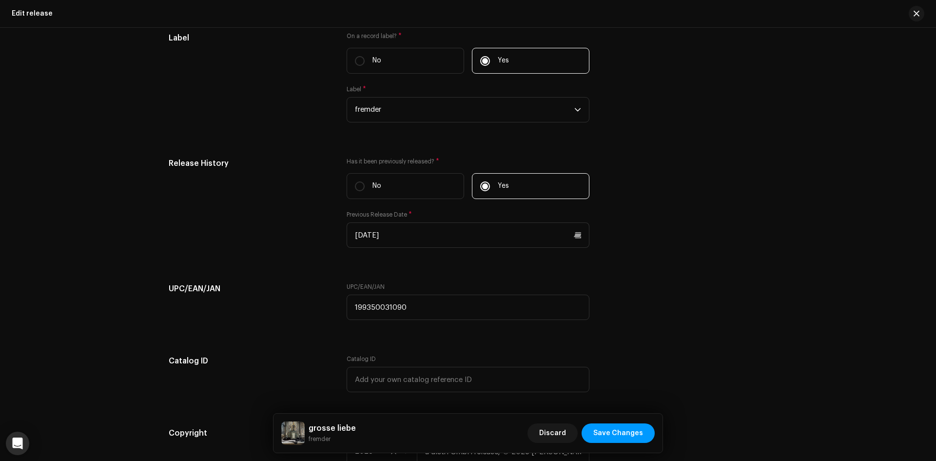
scroll to position [1691, 0]
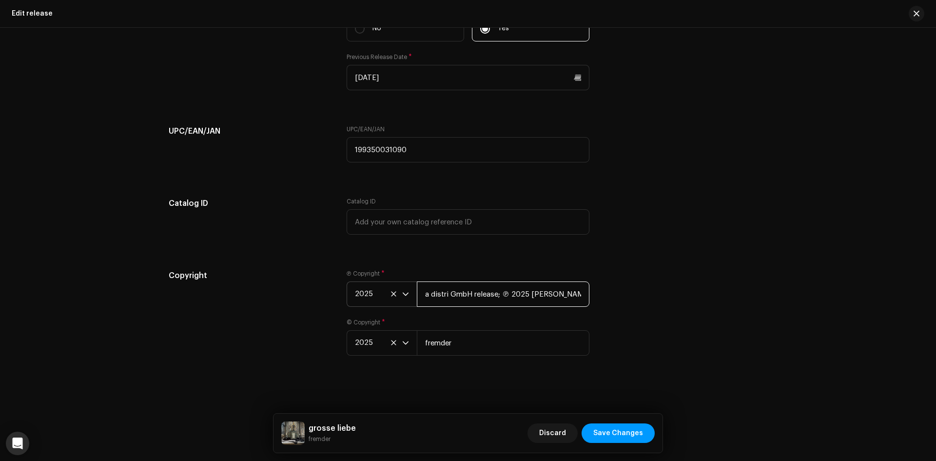
drag, startPoint x: 527, startPoint y: 293, endPoint x: 360, endPoint y: 287, distance: 167.3
click at [360, 287] on div "2025 a distri GmbH release; ℗ 2025 fremder" at bounding box center [467, 293] width 243 height 25
type input "fremder"
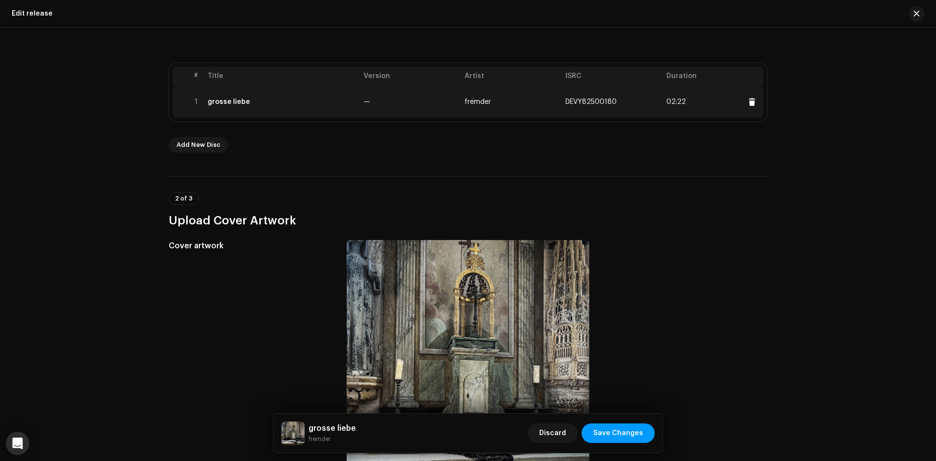
scroll to position [181, 0]
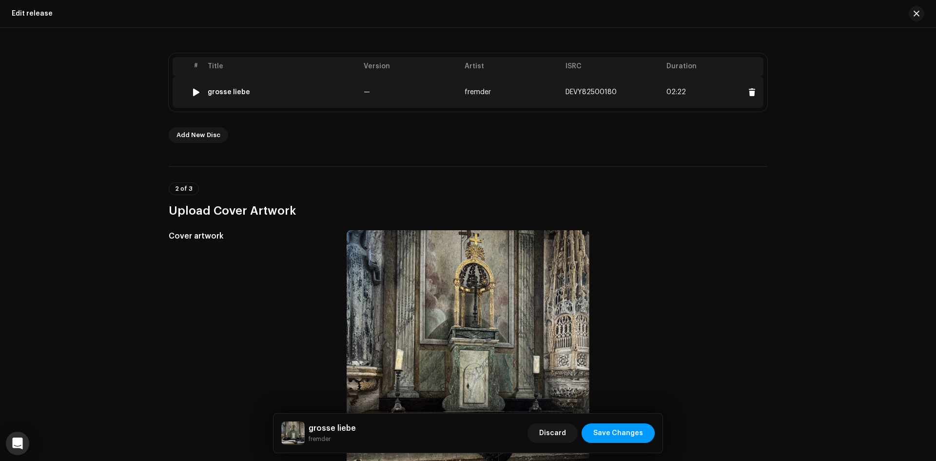
click at [442, 83] on td "—" at bounding box center [410, 92] width 101 height 31
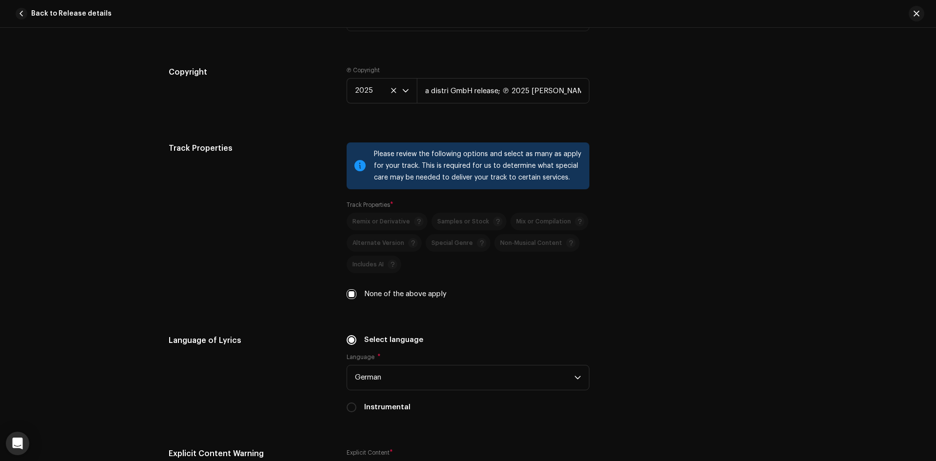
scroll to position [1364, 0]
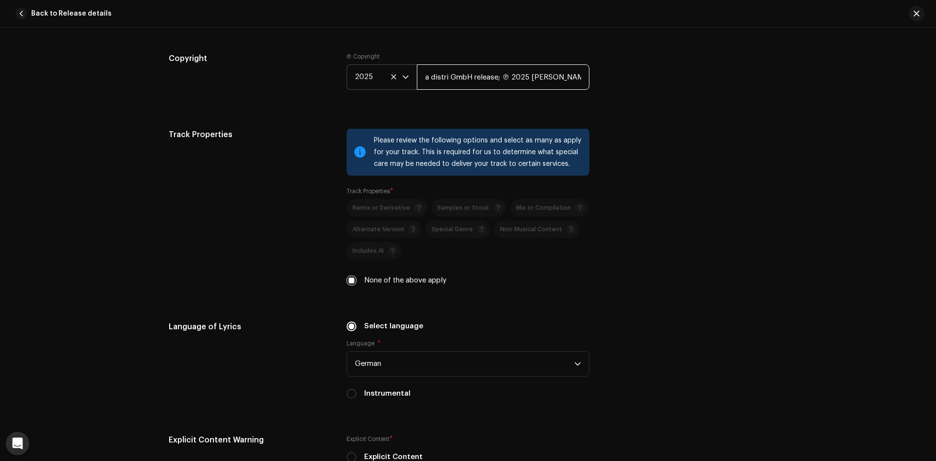
drag, startPoint x: 527, startPoint y: 76, endPoint x: 392, endPoint y: 77, distance: 135.0
click at [392, 77] on div "2025 a distri GmbH release; ℗ 2025 fremder" at bounding box center [467, 76] width 243 height 25
type input "fremder"
click at [266, 154] on div "Track Properties" at bounding box center [250, 213] width 162 height 169
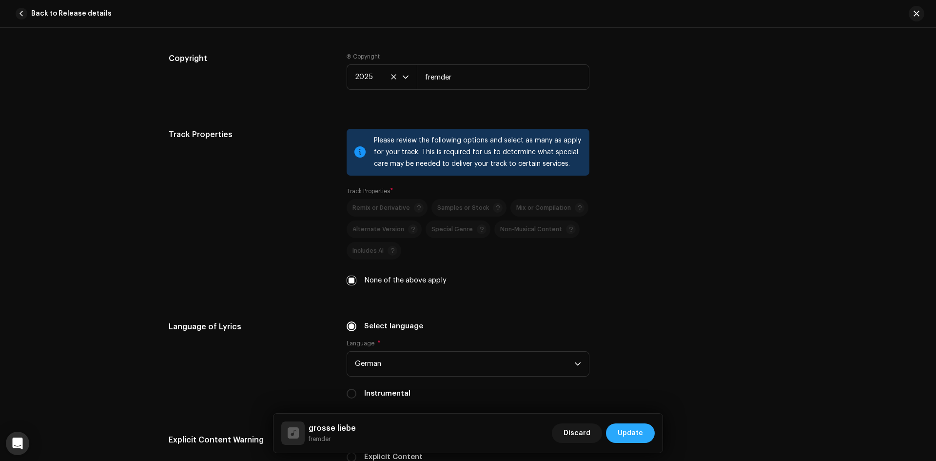
click at [617, 429] on button "Update" at bounding box center [630, 432] width 49 height 19
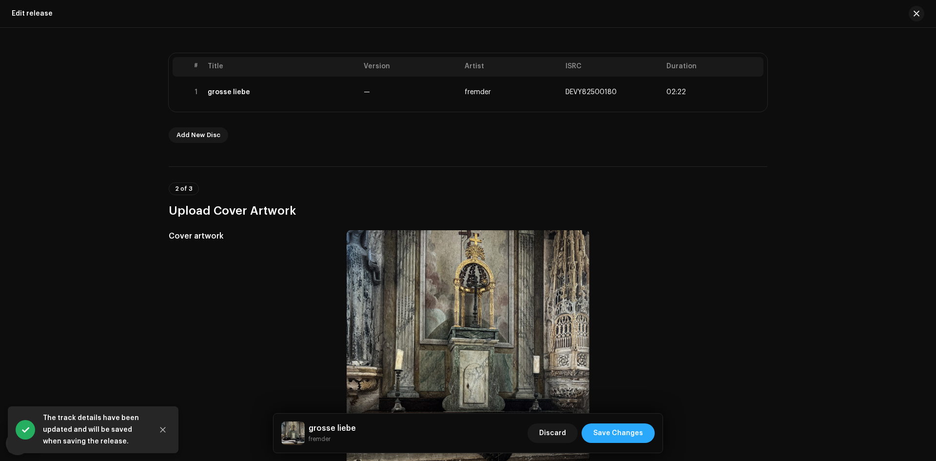
click at [616, 429] on span "Save Changes" at bounding box center [618, 432] width 50 height 19
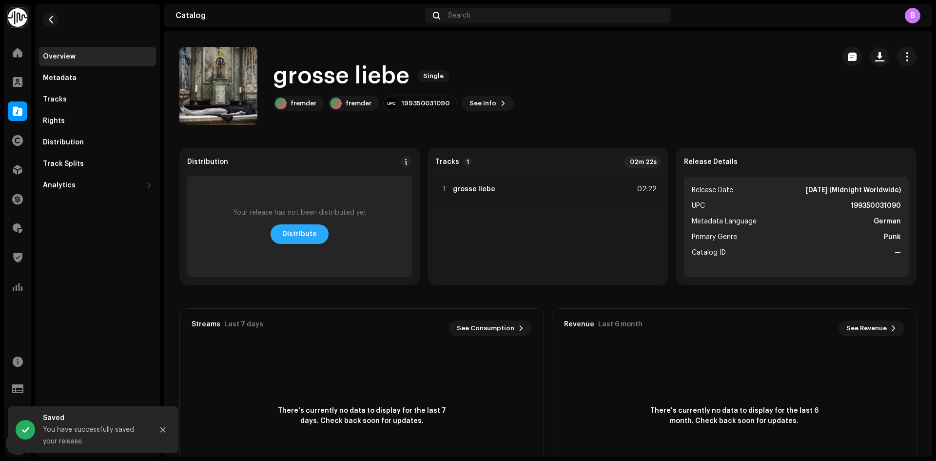
click at [287, 235] on span "Distribute" at bounding box center [299, 233] width 35 height 19
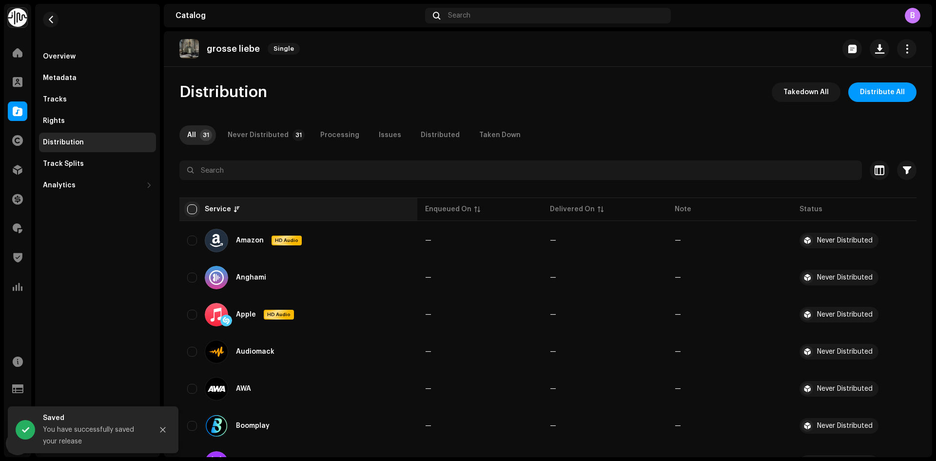
click at [188, 207] on input "checkbox" at bounding box center [192, 209] width 10 height 10
checkbox input "true"
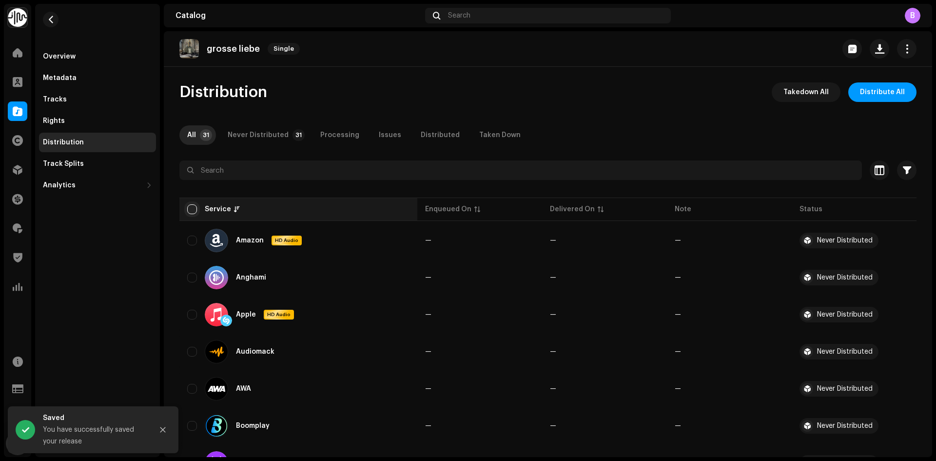
checkbox input "true"
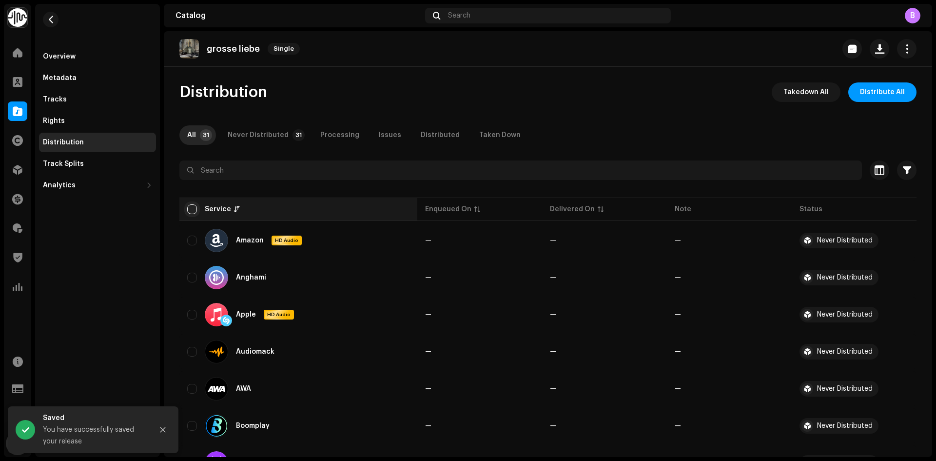
checkbox input "true"
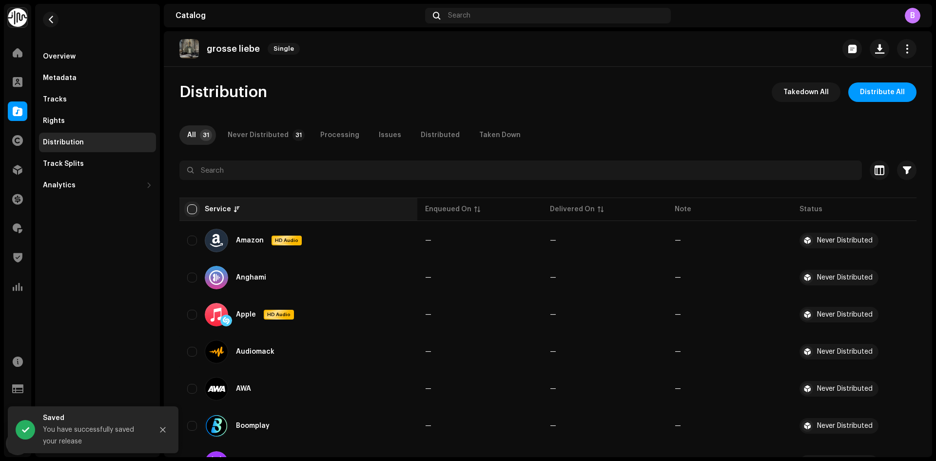
checkbox input "true"
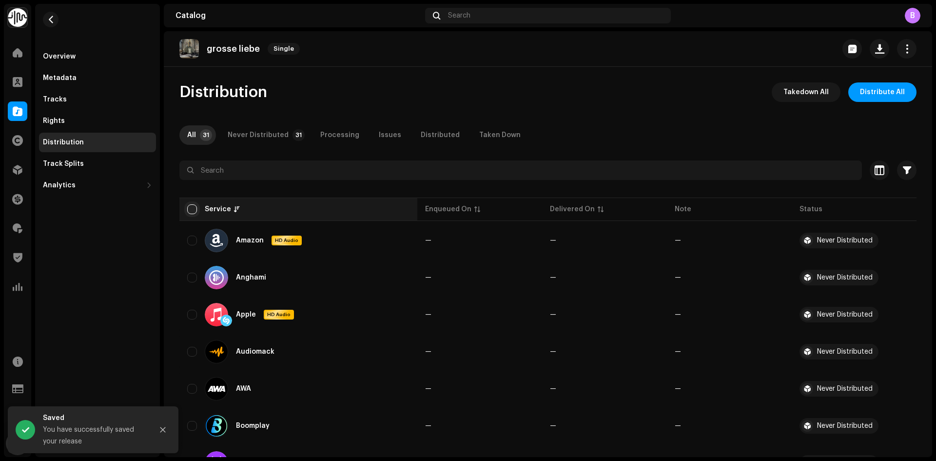
checkbox input "true"
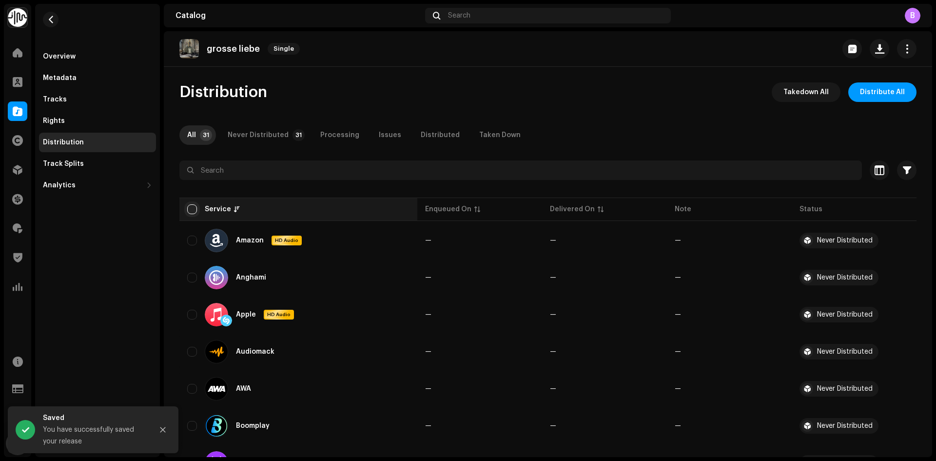
checkbox input "true"
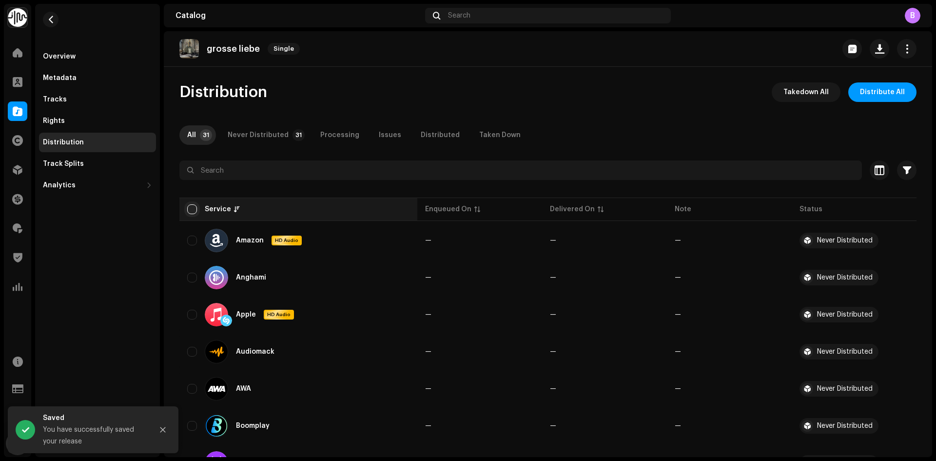
checkbox input "true"
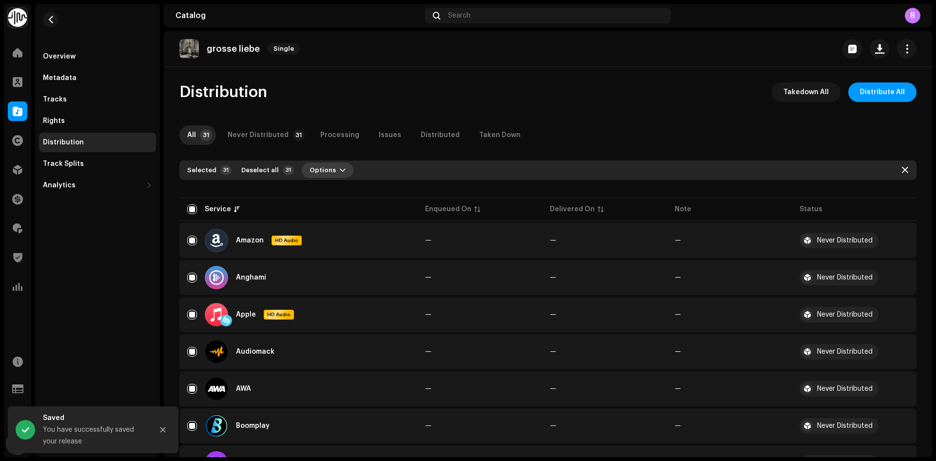
click at [324, 166] on span "Options" at bounding box center [322, 169] width 26 height 19
click at [335, 188] on div "Distribute" at bounding box center [350, 191] width 98 height 19
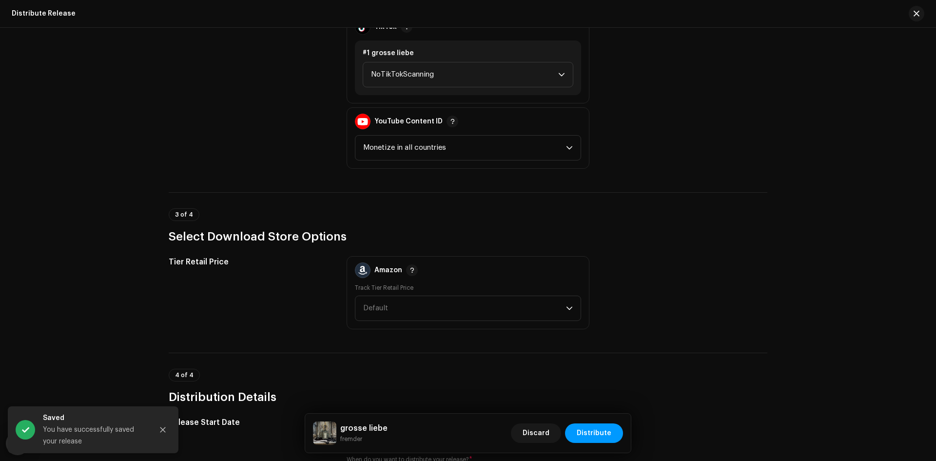
scroll to position [1450, 0]
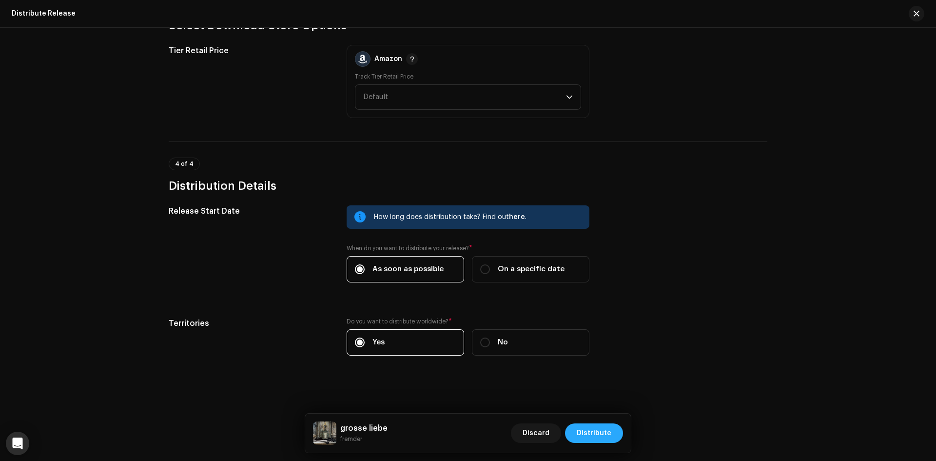
click at [603, 435] on span "Distribute" at bounding box center [593, 432] width 35 height 19
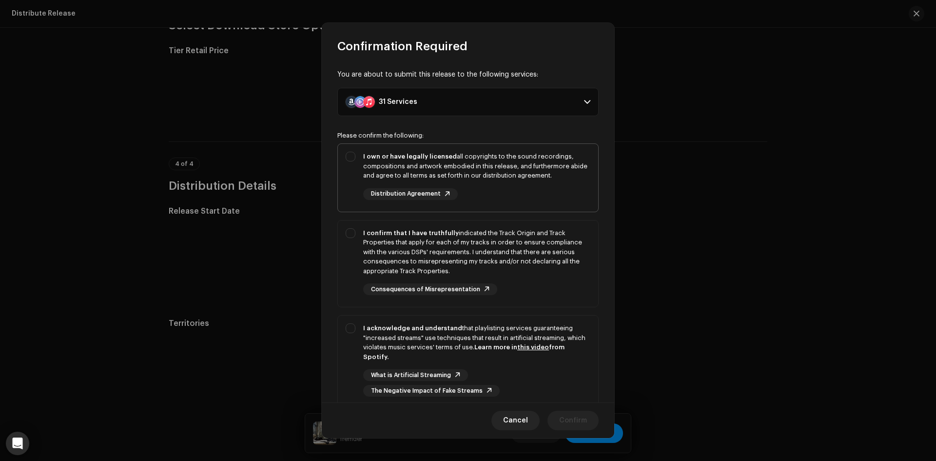
click at [382, 163] on div "I own or have legally licensed all copyrights to the sound recordings, composit…" at bounding box center [476, 166] width 227 height 29
checkbox input "true"
click at [399, 240] on div "I confirm that I have truthfully indicated the Track Origin and Track Propertie…" at bounding box center [476, 252] width 227 height 48
checkbox input "true"
click at [425, 348] on div "I acknowledge and understand that playlisting services guaranteeing "increased …" at bounding box center [476, 342] width 227 height 38
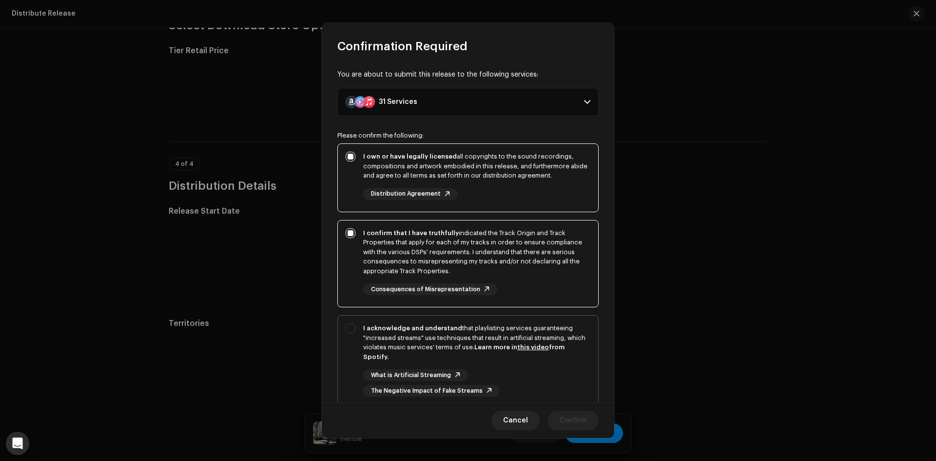
checkbox input "true"
click at [564, 420] on span "Confirm" at bounding box center [573, 419] width 28 height 19
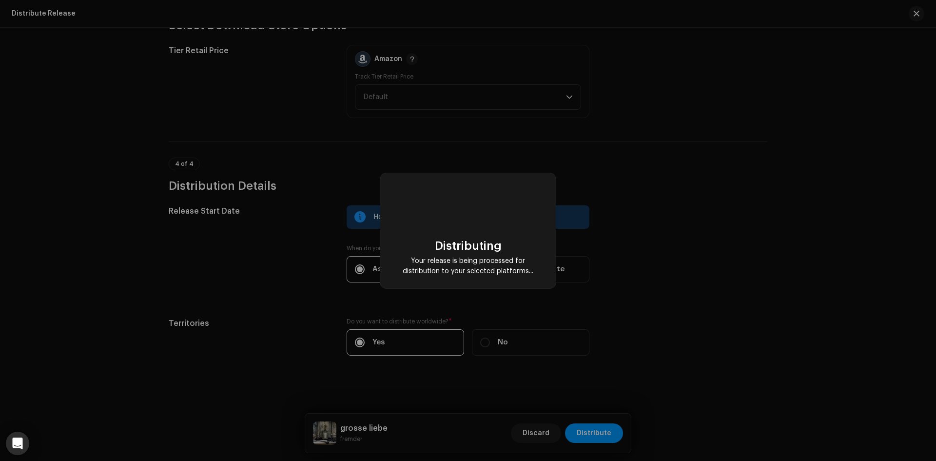
checkbox input "false"
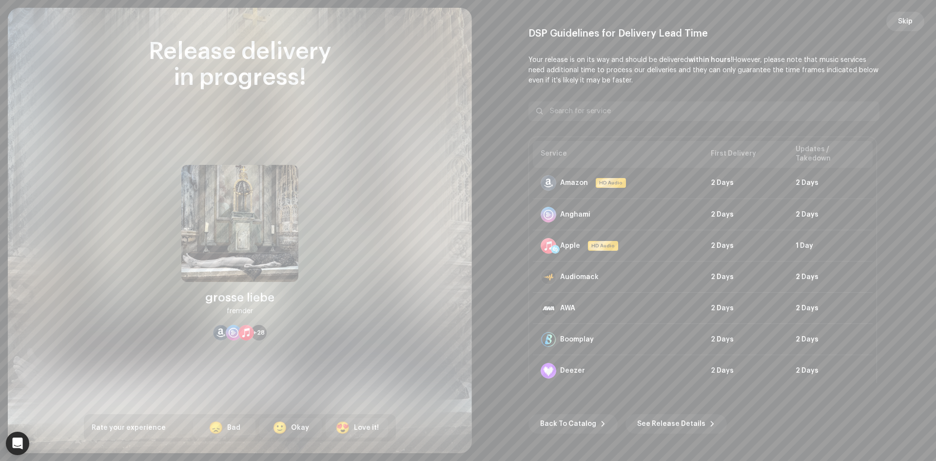
click at [899, 17] on span "Skip" at bounding box center [905, 21] width 15 height 19
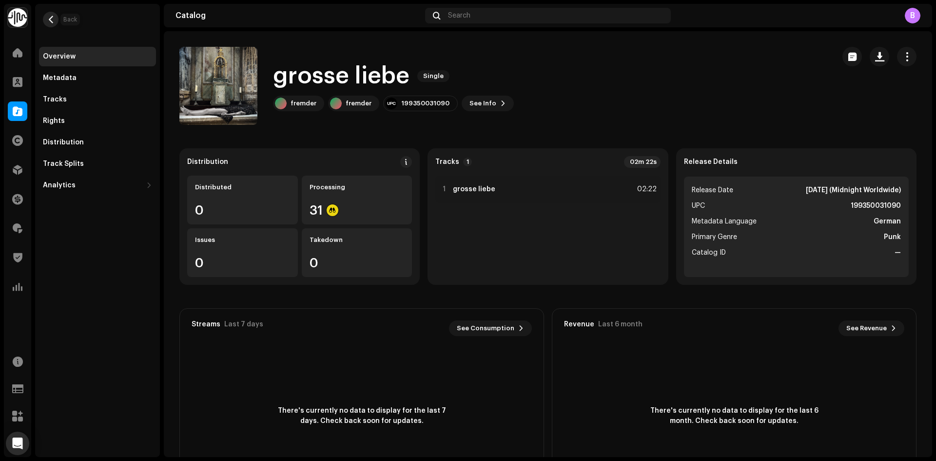
click at [49, 19] on span "button" at bounding box center [50, 20] width 7 height 8
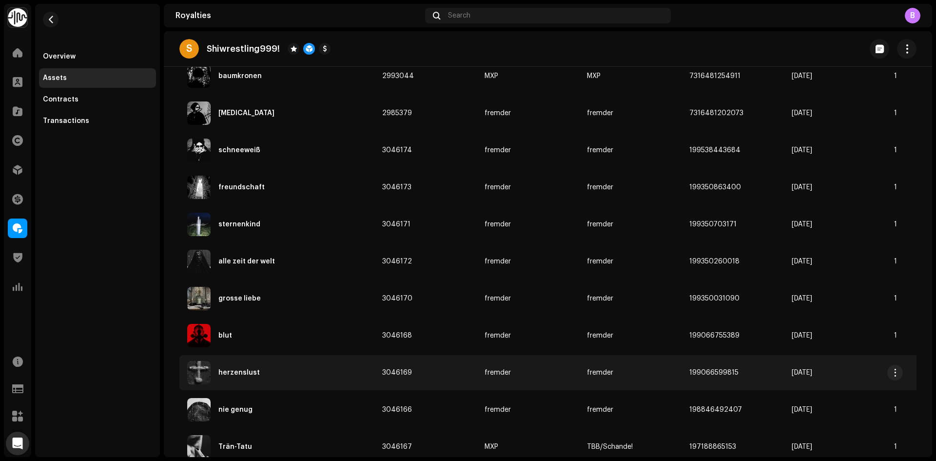
scroll to position [275, 0]
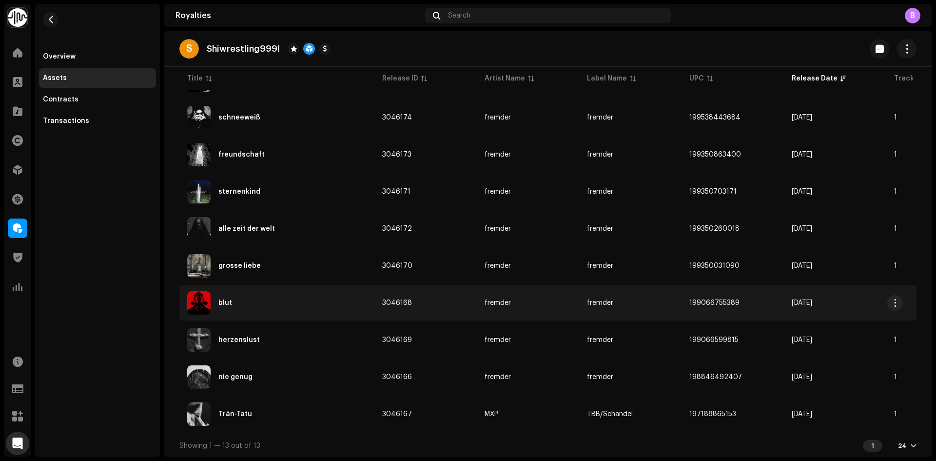
click at [293, 298] on div "blut" at bounding box center [276, 302] width 179 height 23
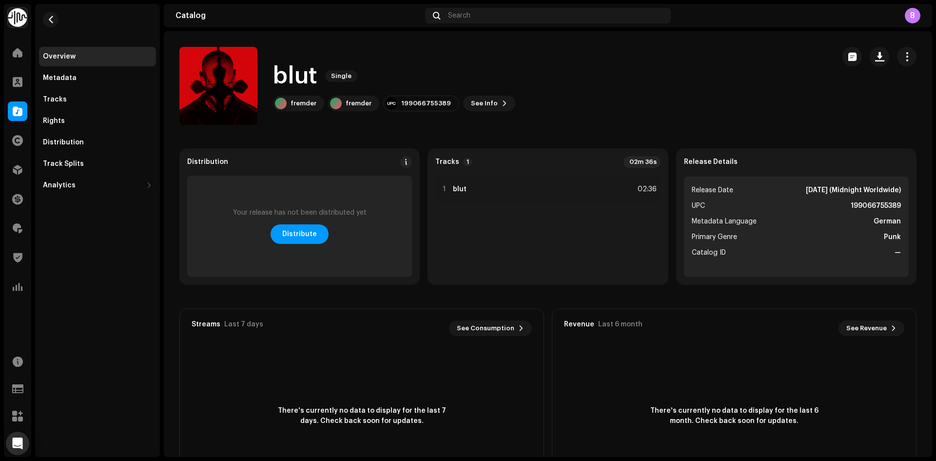
click at [489, 95] on div "blut Single fremder fremder 199066755389 See Info" at bounding box center [394, 85] width 242 height 51
click at [472, 105] on span "See Info" at bounding box center [484, 103] width 27 height 19
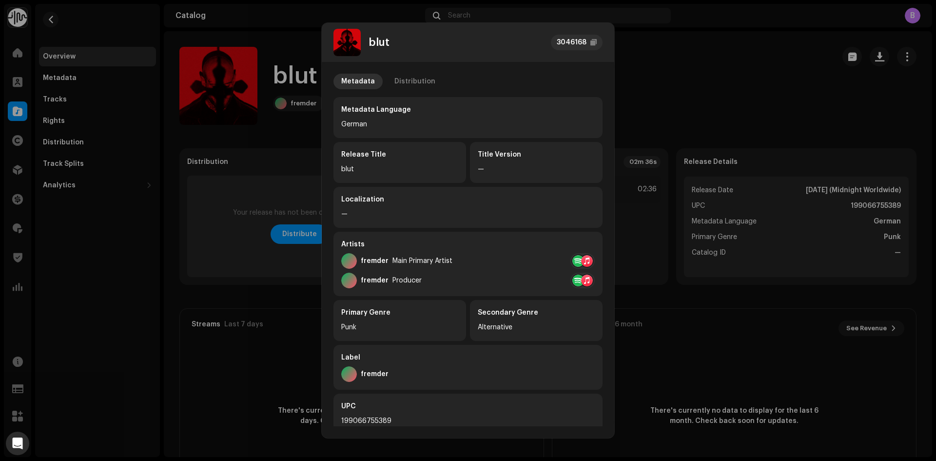
click at [416, 71] on div "Metadata Distribution Metadata Language German Release Title blut Title Version…" at bounding box center [468, 244] width 292 height 364
click at [417, 78] on div "Distribution" at bounding box center [414, 82] width 41 height 16
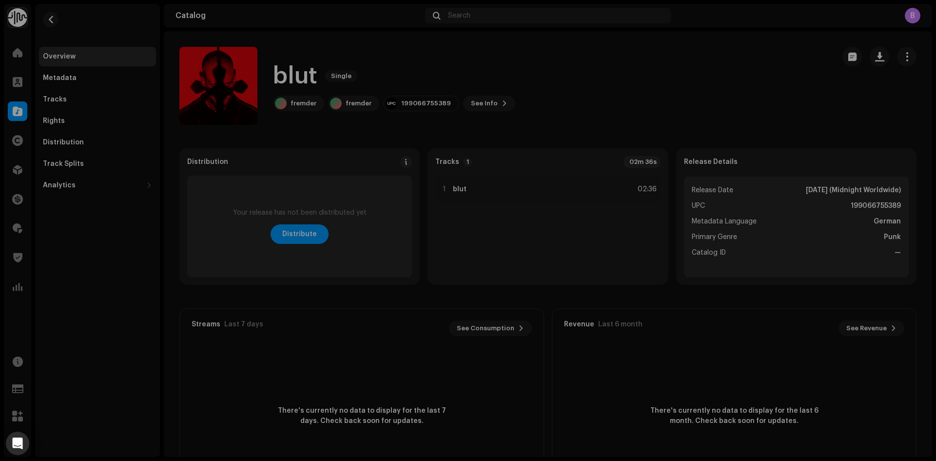
click at [747, 77] on div "blut 3046168 Metadata Distribution Release Date Mar 14, 2025 (Midnight Worldwid…" at bounding box center [468, 230] width 936 height 461
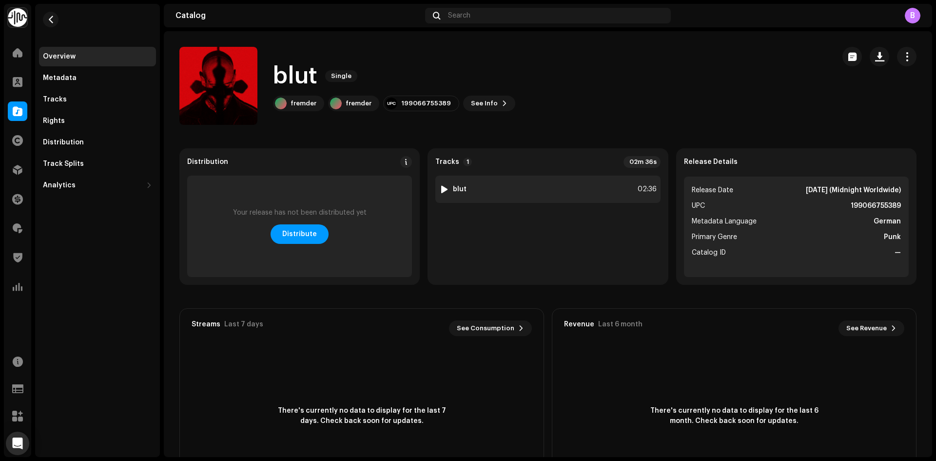
click at [593, 191] on div "1 blut 02:36" at bounding box center [547, 188] width 225 height 27
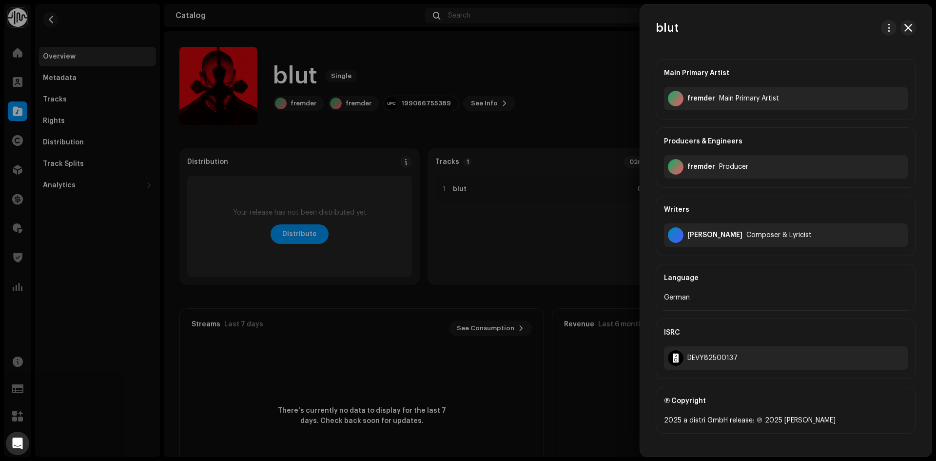
click at [606, 131] on div at bounding box center [468, 230] width 936 height 461
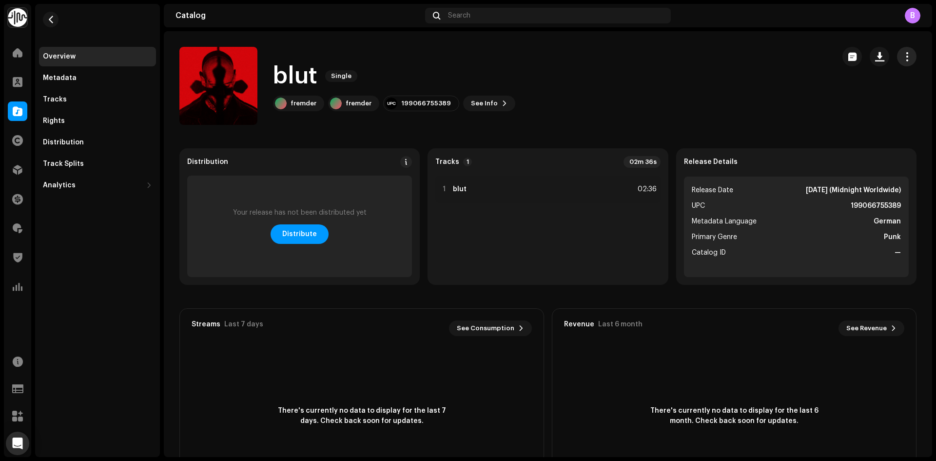
click at [902, 56] on span "button" at bounding box center [906, 57] width 9 height 8
click at [807, 103] on div "Edit" at bounding box center [856, 99] width 98 height 19
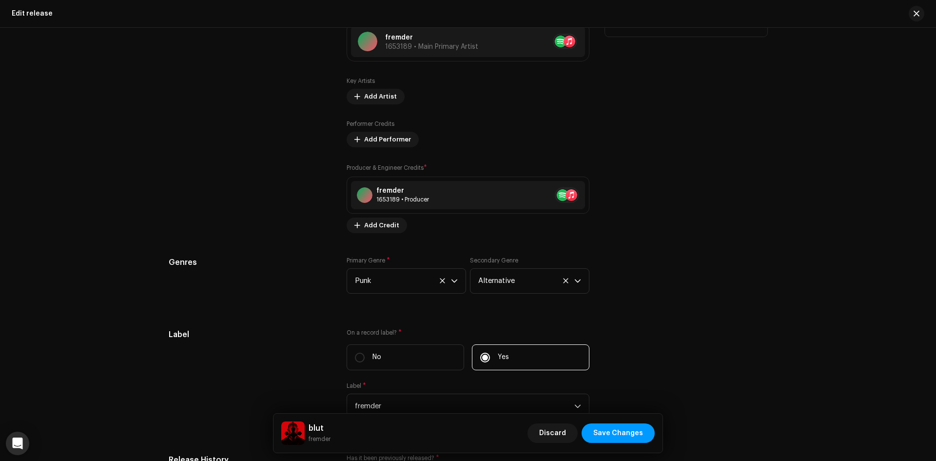
scroll to position [1691, 0]
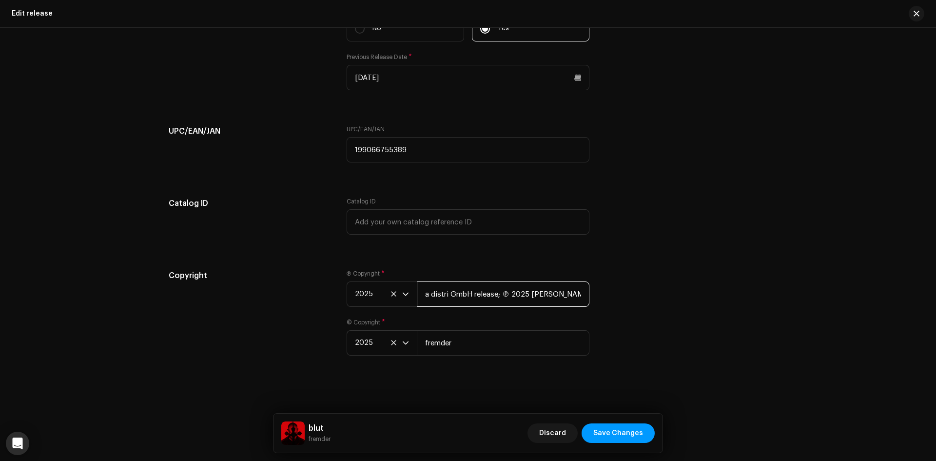
drag, startPoint x: 528, startPoint y: 291, endPoint x: 305, endPoint y: 294, distance: 223.2
click at [309, 295] on div "Copyright Ⓟ Copyright * 2025 a distri GmbH release; ℗ 2025 fremder © Copyright …" at bounding box center [468, 317] width 598 height 97
type input "fremder"
click at [246, 244] on div "Catalog ID" at bounding box center [250, 221] width 162 height 49
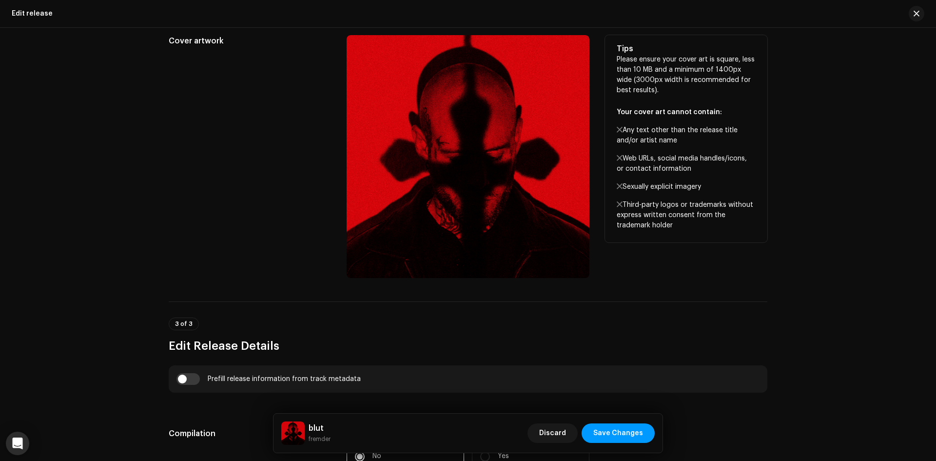
scroll to position [132, 0]
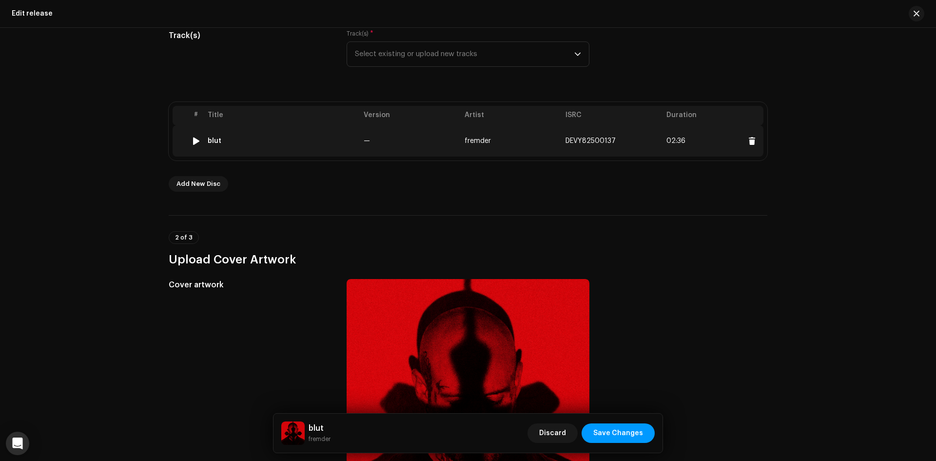
click at [392, 146] on td "—" at bounding box center [410, 140] width 101 height 31
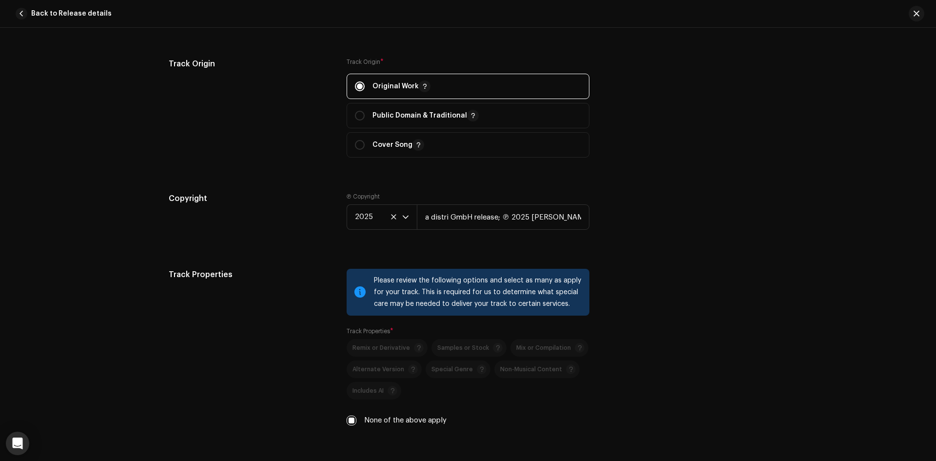
scroll to position [1218, 0]
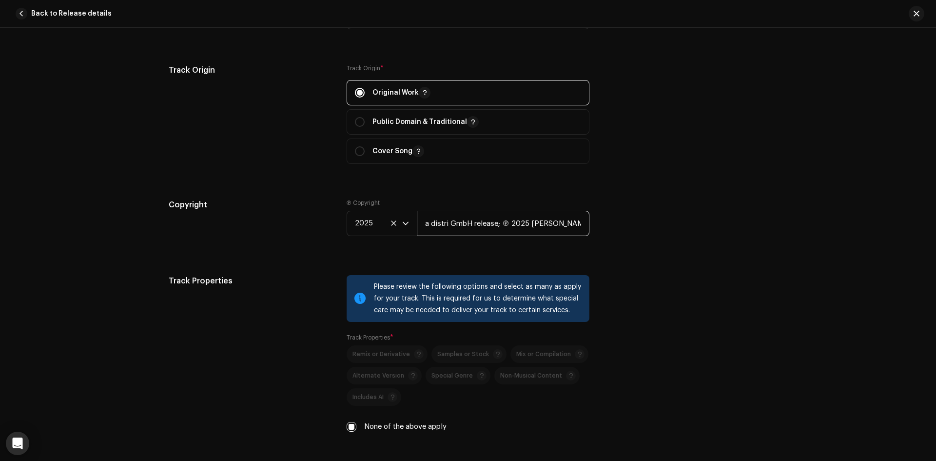
drag, startPoint x: 526, startPoint y: 222, endPoint x: 227, endPoint y: 225, distance: 299.2
click at [231, 225] on div "Copyright Ⓟ Copyright 2025 a distri GmbH release; ℗ 2025 fremder" at bounding box center [468, 225] width 598 height 53
type input "fremder"
click at [175, 200] on h5 "Copyright" at bounding box center [250, 205] width 162 height 12
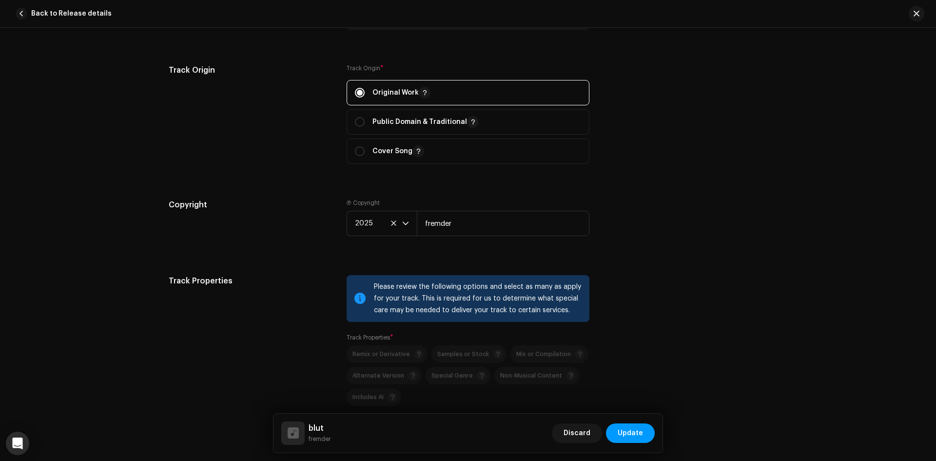
click at [629, 437] on span "Update" at bounding box center [629, 432] width 25 height 19
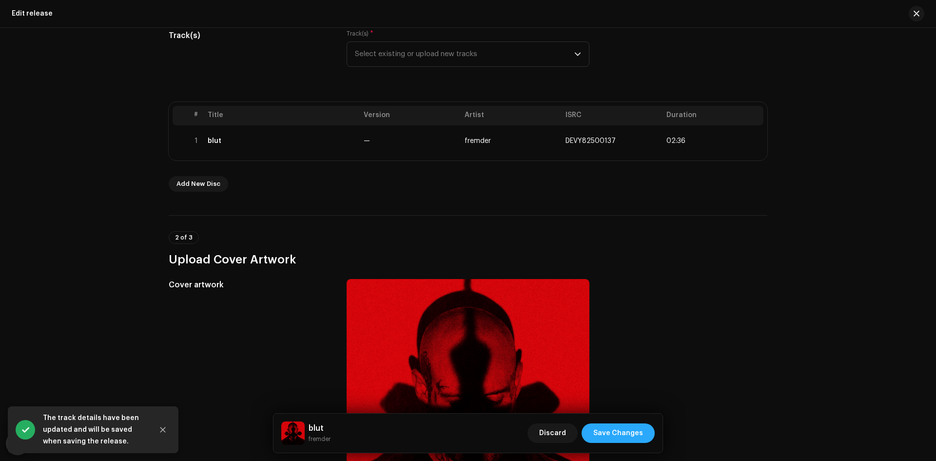
click at [627, 434] on span "Save Changes" at bounding box center [618, 432] width 50 height 19
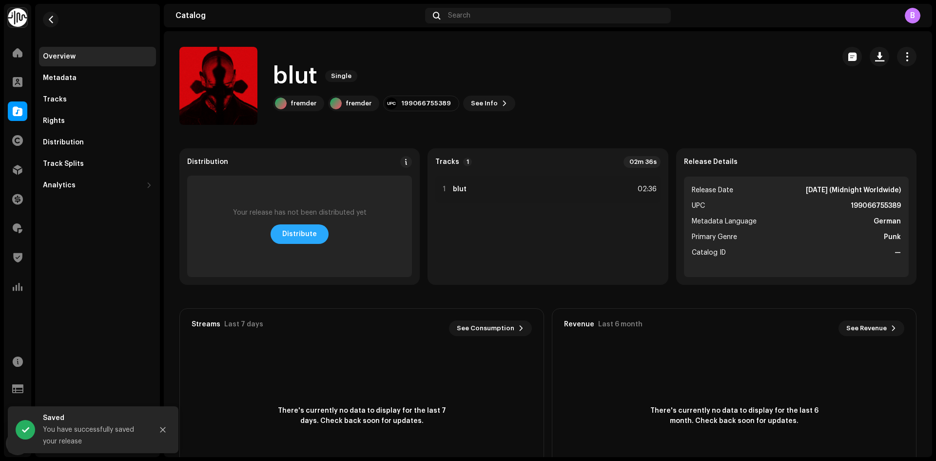
click at [315, 237] on button "Distribute" at bounding box center [299, 233] width 58 height 19
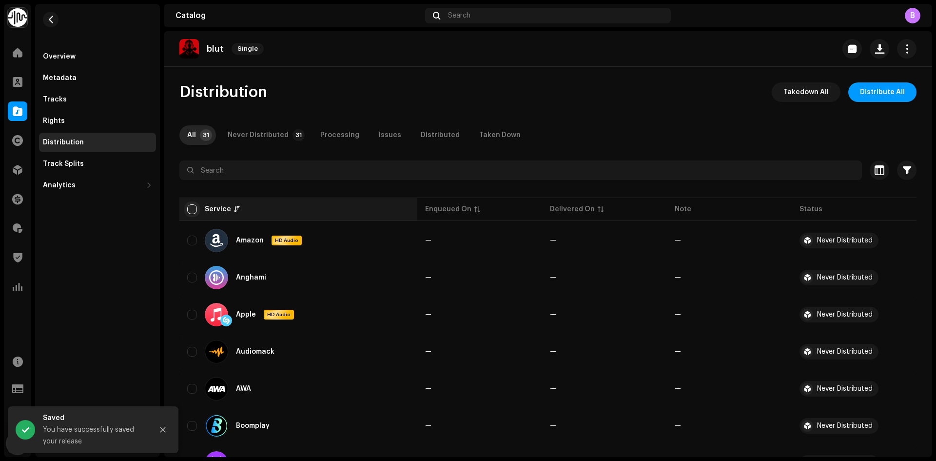
click at [191, 206] on input "checkbox" at bounding box center [192, 209] width 10 height 10
checkbox input "true"
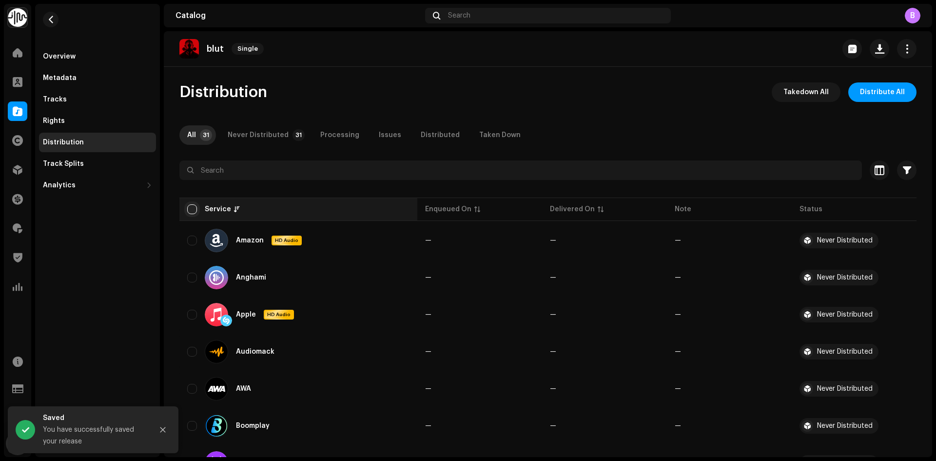
checkbox input "true"
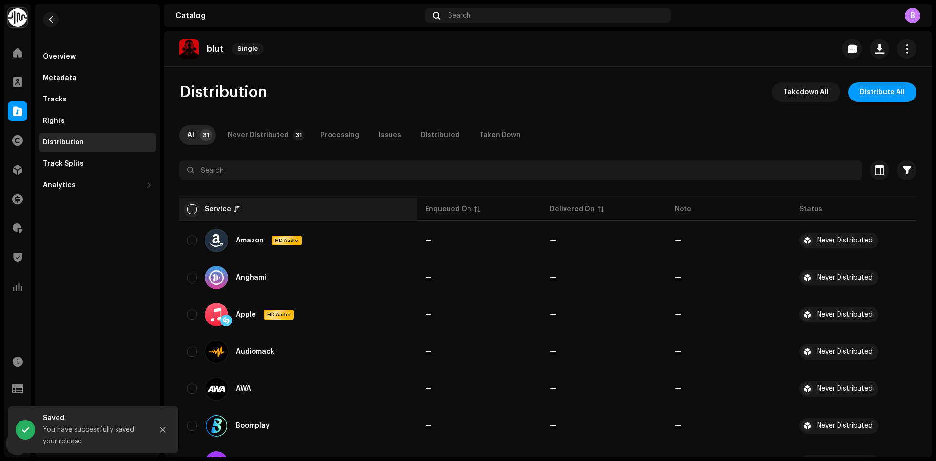
checkbox input "true"
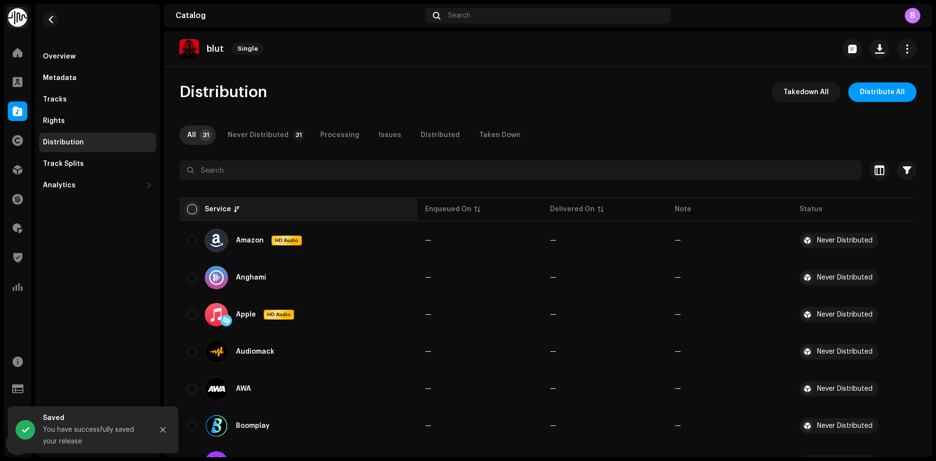
checkbox input "true"
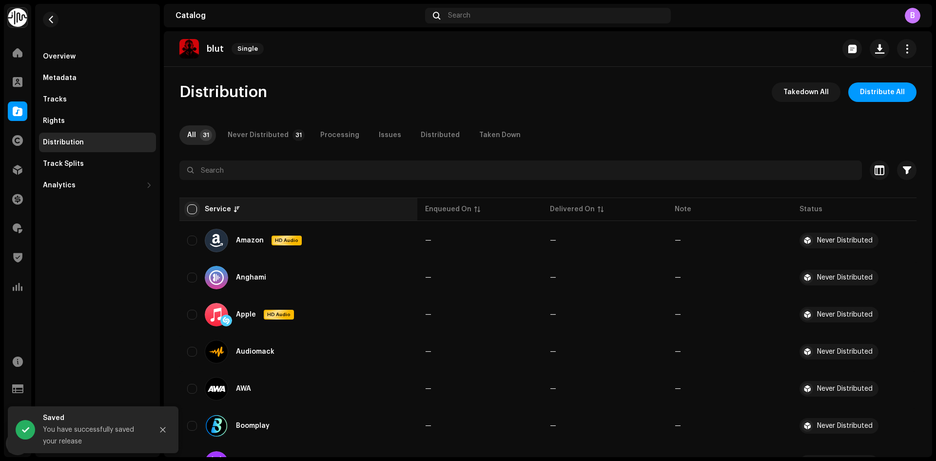
checkbox input "true"
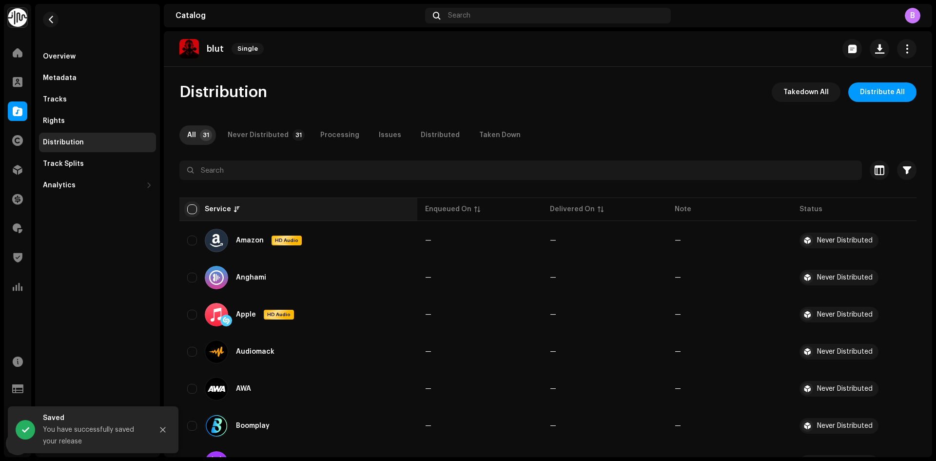
checkbox input "true"
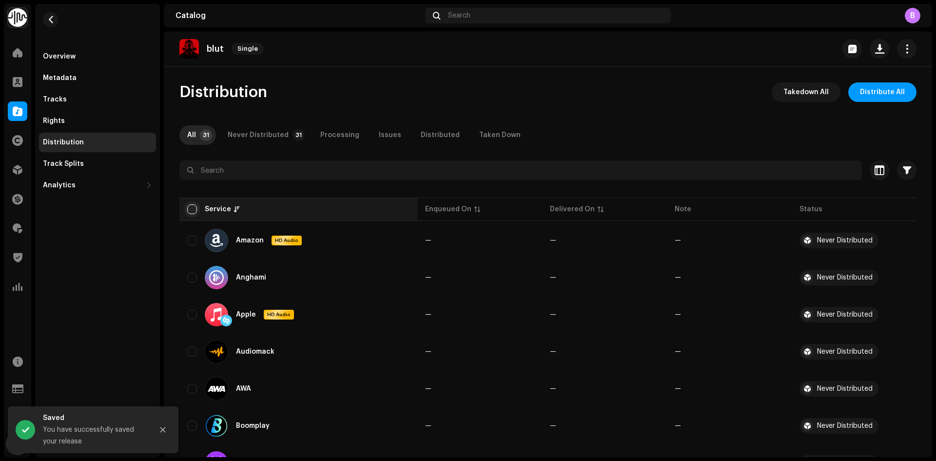
checkbox input "true"
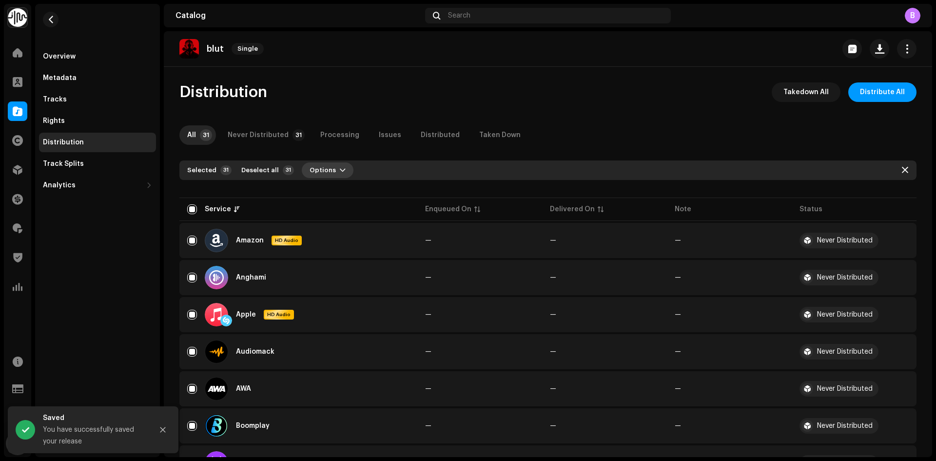
click at [330, 170] on button "Options" at bounding box center [328, 170] width 52 height 16
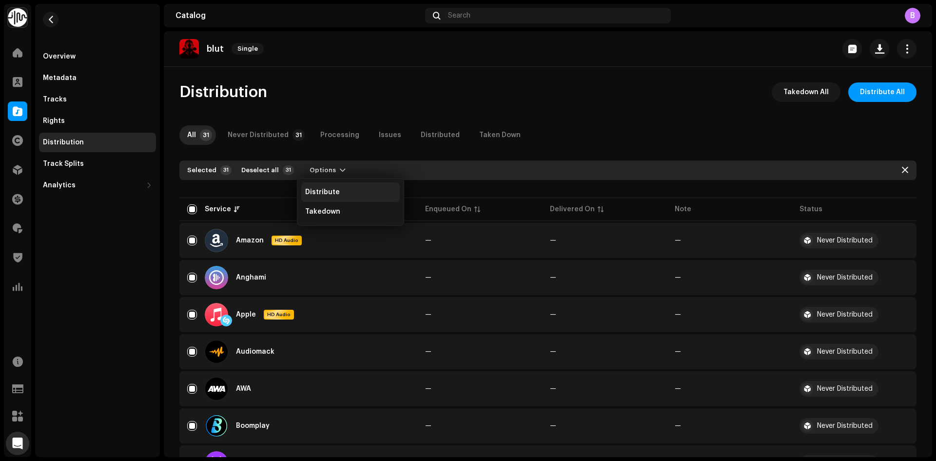
click at [340, 188] on div "Distribute" at bounding box center [350, 191] width 98 height 19
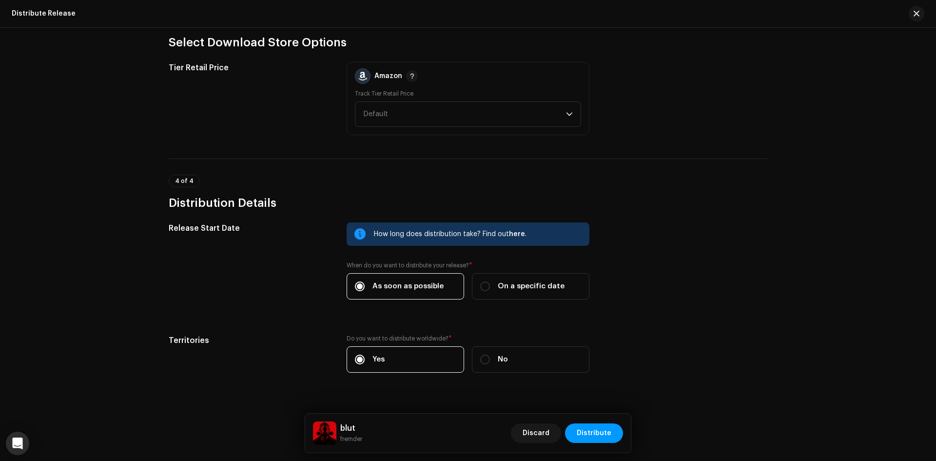
scroll to position [1450, 0]
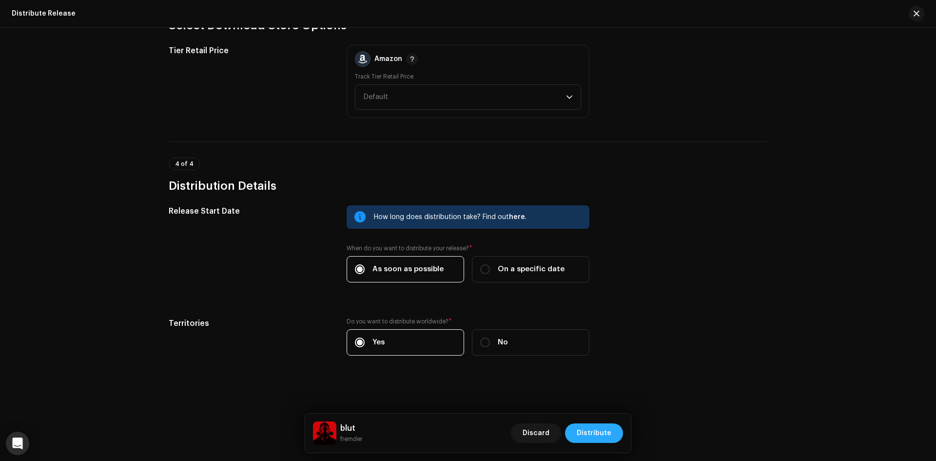
click at [603, 434] on span "Distribute" at bounding box center [593, 432] width 35 height 19
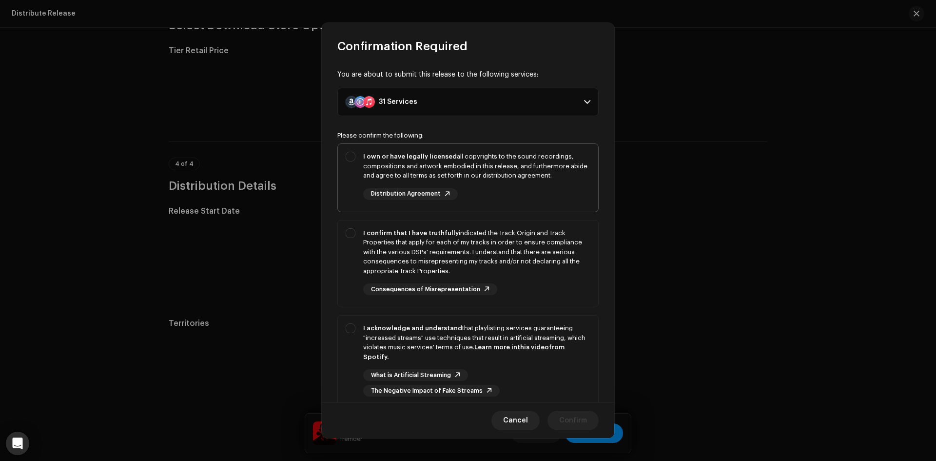
click at [403, 144] on div "I own or have legally licensed all copyrights to the sound recordings, composit…" at bounding box center [468, 176] width 260 height 64
checkbox input "true"
click at [397, 235] on strong "I confirm that I have truthfully" at bounding box center [411, 233] width 96 height 6
checkbox input "true"
click at [431, 334] on div "I acknowledge and understand that playlisting services guaranteeing "increased …" at bounding box center [476, 342] width 227 height 38
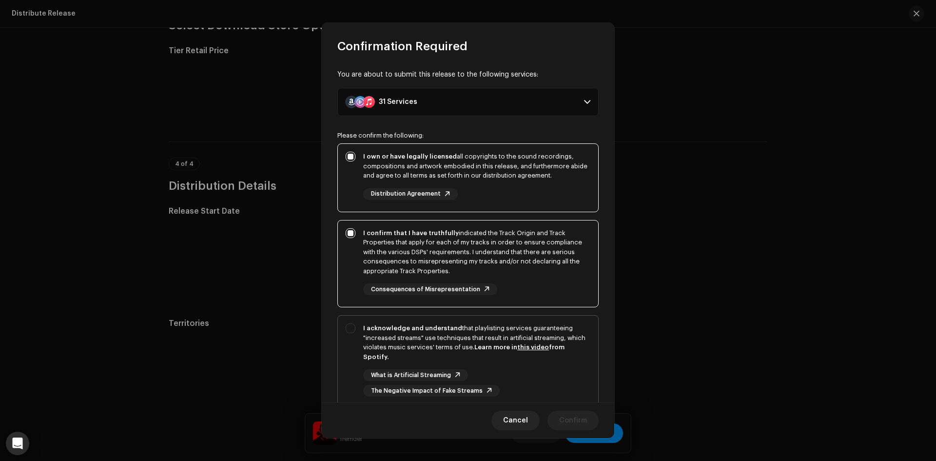
checkbox input "true"
click at [570, 417] on span "Confirm" at bounding box center [573, 419] width 28 height 19
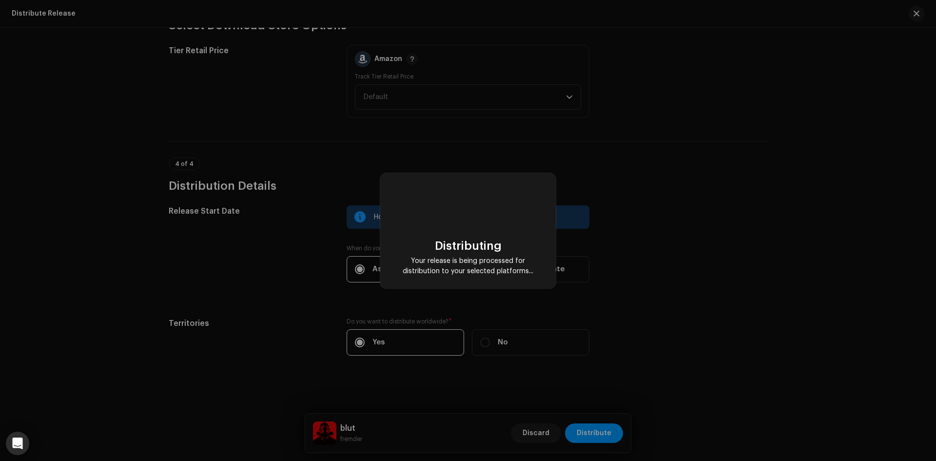
checkbox input "false"
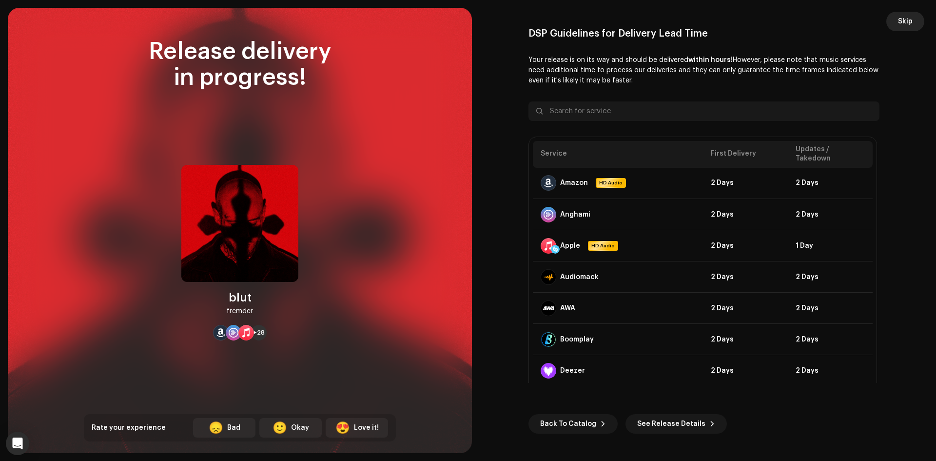
click at [915, 22] on button "Skip" at bounding box center [905, 21] width 38 height 19
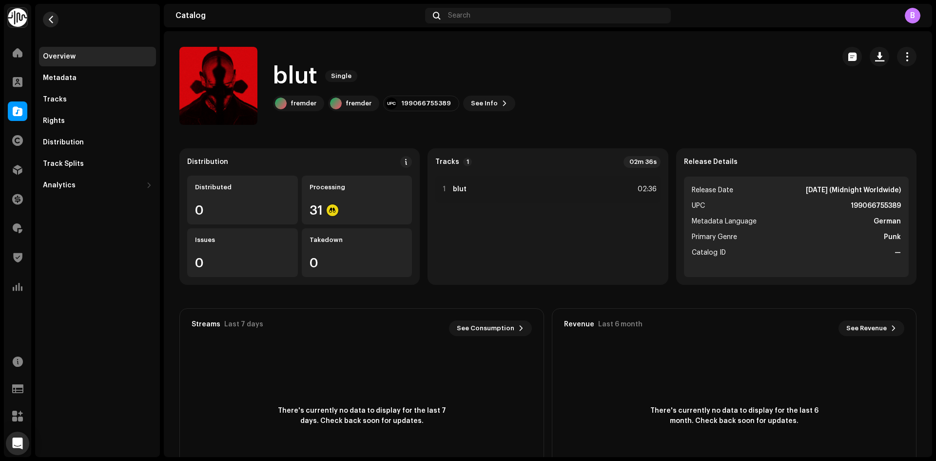
click at [57, 19] on button "button" at bounding box center [51, 20] width 16 height 16
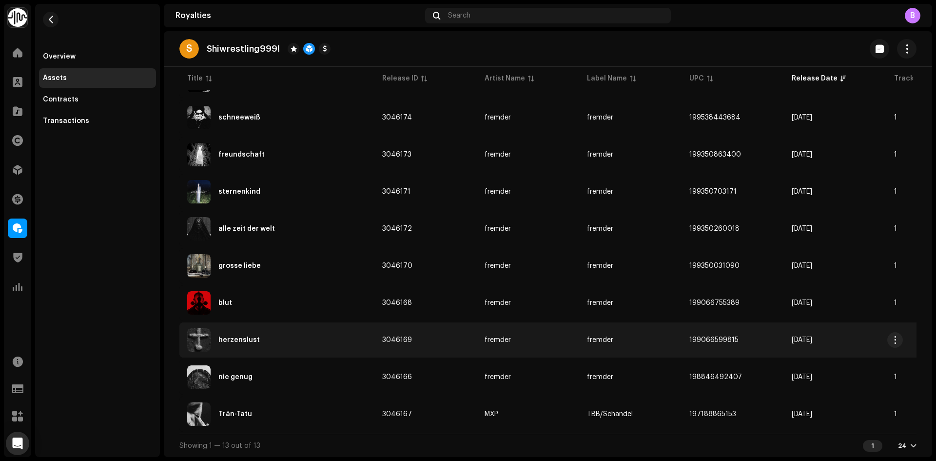
click at [316, 333] on div "herzenslust" at bounding box center [276, 339] width 179 height 23
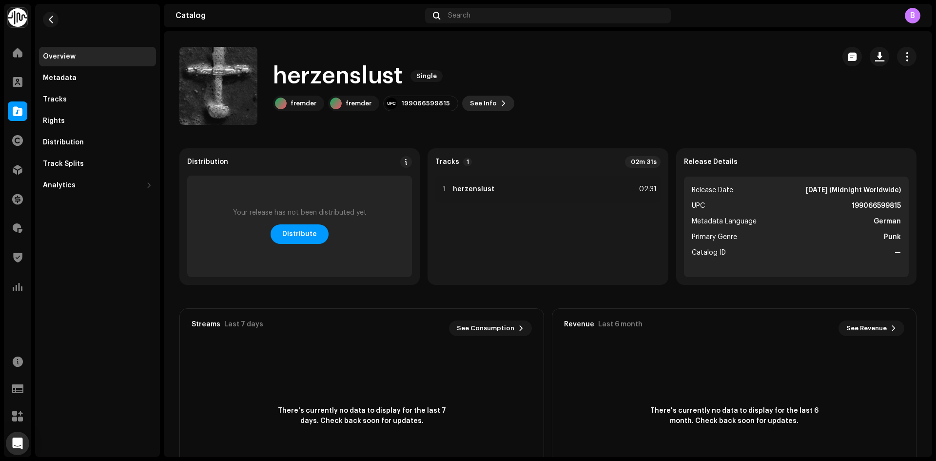
click at [471, 110] on span "See Info" at bounding box center [483, 103] width 27 height 19
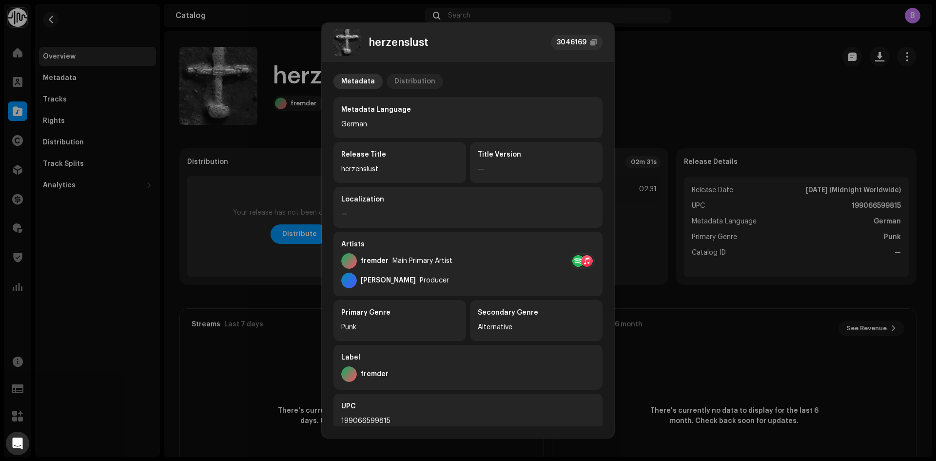
click at [415, 81] on div "Distribution" at bounding box center [414, 82] width 41 height 16
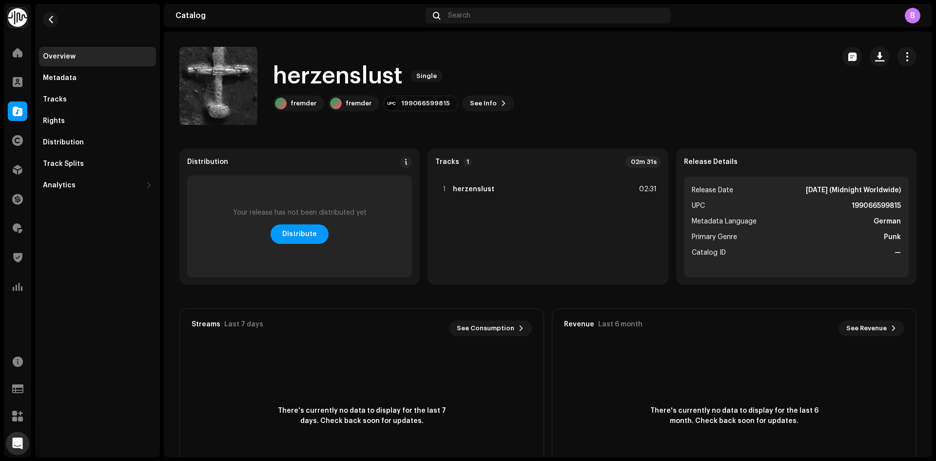
click at [623, 94] on div "herzenslust 3046169 Metadata Distribution Release Date Feb 21, 2025 (Midnight W…" at bounding box center [468, 230] width 936 height 461
click at [517, 176] on div "1 herzenslust 02:31" at bounding box center [547, 188] width 225 height 27
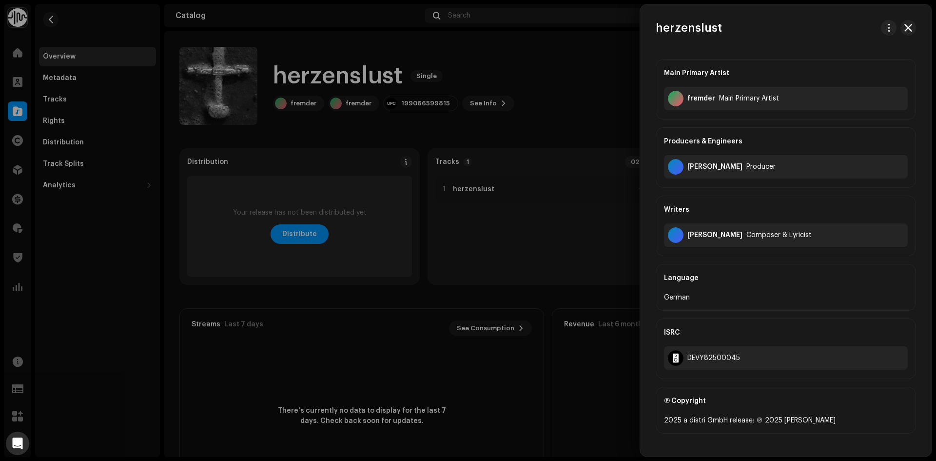
click at [454, 109] on div at bounding box center [468, 230] width 936 height 461
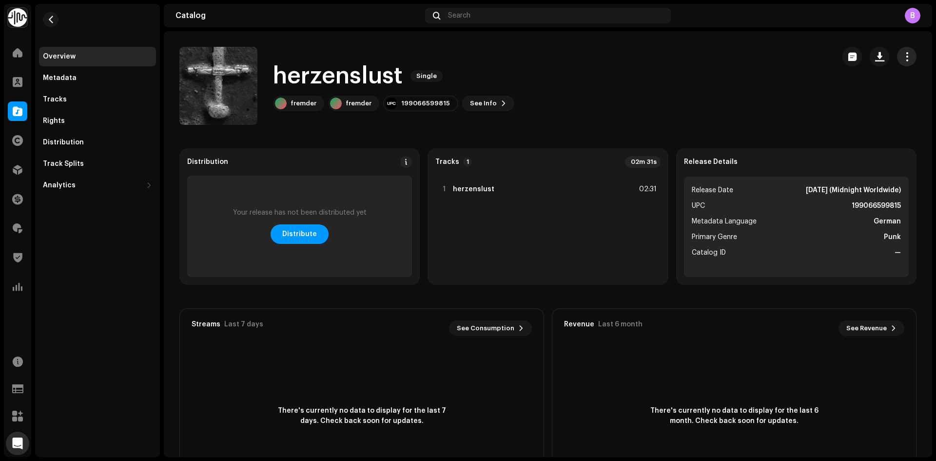
click at [909, 60] on button "button" at bounding box center [906, 56] width 19 height 19
click at [868, 105] on div "Edit" at bounding box center [856, 99] width 98 height 19
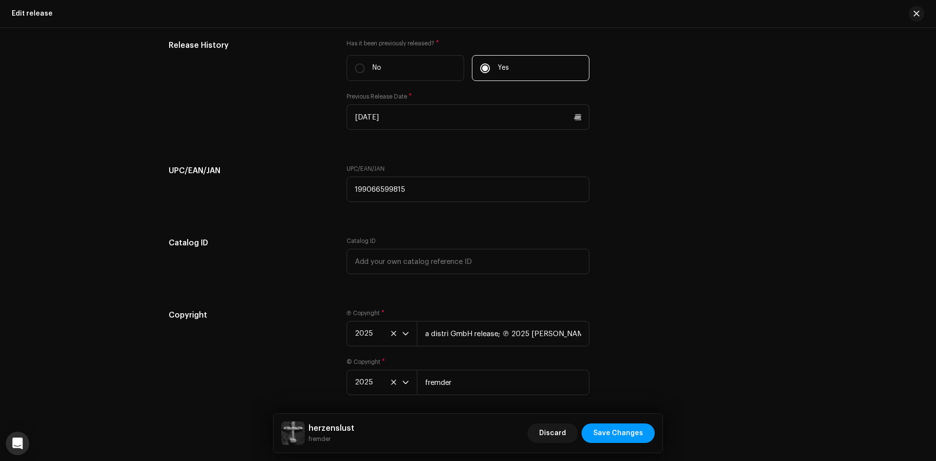
scroll to position [1691, 0]
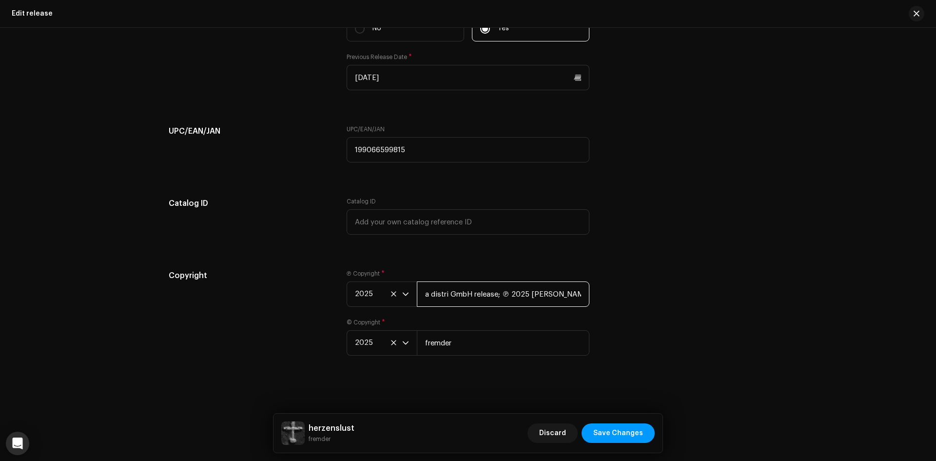
click at [525, 294] on input "a distri GmbH release; ℗ 2025 fremder" at bounding box center [503, 293] width 173 height 25
drag, startPoint x: 526, startPoint y: 294, endPoint x: 384, endPoint y: 277, distance: 143.4
click at [384, 277] on div "Ⓟ Copyright * 2025 a distri GmbH release; ℗ 2025 fremder" at bounding box center [467, 287] width 243 height 37
type input "fremder"
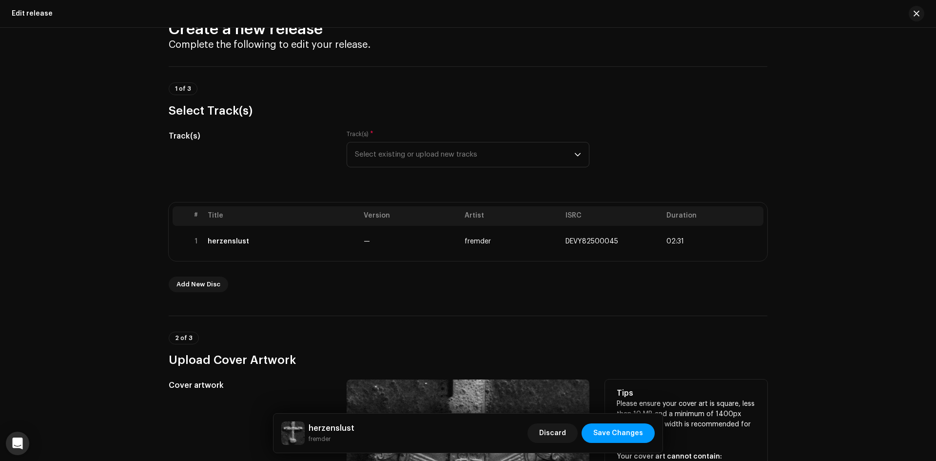
scroll to position [0, 0]
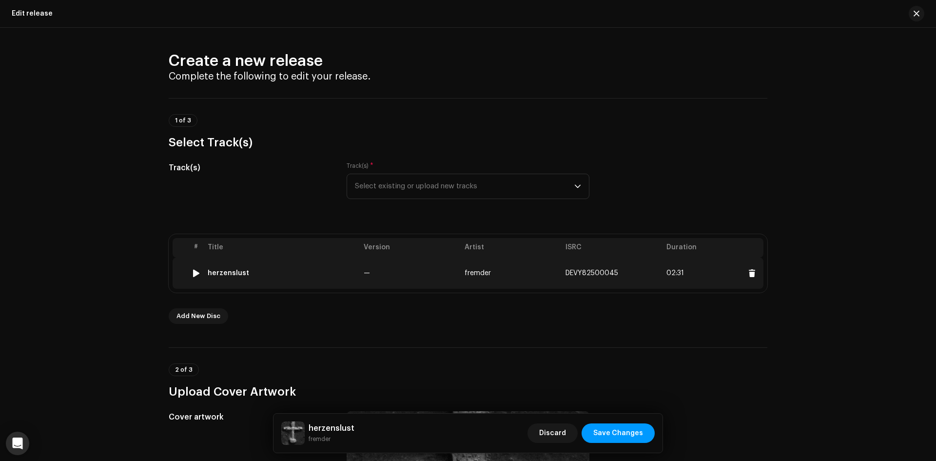
click at [380, 263] on td "—" at bounding box center [410, 272] width 101 height 31
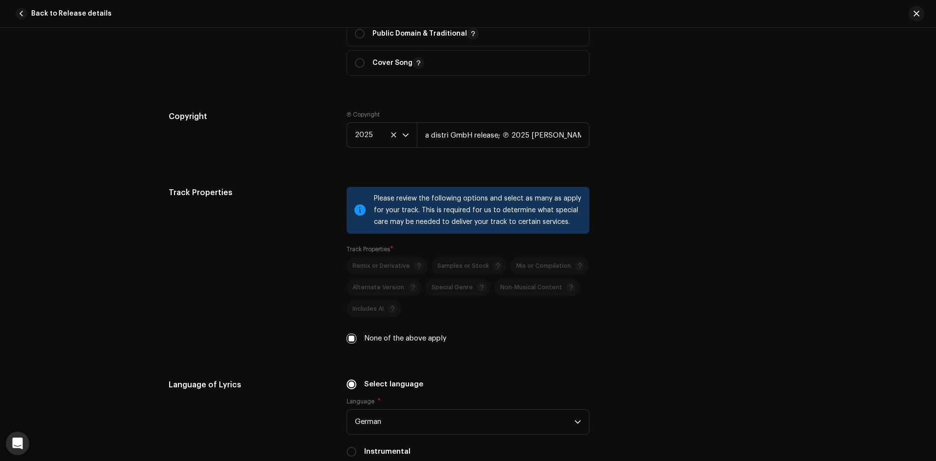
scroll to position [1364, 0]
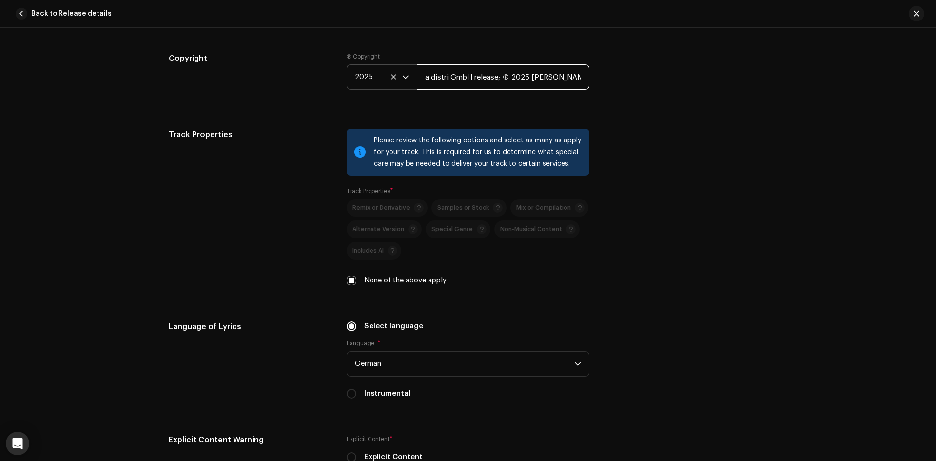
drag, startPoint x: 528, startPoint y: 77, endPoint x: 390, endPoint y: 79, distance: 137.9
click at [390, 78] on div "2025 a distri GmbH release; ℗ 2025 fremder" at bounding box center [467, 76] width 243 height 25
type input "fremder"
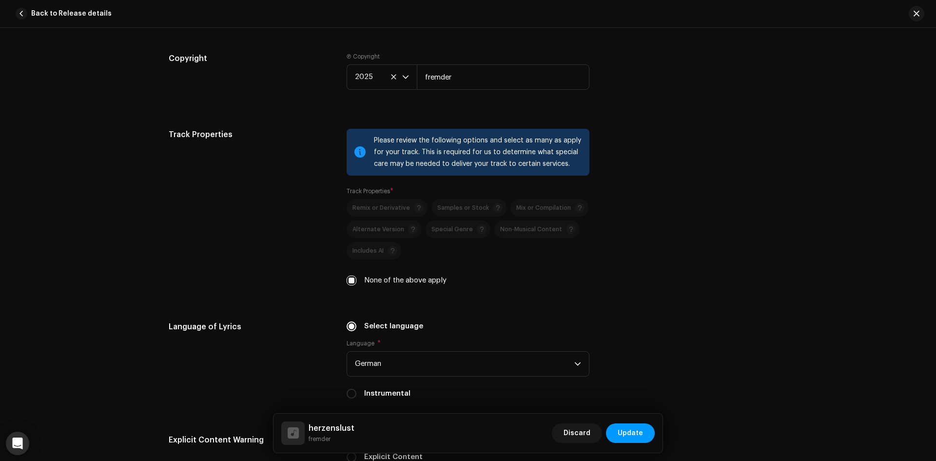
click at [295, 99] on div "Copyright" at bounding box center [250, 79] width 162 height 53
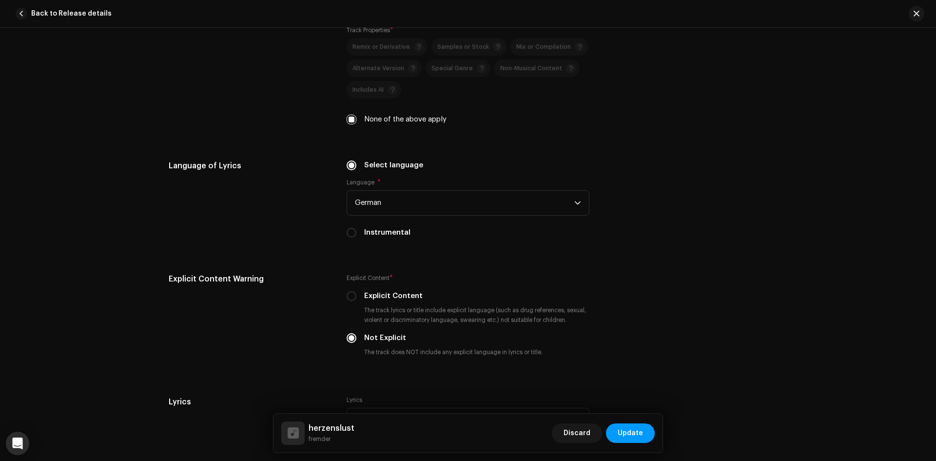
scroll to position [1885, 0]
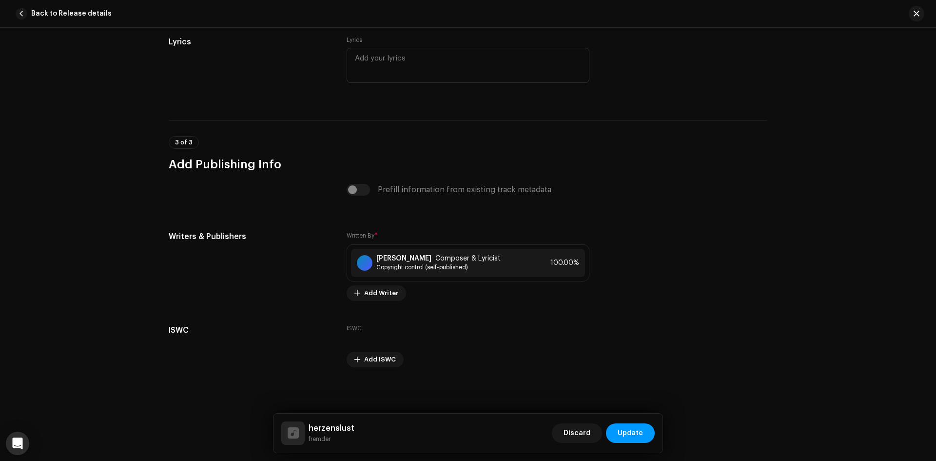
click at [638, 435] on span "Update" at bounding box center [629, 432] width 25 height 19
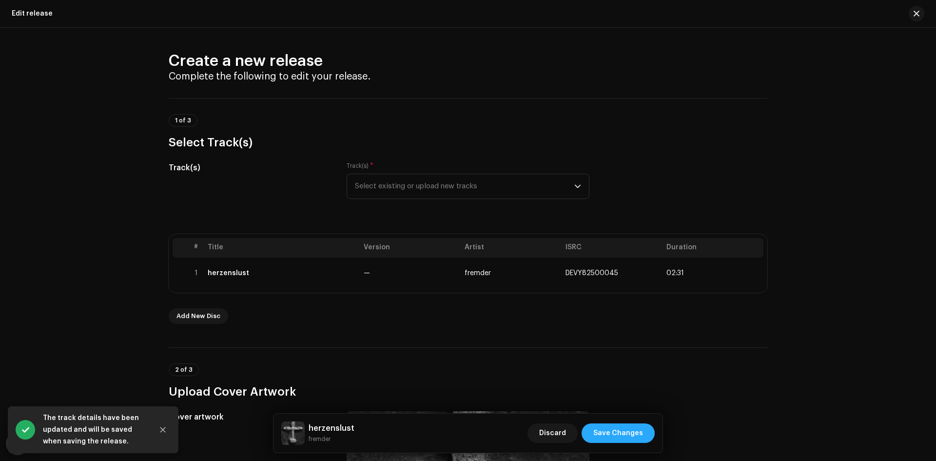
click at [638, 435] on span "Save Changes" at bounding box center [618, 432] width 50 height 19
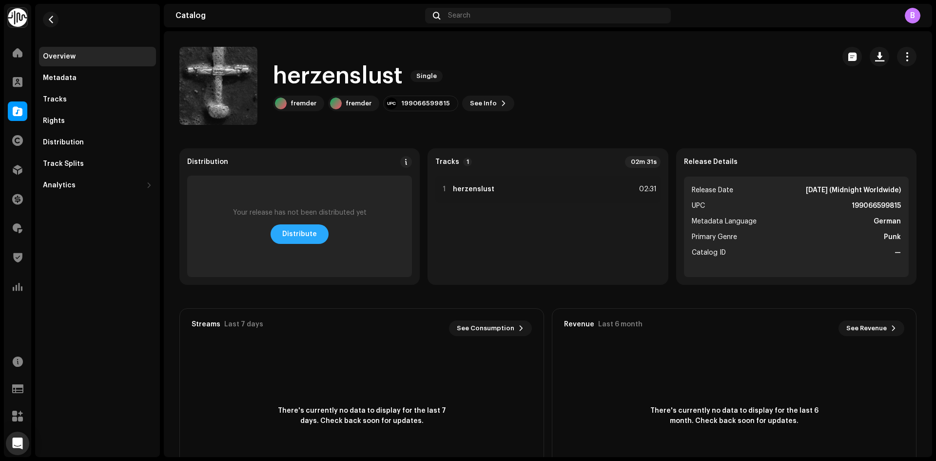
click at [307, 233] on span "Distribute" at bounding box center [299, 233] width 35 height 19
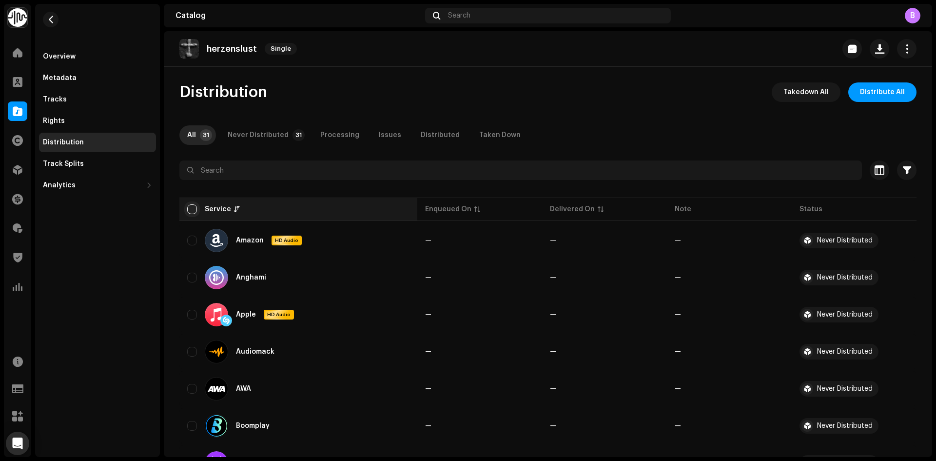
click at [192, 209] on input "checkbox" at bounding box center [192, 209] width 10 height 10
checkbox input "true"
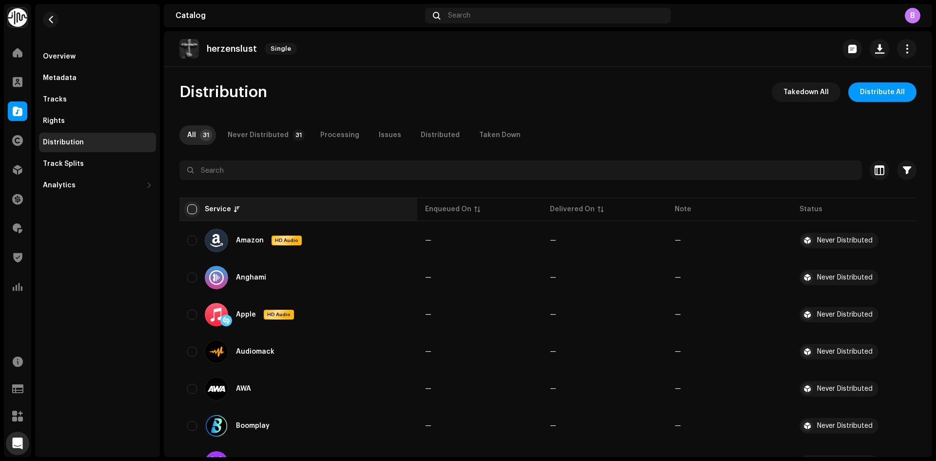
checkbox input "true"
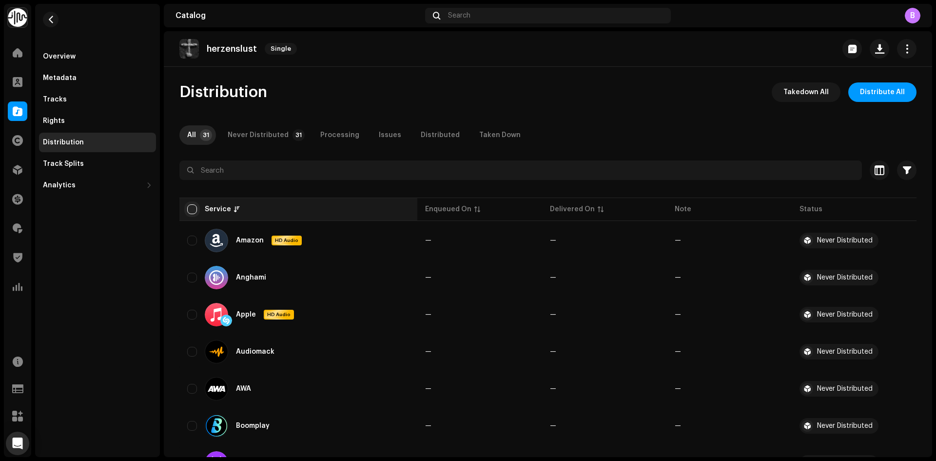
checkbox input "true"
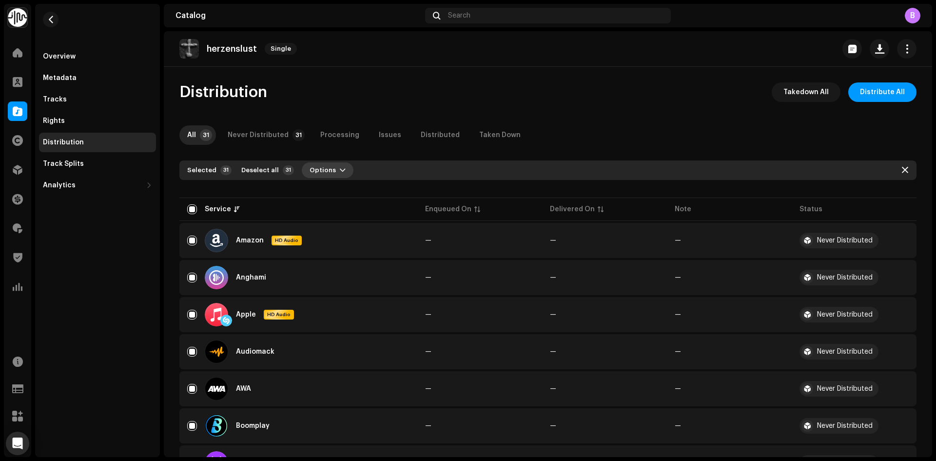
click at [334, 163] on button "Options" at bounding box center [328, 170] width 52 height 16
click at [341, 187] on div "Distribute" at bounding box center [350, 191] width 98 height 19
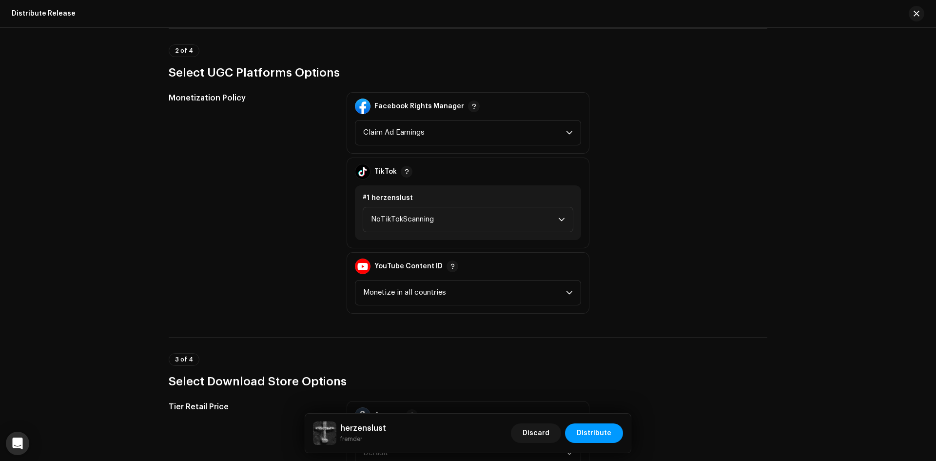
scroll to position [1450, 0]
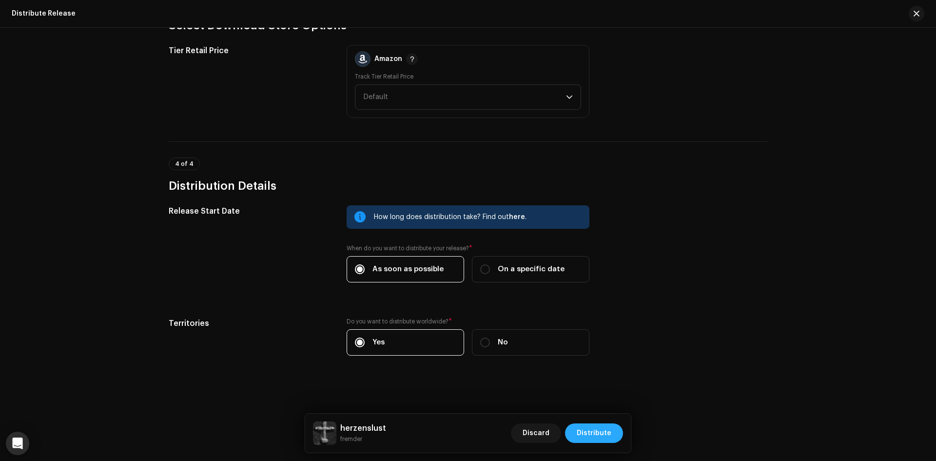
click at [604, 426] on span "Distribute" at bounding box center [593, 432] width 35 height 19
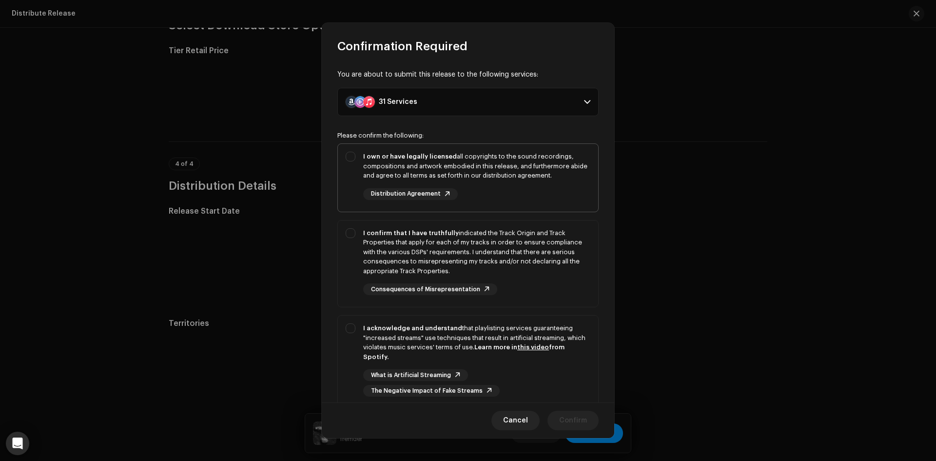
click at [429, 167] on div "I own or have legally licensed all copyrights to the sound recordings, composit…" at bounding box center [476, 166] width 227 height 29
click at [421, 239] on div "I confirm that I have truthfully indicated the Track Origin and Track Propertie…" at bounding box center [476, 252] width 227 height 48
click at [441, 358] on div "I acknowledge and understand that playlisting services guaranteeing "increased …" at bounding box center [476, 342] width 227 height 38
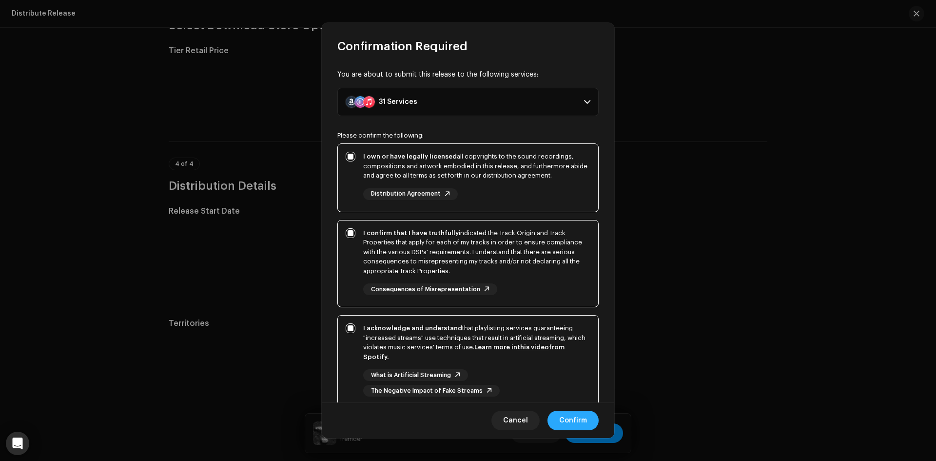
click at [595, 421] on button "Confirm" at bounding box center [572, 419] width 51 height 19
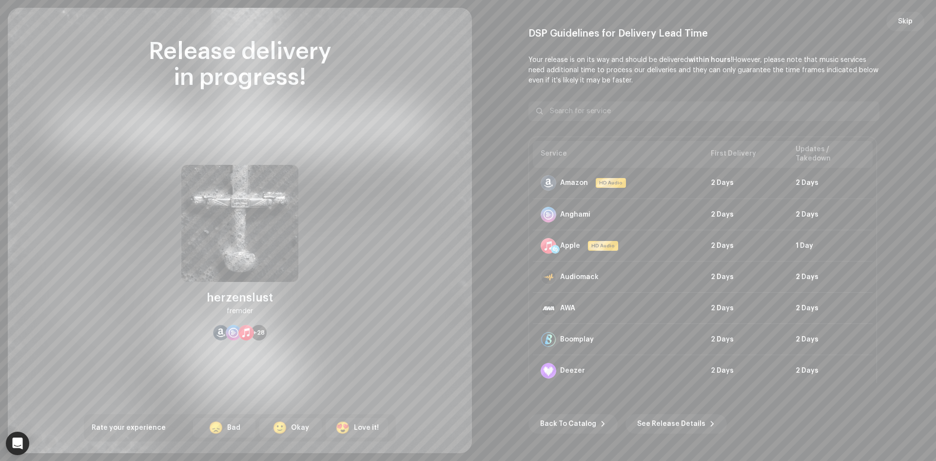
scroll to position [1450, 0]
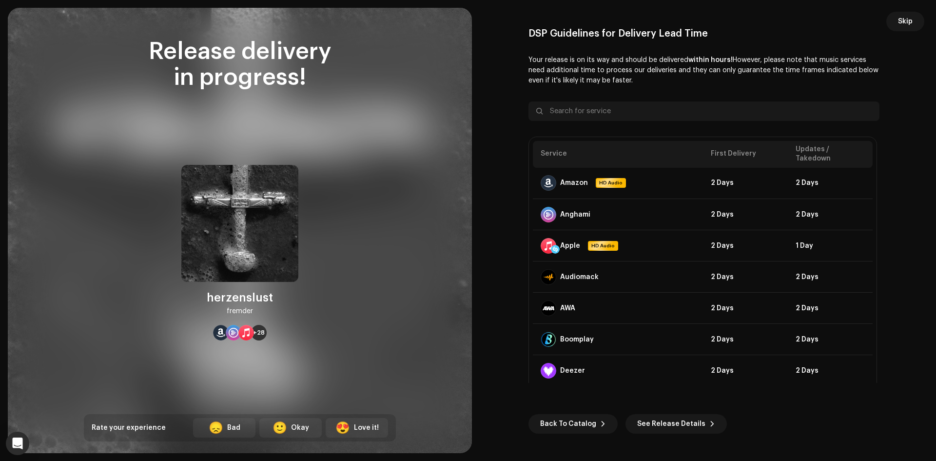
click at [894, 21] on button "Skip" at bounding box center [905, 21] width 38 height 19
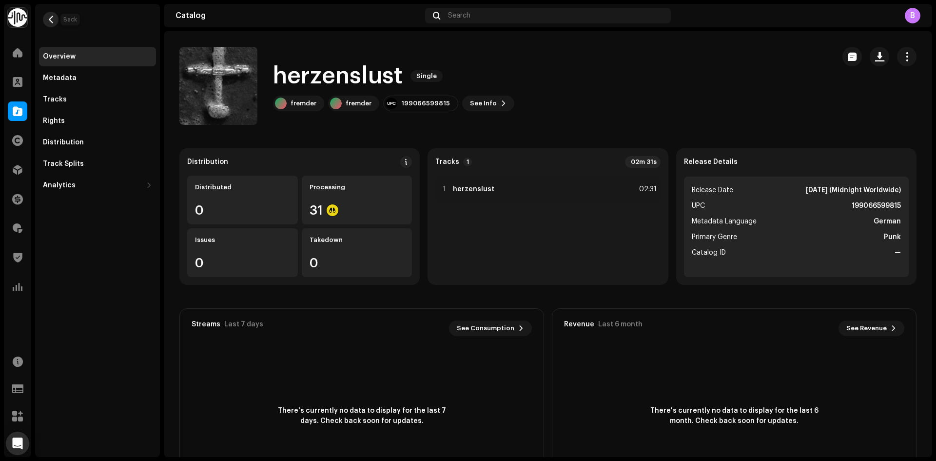
click at [57, 16] on button "button" at bounding box center [51, 20] width 16 height 16
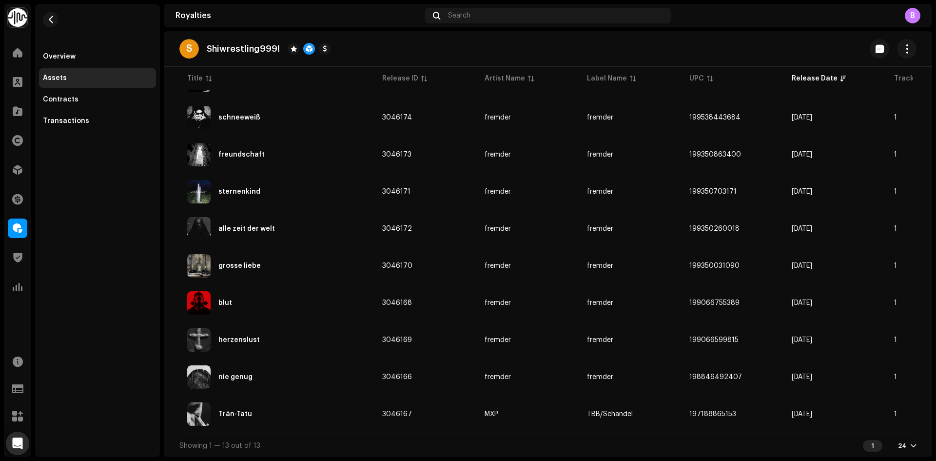
scroll to position [277, 0]
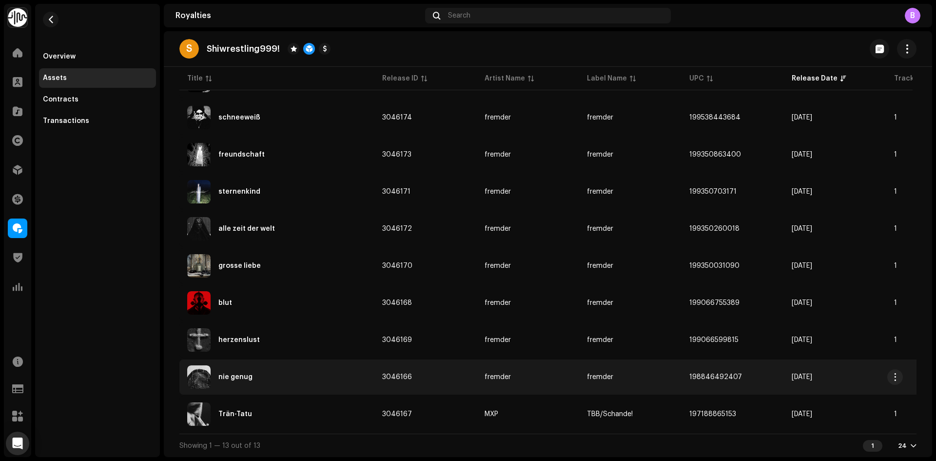
click at [349, 374] on div "nie genug" at bounding box center [276, 376] width 179 height 23
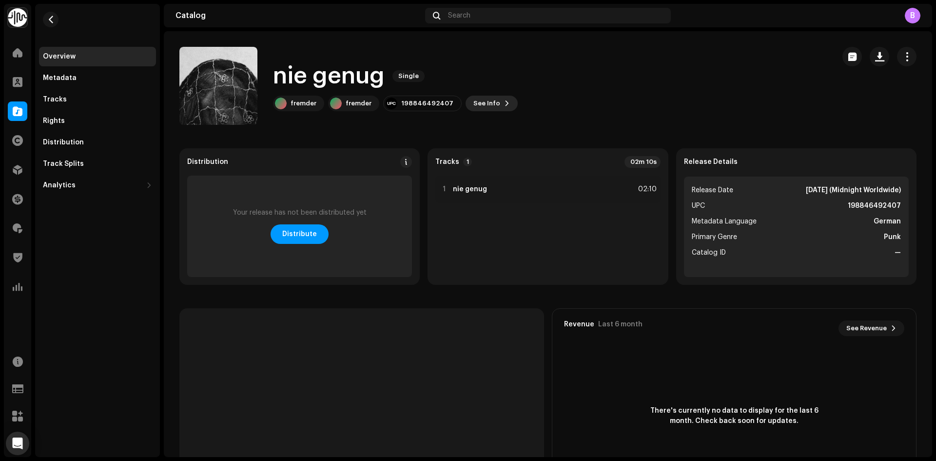
click at [473, 98] on span "See Info" at bounding box center [486, 103] width 27 height 19
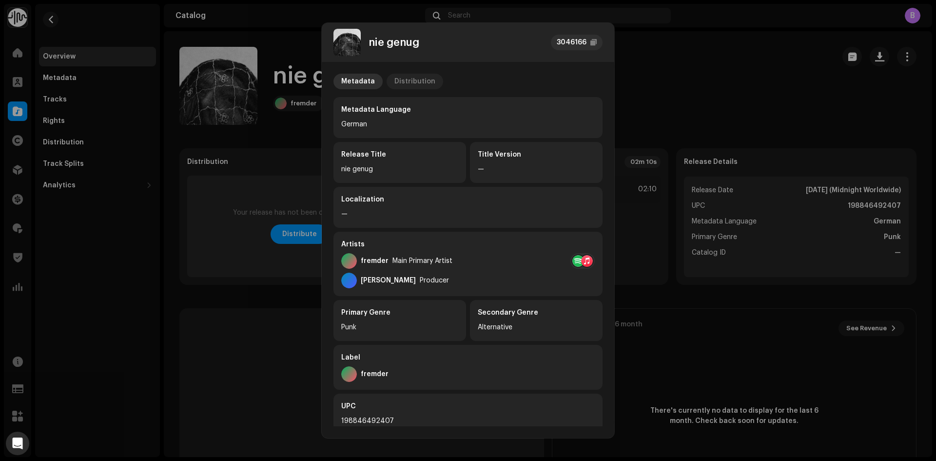
click at [423, 81] on div "Distribution" at bounding box center [414, 82] width 41 height 16
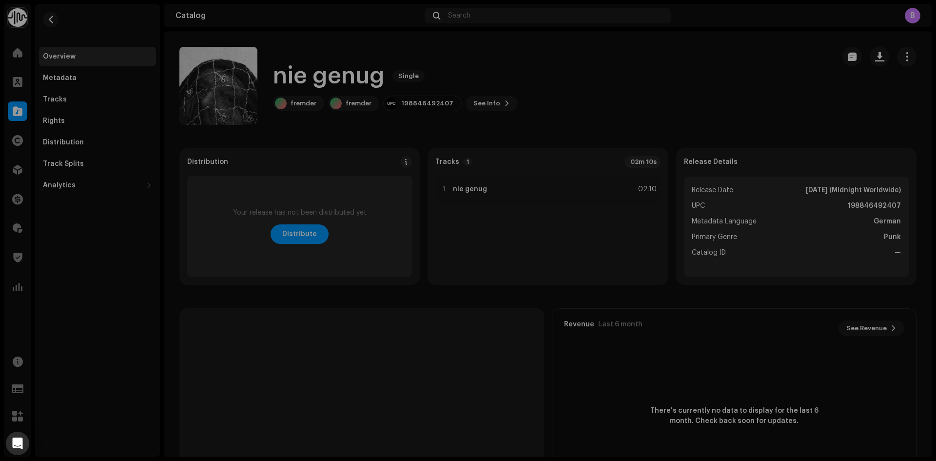
click at [750, 96] on div "nie genug 3046166 Metadata Distribution Release Date [DATE] (Midnight Worldwide…" at bounding box center [468, 230] width 936 height 461
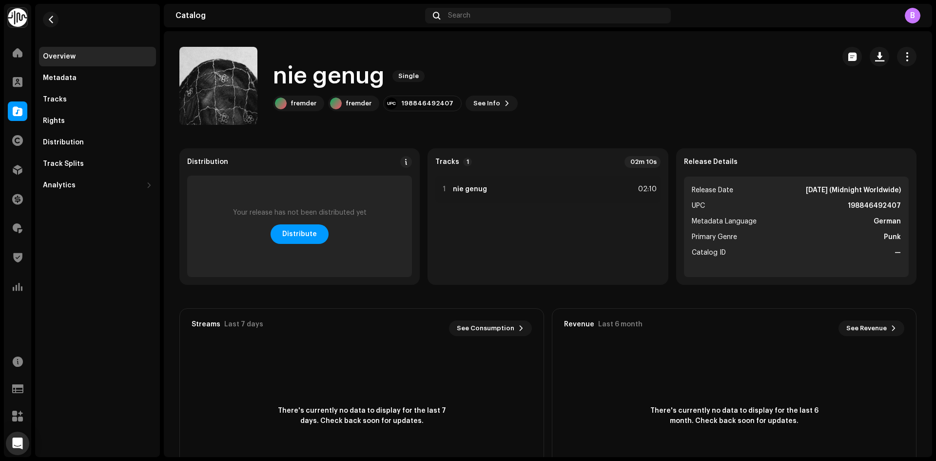
click at [897, 61] on re-m-actions-button at bounding box center [906, 56] width 19 height 19
click at [897, 60] on button "button" at bounding box center [906, 56] width 19 height 19
click at [847, 104] on div "Edit" at bounding box center [856, 99] width 98 height 19
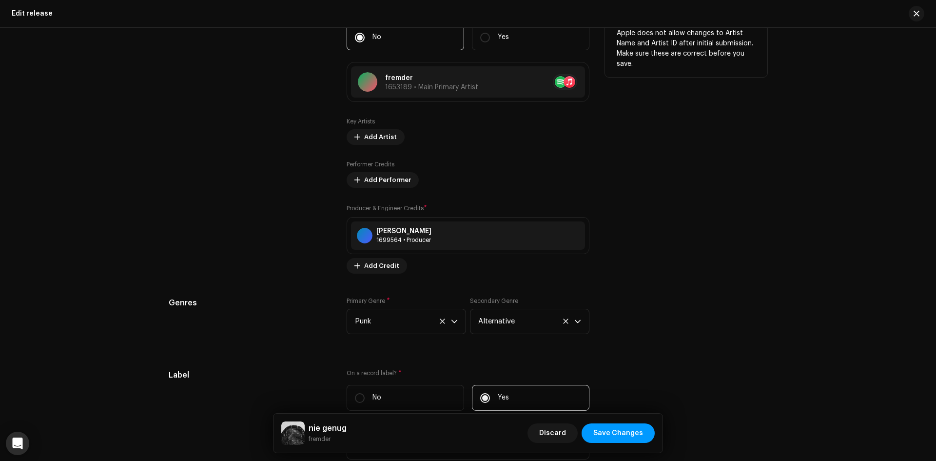
scroll to position [1691, 0]
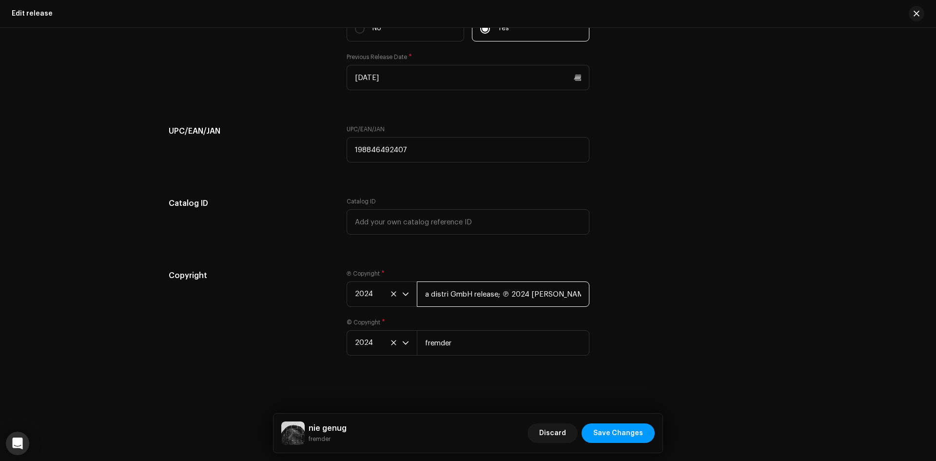
drag, startPoint x: 526, startPoint y: 295, endPoint x: 268, endPoint y: 298, distance: 258.3
click at [269, 297] on div "Copyright Ⓟ Copyright * 2024 a distri GmbH release; ℗ 2024 [PERSON_NAME] © Copy…" at bounding box center [468, 317] width 598 height 97
type input "fremder"
click at [237, 238] on div "Catalog ID" at bounding box center [250, 221] width 162 height 49
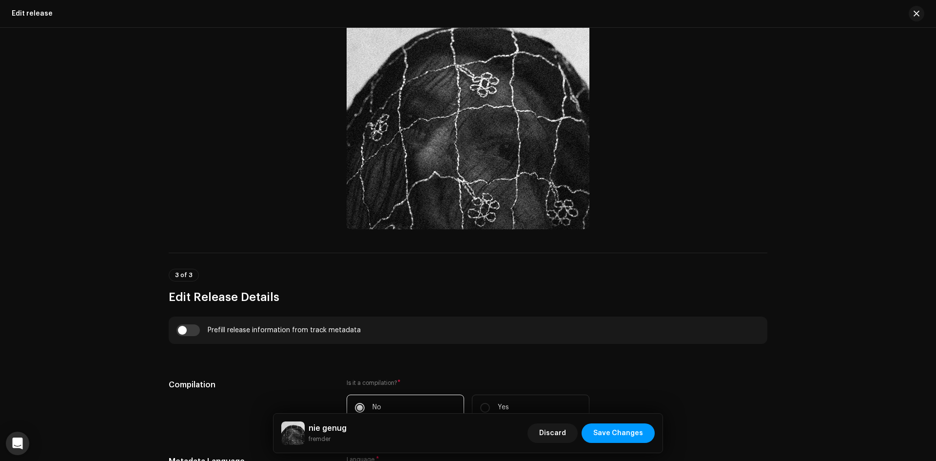
scroll to position [132, 0]
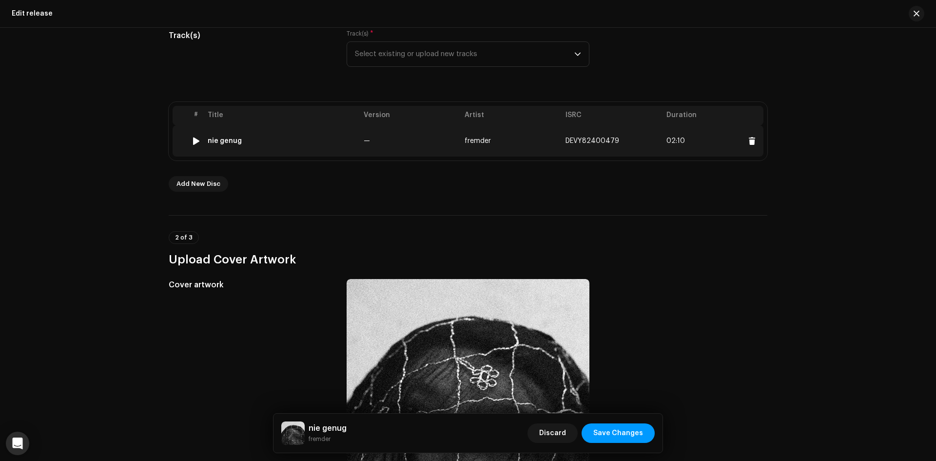
click at [416, 134] on td "—" at bounding box center [410, 140] width 101 height 31
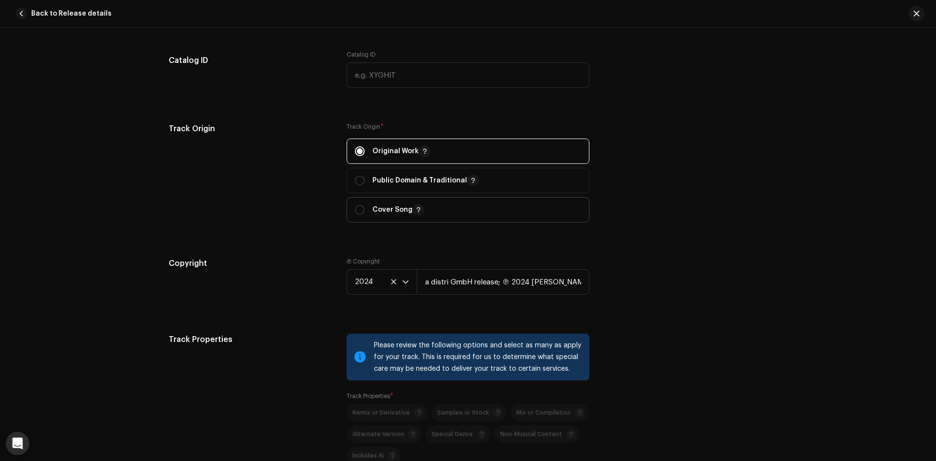
scroll to position [1218, 0]
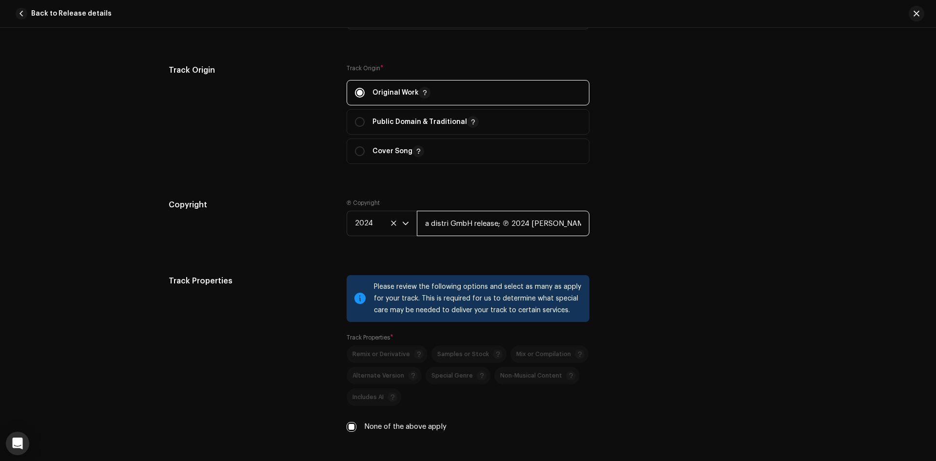
drag, startPoint x: 526, startPoint y: 225, endPoint x: 324, endPoint y: 238, distance: 203.1
click at [325, 238] on div "Copyright Ⓟ Copyright 2024 a distri GmbH release; ℗ 2024 [PERSON_NAME]" at bounding box center [468, 225] width 598 height 53
type input "fremder"
click at [258, 216] on div "Copyright" at bounding box center [250, 225] width 162 height 53
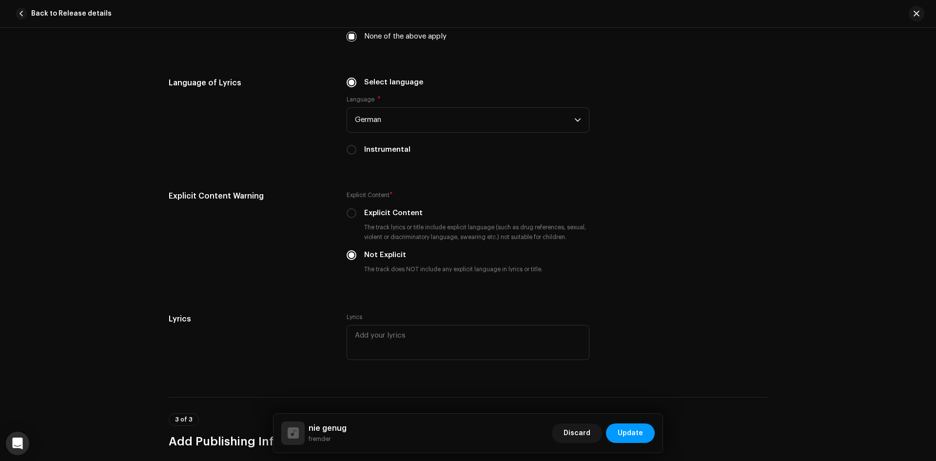
scroll to position [1885, 0]
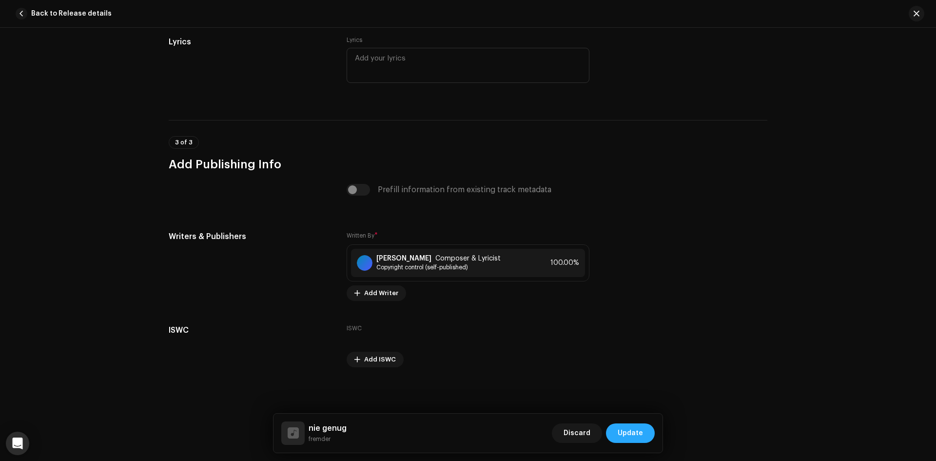
click at [622, 436] on span "Update" at bounding box center [629, 432] width 25 height 19
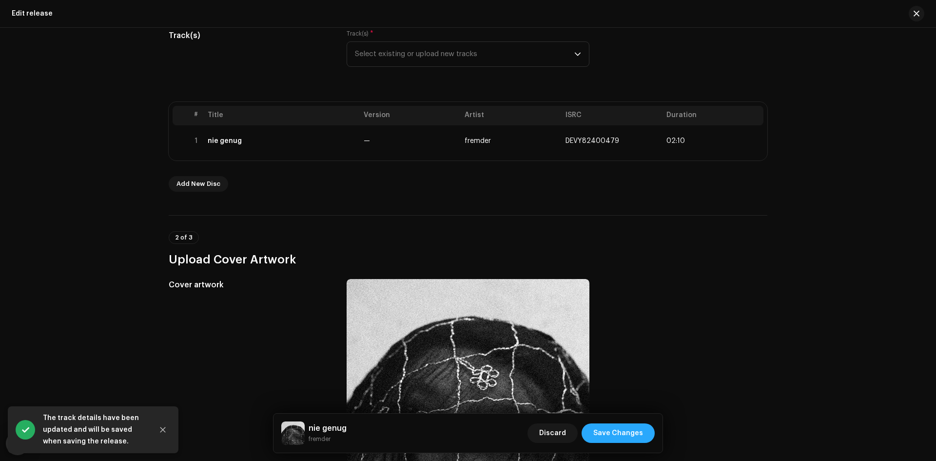
click at [626, 434] on span "Save Changes" at bounding box center [618, 432] width 50 height 19
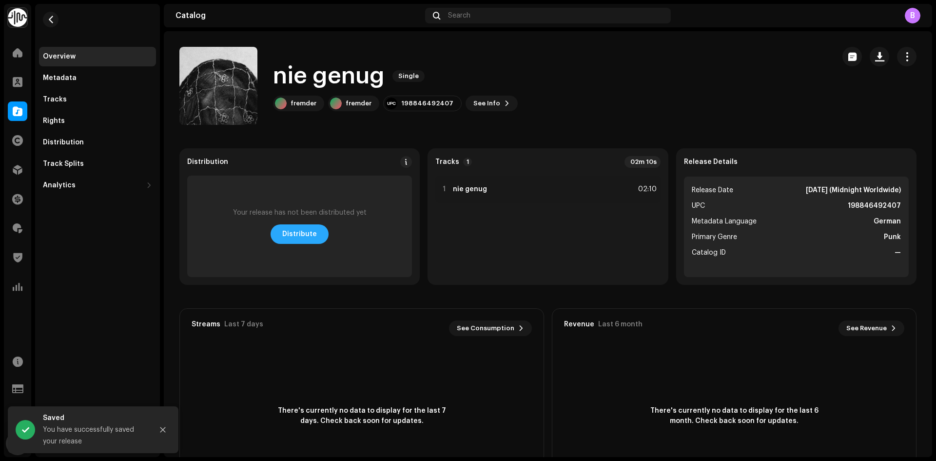
click at [307, 242] on span "Distribute" at bounding box center [299, 233] width 35 height 19
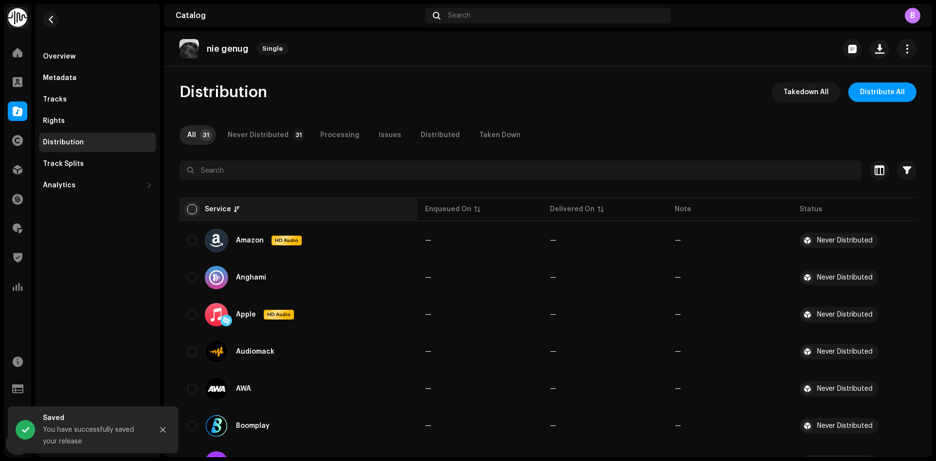
click at [193, 209] on input "checkbox" at bounding box center [192, 209] width 10 height 10
checkbox input "true"
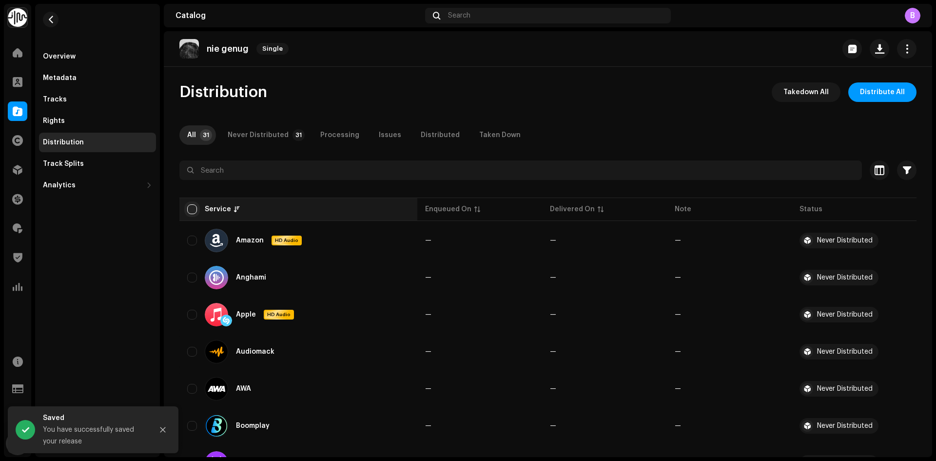
checkbox input "true"
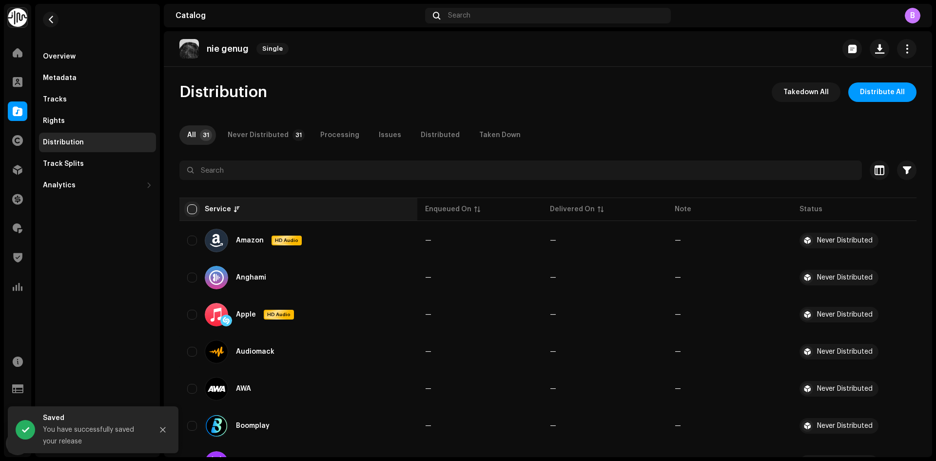
checkbox input "true"
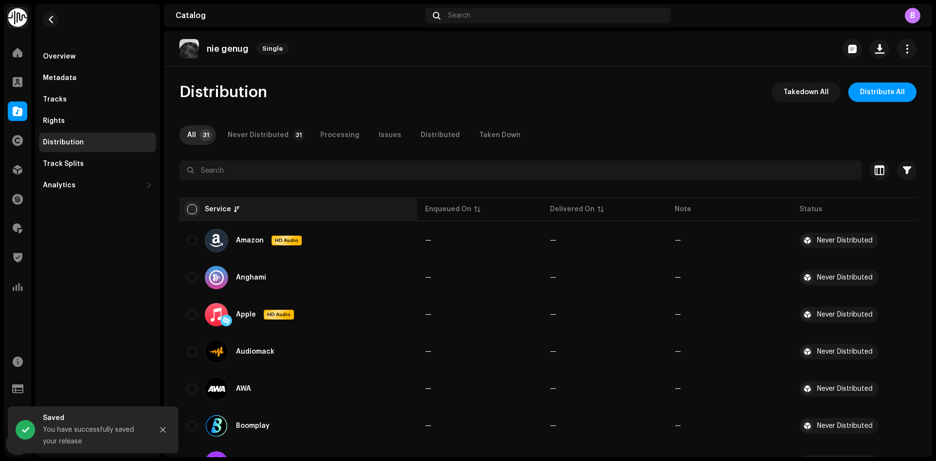
checkbox input "true"
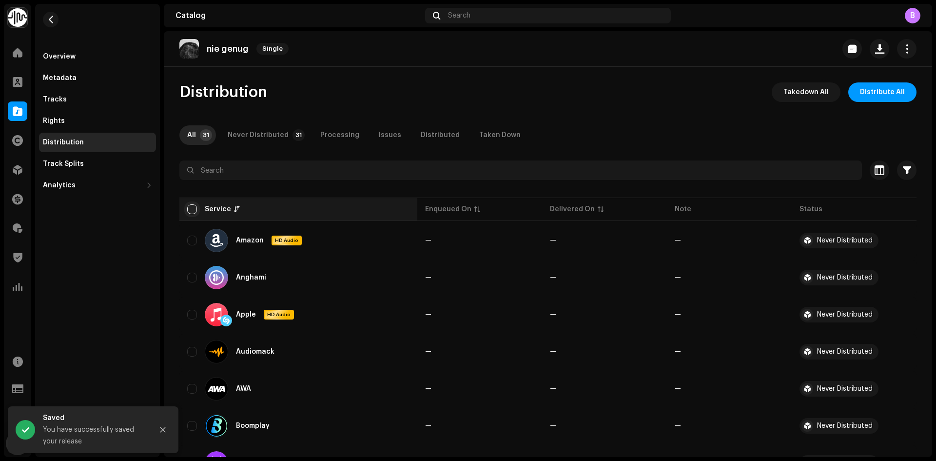
checkbox input "true"
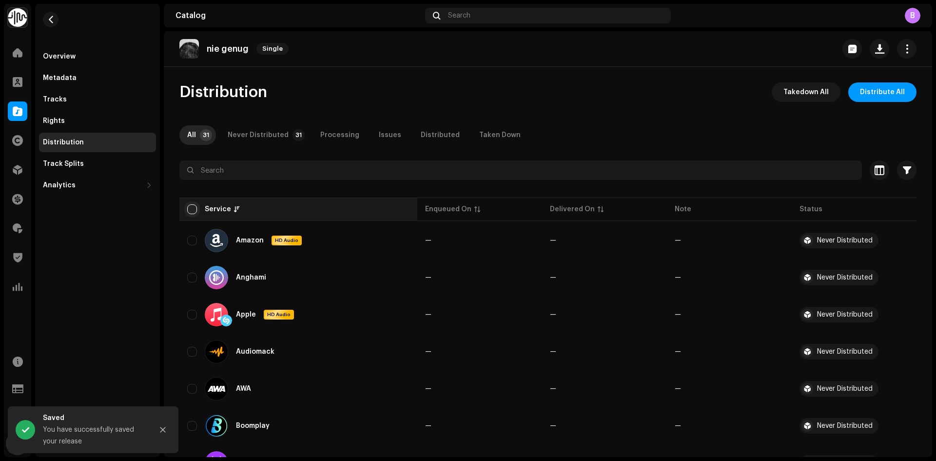
checkbox input "true"
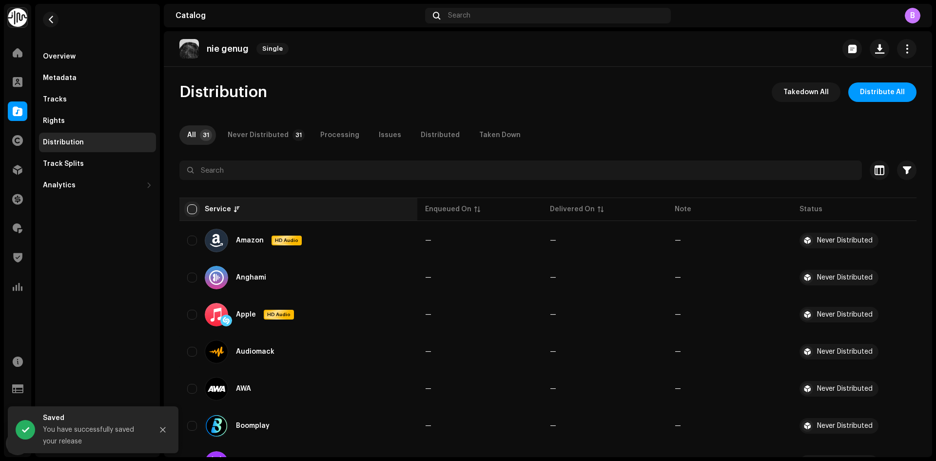
checkbox input "true"
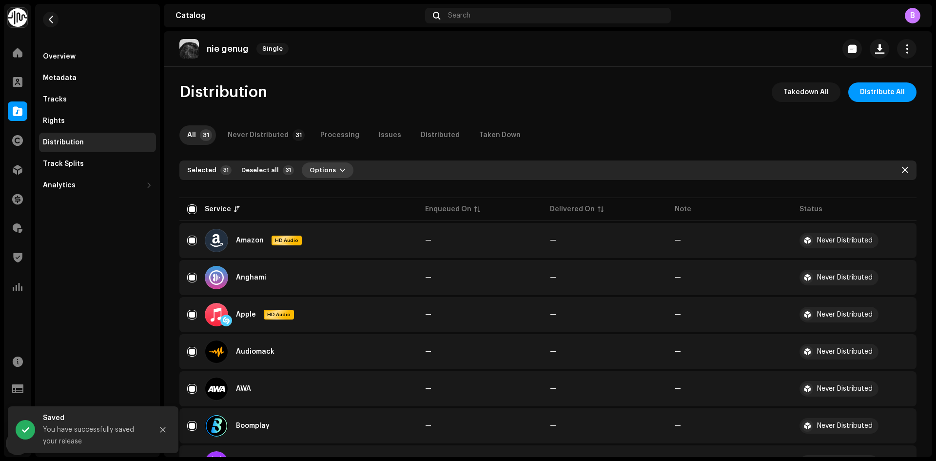
click at [309, 176] on span "Options" at bounding box center [322, 169] width 26 height 19
click at [342, 193] on div "Distribute" at bounding box center [350, 192] width 91 height 8
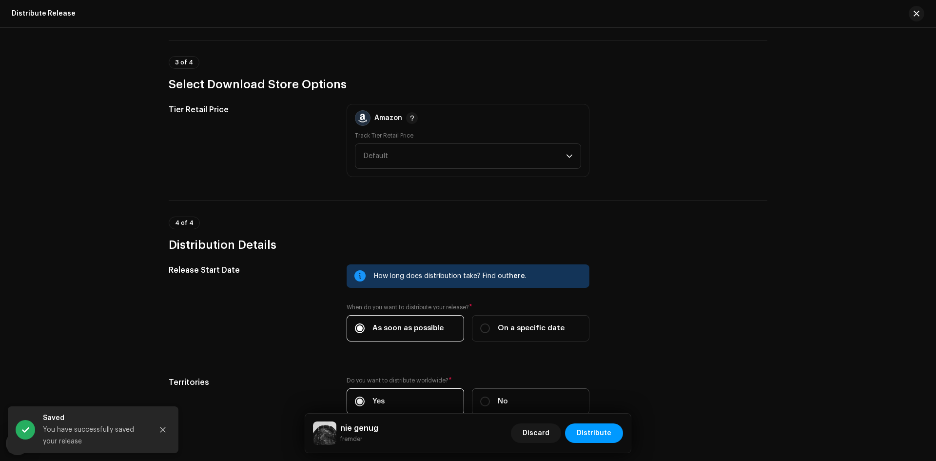
scroll to position [1450, 0]
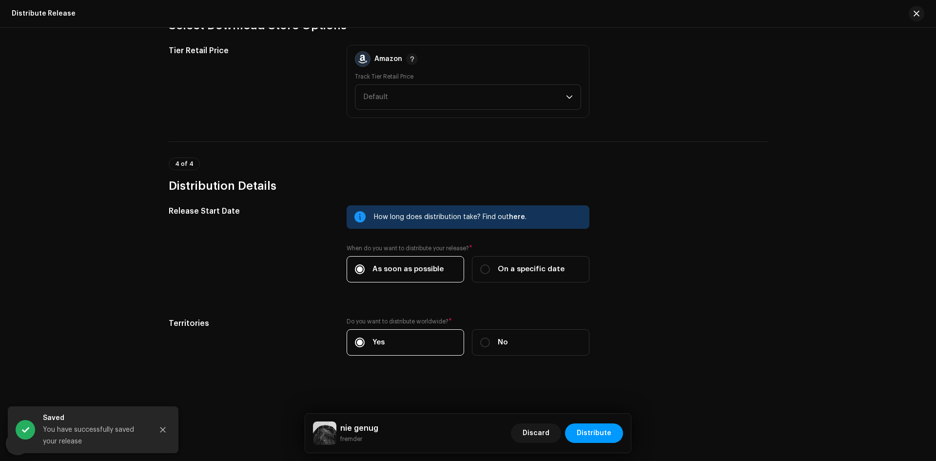
click at [608, 451] on div "nie genug [PERSON_NAME] Discard Distribute" at bounding box center [468, 432] width 326 height 39
click at [601, 436] on span "Distribute" at bounding box center [593, 432] width 35 height 19
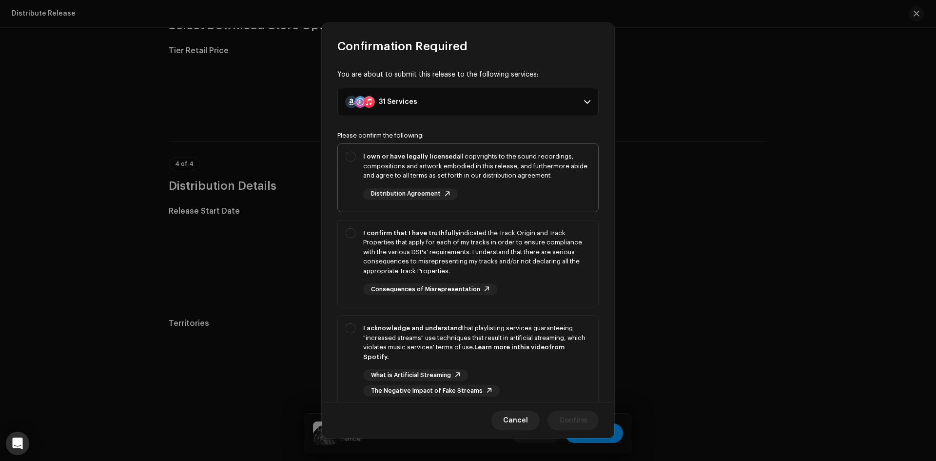
drag, startPoint x: 391, startPoint y: 164, endPoint x: 392, endPoint y: 180, distance: 16.1
click at [391, 164] on div "I own or have legally licensed all copyrights to the sound recordings, composit…" at bounding box center [476, 166] width 227 height 29
checkbox input "true"
click at [403, 229] on div "I confirm that I have truthfully indicated the Track Origin and Track Propertie…" at bounding box center [476, 252] width 227 height 48
checkbox input "true"
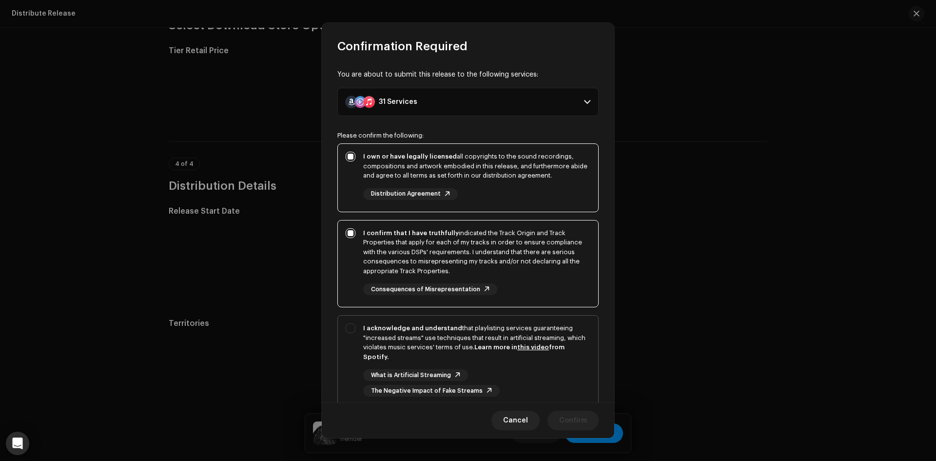
click at [418, 318] on div "I acknowledge and understand that playlisting services guaranteeing "increased …" at bounding box center [468, 359] width 260 height 89
checkbox input "true"
click at [571, 420] on span "Confirm" at bounding box center [573, 419] width 28 height 19
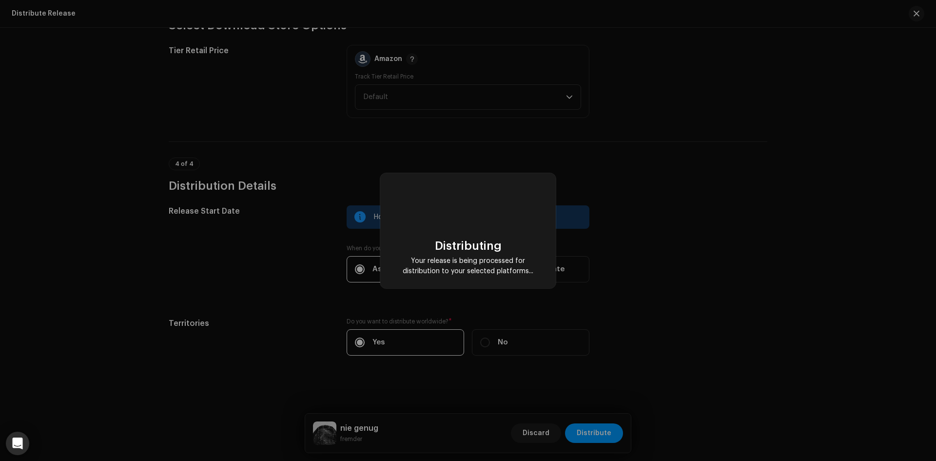
checkbox input "false"
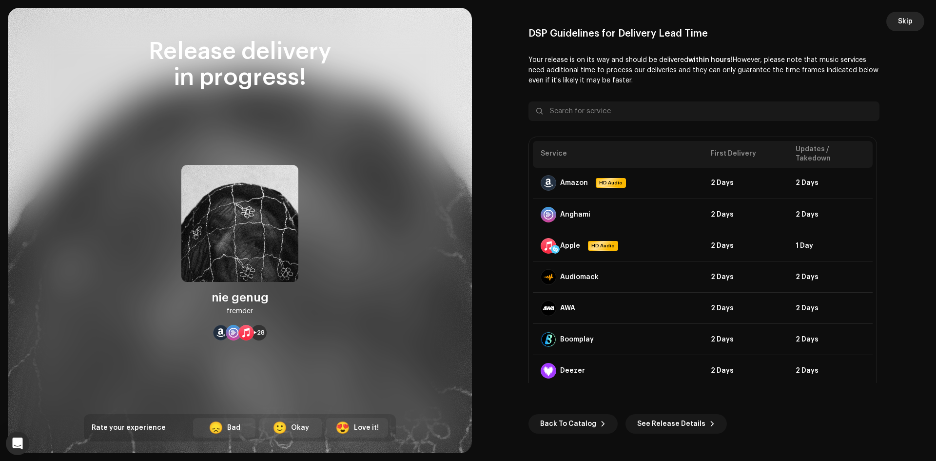
click at [903, 20] on span "Skip" at bounding box center [905, 21] width 15 height 19
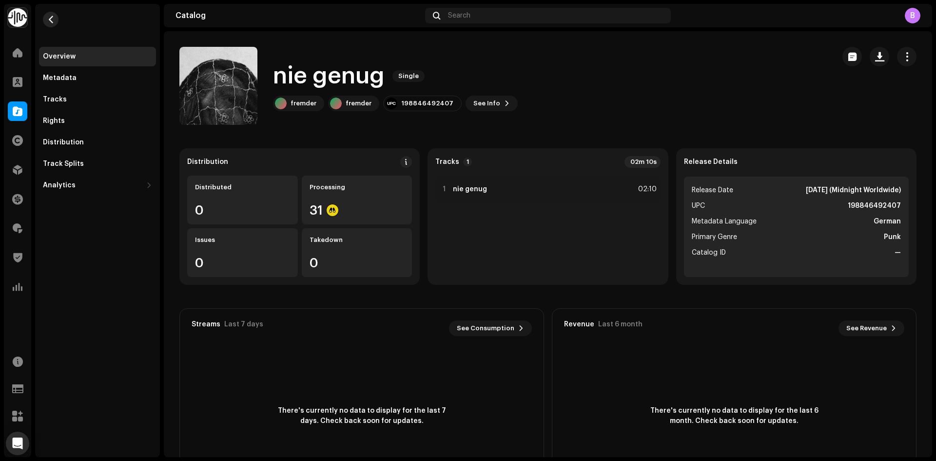
click at [57, 21] on button "button" at bounding box center [51, 20] width 16 height 16
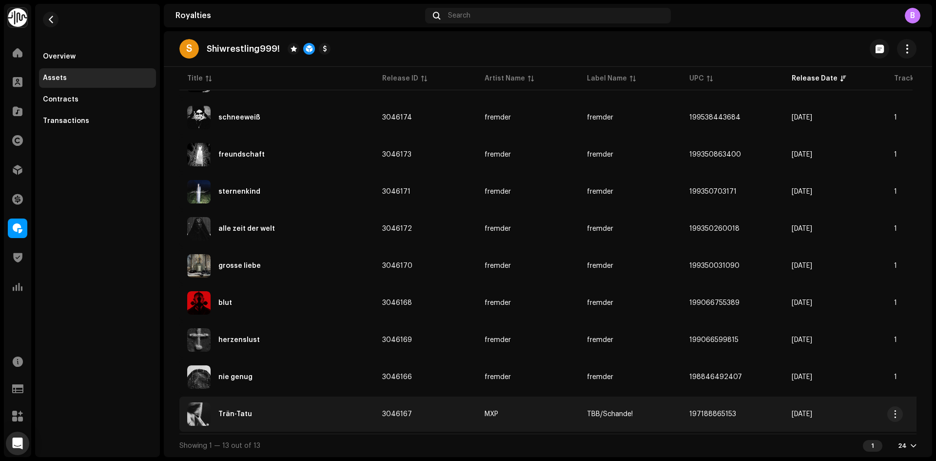
click at [333, 418] on div "Trän-Tatu" at bounding box center [276, 413] width 179 height 23
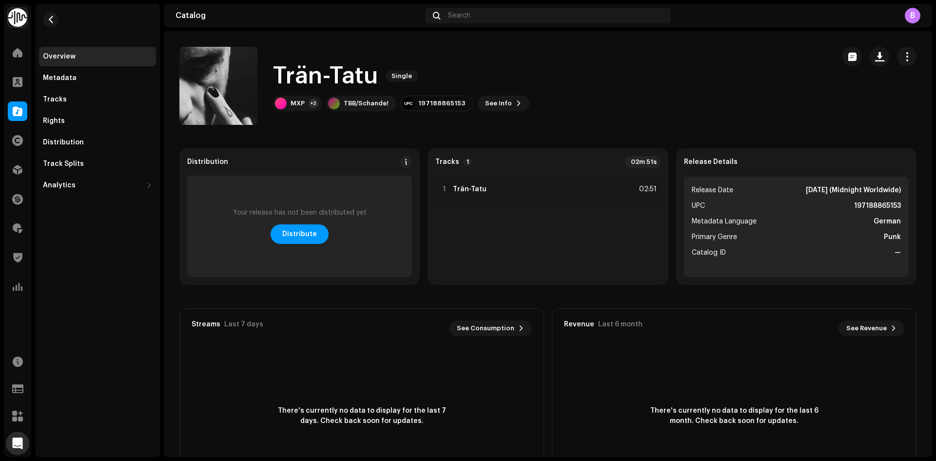
click at [497, 115] on div "[PERSON_NAME] Single MXP +2 TBB/Schande! 197188865153 See Info" at bounding box center [502, 86] width 647 height 78
click at [487, 99] on span "See Info" at bounding box center [498, 103] width 27 height 19
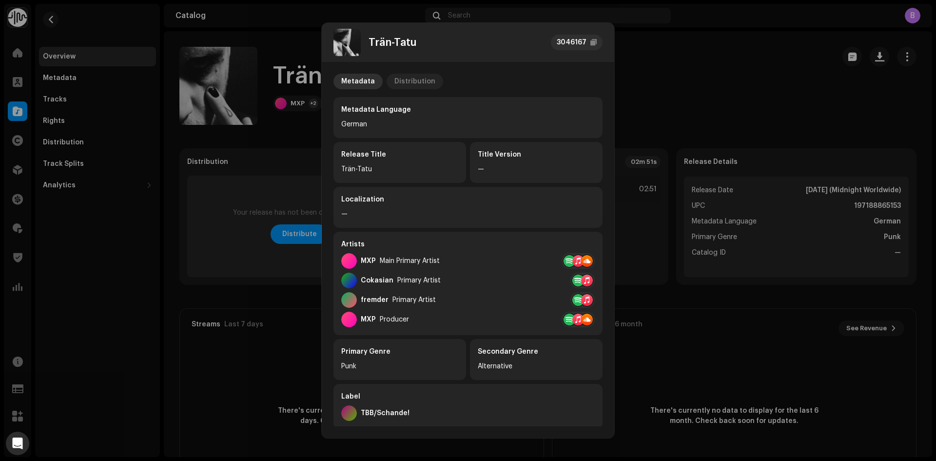
click at [424, 79] on div "Distribution" at bounding box center [414, 82] width 41 height 16
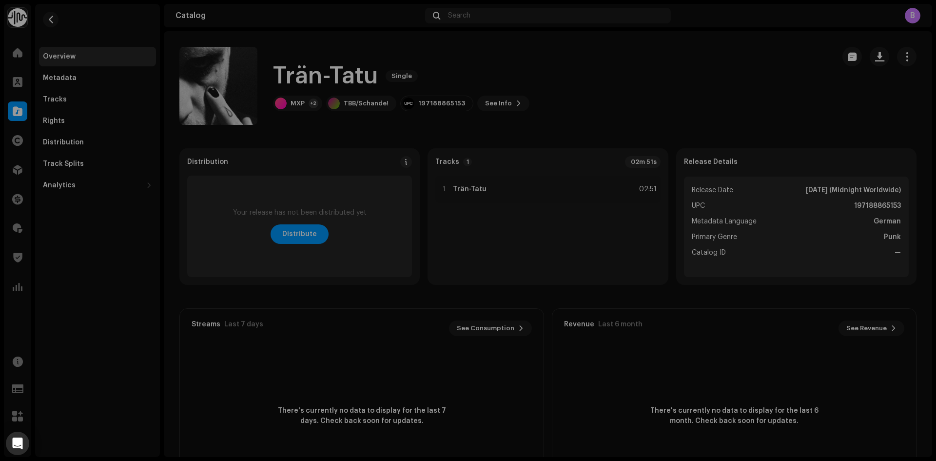
click at [756, 125] on div "[PERSON_NAME] 3046167 Metadata Distribution Release Date [DATE] (Midnight World…" at bounding box center [468, 230] width 936 height 461
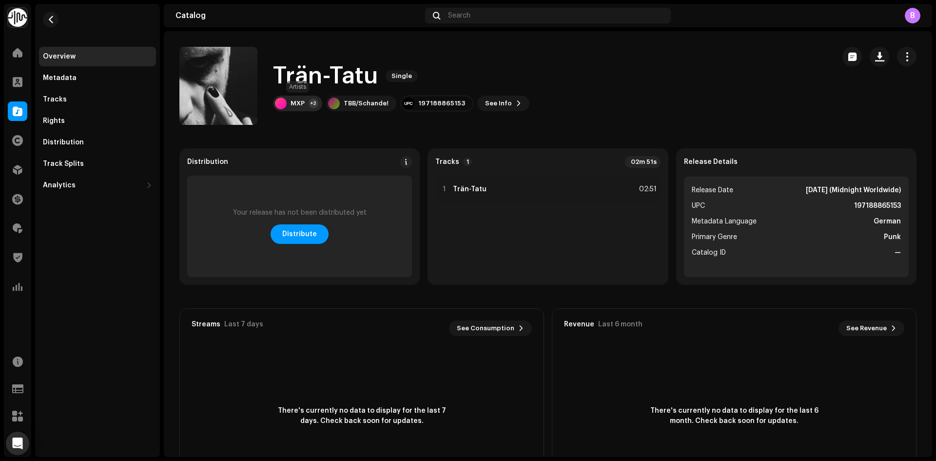
click at [316, 107] on div "+2" at bounding box center [313, 103] width 10 height 10
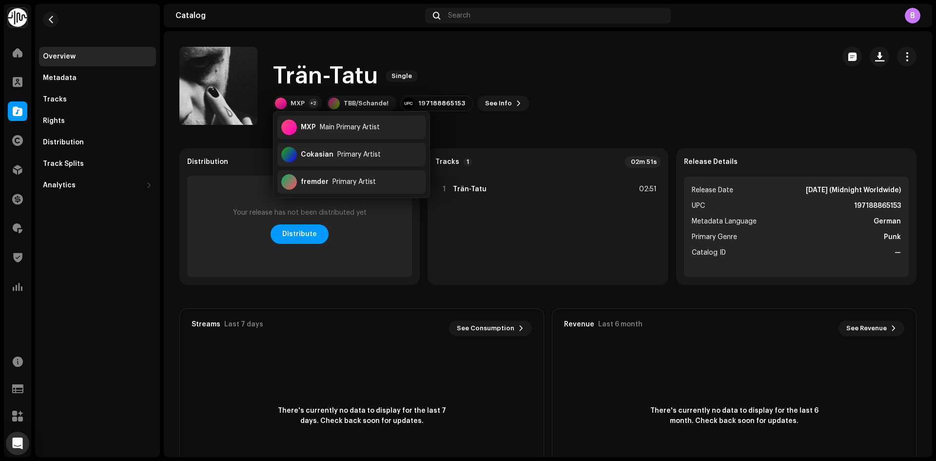
drag, startPoint x: 709, startPoint y: 132, endPoint x: 760, endPoint y: 140, distance: 51.4
click at [711, 131] on catalog-releases-details-overview "[PERSON_NAME] Single [PERSON_NAME] Single MXP +2 TBB/Schande! 197188865153 See …" at bounding box center [548, 274] width 768 height 487
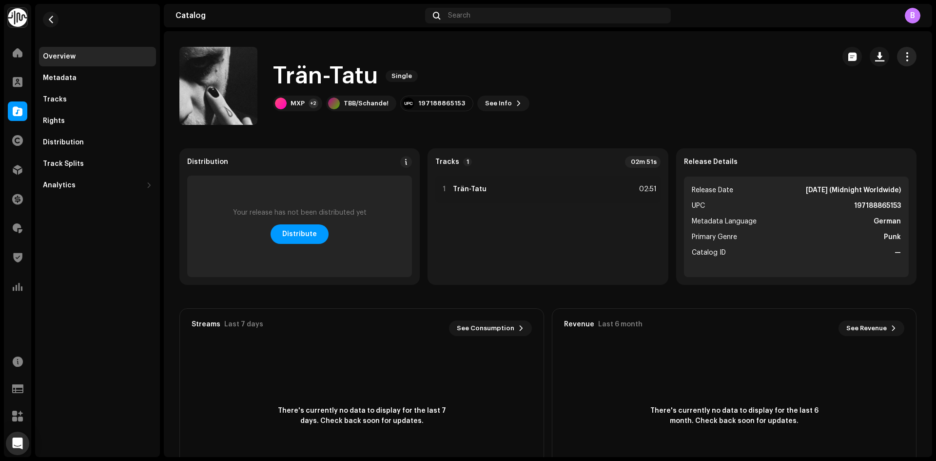
click at [902, 62] on button "button" at bounding box center [906, 56] width 19 height 19
click at [871, 100] on div "Edit" at bounding box center [856, 100] width 91 height 8
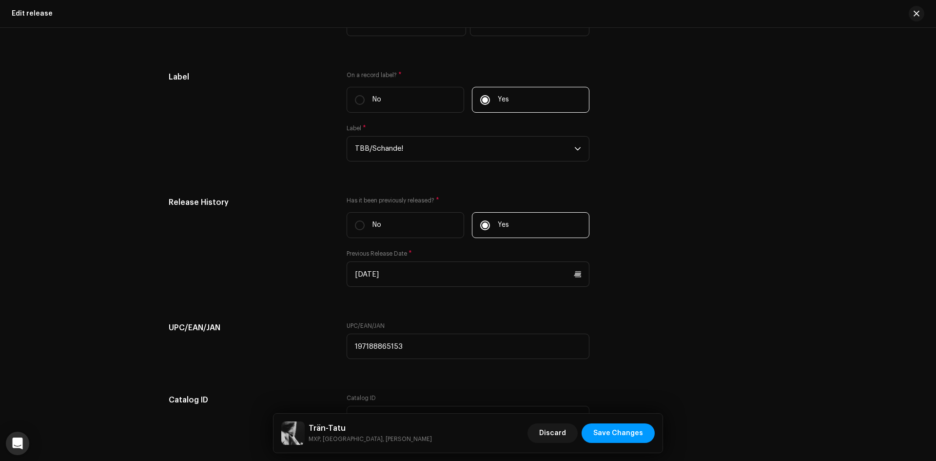
scroll to position [1765, 0]
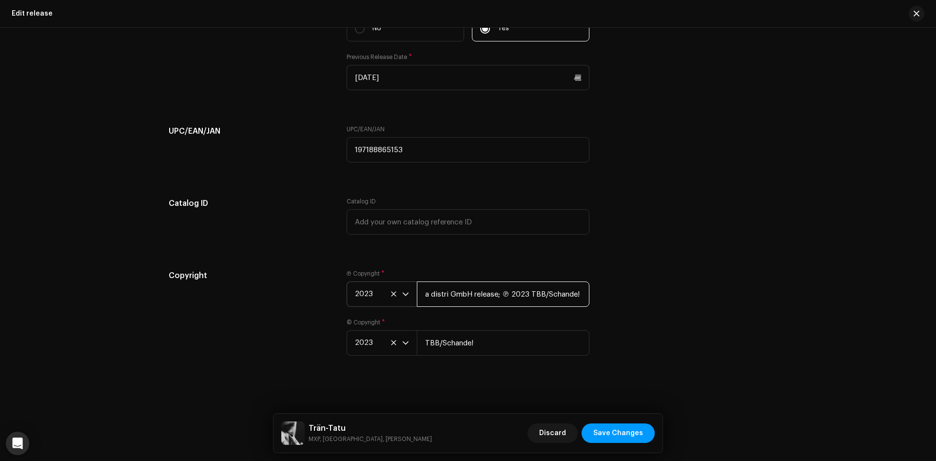
drag, startPoint x: 528, startPoint y: 294, endPoint x: 365, endPoint y: 288, distance: 163.4
click at [375, 288] on div "2023 a distri GmbH release; ℗ 2023 TBB/Schande!" at bounding box center [467, 293] width 243 height 25
type input "TBB/Schande!"
click at [251, 198] on h5 "Catalog ID" at bounding box center [250, 203] width 162 height 12
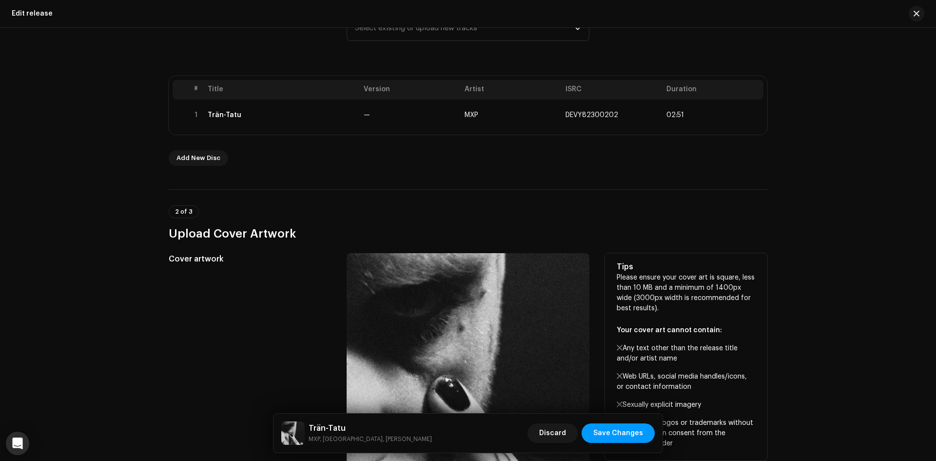
scroll to position [156, 0]
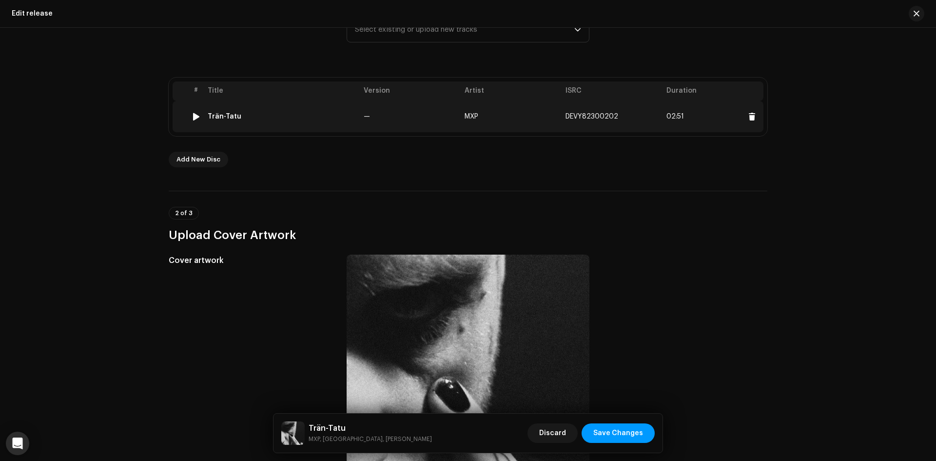
click at [357, 124] on td "Trän-Tatu" at bounding box center [282, 116] width 156 height 31
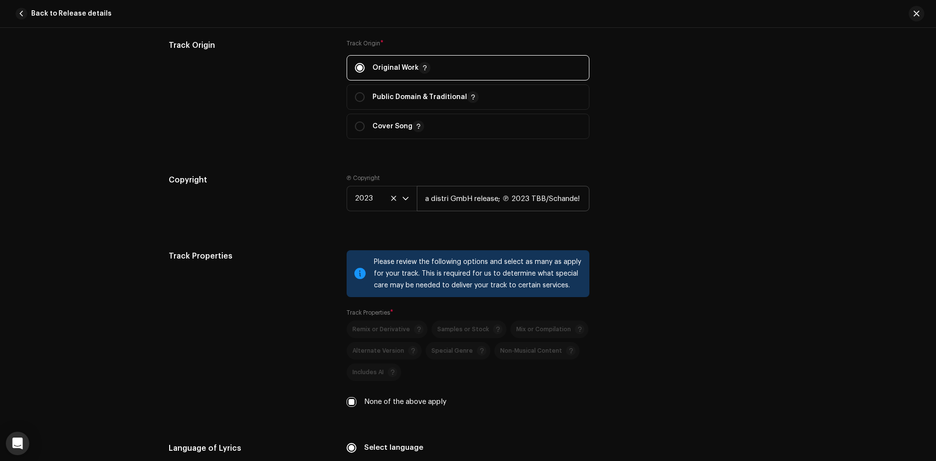
scroll to position [1316, 0]
drag, startPoint x: 529, startPoint y: 200, endPoint x: 345, endPoint y: 204, distance: 184.2
click at [346, 204] on div "2023 a distri GmbH release; ℗ 2023 TBB/Schande!" at bounding box center [467, 198] width 243 height 25
type input "TBB/Schande!"
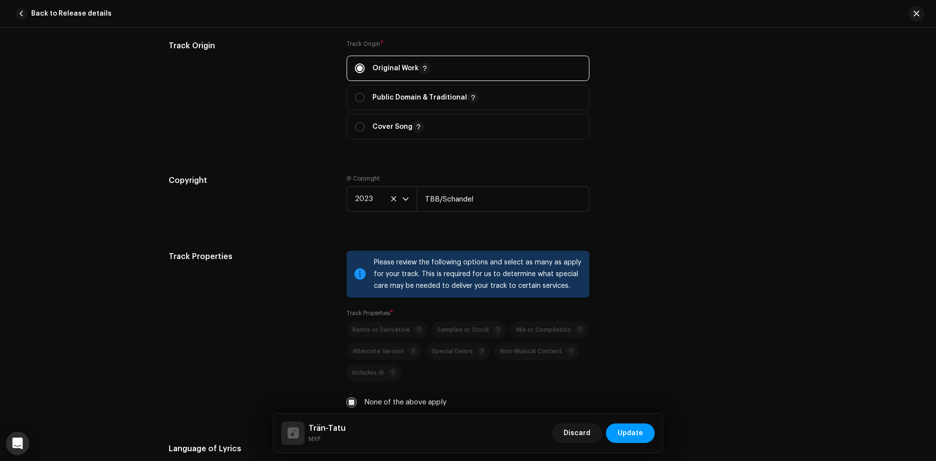
click at [266, 182] on h5 "Copyright" at bounding box center [250, 180] width 162 height 12
click at [645, 435] on button "Update" at bounding box center [630, 432] width 49 height 19
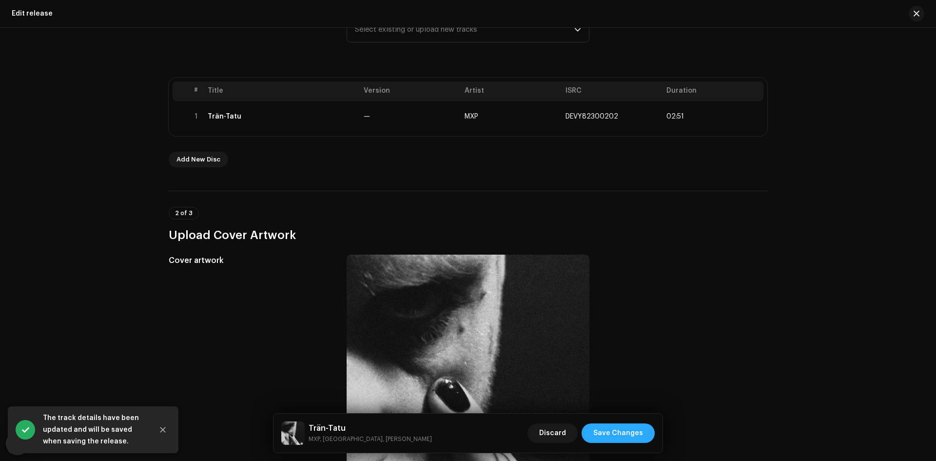
click at [645, 433] on button "Save Changes" at bounding box center [617, 432] width 73 height 19
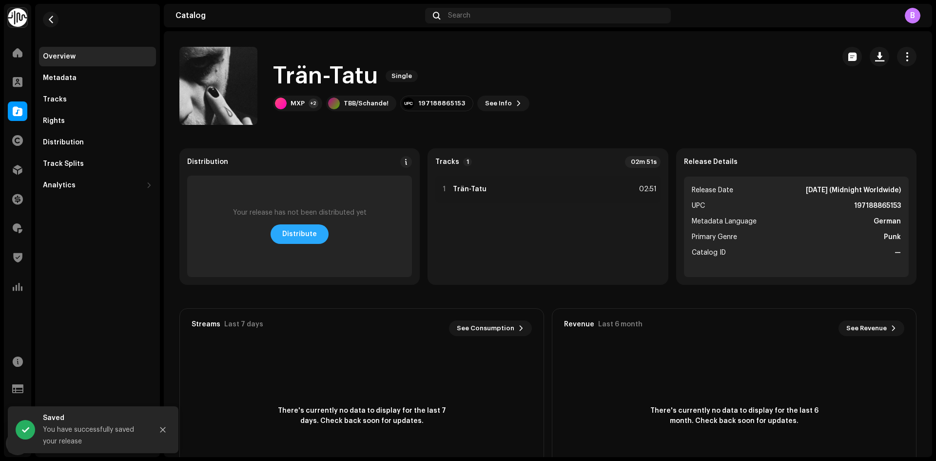
click at [295, 230] on span "Distribute" at bounding box center [299, 233] width 35 height 19
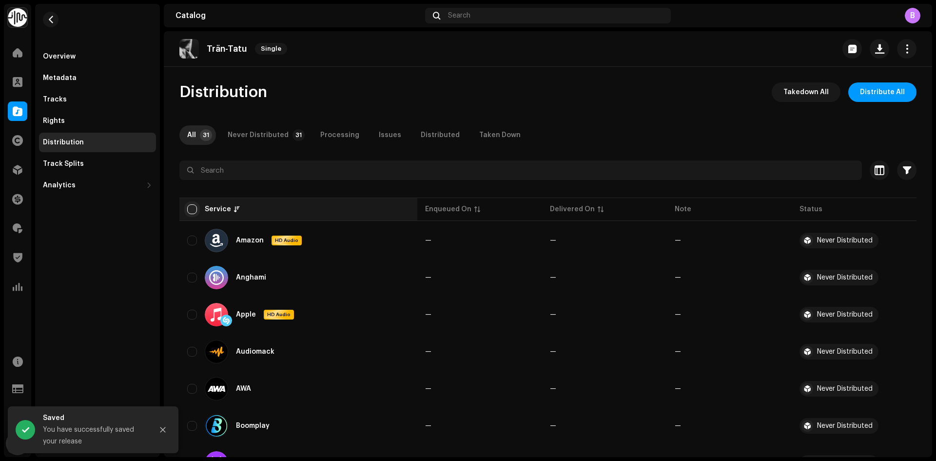
click at [194, 210] on input "checkbox" at bounding box center [192, 209] width 10 height 10
checkbox input "true"
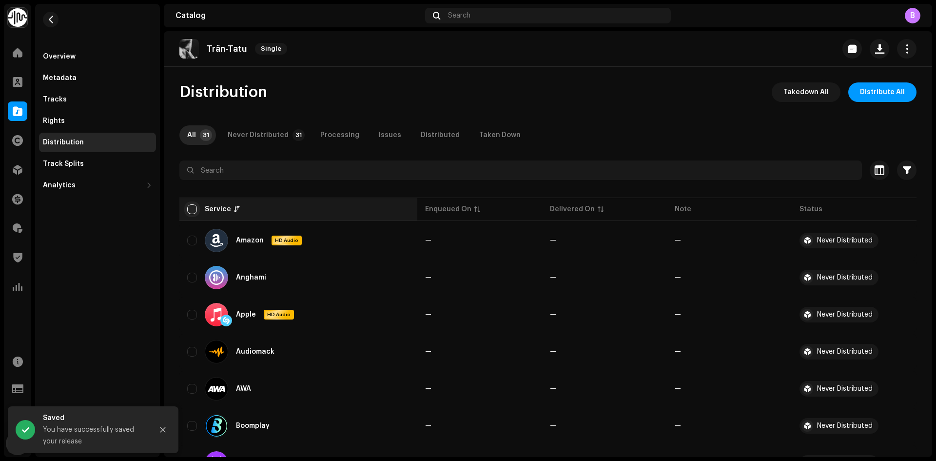
checkbox input "true"
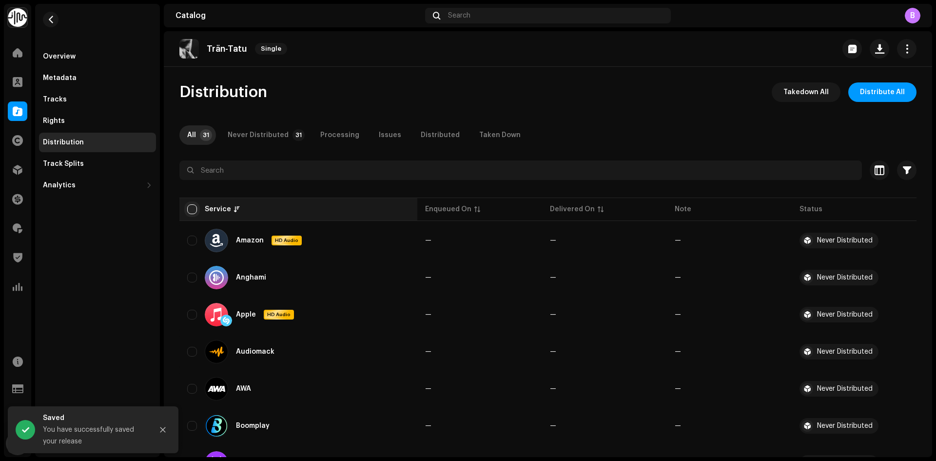
checkbox input "true"
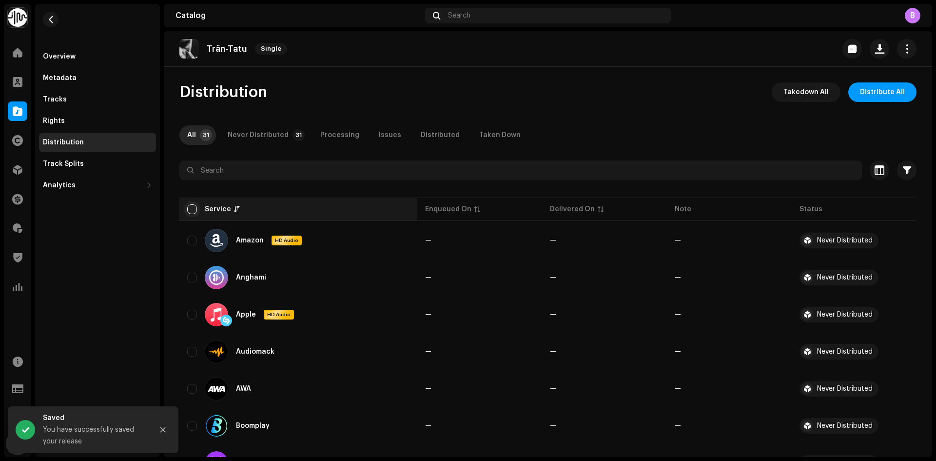
checkbox input "true"
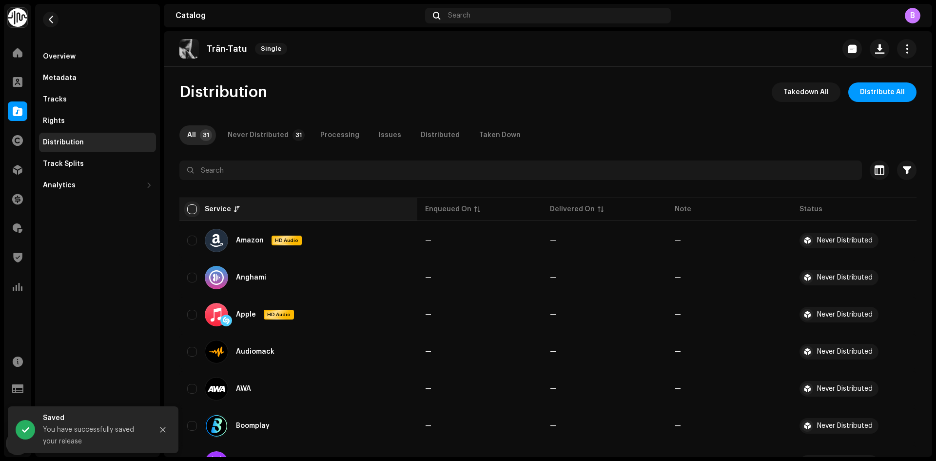
checkbox input "true"
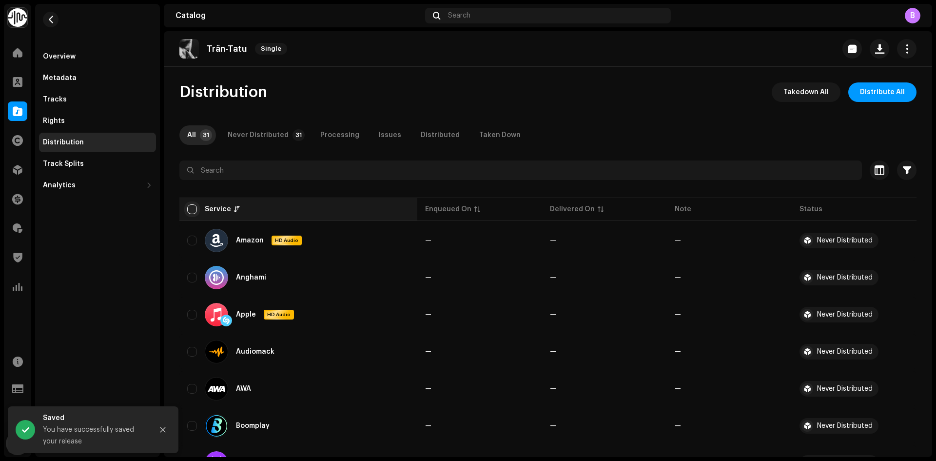
checkbox input "true"
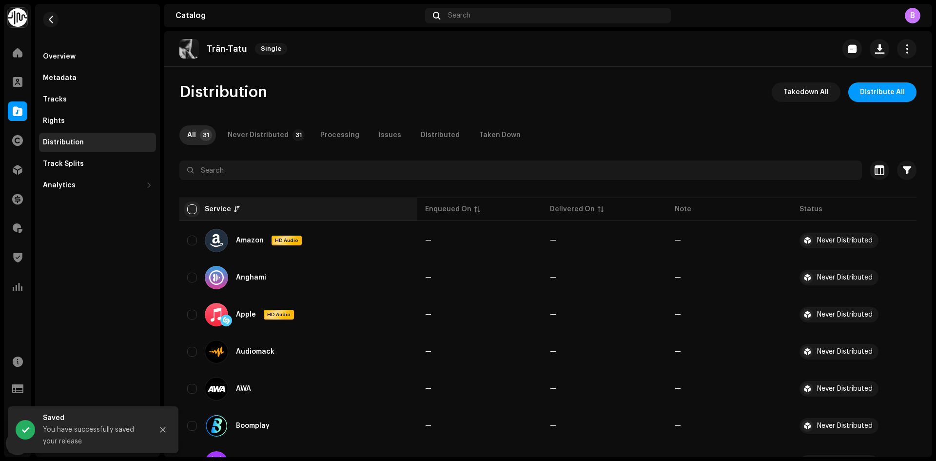
checkbox input "true"
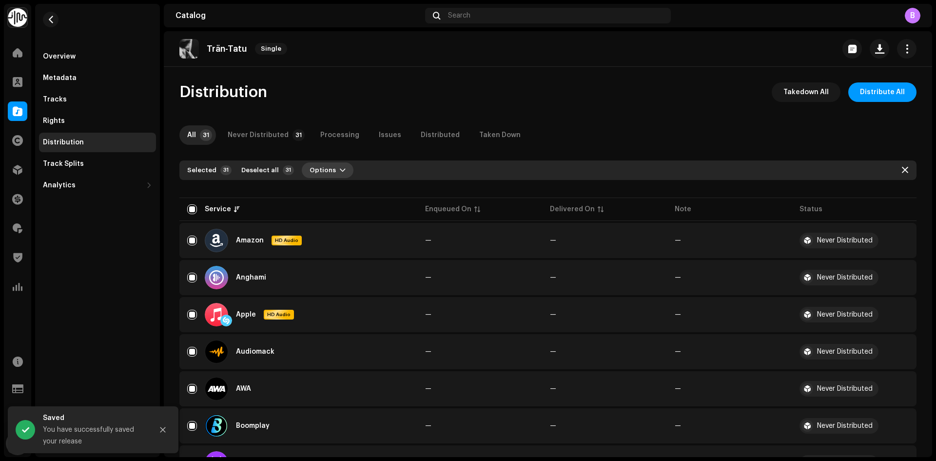
click at [312, 176] on span "Options" at bounding box center [322, 169] width 26 height 19
click at [361, 190] on div "Distribute" at bounding box center [350, 192] width 91 height 8
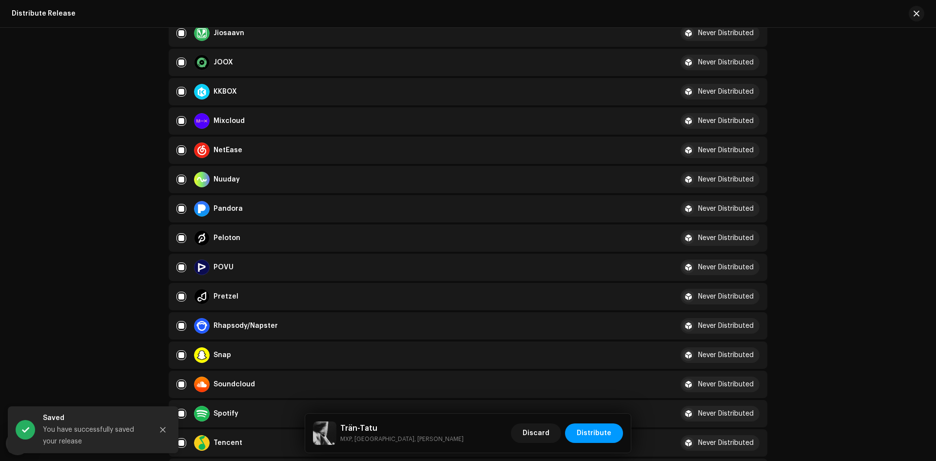
scroll to position [536, 0]
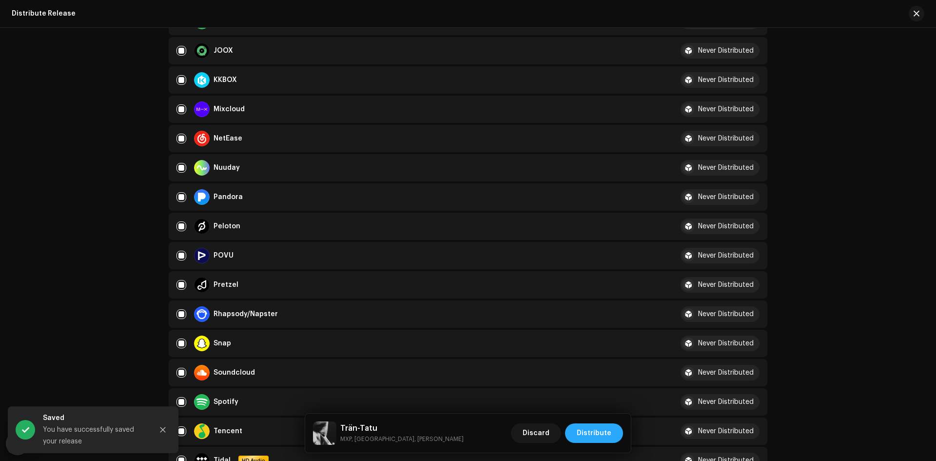
click at [603, 436] on span "Distribute" at bounding box center [593, 432] width 35 height 19
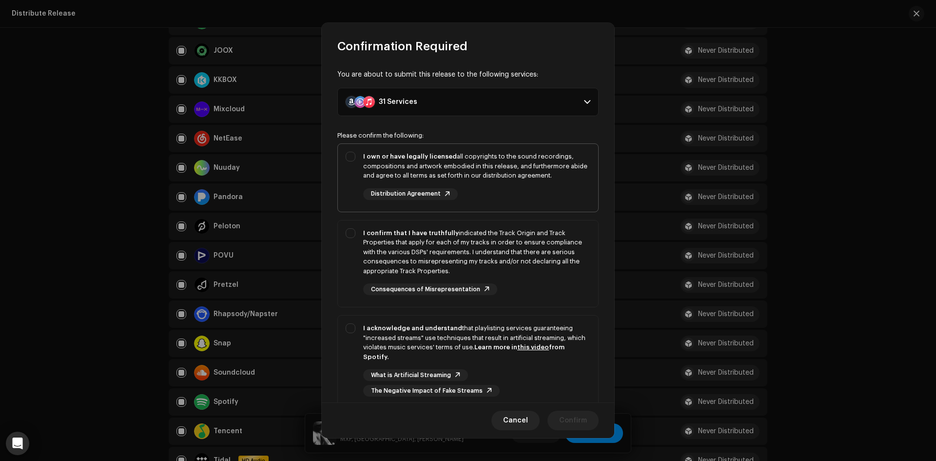
click at [390, 182] on div "I own or have legally licensed all copyrights to the sound recordings, composit…" at bounding box center [476, 176] width 227 height 48
checkbox input "true"
click at [399, 257] on div "I confirm that I have truthfully indicated the Track Origin and Track Propertie…" at bounding box center [476, 252] width 227 height 48
checkbox input "true"
click at [424, 327] on strong "I acknowledge and understand" at bounding box center [412, 328] width 99 height 6
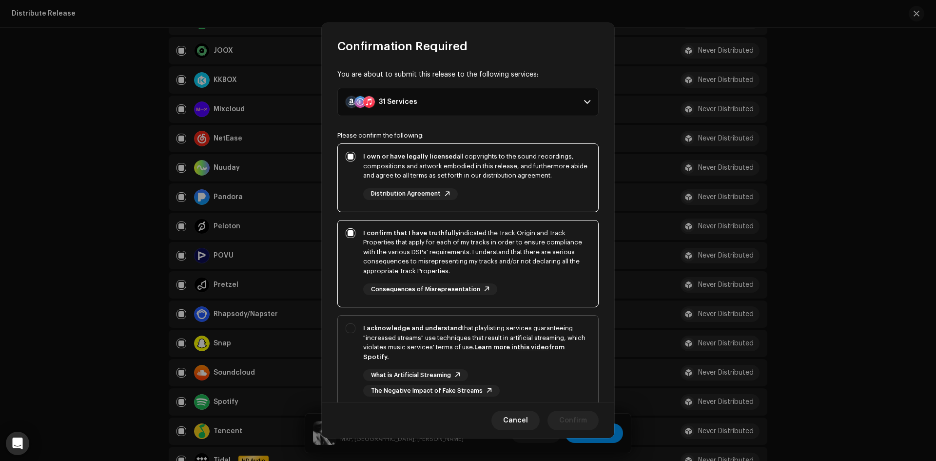
checkbox input "true"
click at [570, 420] on span "Confirm" at bounding box center [573, 419] width 28 height 19
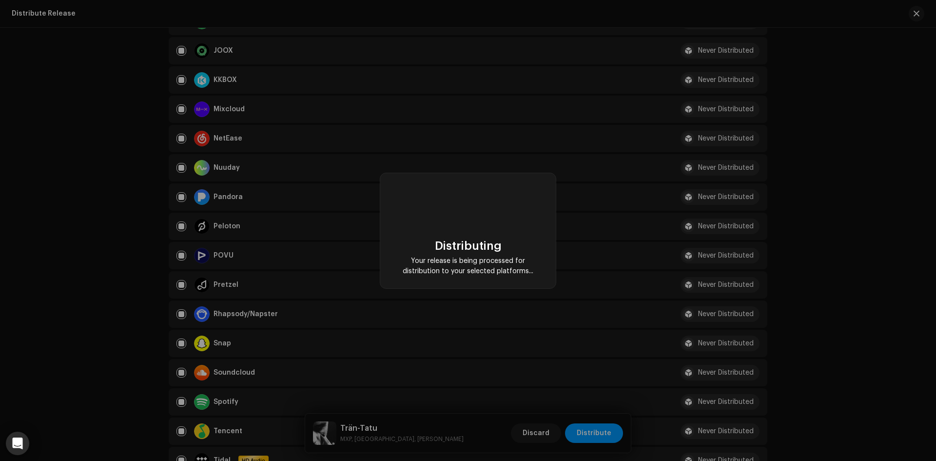
checkbox input "false"
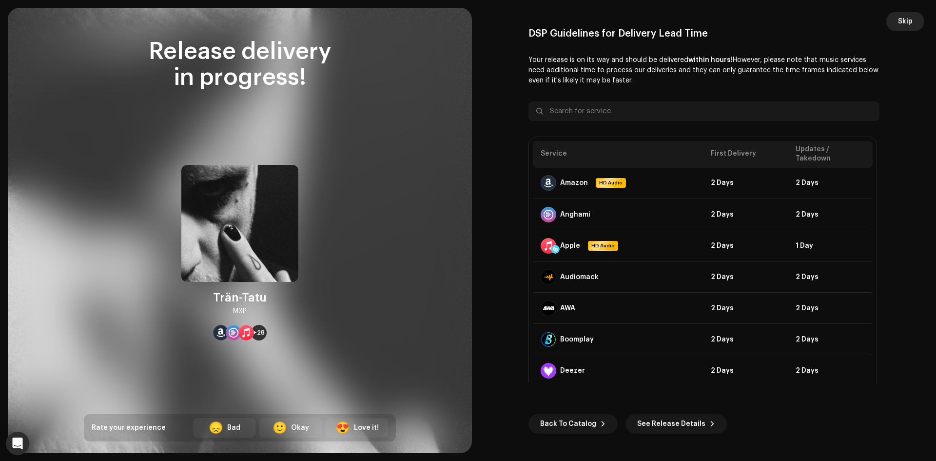
click at [894, 24] on button "Skip" at bounding box center [905, 21] width 38 height 19
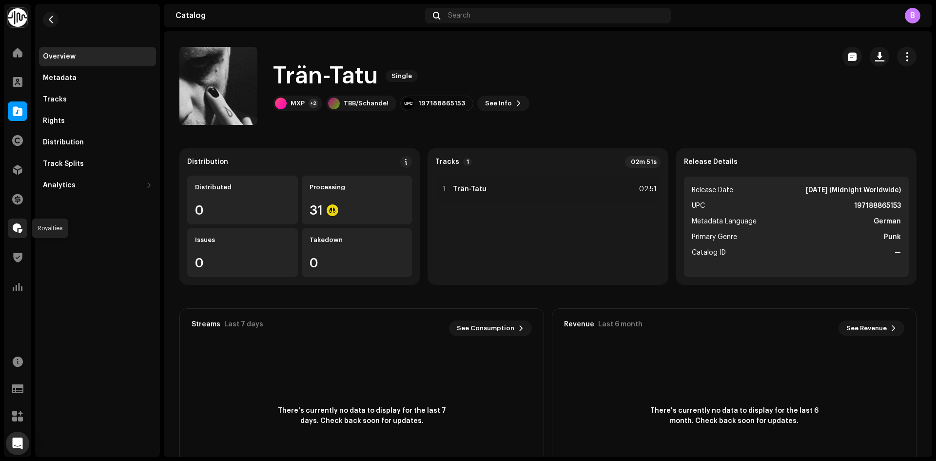
click at [17, 236] on div at bounding box center [17, 227] width 19 height 19
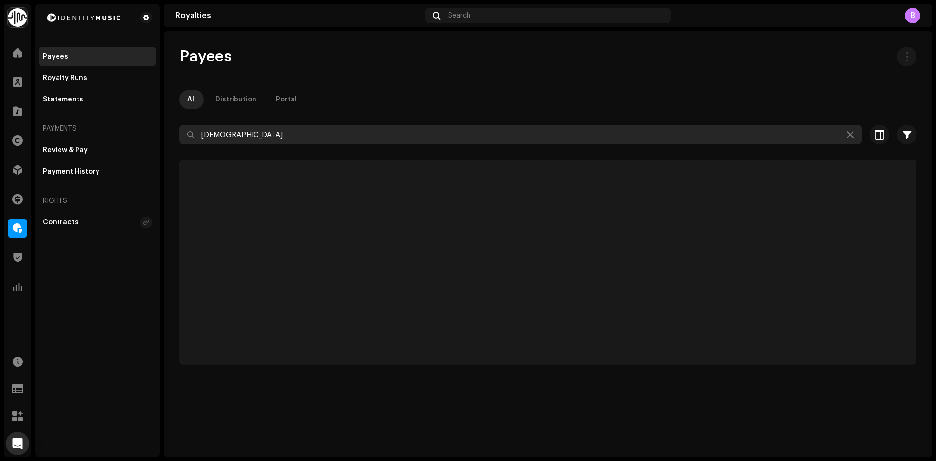
drag, startPoint x: 237, startPoint y: 136, endPoint x: 4, endPoint y: 113, distance: 234.1
click at [10, 113] on div "Identity Music Home Clients Catalog Rights Distribution Finance Royalties Trust…" at bounding box center [468, 230] width 936 height 461
paste input "[PERSON_NAME][EMAIL_ADDRESS][DOMAIN_NAME]"
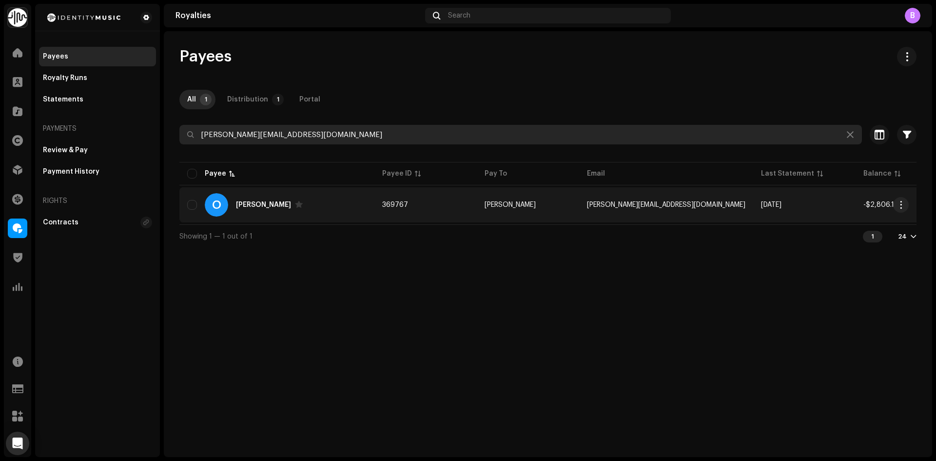
type input "[PERSON_NAME][EMAIL_ADDRESS][DOMAIN_NAME]"
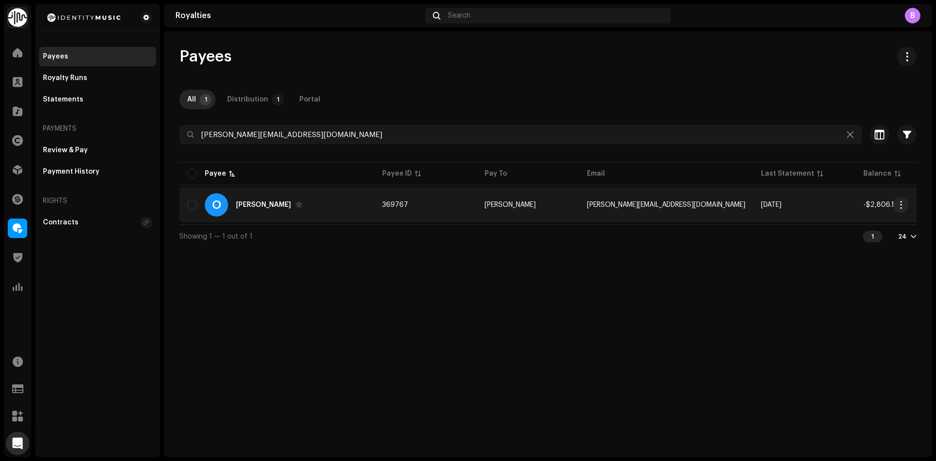
click at [364, 209] on div "O [PERSON_NAME]" at bounding box center [276, 204] width 179 height 23
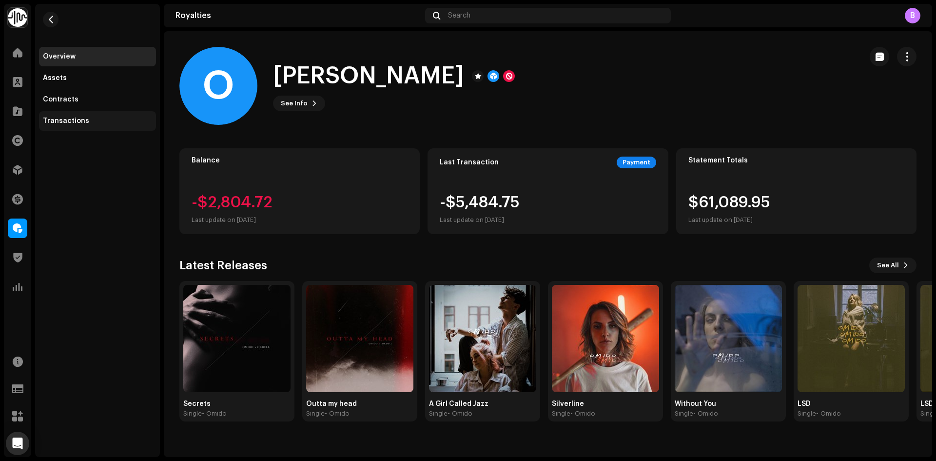
click at [109, 118] on div "Transactions" at bounding box center [97, 121] width 109 height 8
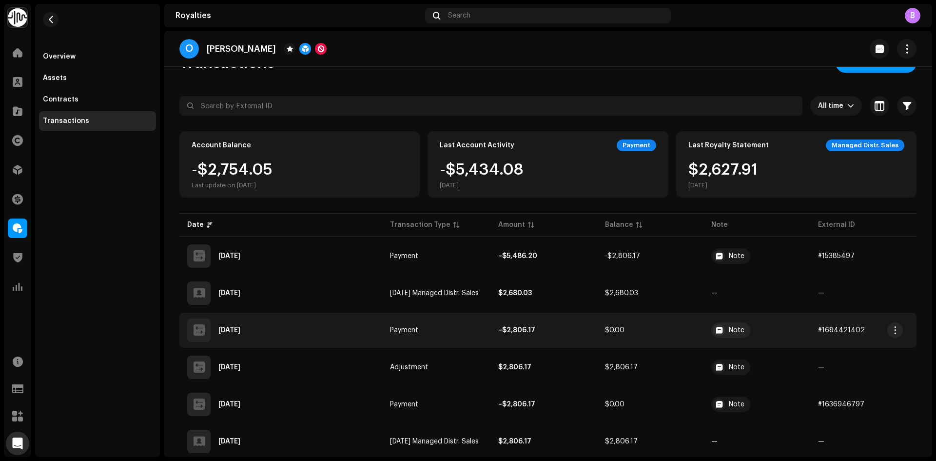
scroll to position [146, 0]
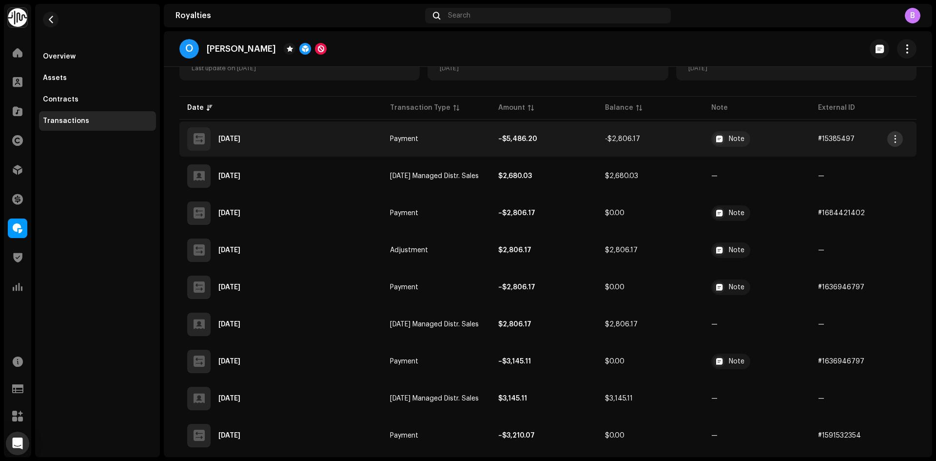
click at [892, 140] on span "button" at bounding box center [894, 139] width 7 height 8
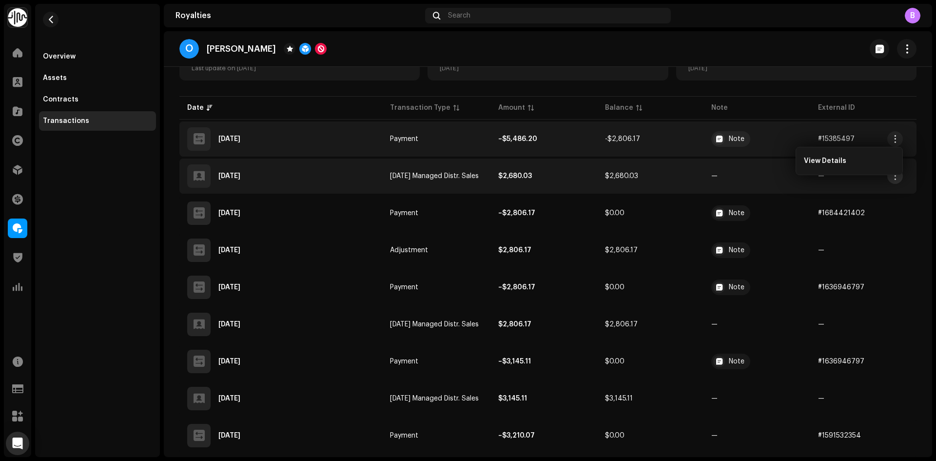
click at [899, 179] on button "button" at bounding box center [895, 176] width 16 height 16
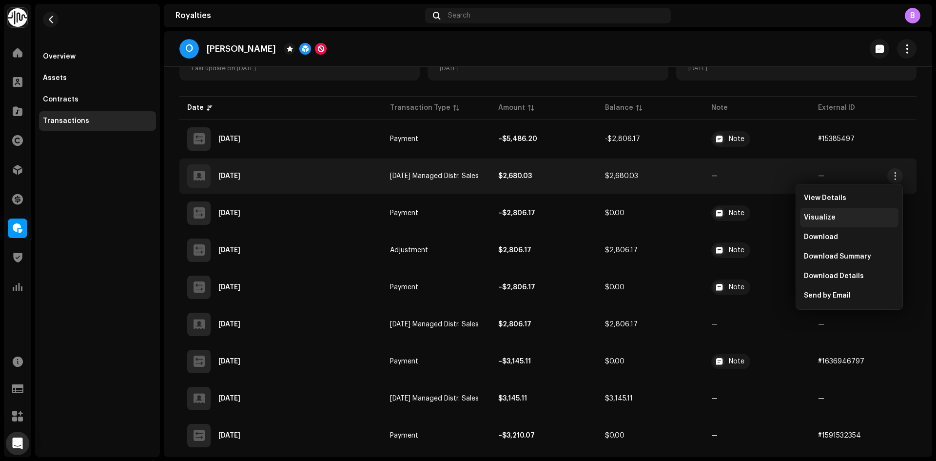
click at [844, 214] on div "Visualize" at bounding box center [849, 217] width 91 height 8
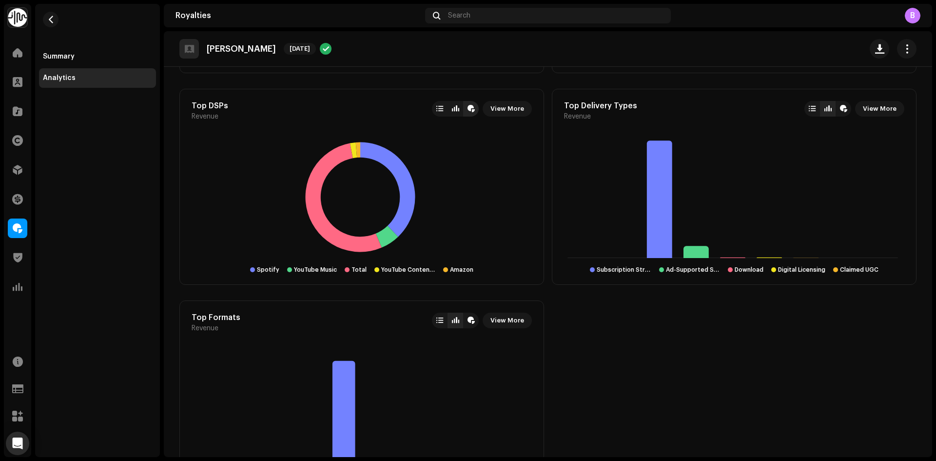
scroll to position [487, 0]
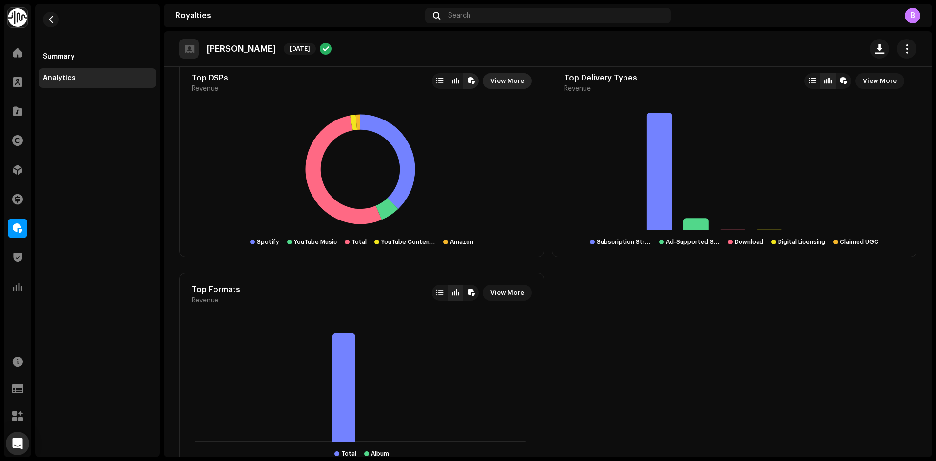
click at [508, 86] on span "View More" at bounding box center [507, 80] width 34 height 19
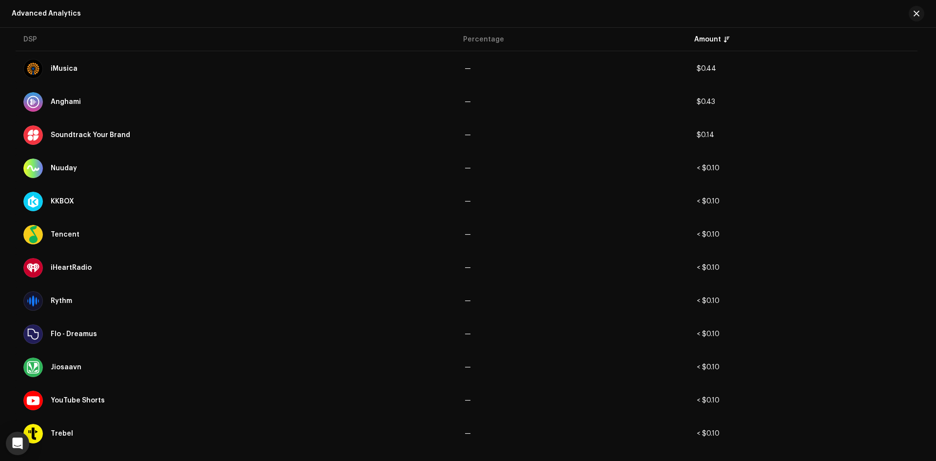
scroll to position [548, 0]
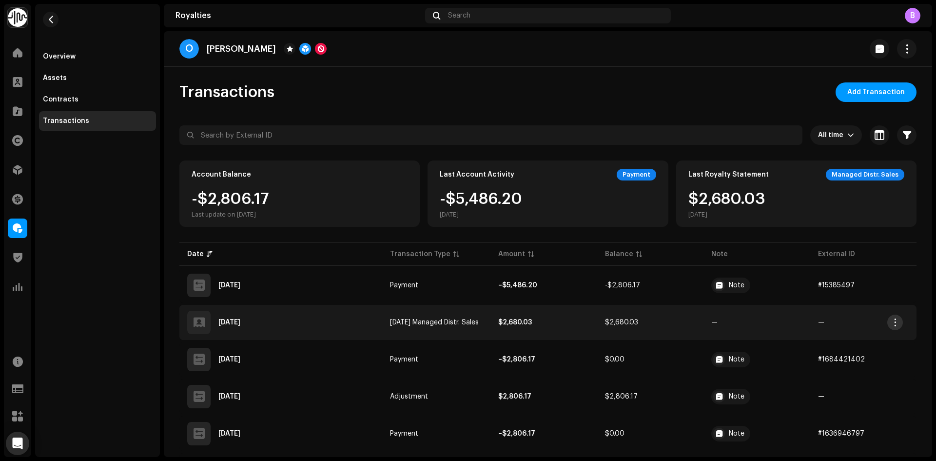
click at [896, 319] on span "button" at bounding box center [894, 322] width 7 height 8
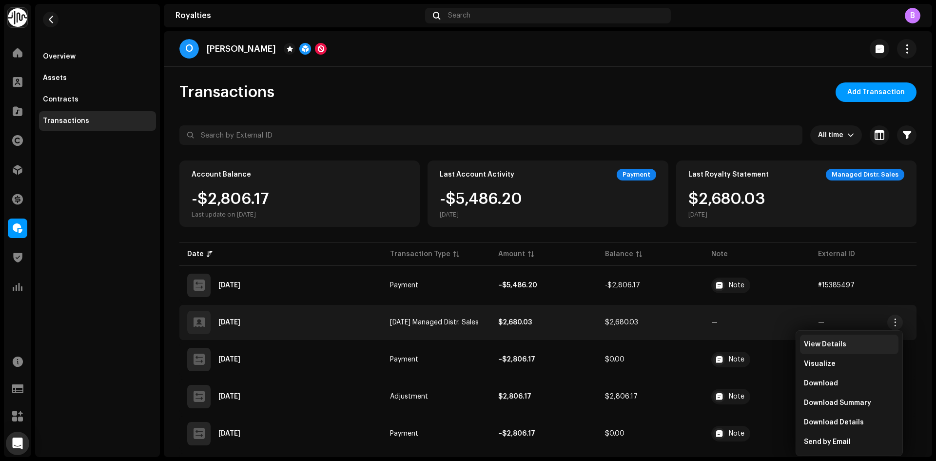
click at [859, 342] on div "View Details" at bounding box center [849, 344] width 91 height 8
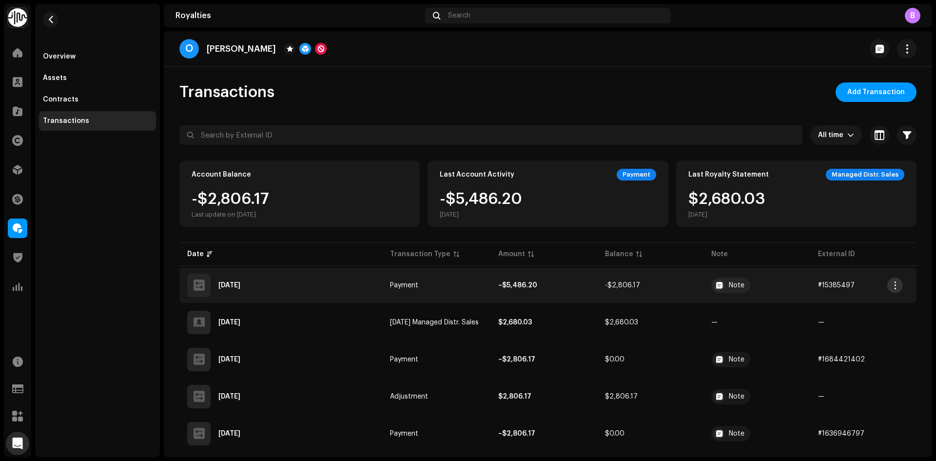
click at [893, 283] on span "button" at bounding box center [894, 285] width 7 height 8
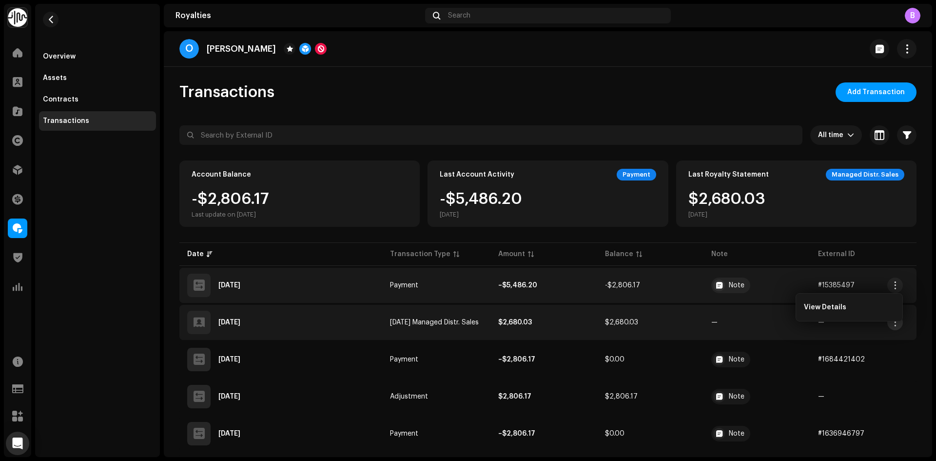
click at [896, 325] on span "button" at bounding box center [894, 322] width 7 height 8
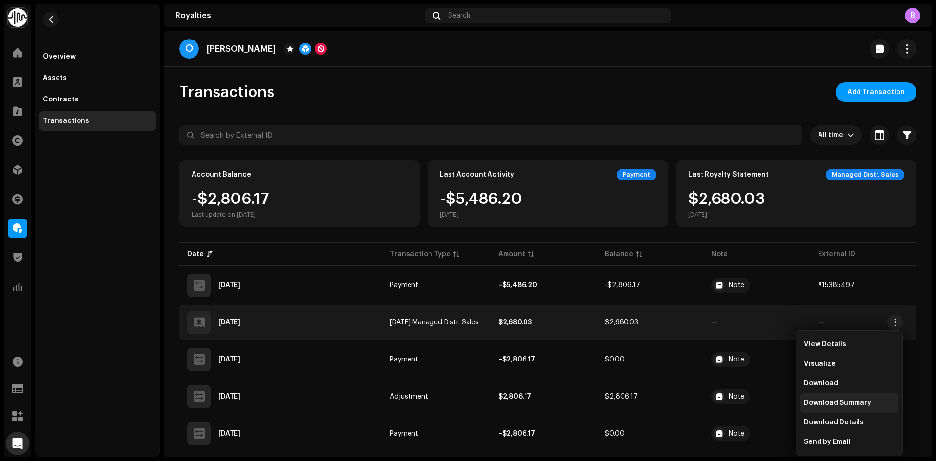
click at [858, 405] on span "Download Summary" at bounding box center [837, 403] width 67 height 8
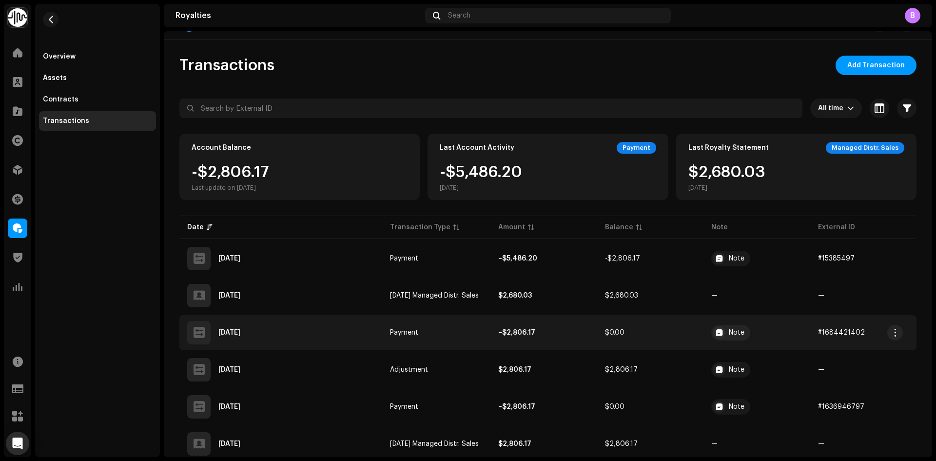
scroll to position [49, 0]
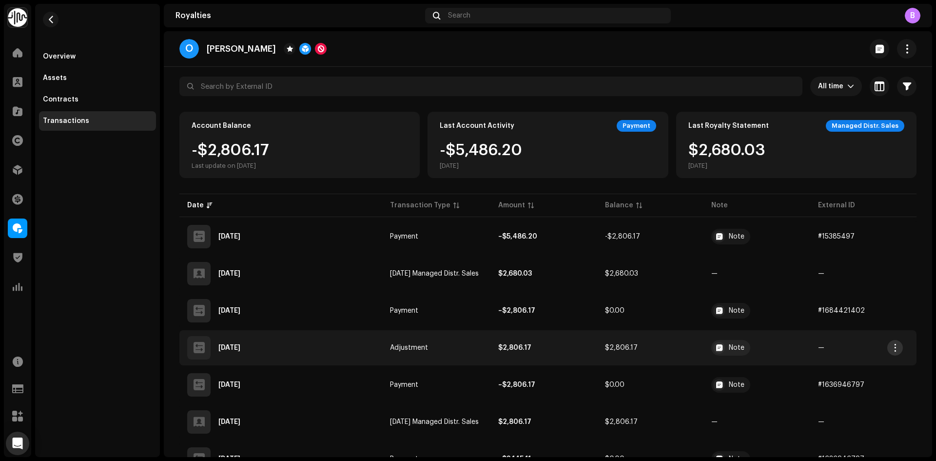
click at [897, 345] on span "button" at bounding box center [894, 348] width 7 height 8
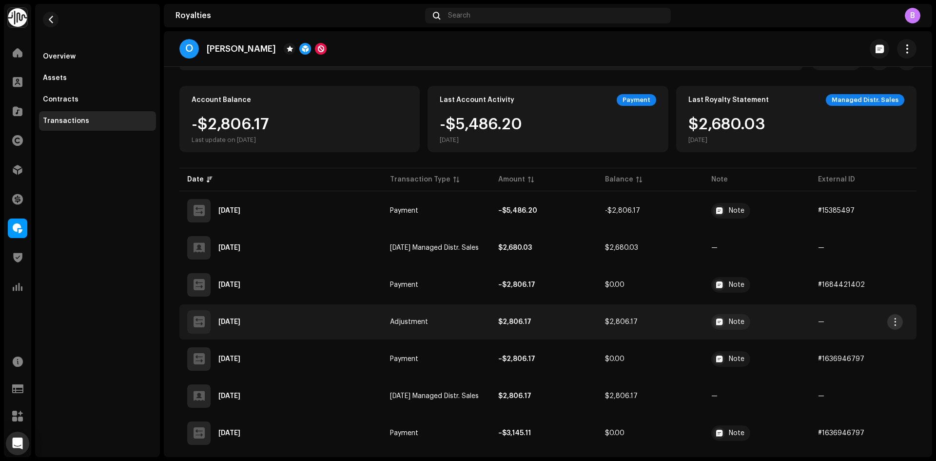
scroll to position [97, 0]
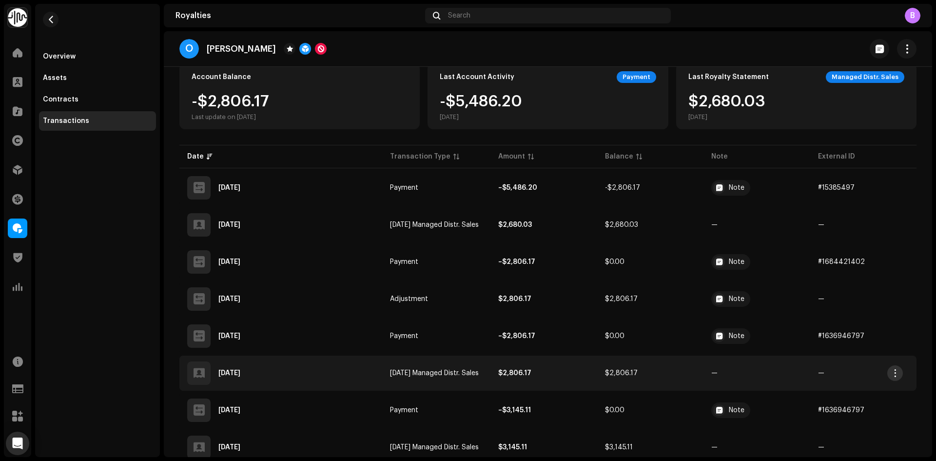
click at [898, 373] on span "button" at bounding box center [894, 373] width 7 height 8
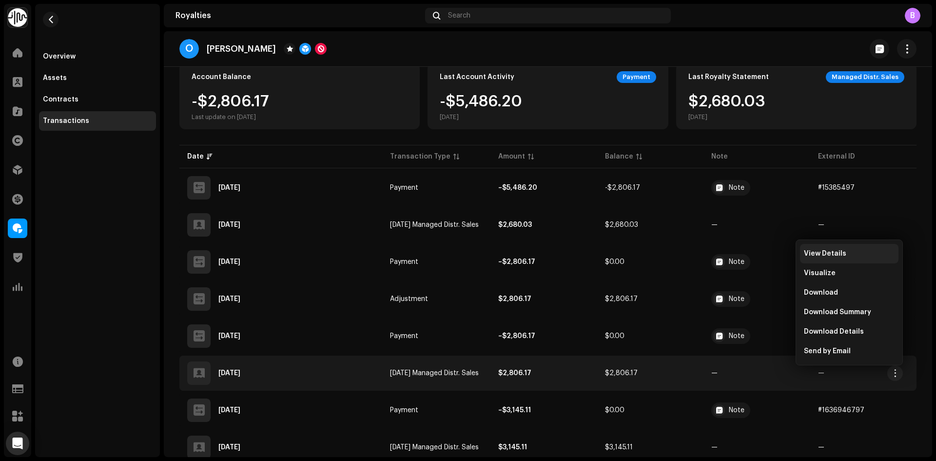
click at [827, 249] on div "View Details" at bounding box center [849, 253] width 98 height 19
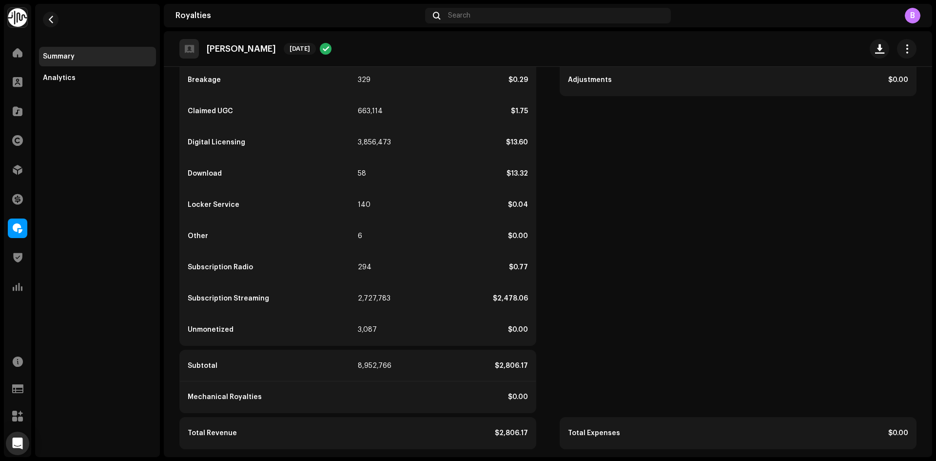
scroll to position [242, 0]
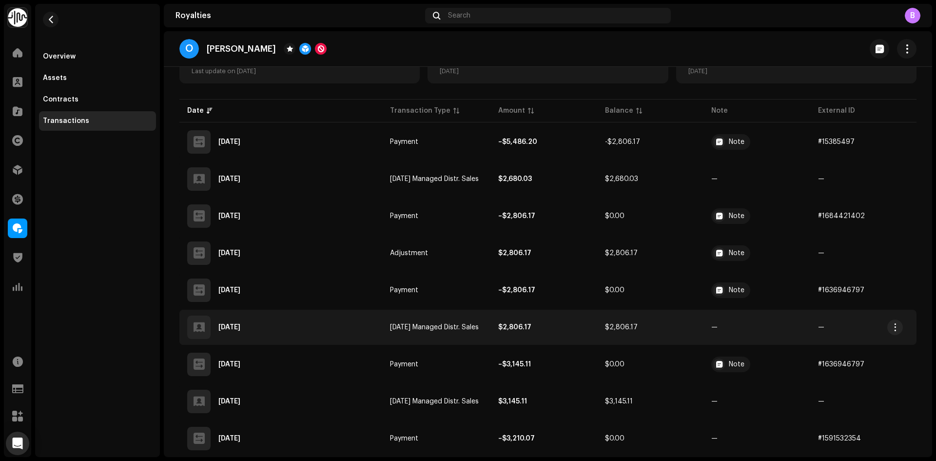
scroll to position [146, 0]
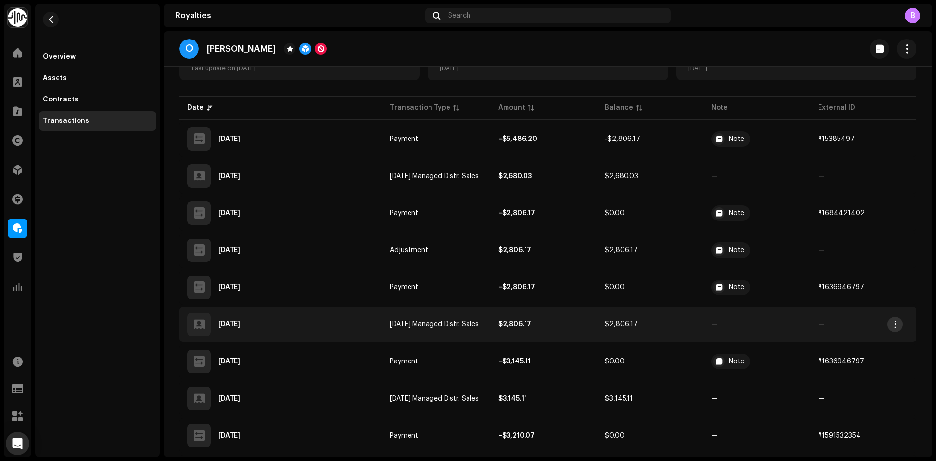
click at [898, 323] on span "button" at bounding box center [894, 324] width 7 height 8
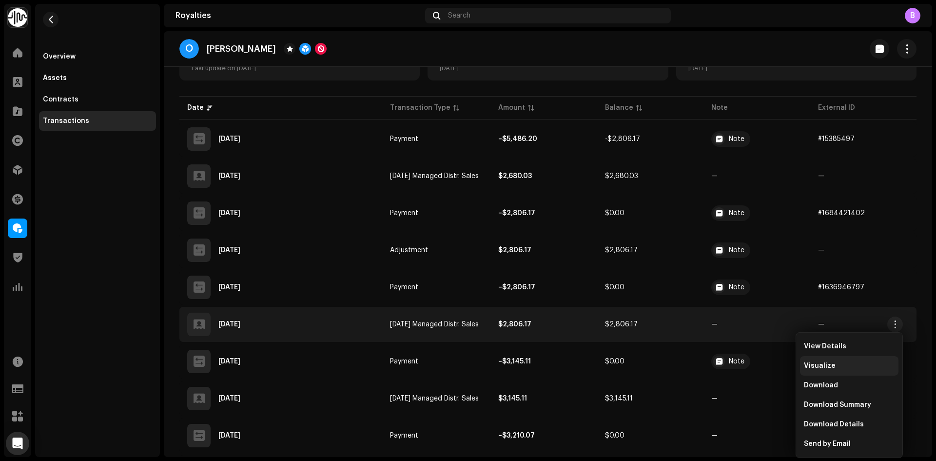
click at [840, 368] on div "Visualize" at bounding box center [849, 366] width 91 height 8
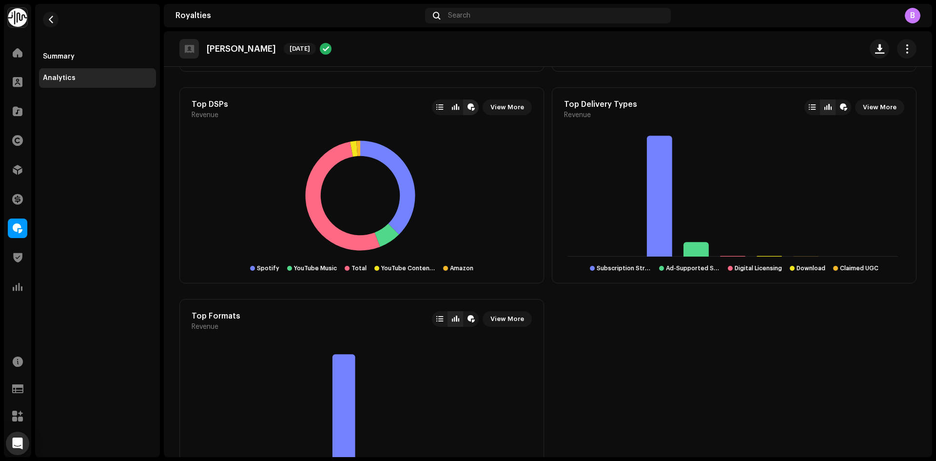
scroll to position [368, 0]
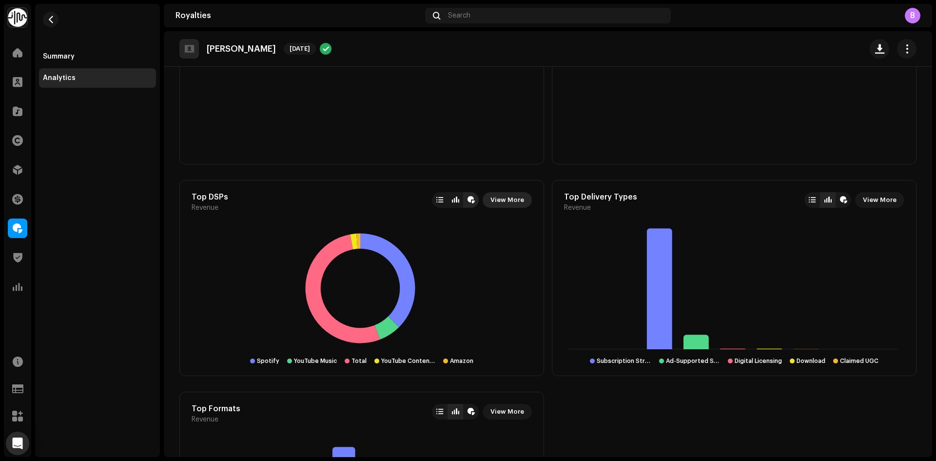
click at [512, 199] on span "View More" at bounding box center [507, 199] width 34 height 19
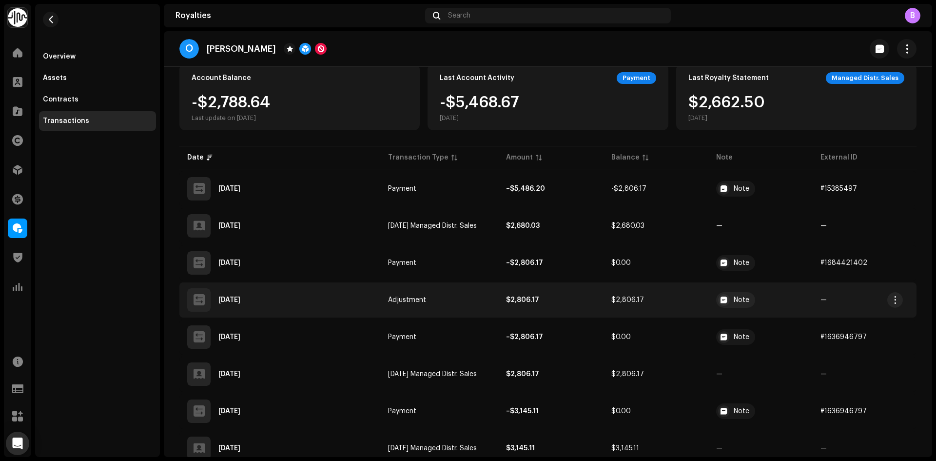
scroll to position [97, 0]
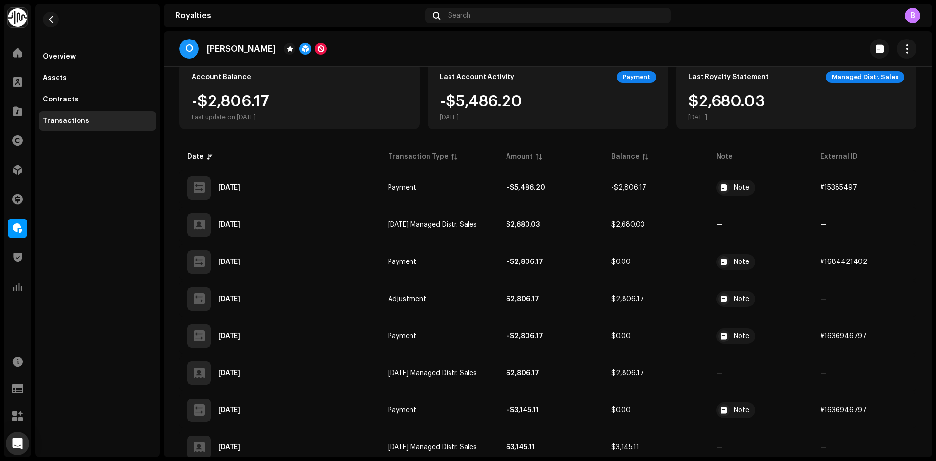
click at [903, 61] on div "O [PERSON_NAME]" at bounding box center [548, 49] width 768 height 36
click at [902, 52] on span "button" at bounding box center [906, 49] width 9 height 8
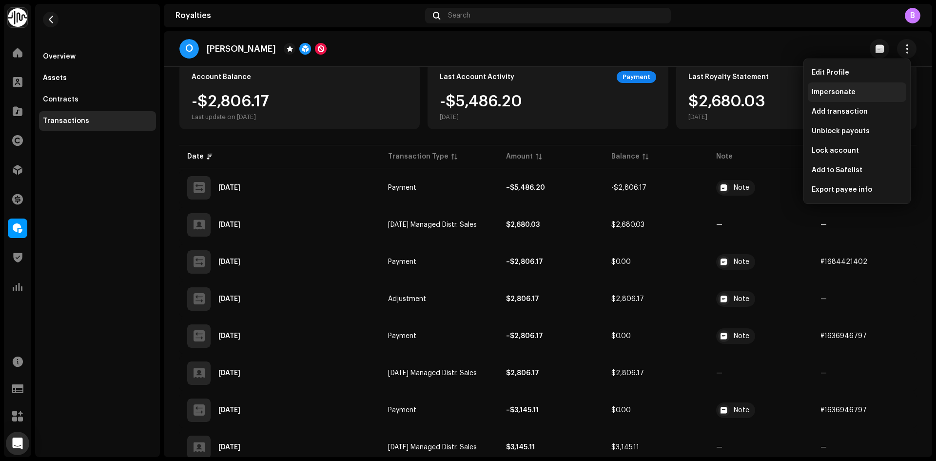
click at [866, 89] on div "Impersonate" at bounding box center [856, 92] width 91 height 8
